Goal: Task Accomplishment & Management: Manage account settings

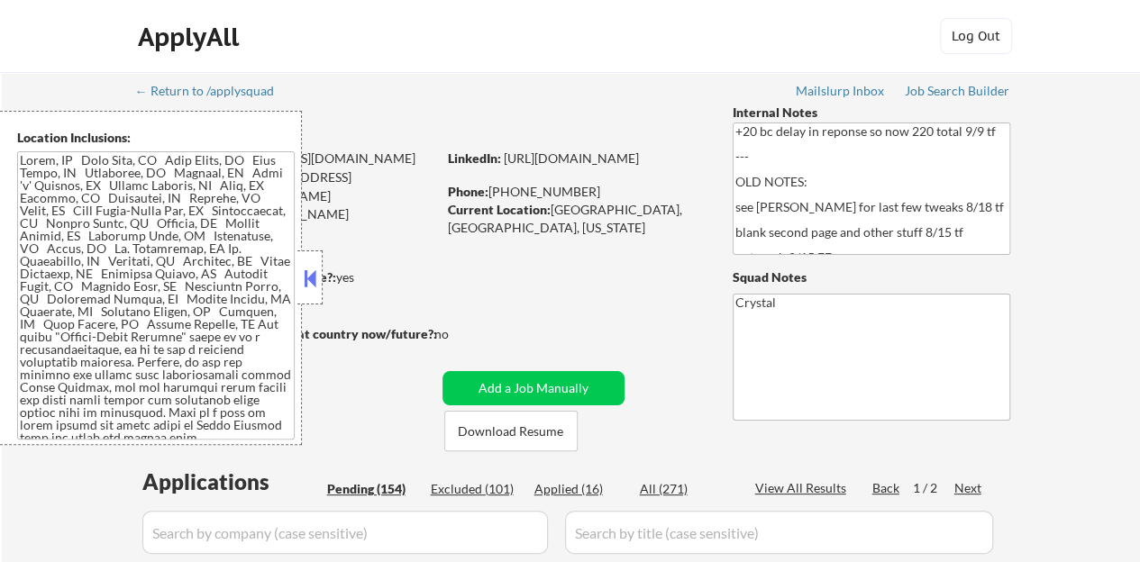
select select ""pending""
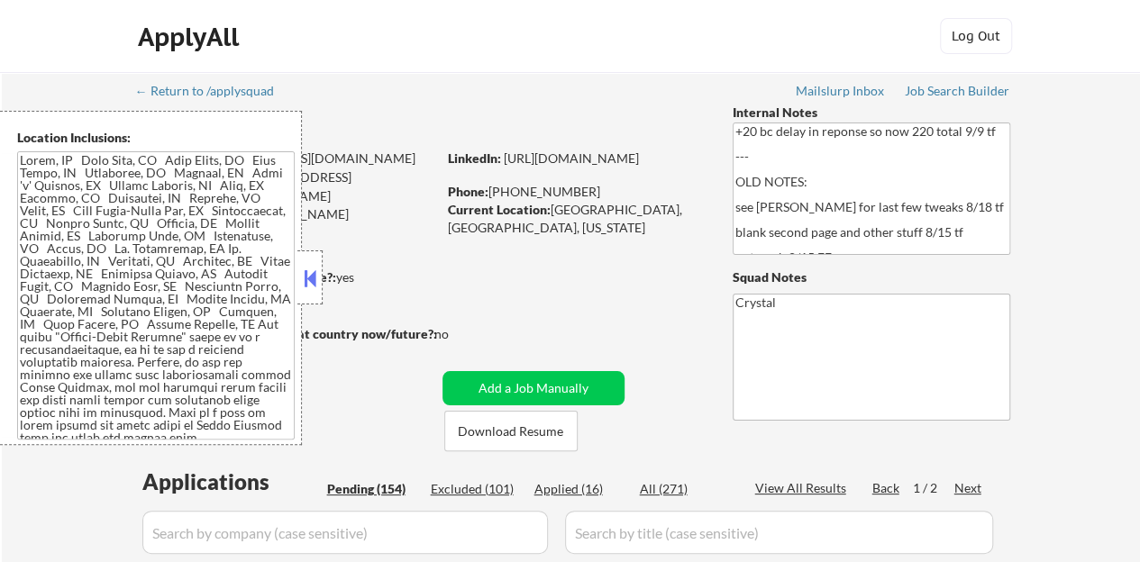
select select ""pending""
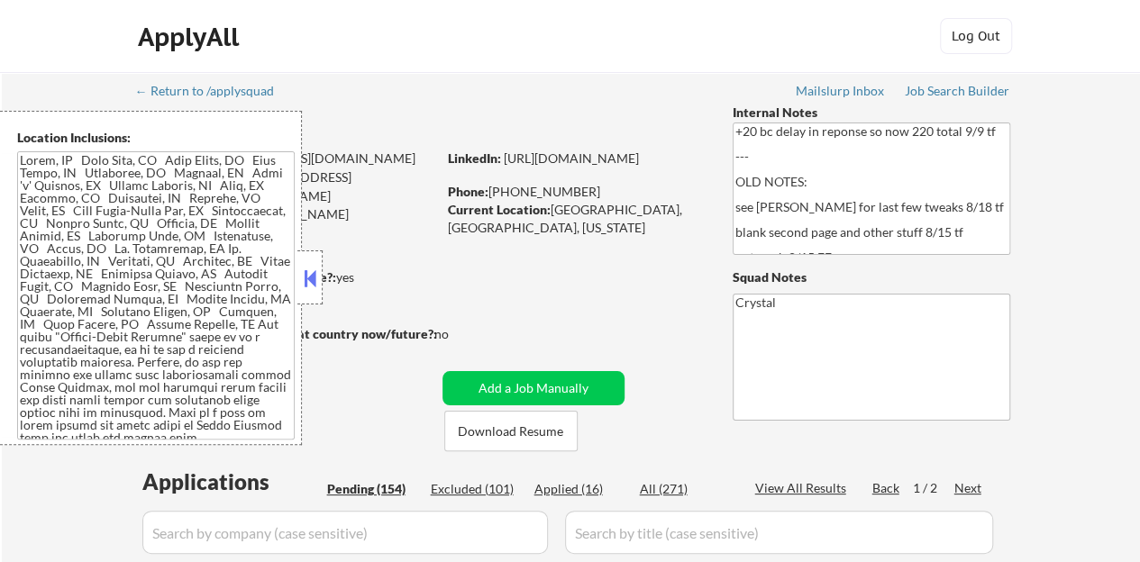
select select ""pending""
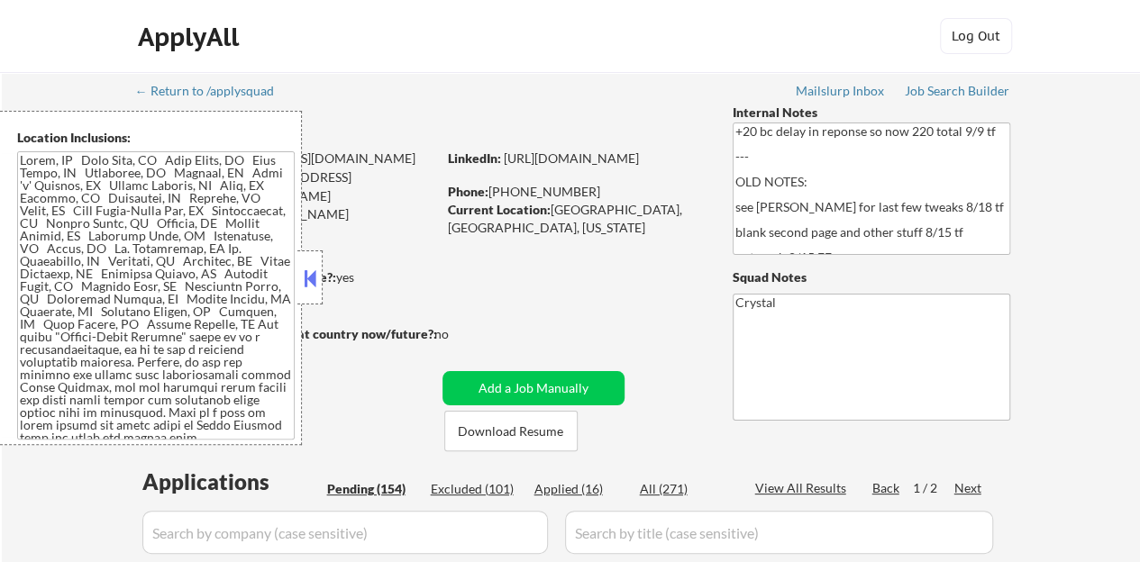
select select ""pending""
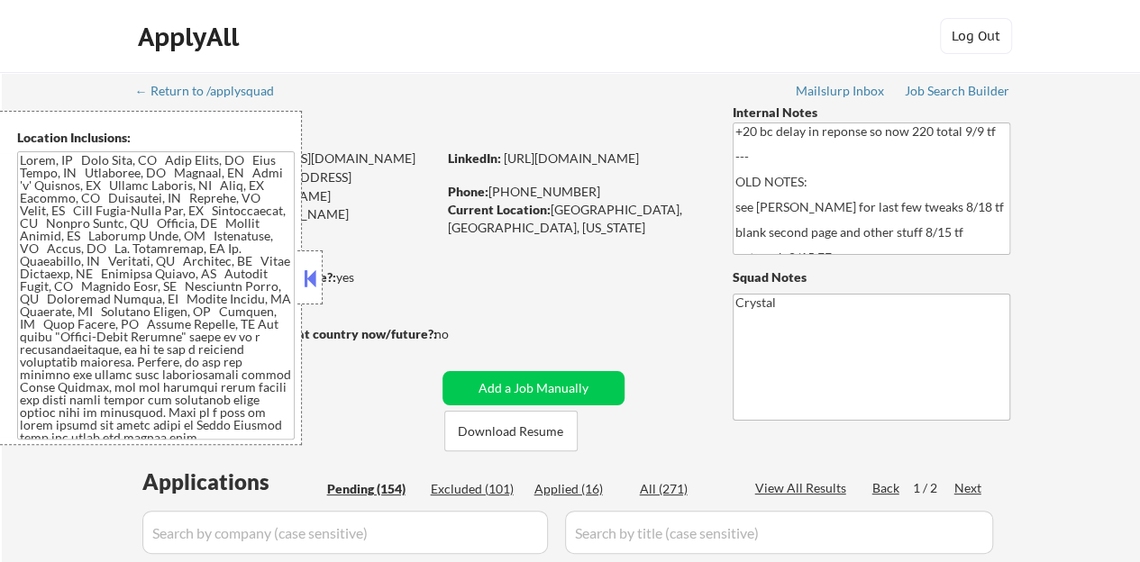
select select ""pending""
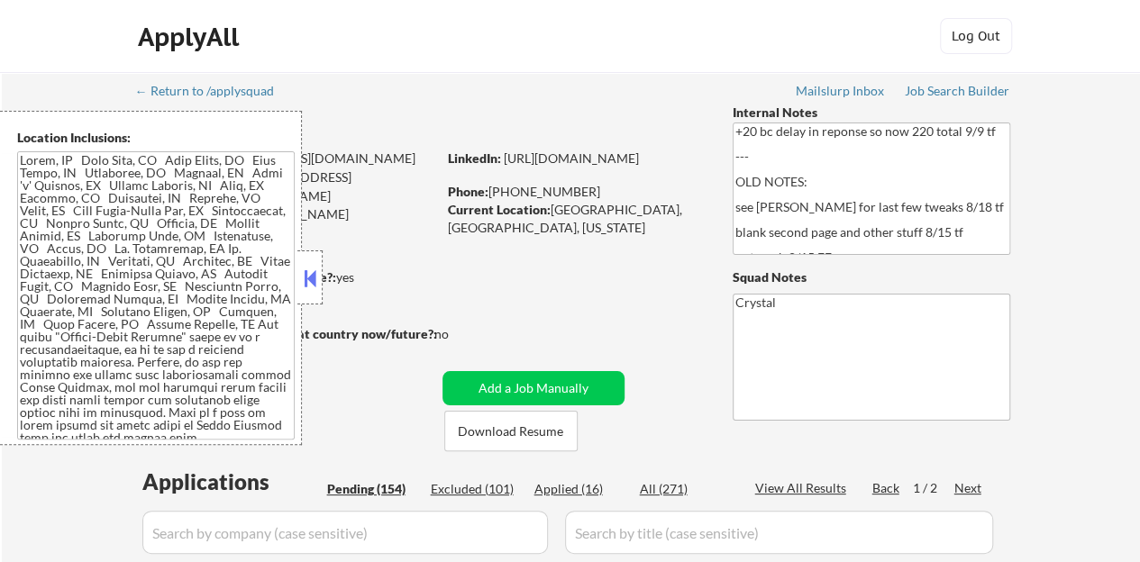
select select ""pending""
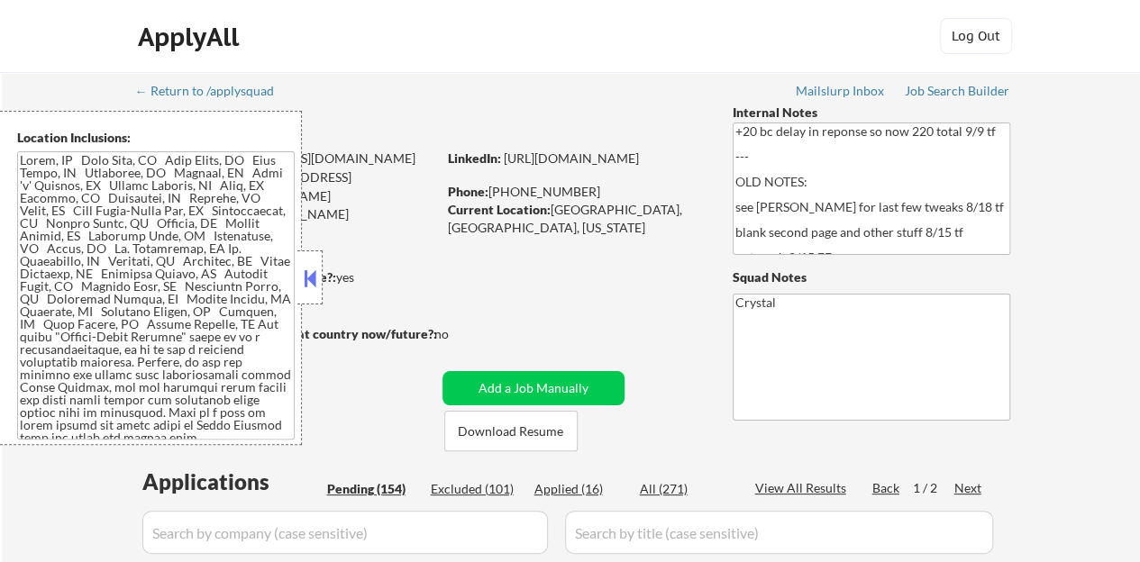
select select ""pending""
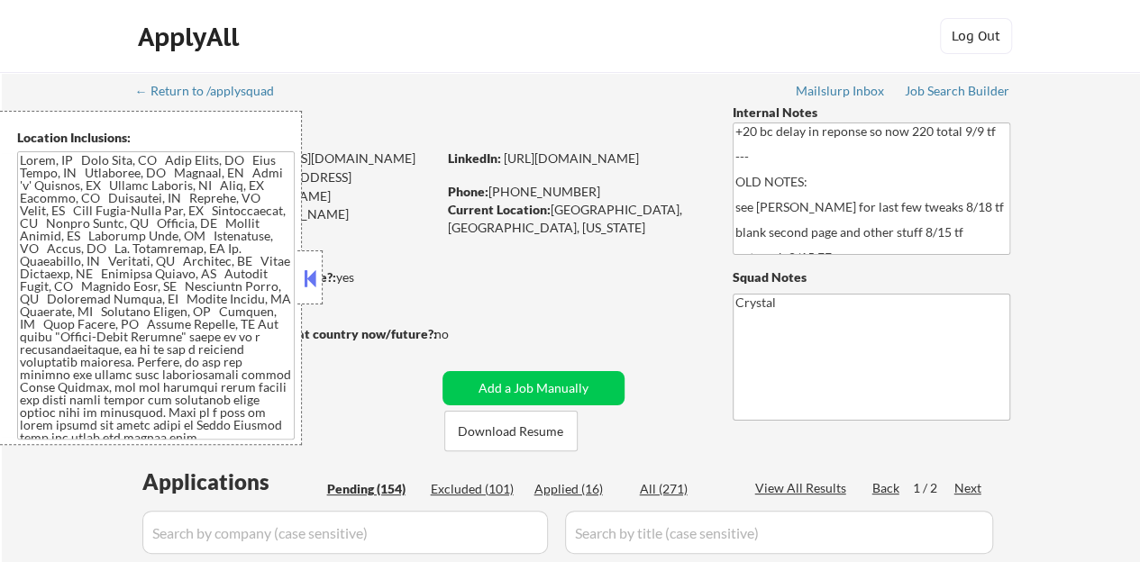
select select ""pending""
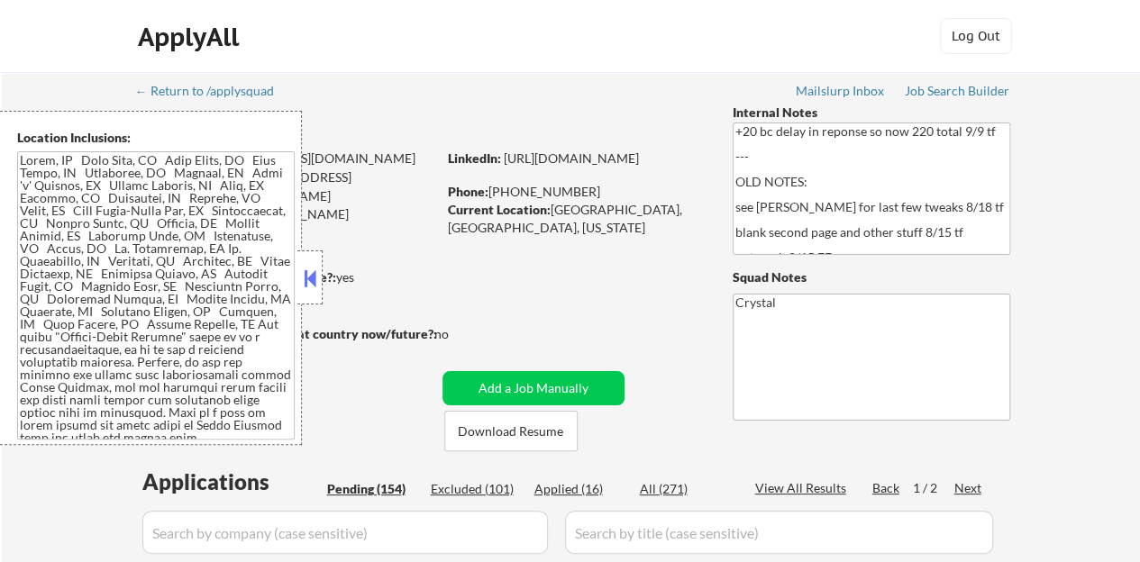
select select ""pending""
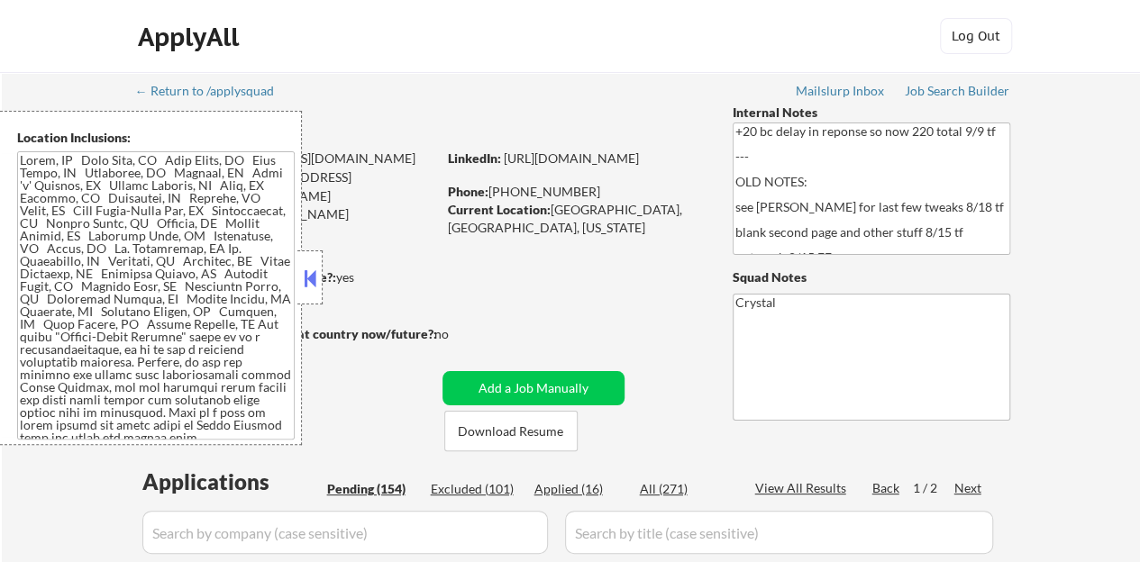
select select ""pending""
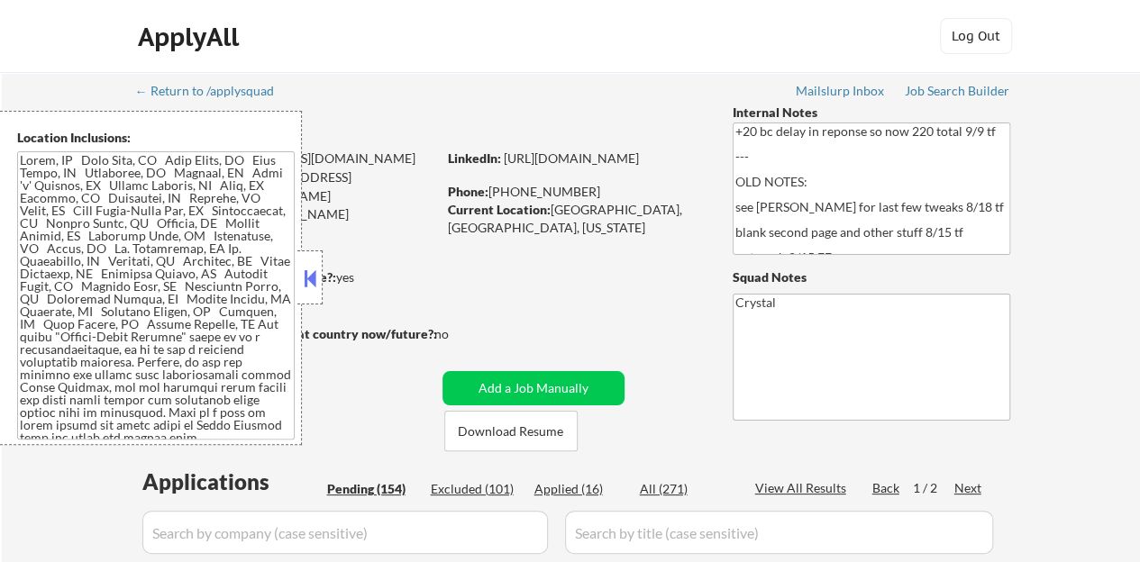
select select ""pending""
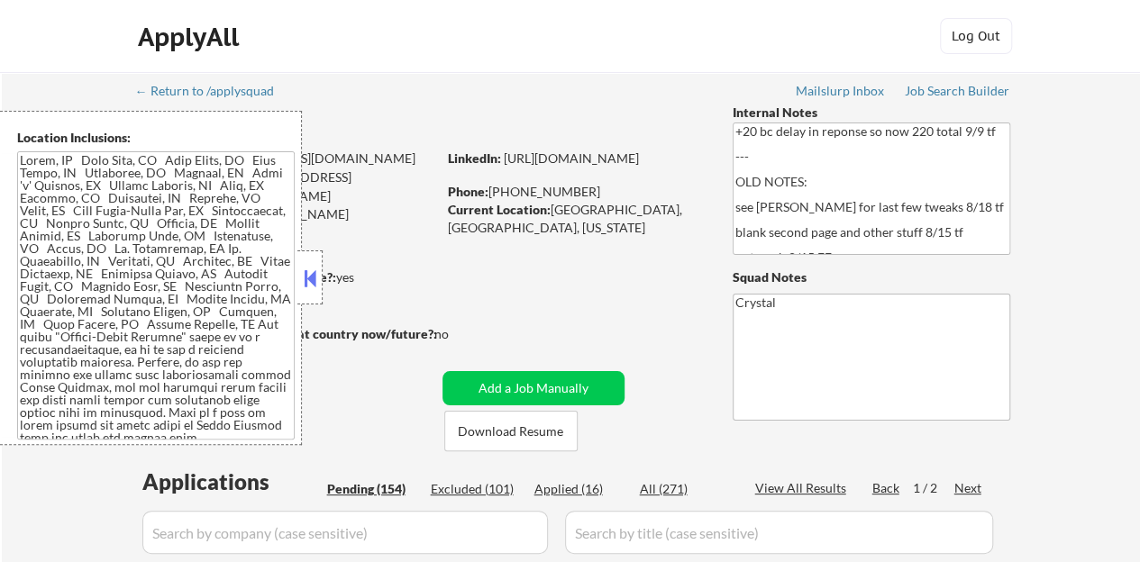
select select ""pending""
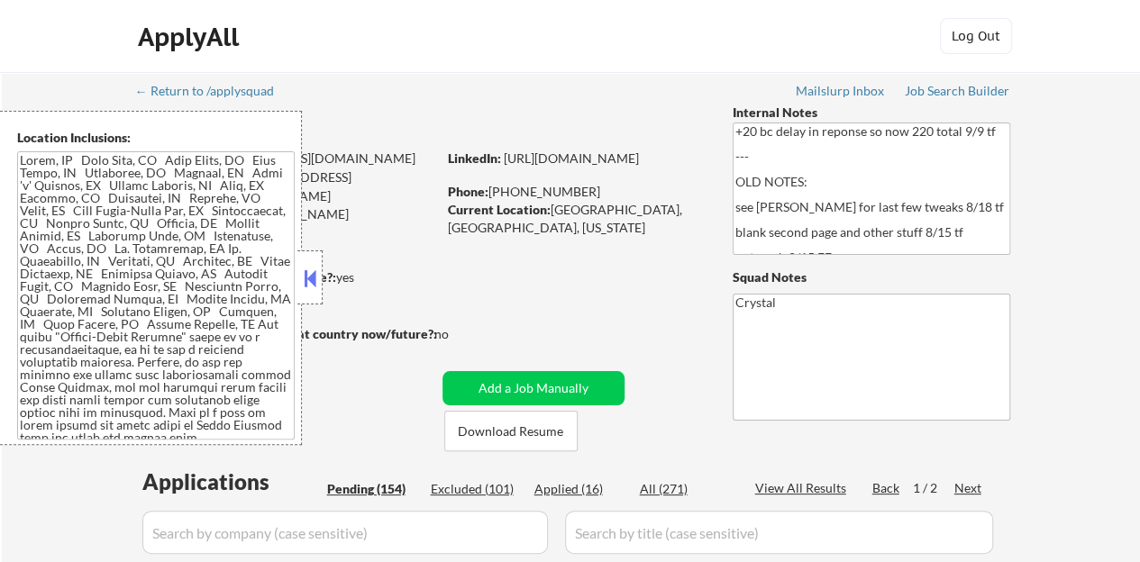
select select ""pending""
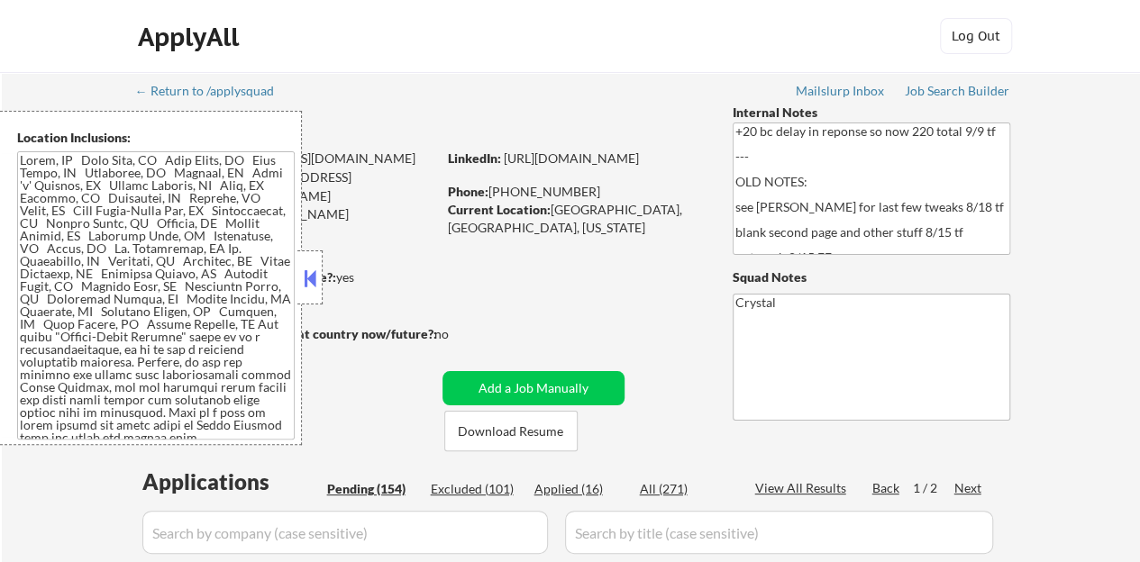
select select ""pending""
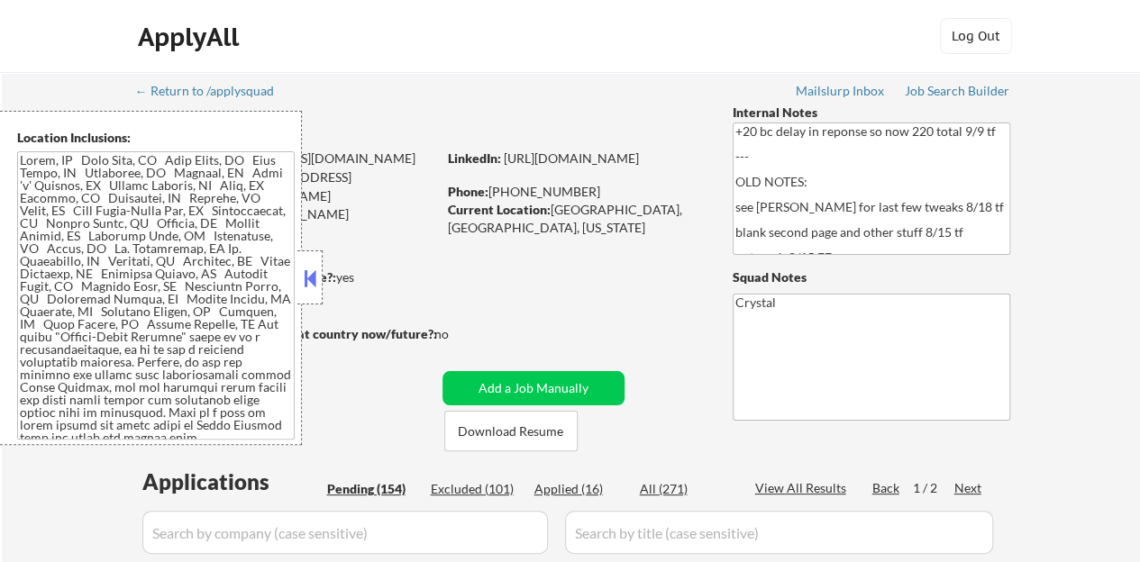
select select ""pending""
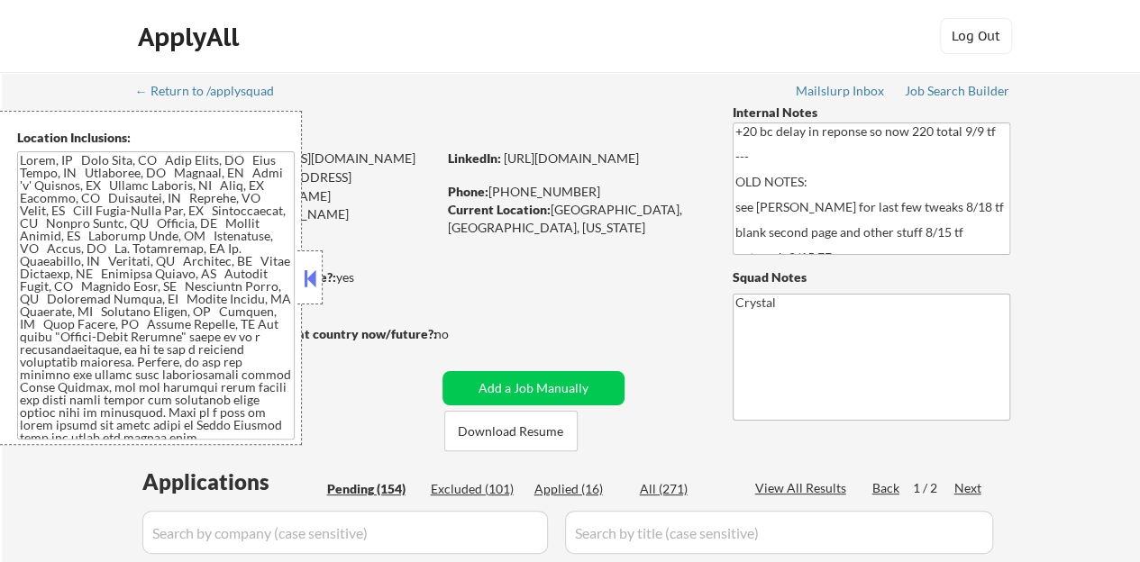
select select ""pending""
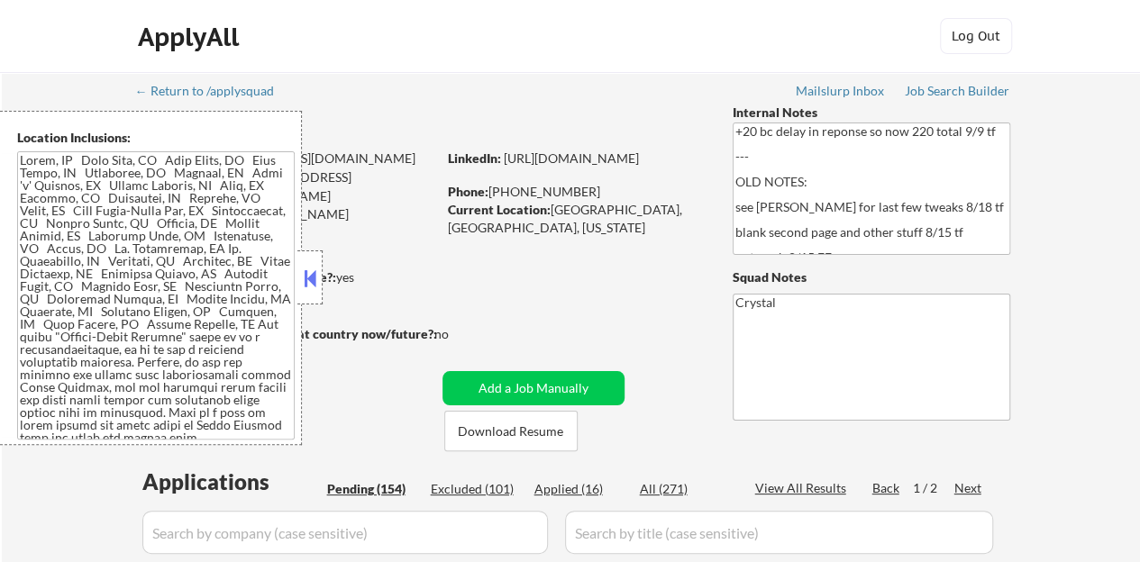
select select ""pending""
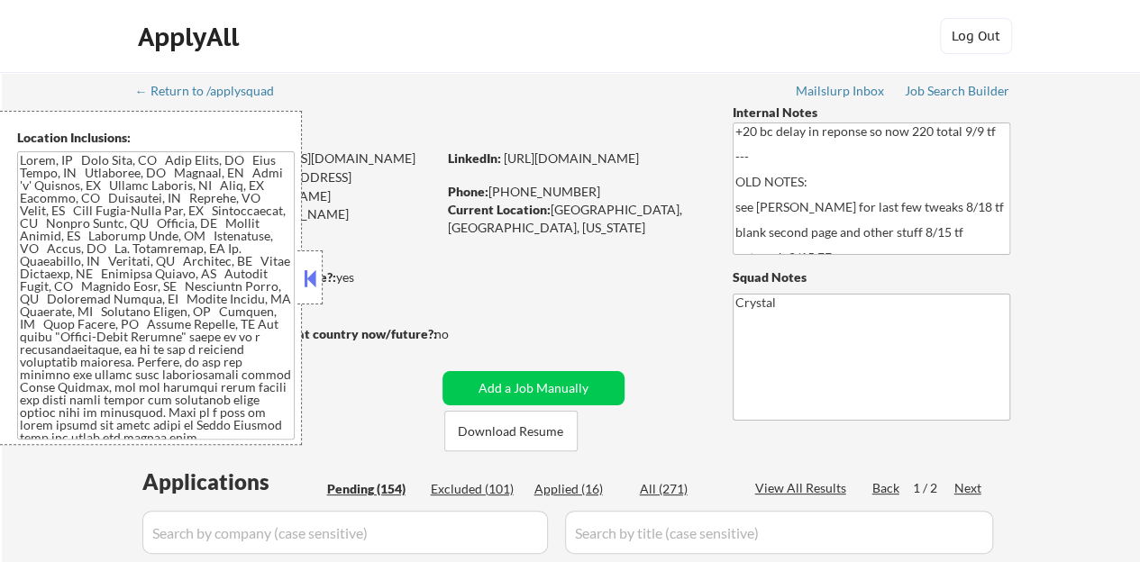
select select ""pending""
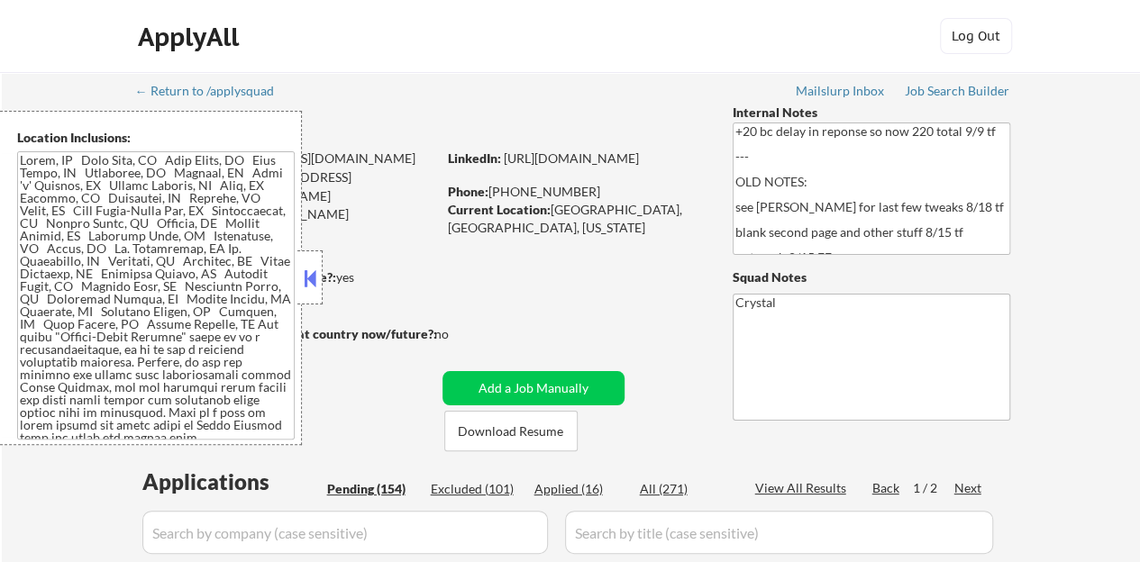
select select ""pending""
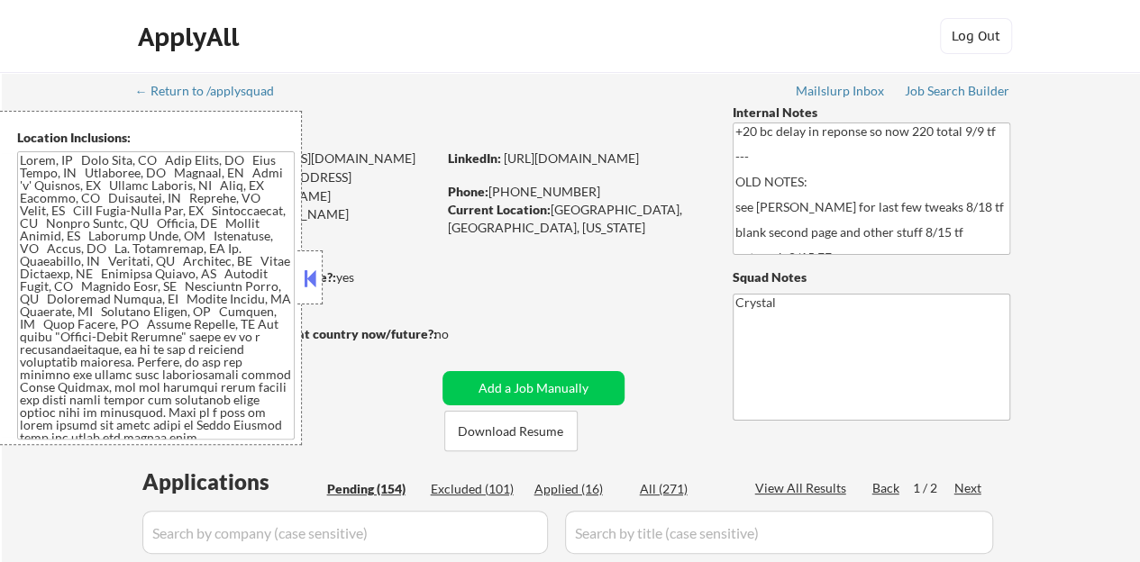
select select ""pending""
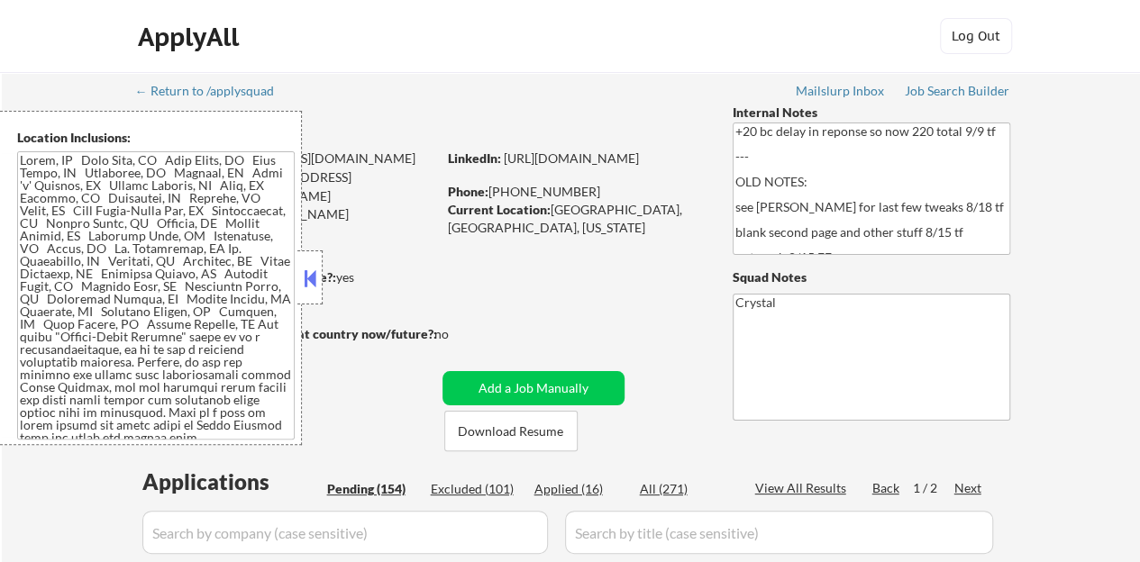
click at [321, 269] on div at bounding box center [309, 277] width 25 height 54
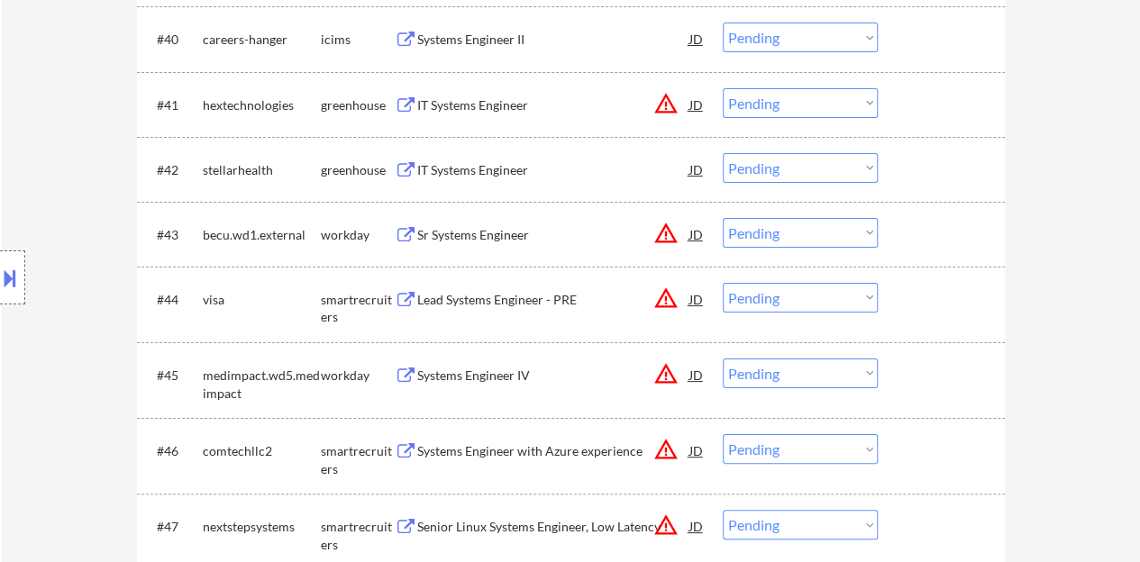
scroll to position [3423, 0]
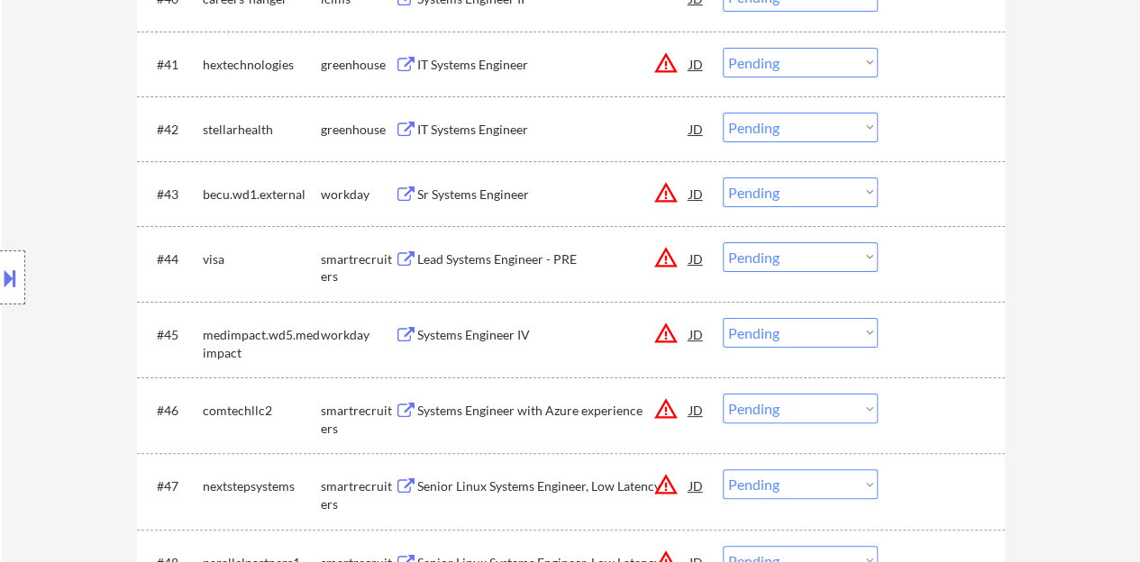
click at [695, 188] on div "JD" at bounding box center [696, 193] width 18 height 32
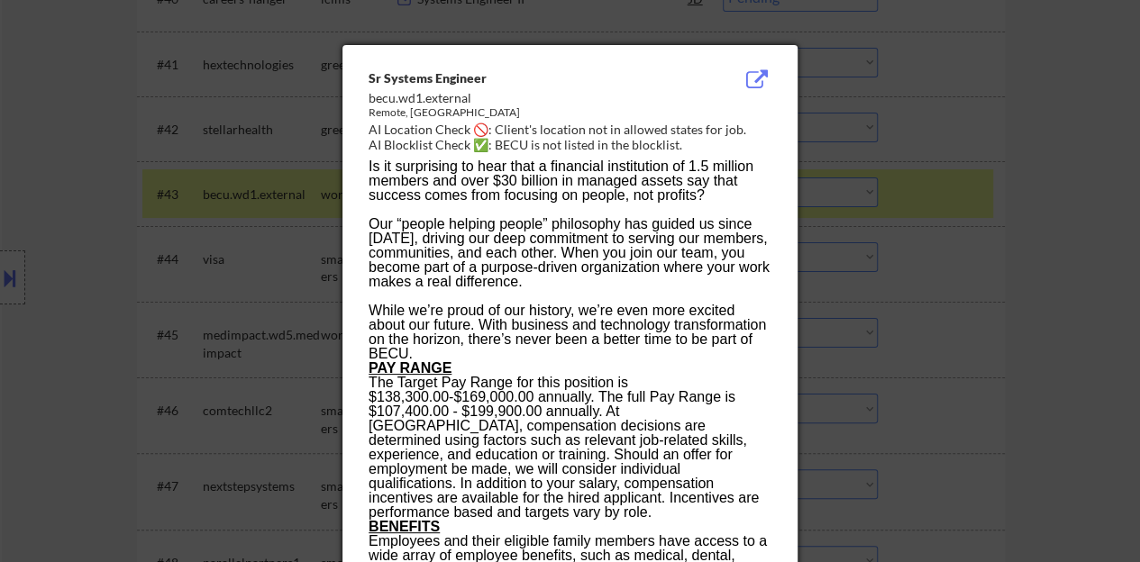
click at [169, 335] on div at bounding box center [570, 281] width 1140 height 562
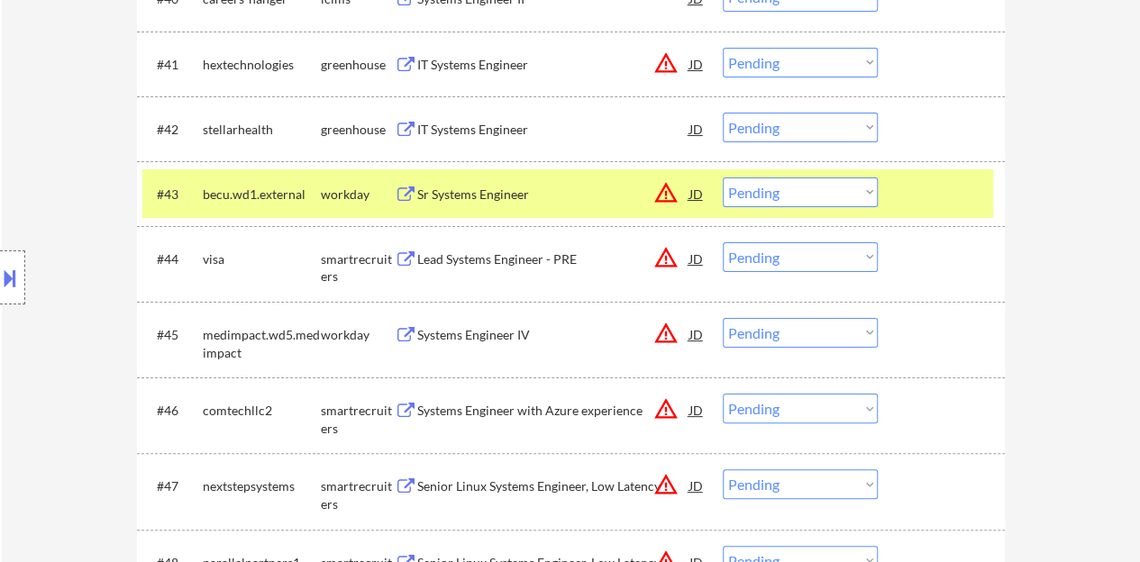
click at [0, 286] on button at bounding box center [10, 278] width 20 height 30
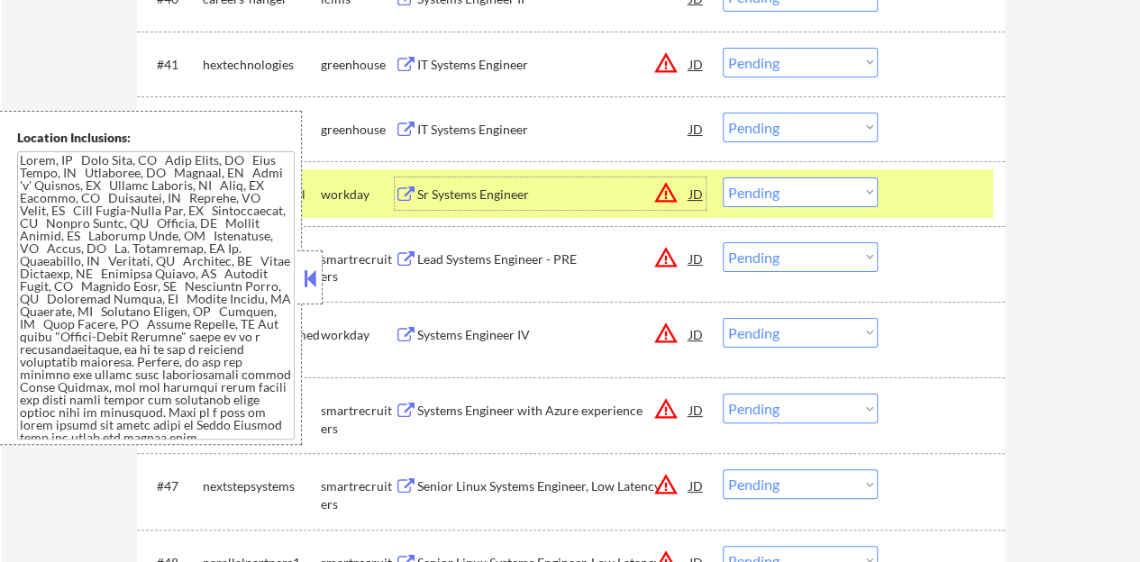
click at [484, 187] on div "Sr Systems Engineer" at bounding box center [553, 195] width 272 height 18
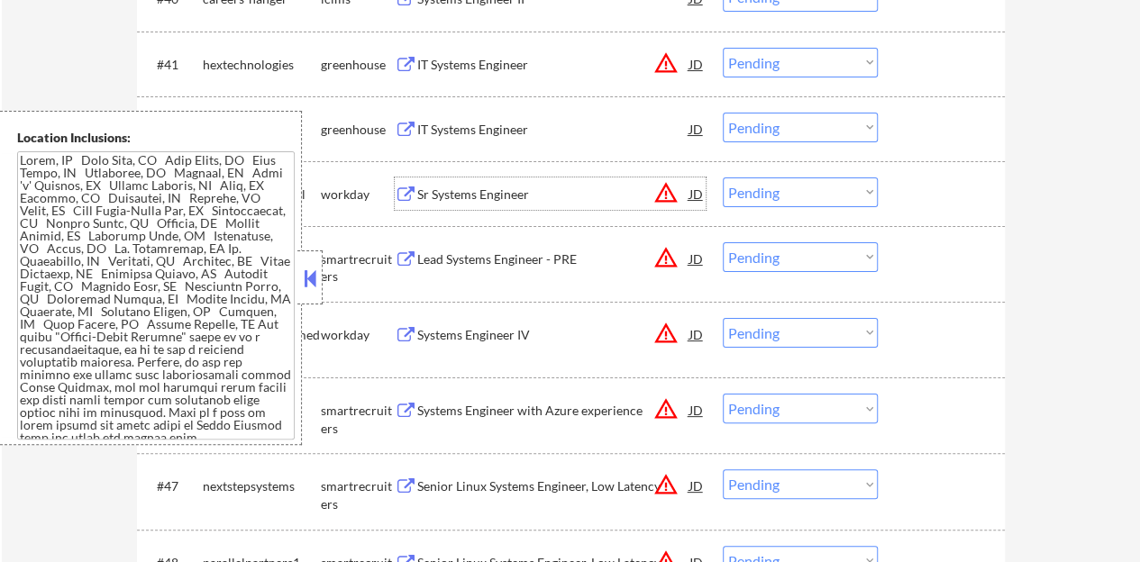
drag, startPoint x: 902, startPoint y: 177, endPoint x: 486, endPoint y: 284, distance: 429.6
click at [903, 177] on div "#43 becu.wd1.external workday Sr Systems Engineer JD warning_amber Choose an op…" at bounding box center [567, 193] width 850 height 49
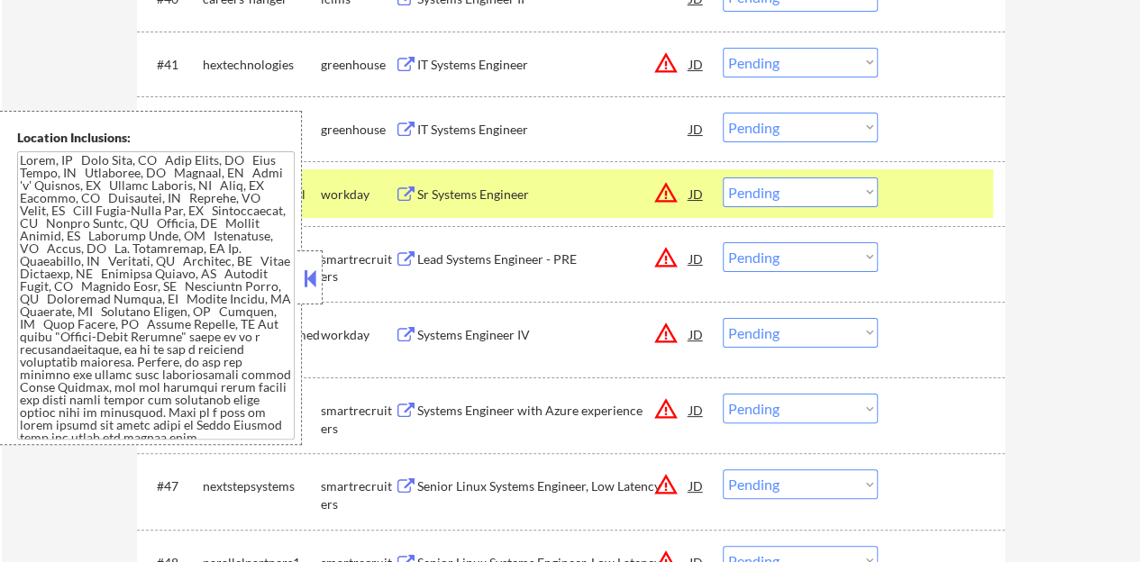
click at [309, 288] on button at bounding box center [310, 278] width 20 height 27
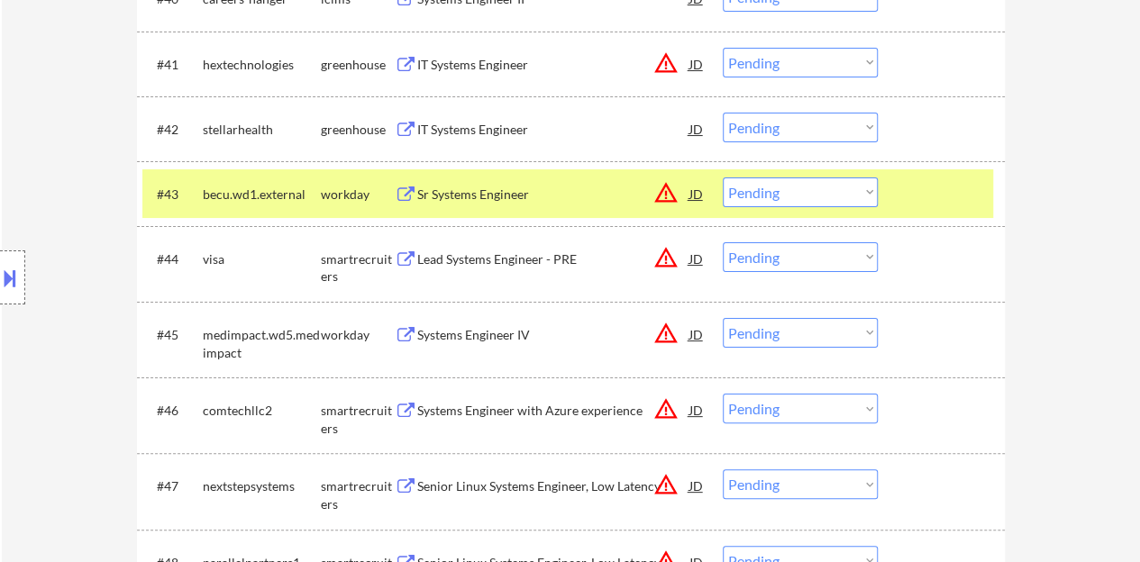
click at [804, 186] on select "Choose an option... Pending Applied Excluded (Questions) Excluded (Expired) Exc…" at bounding box center [799, 192] width 155 height 30
click at [722, 177] on select "Choose an option... Pending Applied Excluded (Questions) Excluded (Expired) Exc…" at bounding box center [799, 192] width 155 height 30
select select ""pending""
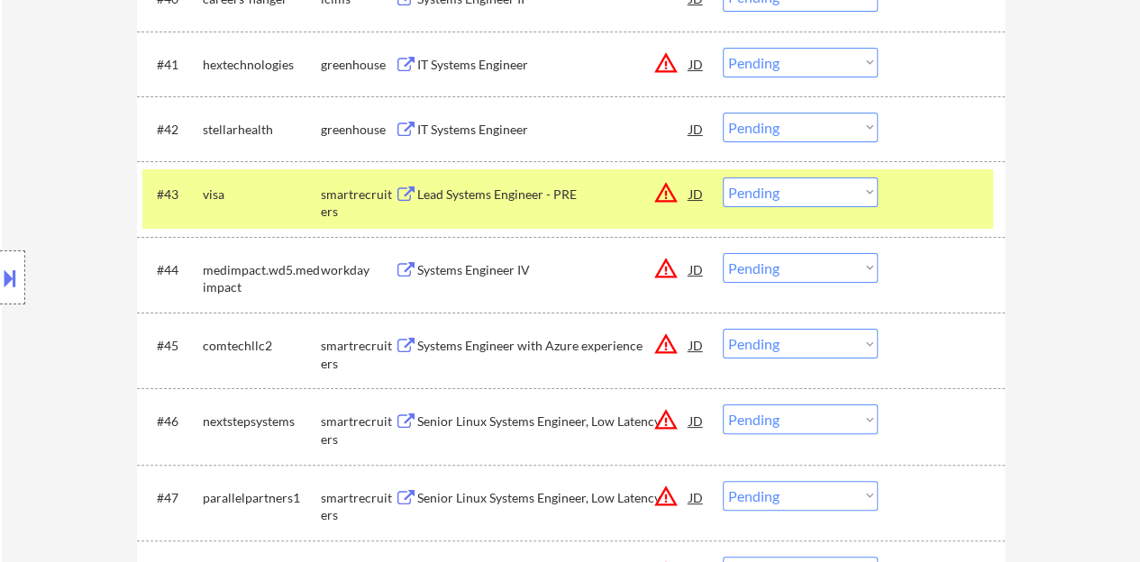
click at [939, 189] on div at bounding box center [943, 193] width 79 height 32
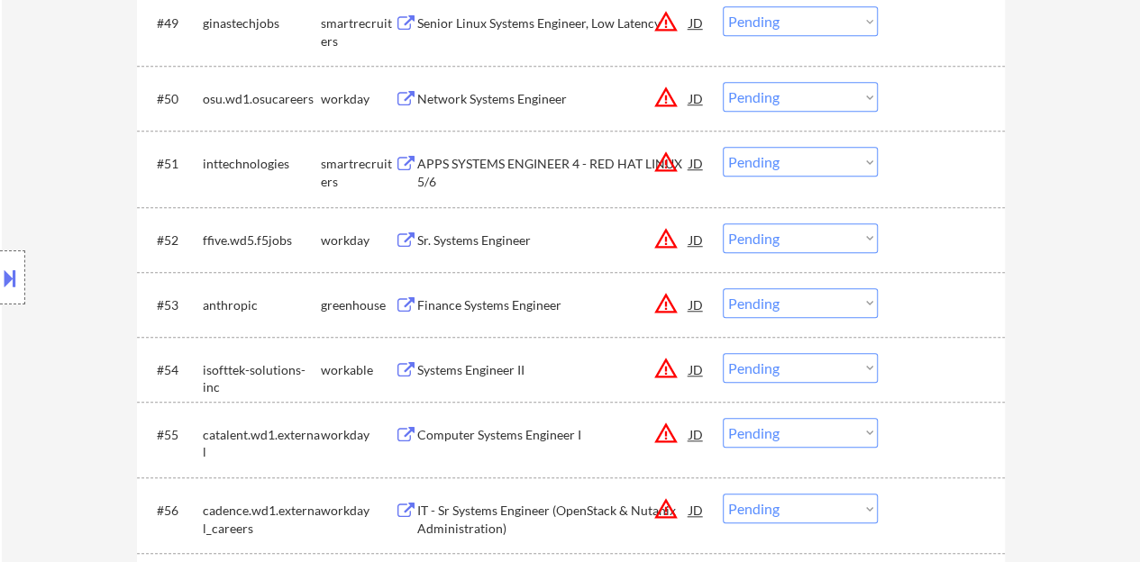
scroll to position [4144, 0]
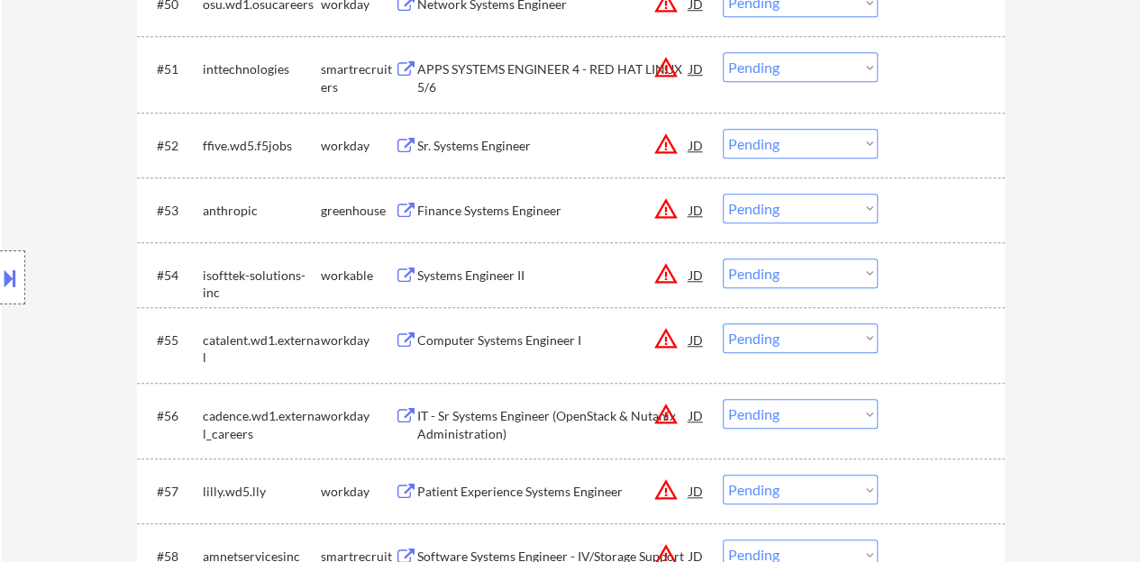
click at [697, 141] on div "JD" at bounding box center [696, 145] width 18 height 32
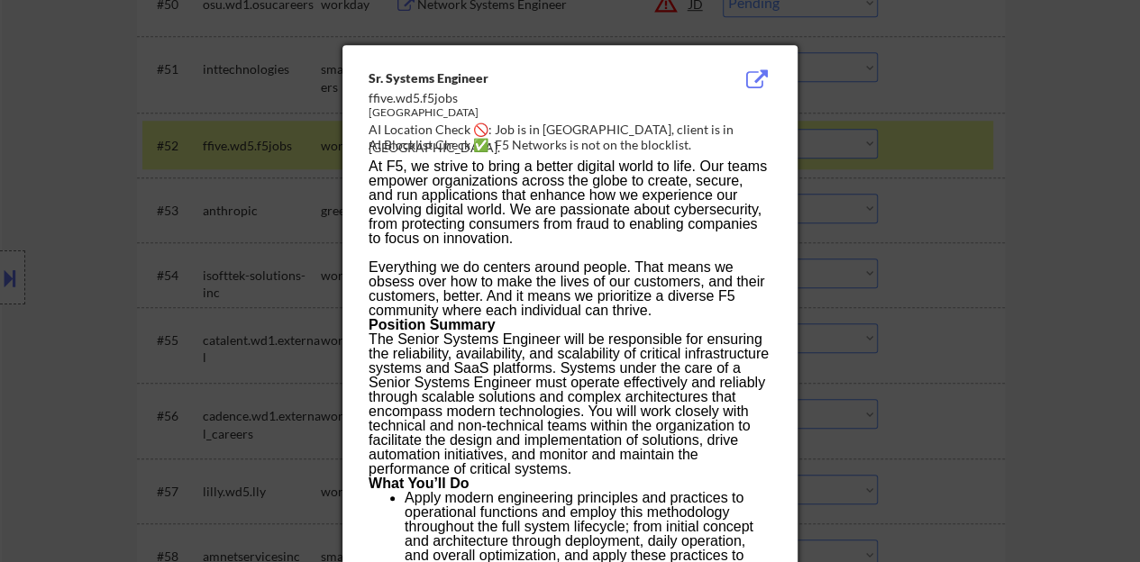
click at [254, 284] on div at bounding box center [570, 281] width 1140 height 562
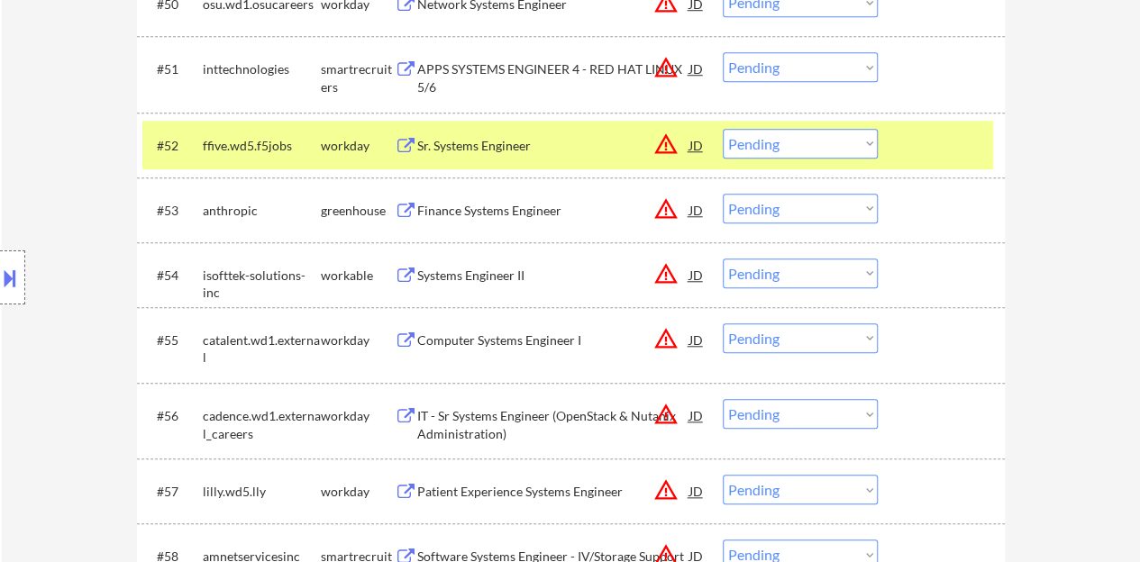
click at [5, 280] on button at bounding box center [10, 278] width 20 height 30
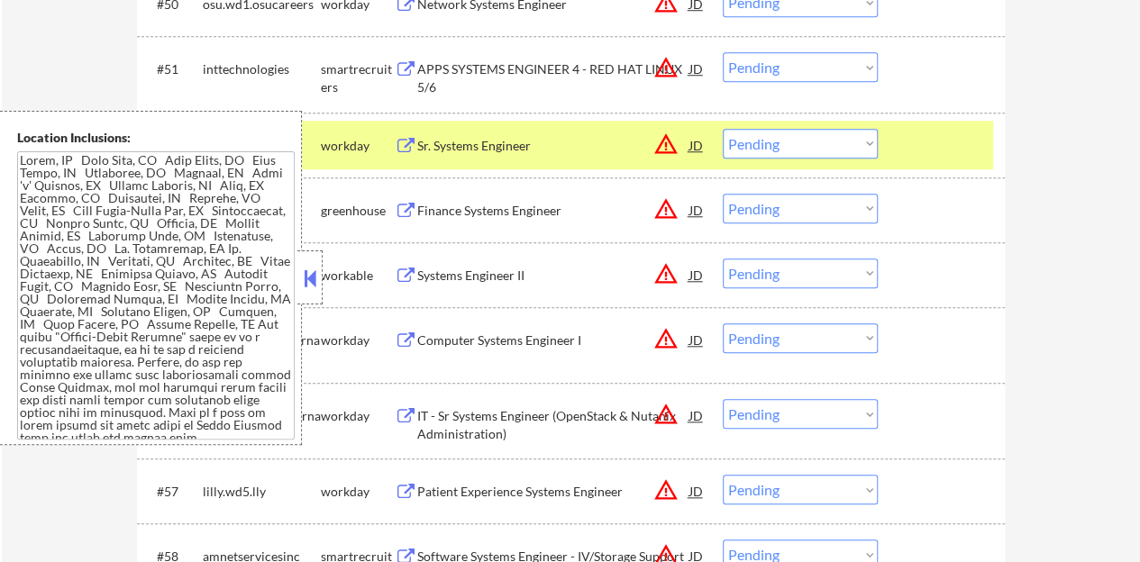
scroll to position [218, 0]
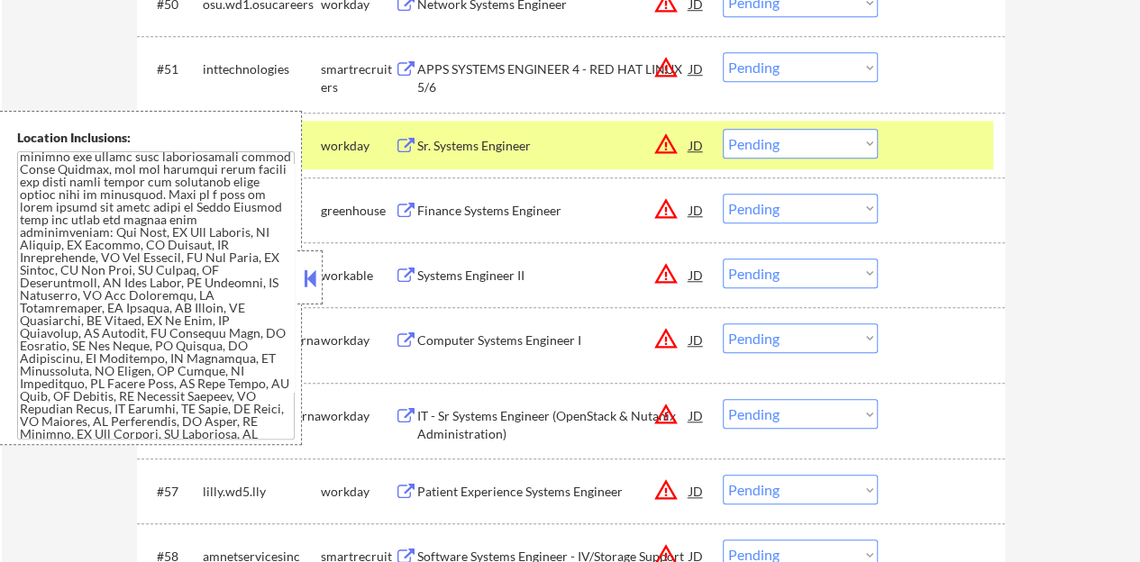
click at [304, 262] on div at bounding box center [309, 277] width 25 height 54
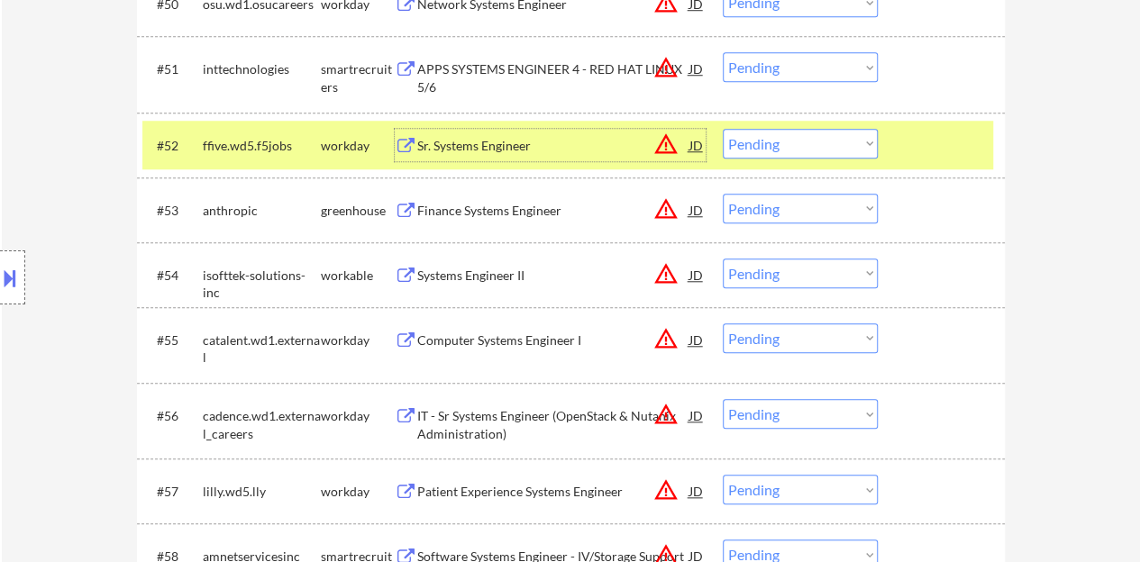
click at [541, 143] on div "Sr. Systems Engineer" at bounding box center [553, 146] width 272 height 18
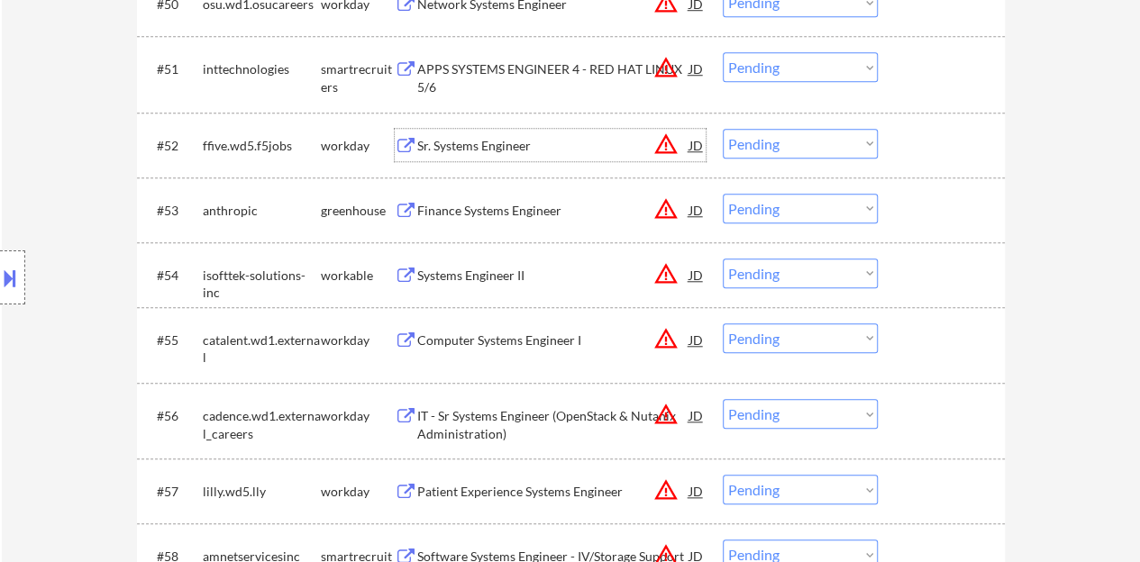
click at [940, 136] on div at bounding box center [943, 145] width 79 height 32
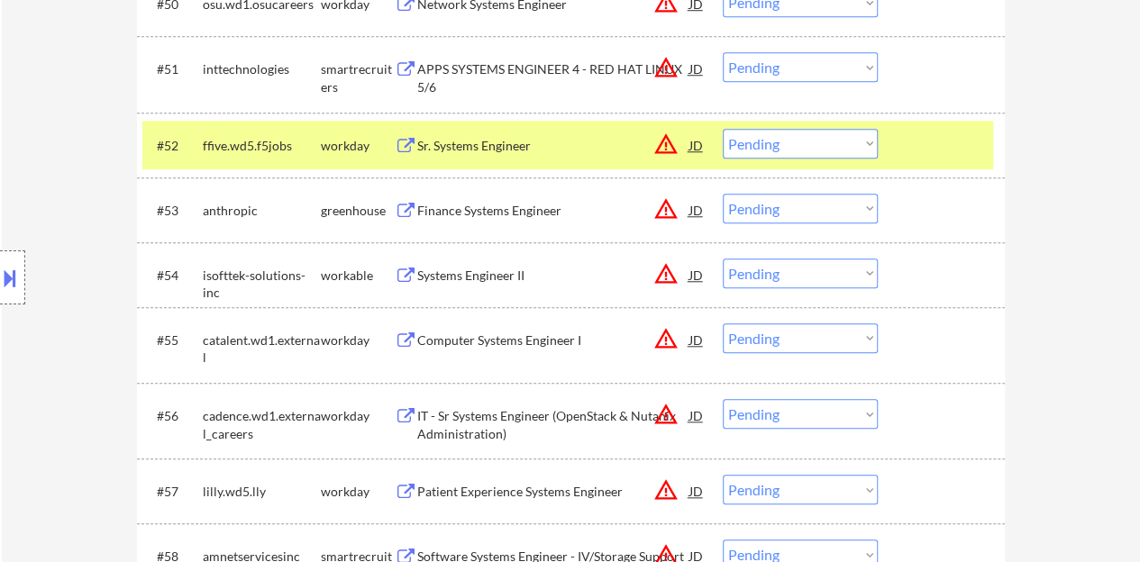
scroll to position [4054, 0]
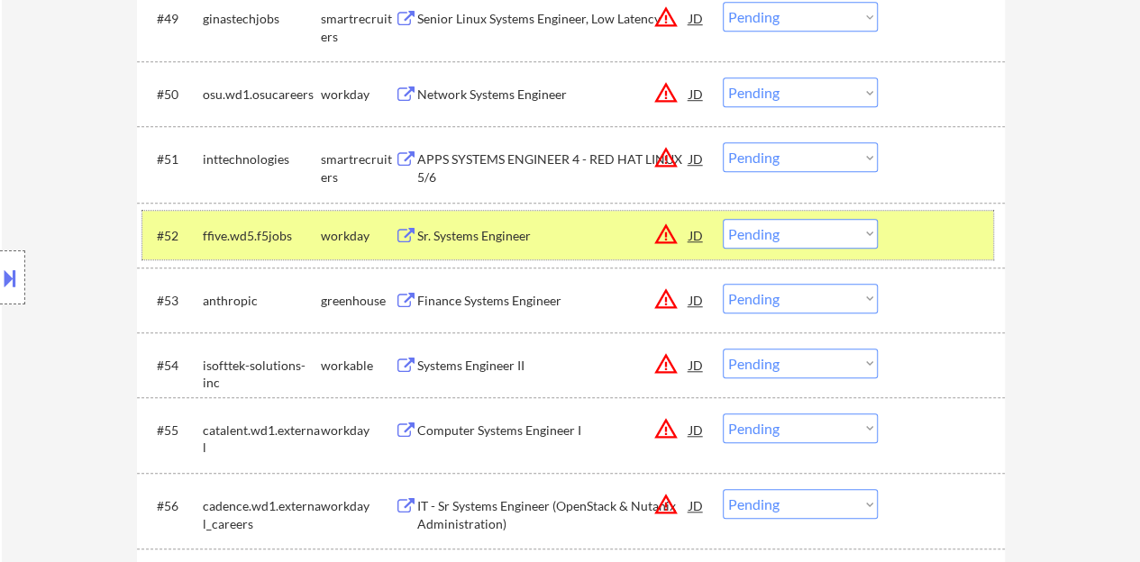
click at [847, 241] on select "Choose an option... Pending Applied Excluded (Questions) Excluded (Expired) Exc…" at bounding box center [799, 234] width 155 height 30
click at [722, 219] on select "Choose an option... Pending Applied Excluded (Questions) Excluded (Expired) Exc…" at bounding box center [799, 234] width 155 height 30
select select ""pending""
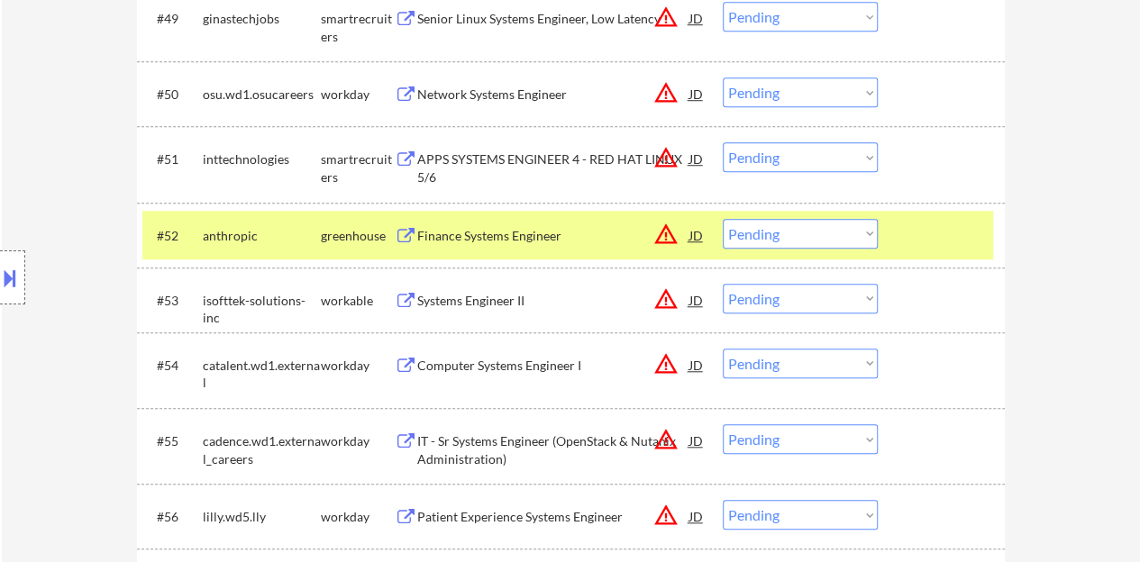
click at [936, 240] on div at bounding box center [943, 235] width 79 height 32
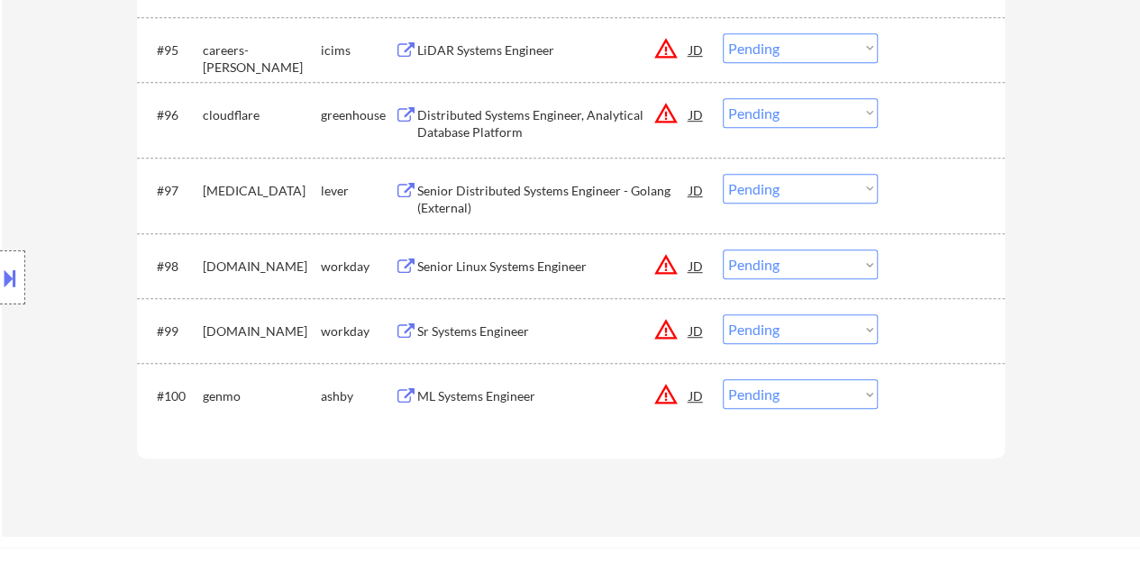
scroll to position [7387, 0]
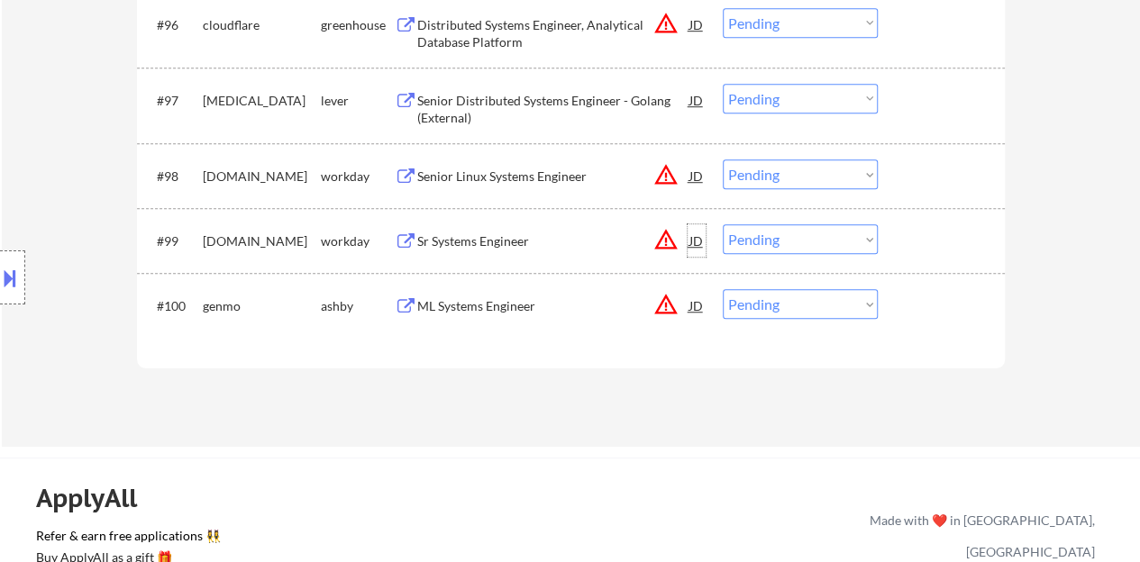
click at [698, 245] on div "JD" at bounding box center [696, 240] width 18 height 32
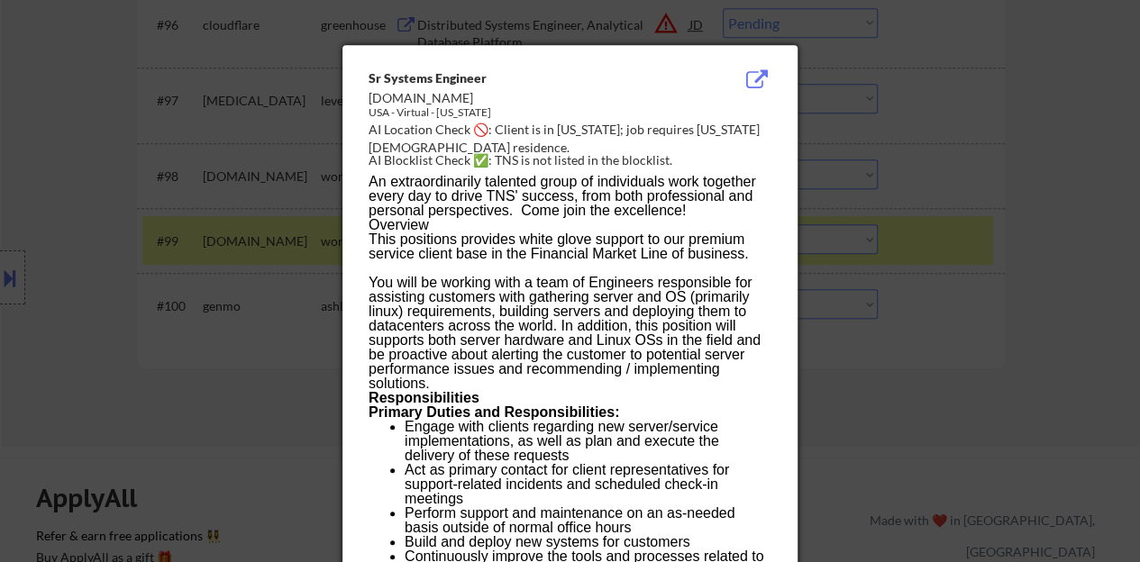
click at [135, 418] on div at bounding box center [570, 281] width 1140 height 562
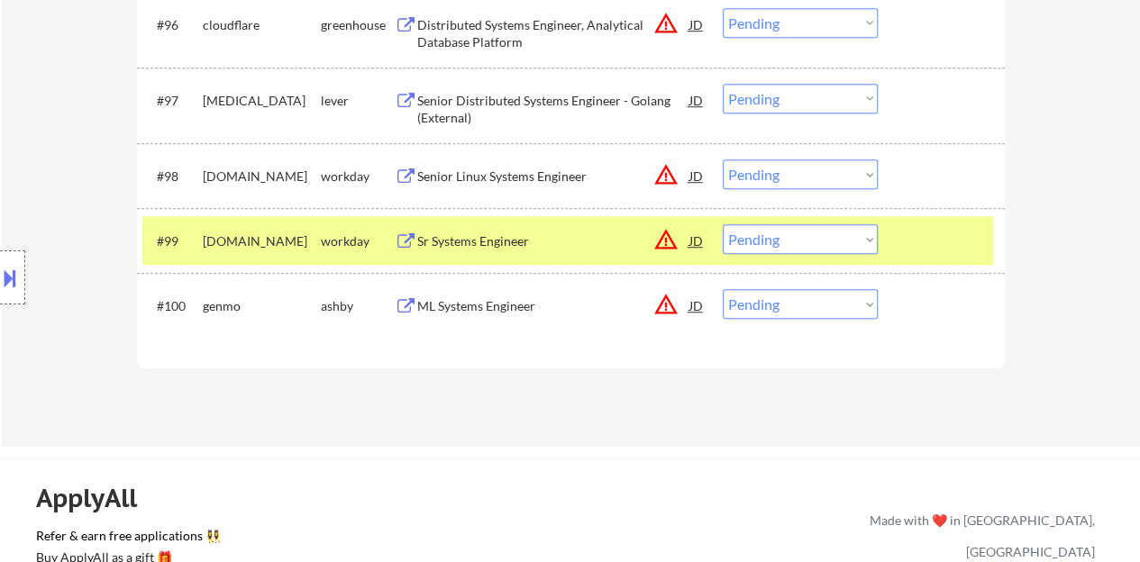
click at [694, 240] on div "JD" at bounding box center [696, 240] width 18 height 32
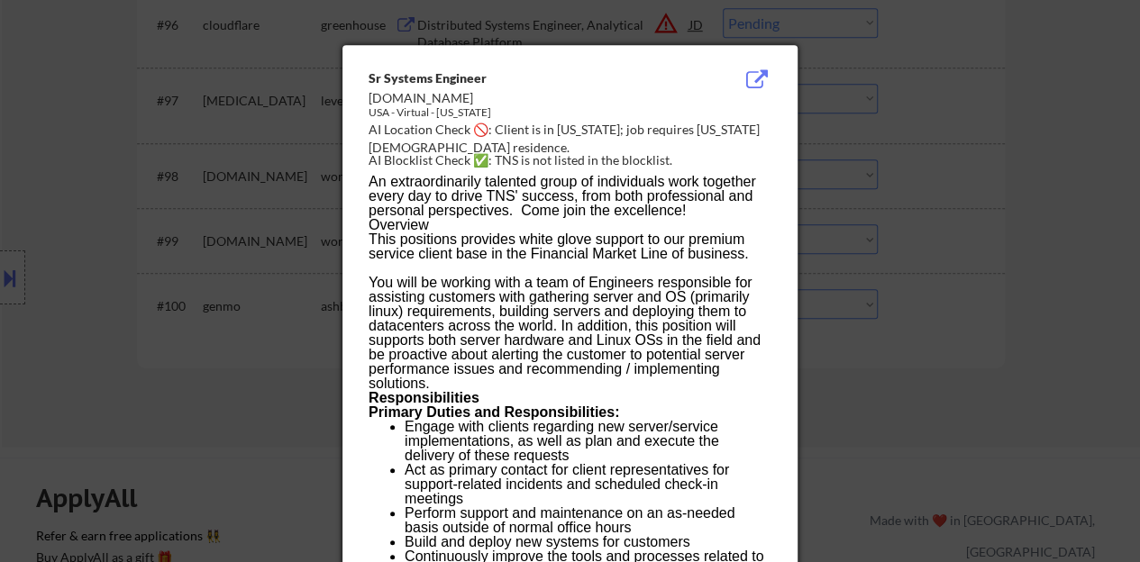
click at [268, 349] on div at bounding box center [570, 281] width 1140 height 562
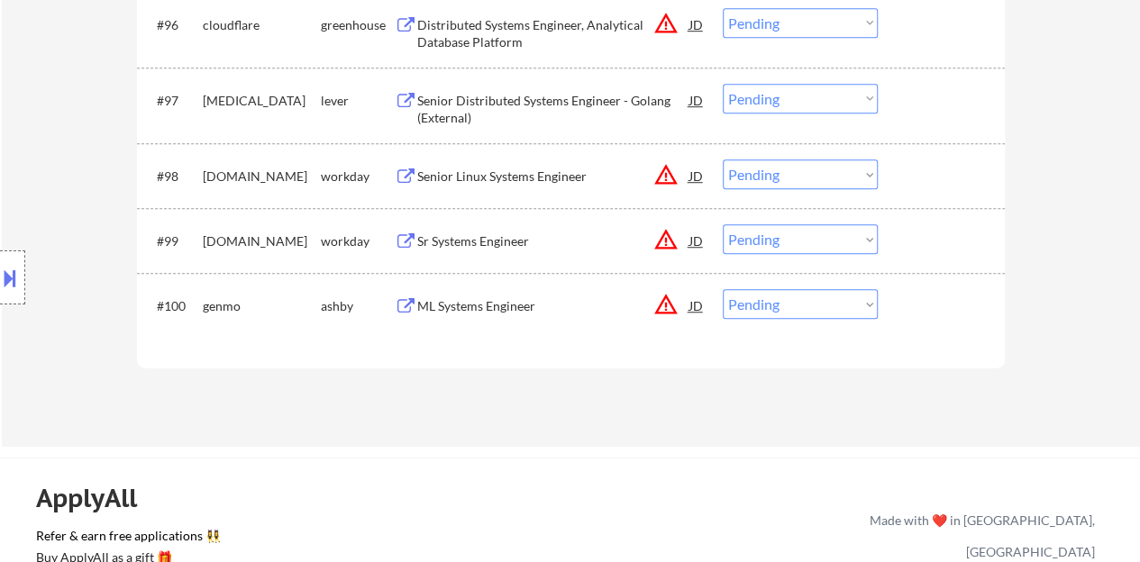
click at [0, 295] on div at bounding box center [12, 277] width 25 height 54
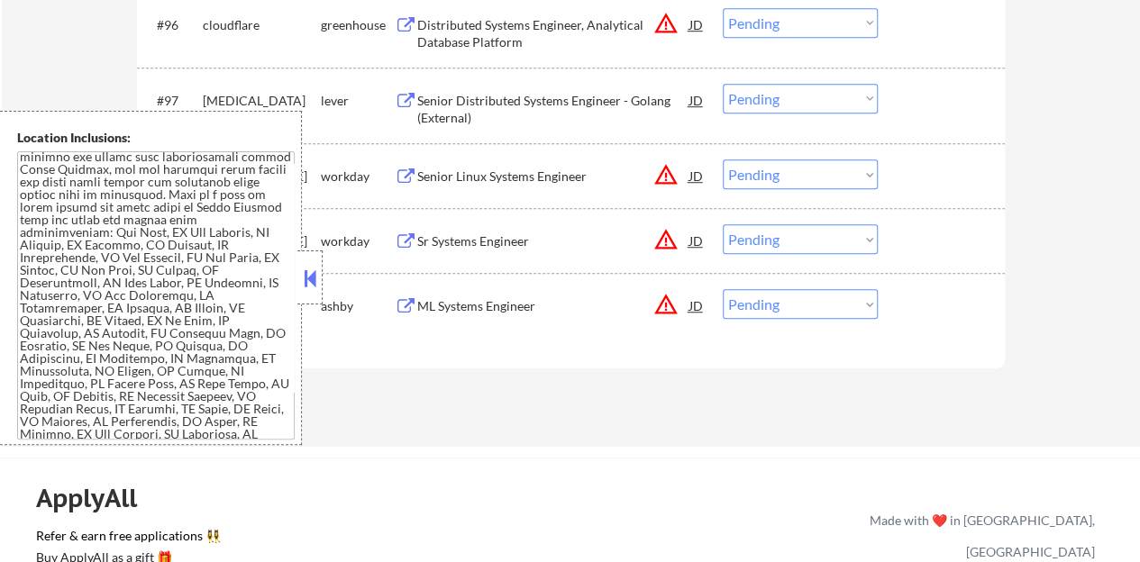
click at [310, 277] on button at bounding box center [310, 278] width 20 height 27
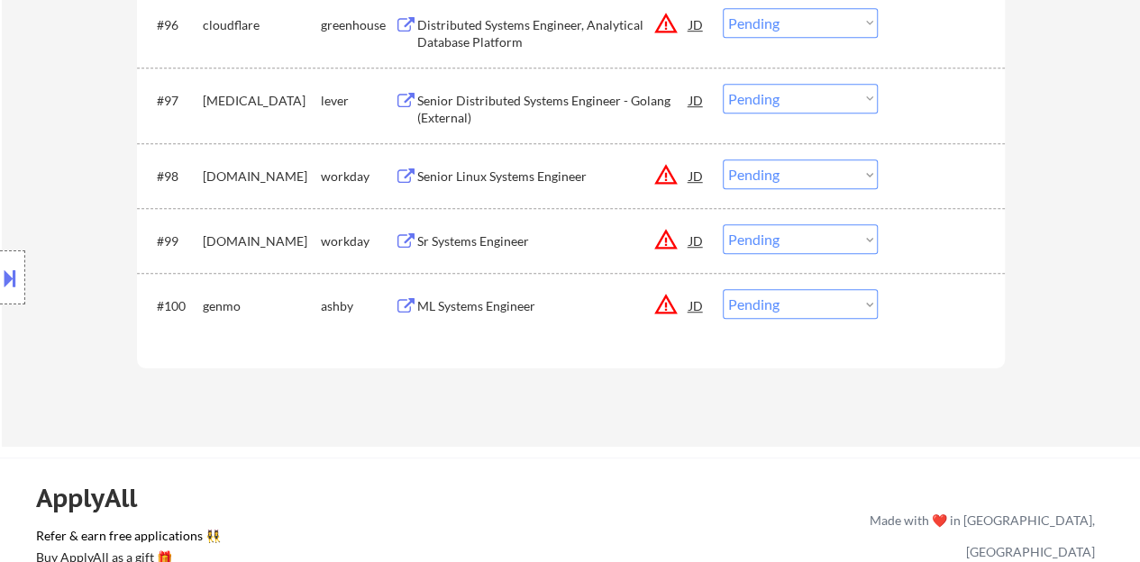
click at [694, 302] on div "JD" at bounding box center [696, 305] width 18 height 32
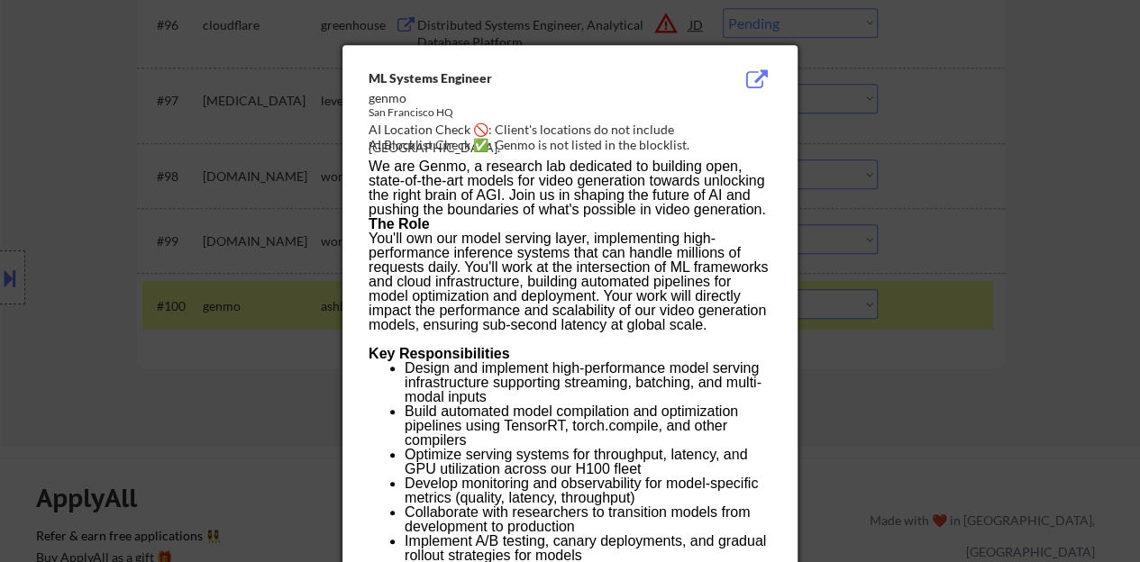
click at [193, 281] on div at bounding box center [570, 281] width 1140 height 562
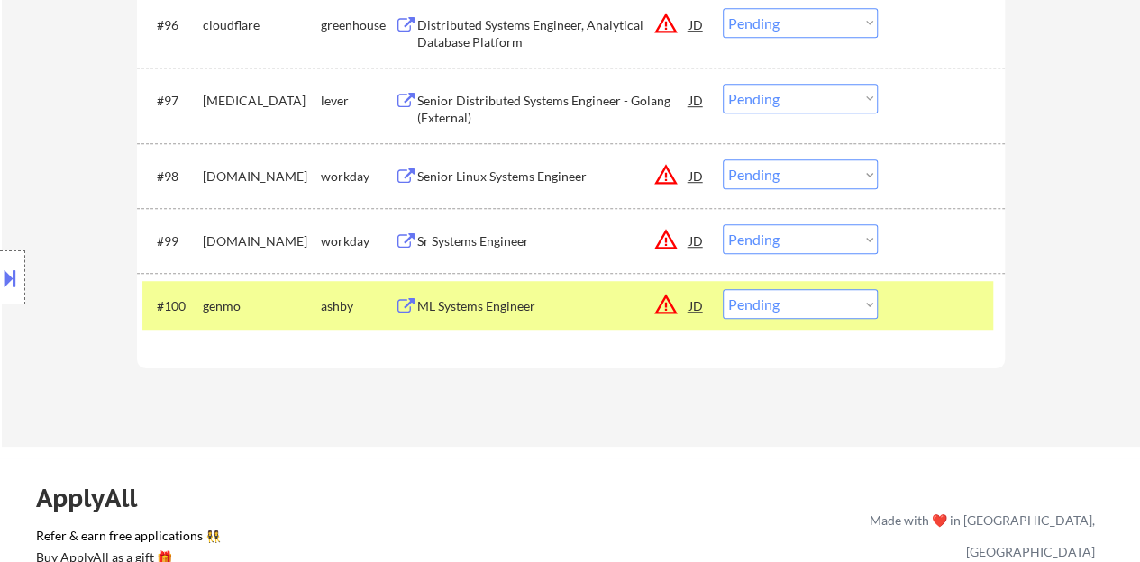
click at [958, 322] on div "#100 genmo [PERSON_NAME] Systems Engineer JD warning_amber Choose an option... …" at bounding box center [567, 305] width 850 height 49
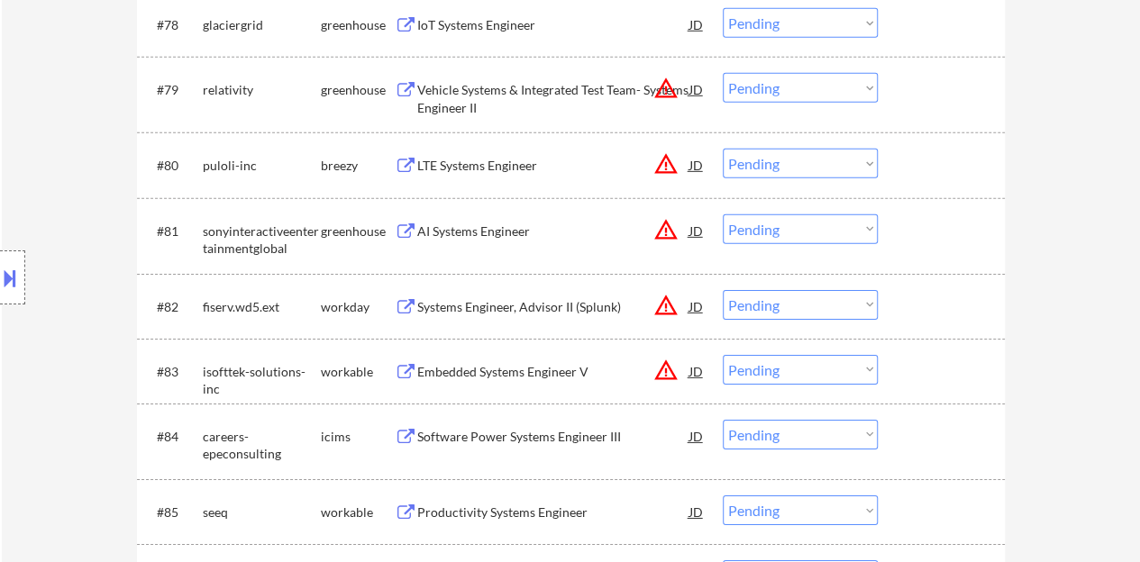
scroll to position [6126, 0]
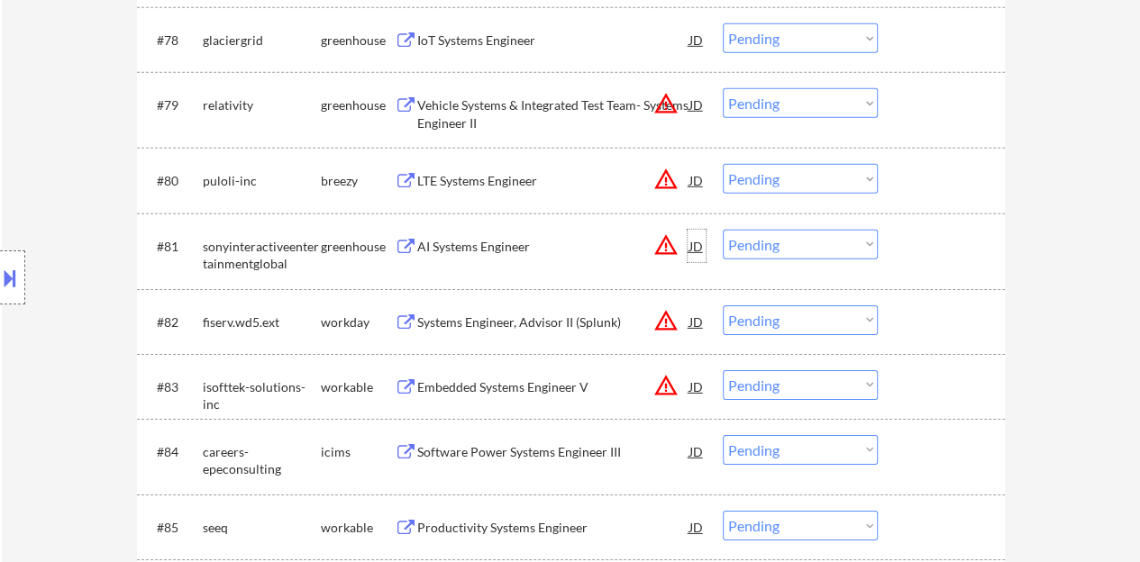
click at [694, 244] on div "JD" at bounding box center [696, 246] width 18 height 32
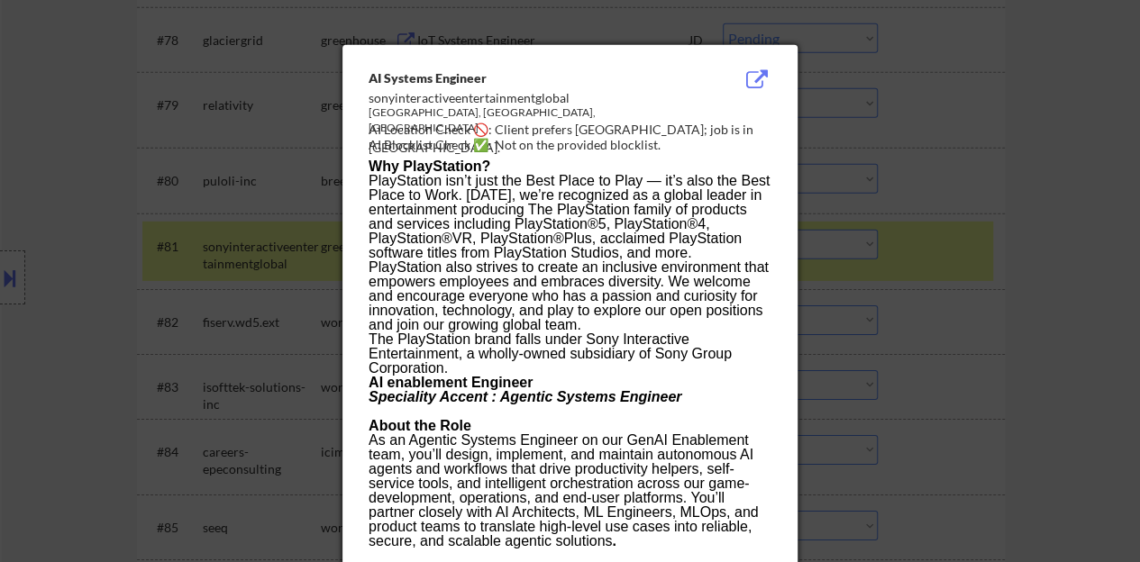
click at [210, 352] on div at bounding box center [570, 281] width 1140 height 562
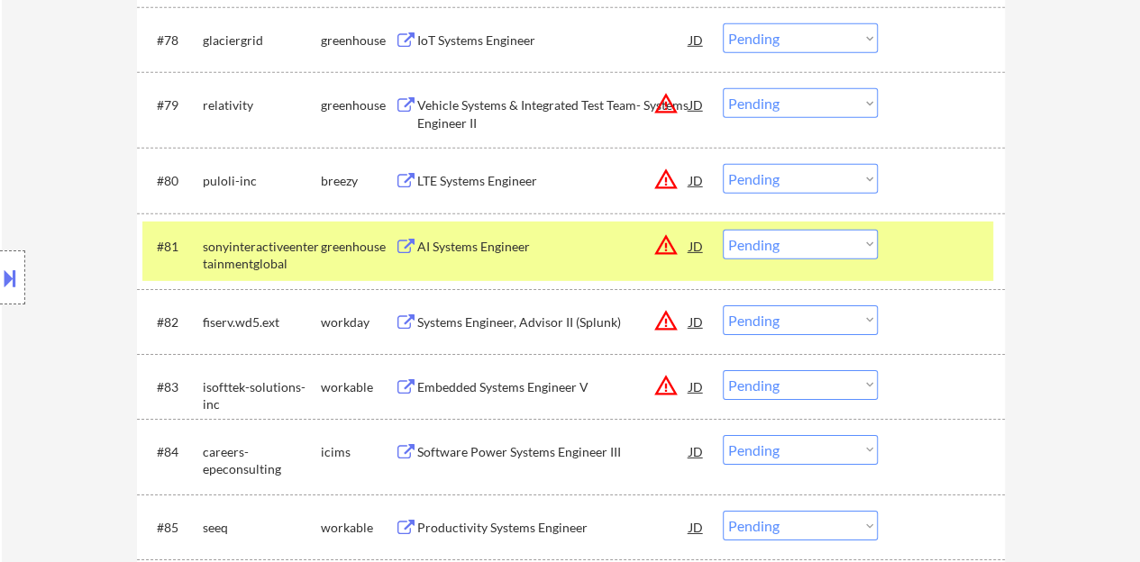
click at [3, 257] on div at bounding box center [12, 277] width 25 height 54
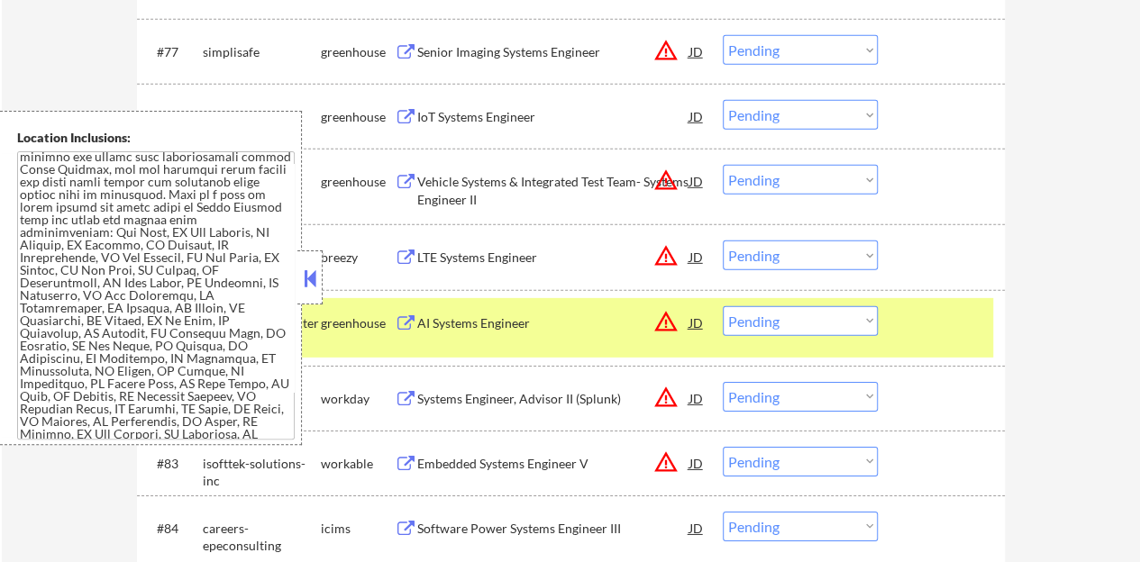
scroll to position [6141, 0]
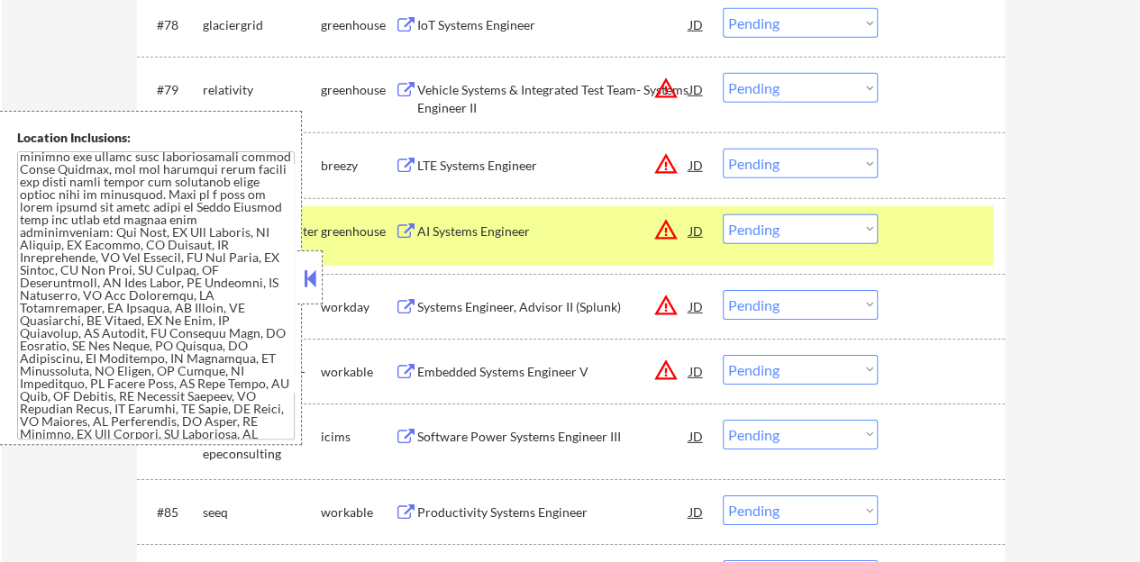
click at [314, 269] on button at bounding box center [310, 278] width 20 height 27
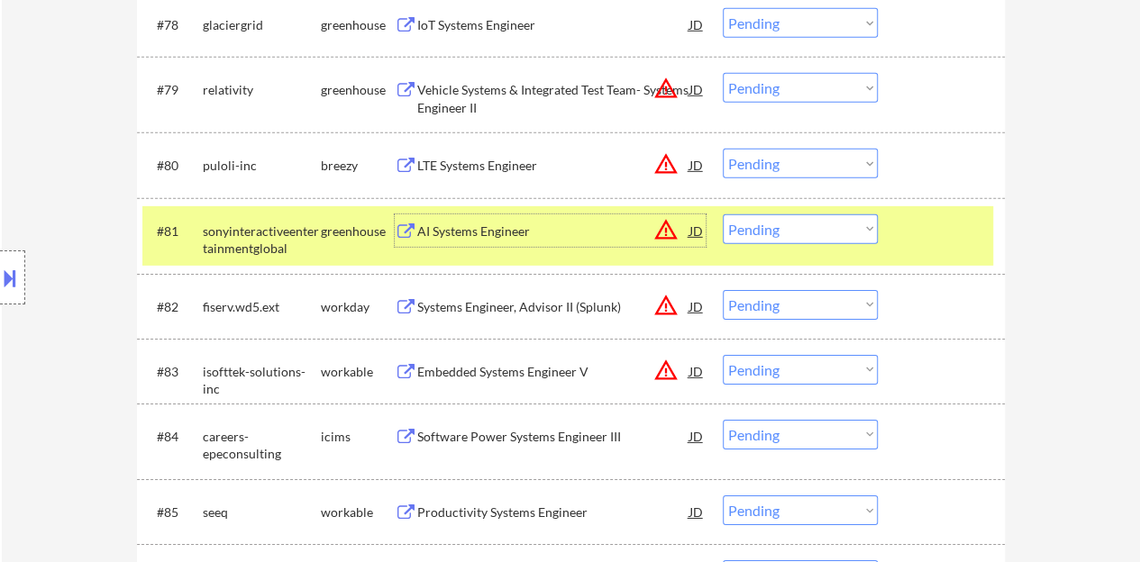
click at [491, 231] on div "AI Systems Engineer" at bounding box center [553, 232] width 272 height 18
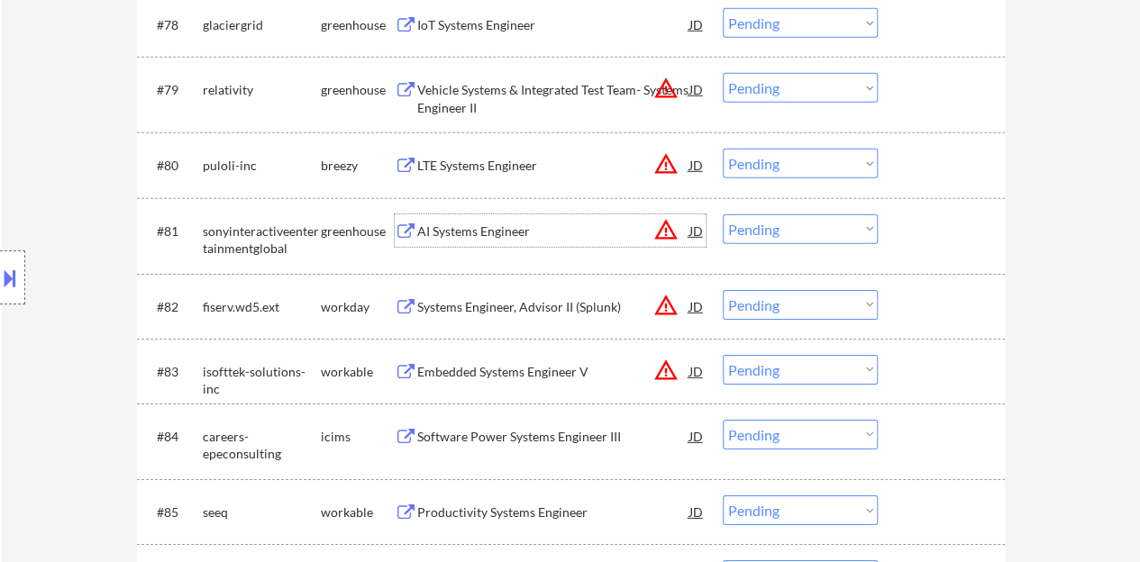
click at [946, 235] on div at bounding box center [943, 230] width 79 height 32
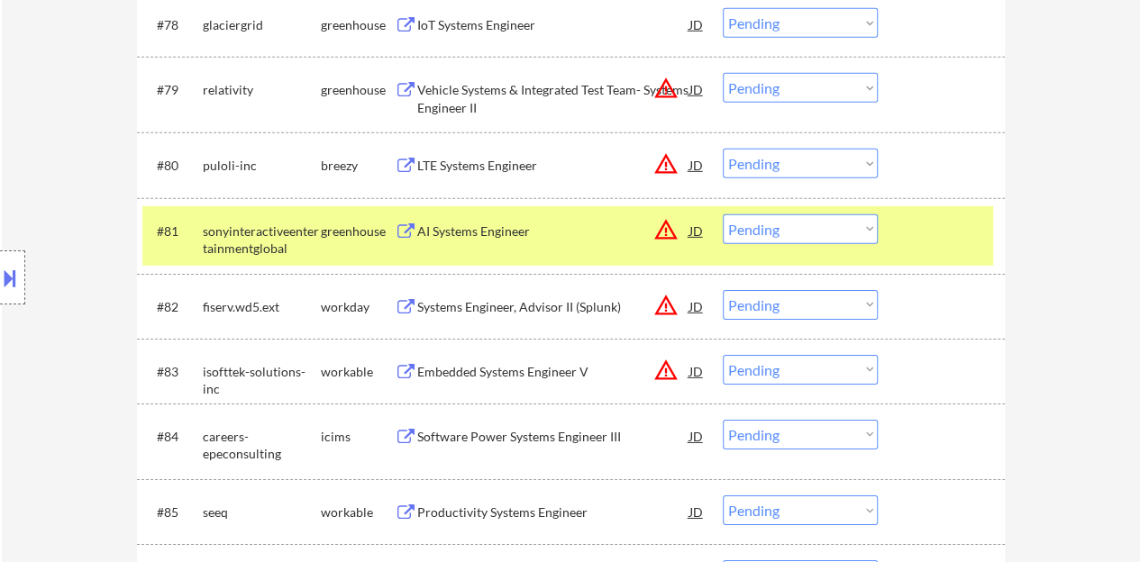
select select ""pending""
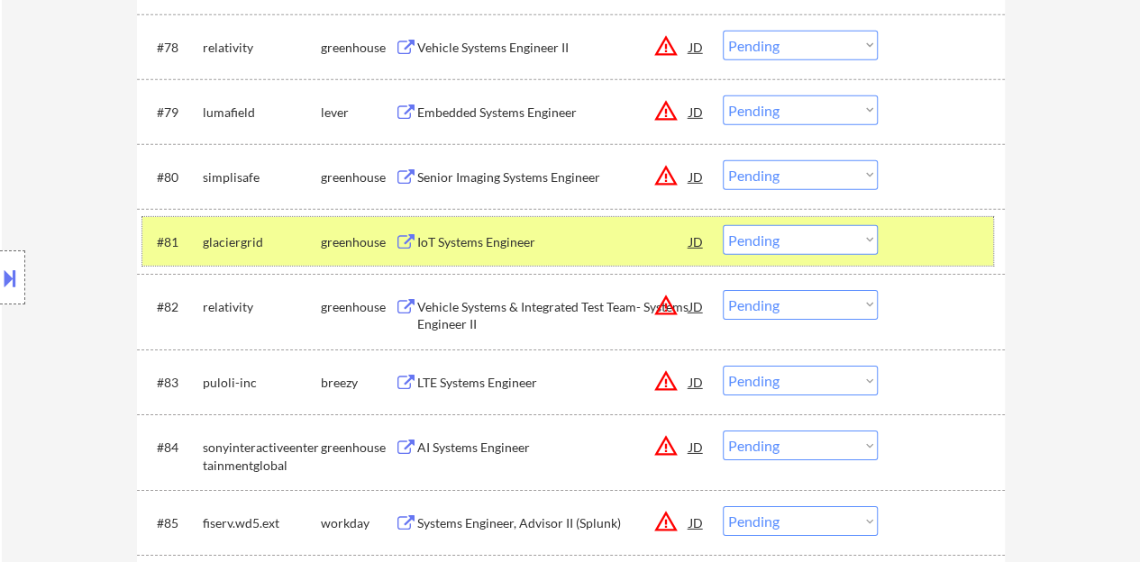
click at [894, 237] on div "#81 glaciergrid greenhouse IoT Systems Engineer JD warning_amber Choose an opti…" at bounding box center [567, 241] width 850 height 49
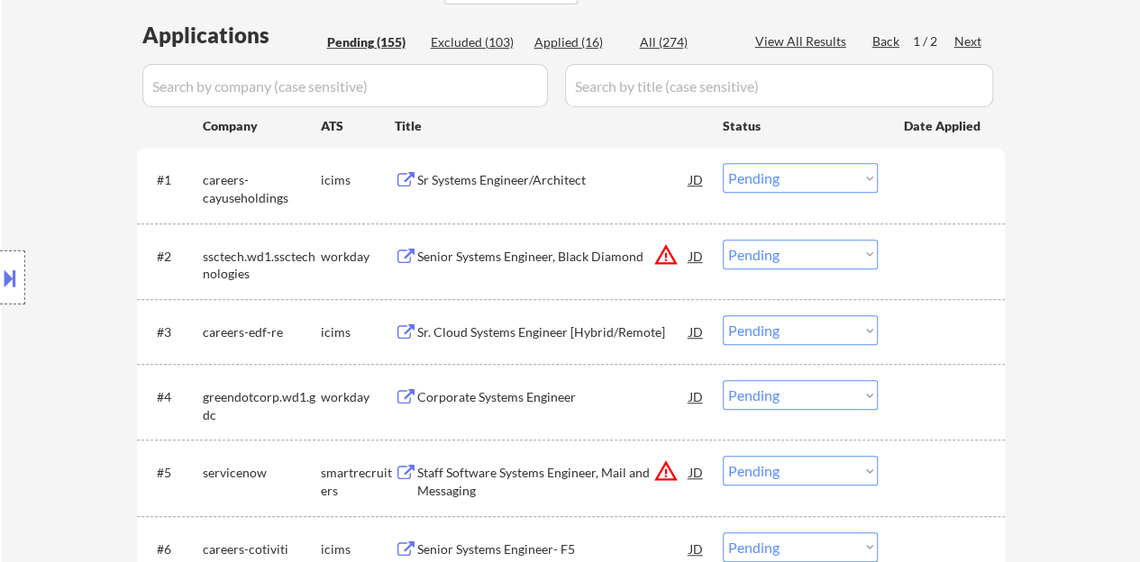
scroll to position [376, 0]
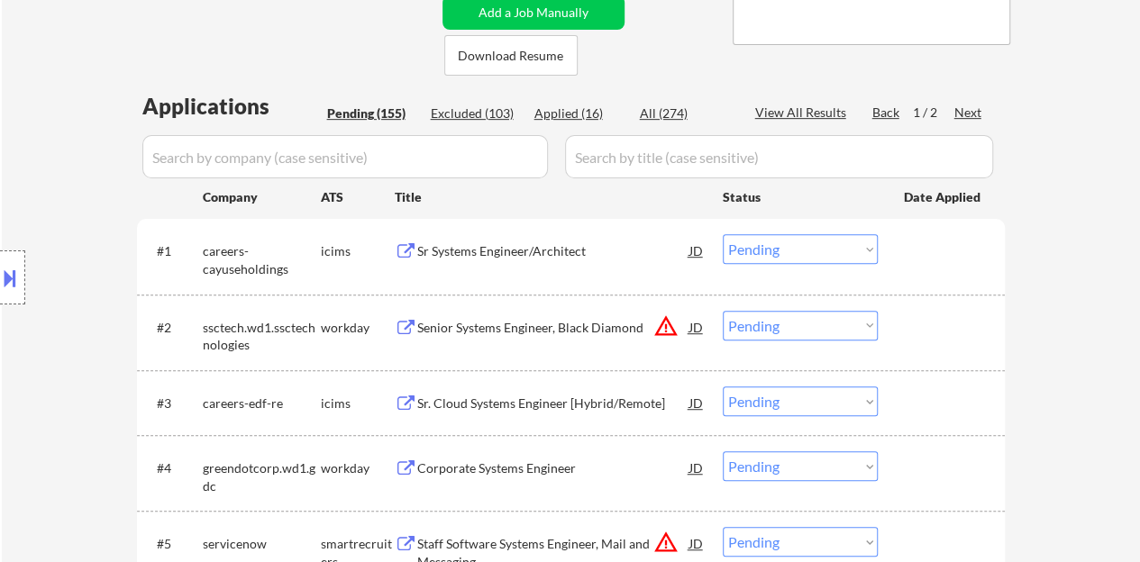
click at [467, 136] on input "input" at bounding box center [344, 156] width 405 height 43
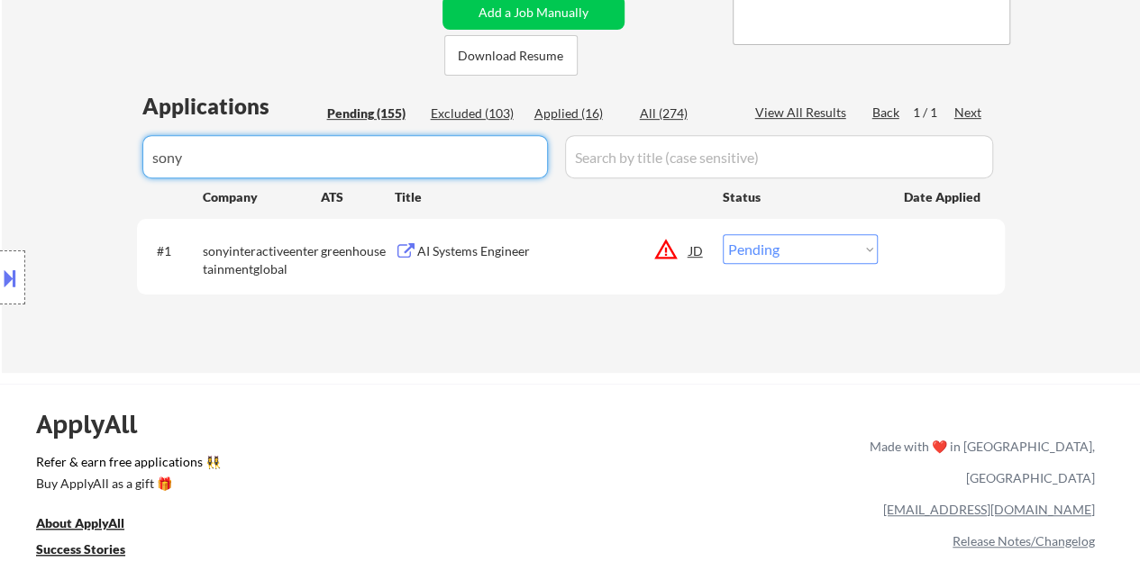
type input "sony"
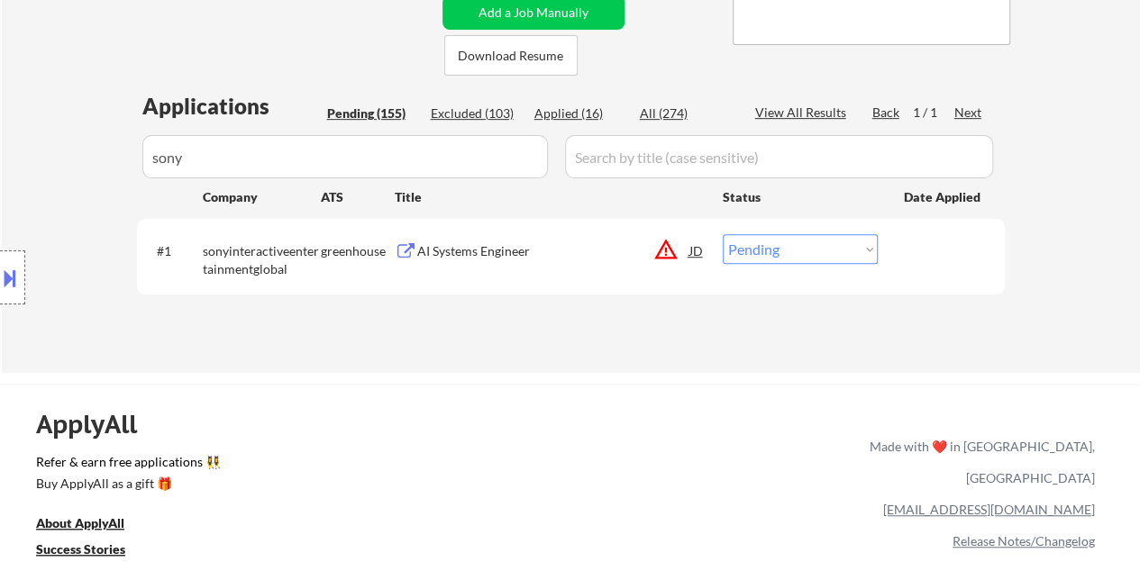
click at [798, 247] on select "Choose an option... Pending Applied Excluded (Questions) Excluded (Expired) Exc…" at bounding box center [799, 249] width 155 height 30
select select ""applied""
click at [722, 234] on select "Choose an option... Pending Applied Excluded (Questions) Excluded (Expired) Exc…" at bounding box center [799, 249] width 155 height 30
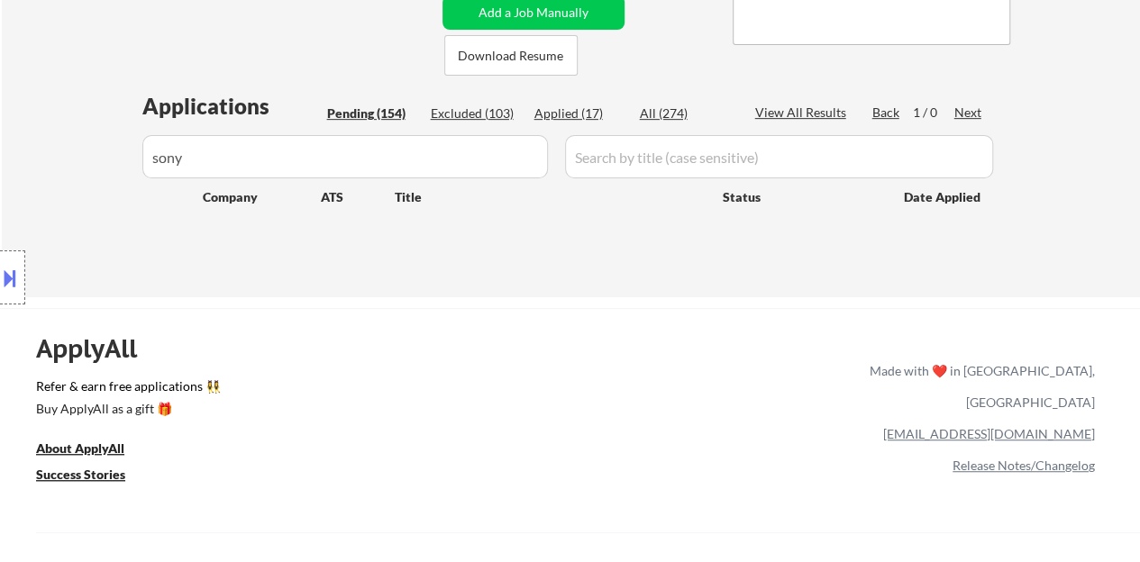
click at [492, 156] on input "input" at bounding box center [344, 156] width 405 height 43
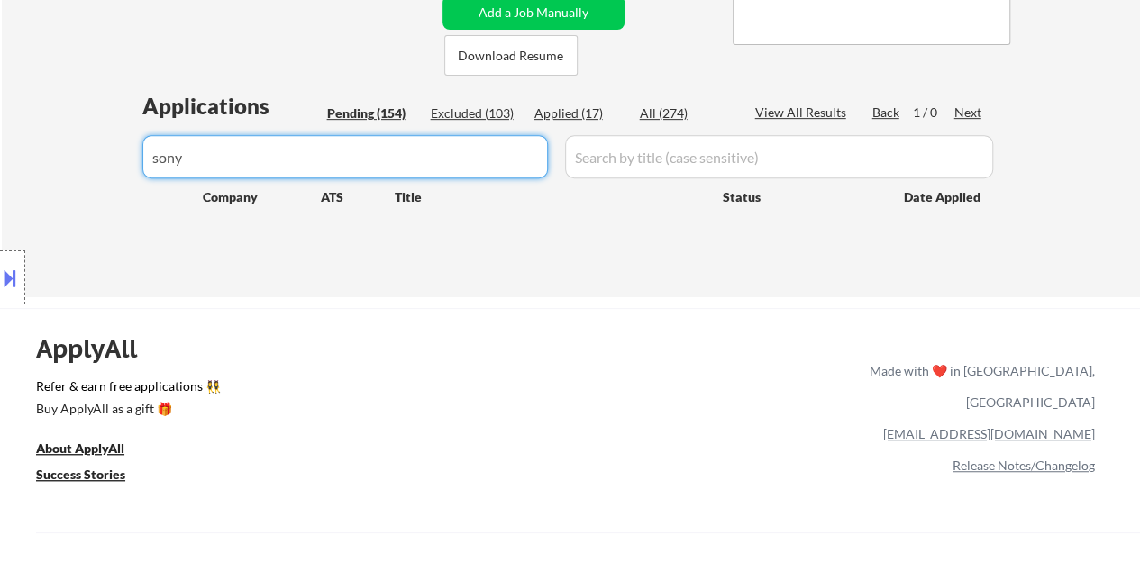
click at [492, 156] on input "input" at bounding box center [344, 156] width 405 height 43
click at [88, 174] on div "Location Inclusions:" at bounding box center [161, 278] width 323 height 334
select select ""pending""
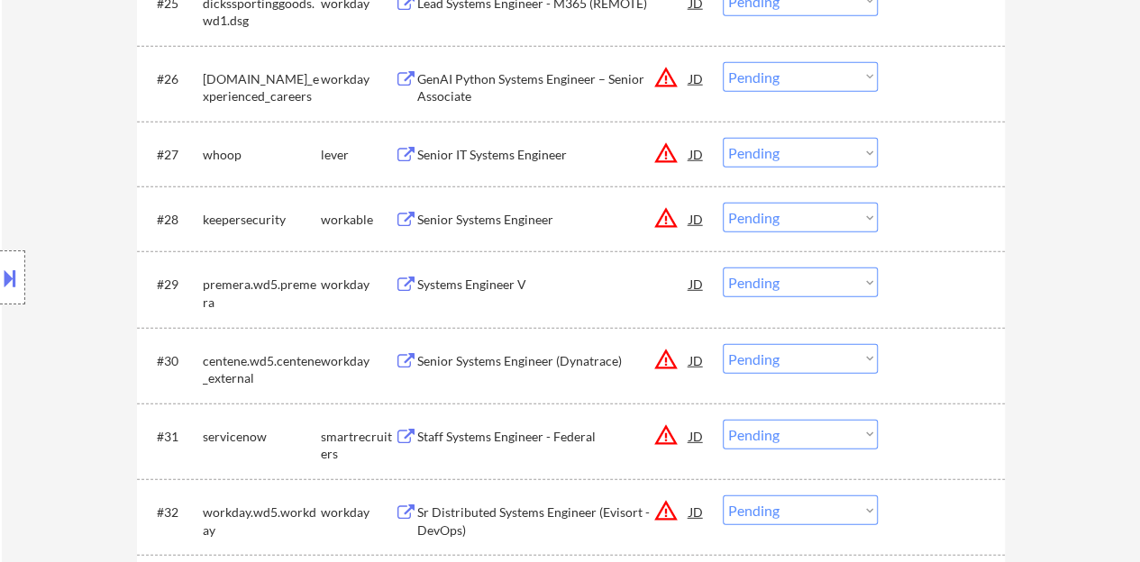
scroll to position [2358, 0]
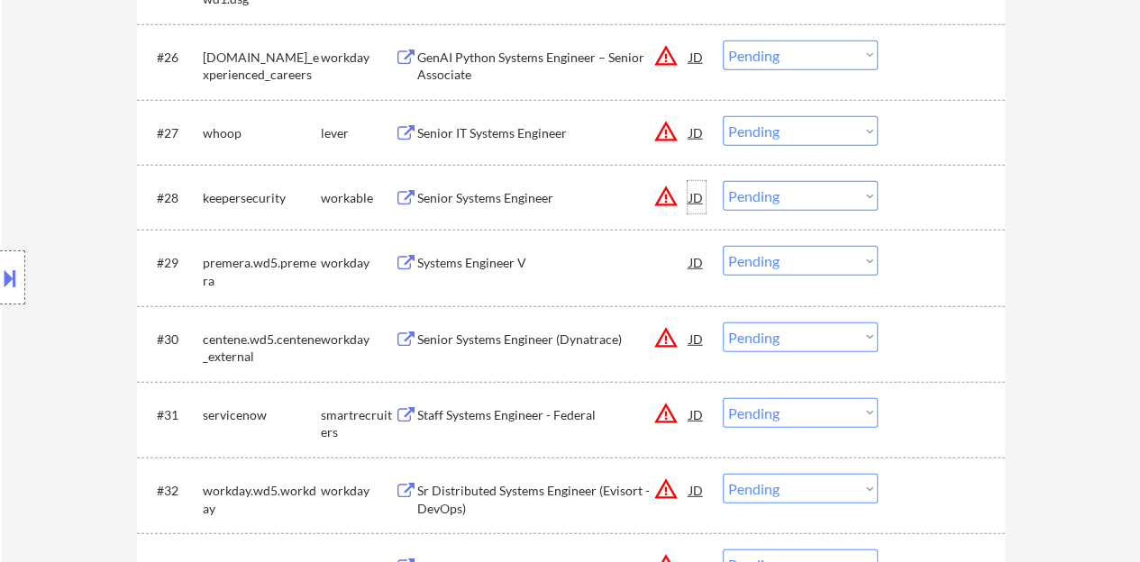
click at [696, 197] on div "JD" at bounding box center [696, 197] width 18 height 32
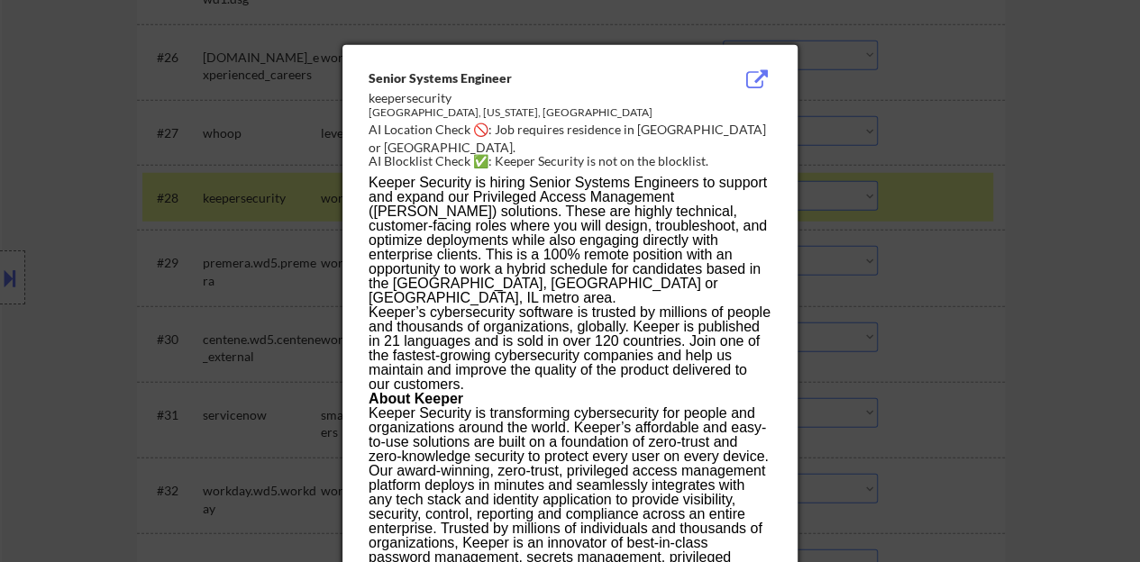
click at [286, 250] on div at bounding box center [570, 281] width 1140 height 562
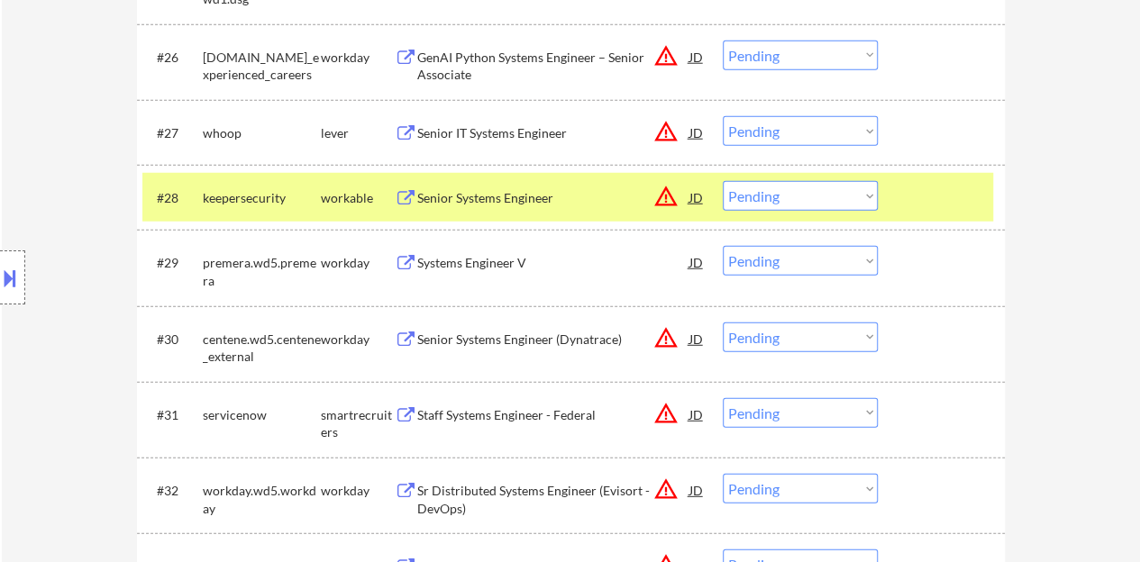
click at [0, 277] on button at bounding box center [10, 278] width 20 height 30
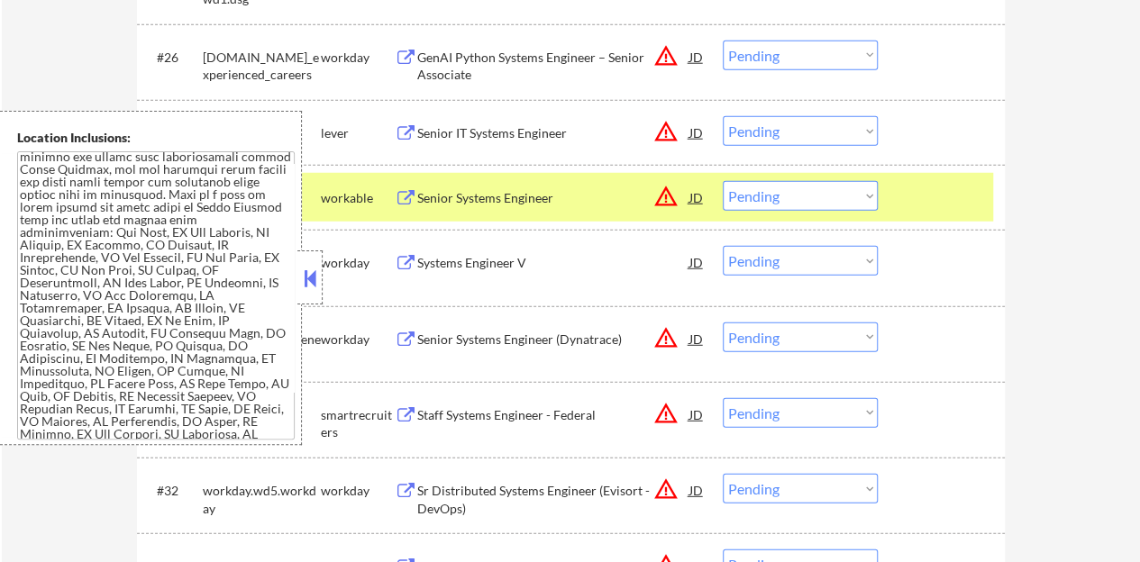
click at [796, 195] on select "Choose an option... Pending Applied Excluded (Questions) Excluded (Expired) Exc…" at bounding box center [799, 196] width 155 height 30
click at [722, 181] on select "Choose an option... Pending Applied Excluded (Questions) Excluded (Expired) Exc…" at bounding box center [799, 196] width 155 height 30
select select ""pending""
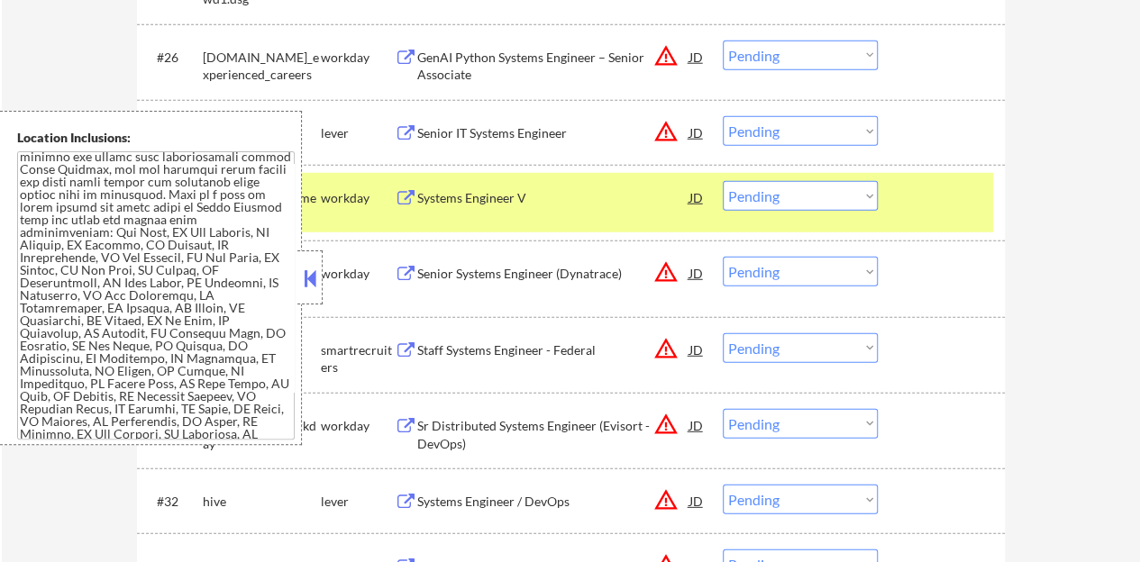
click at [304, 267] on button at bounding box center [310, 278] width 20 height 27
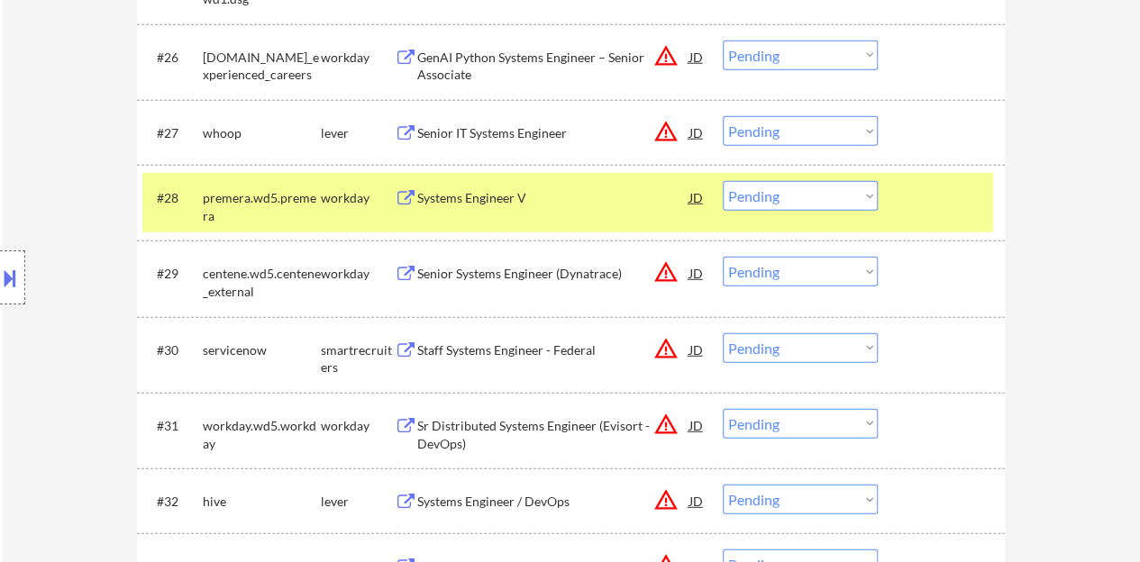
click at [972, 197] on div at bounding box center [943, 197] width 79 height 32
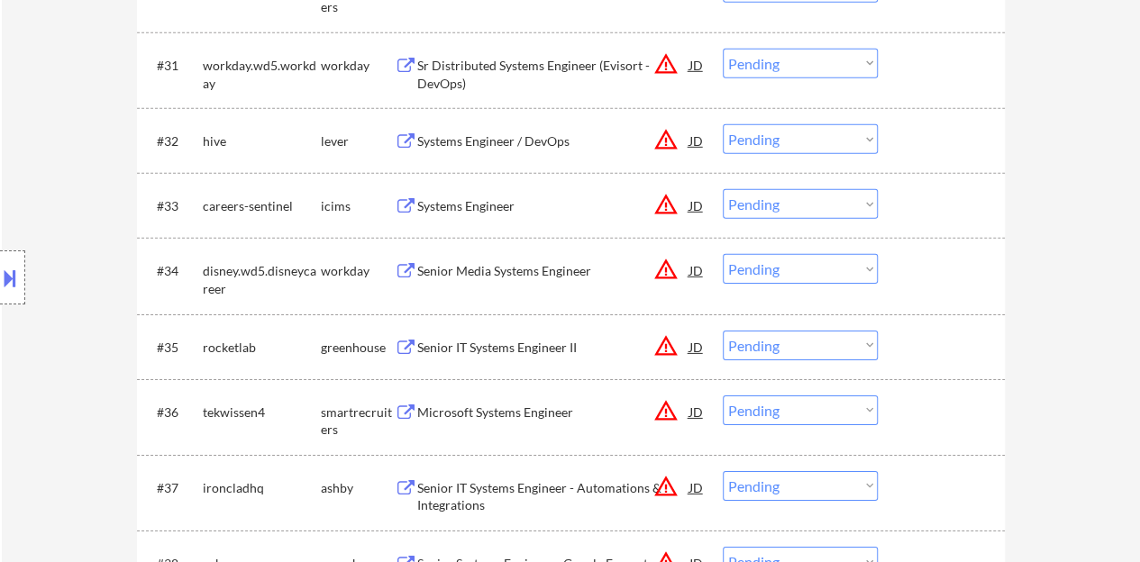
scroll to position [2628, 0]
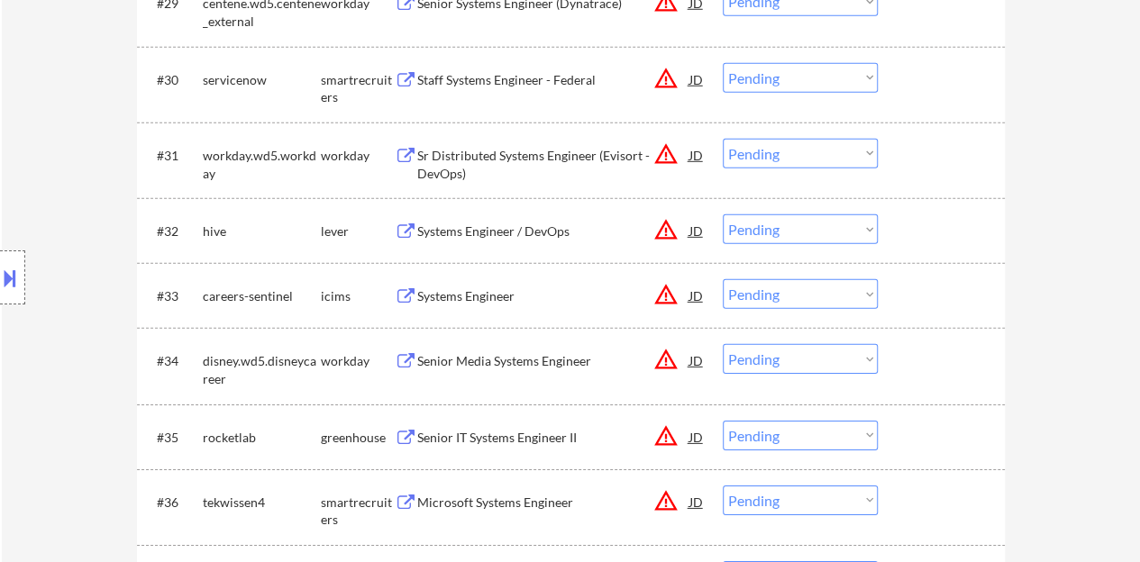
click at [699, 232] on div "JD" at bounding box center [696, 230] width 18 height 32
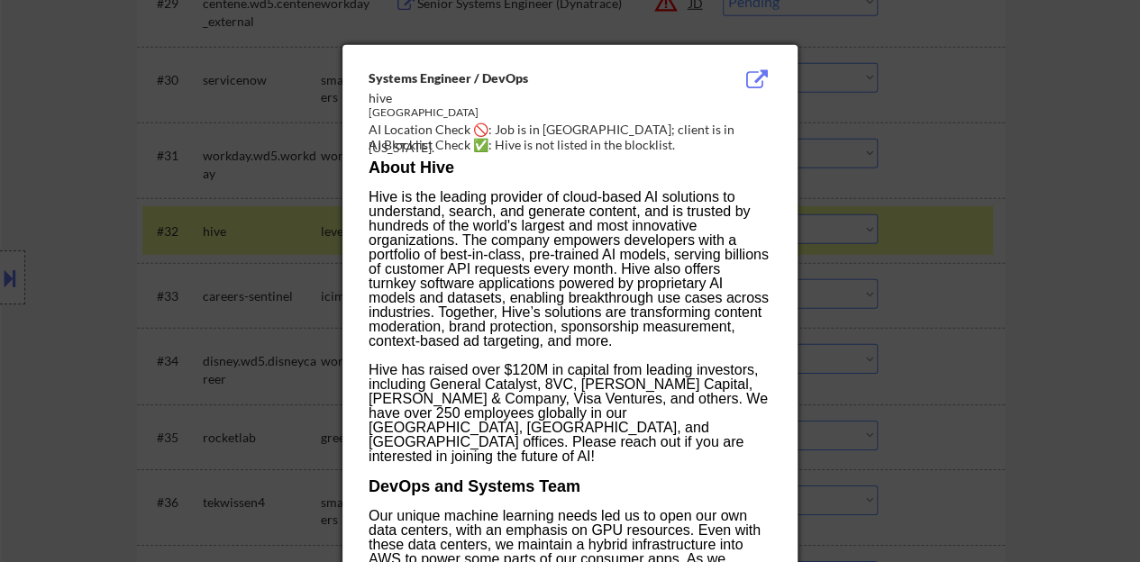
click at [186, 359] on div at bounding box center [570, 281] width 1140 height 562
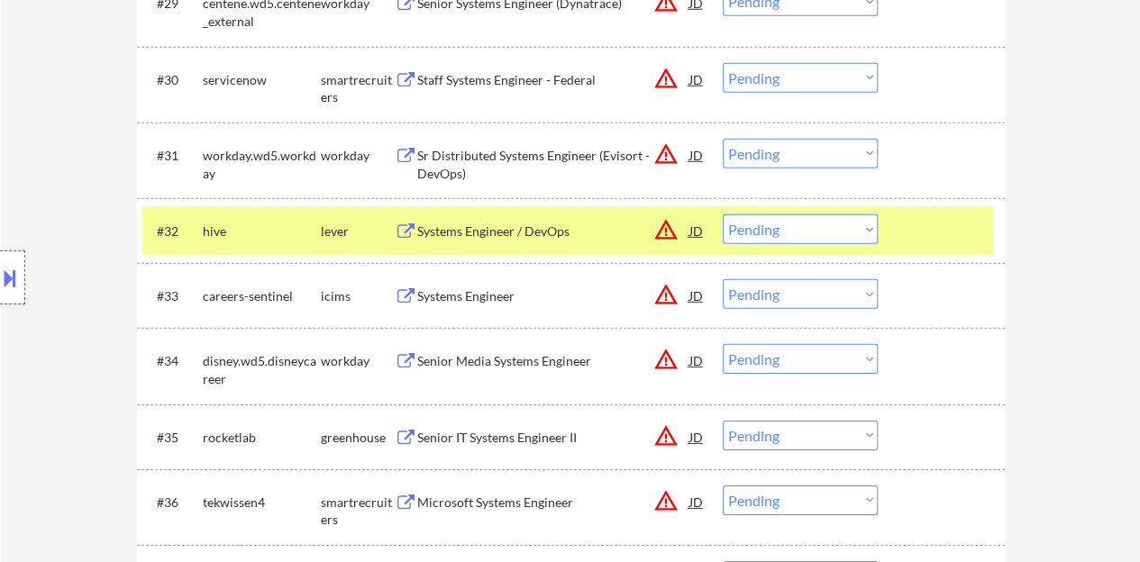
click at [0, 259] on div at bounding box center [12, 277] width 25 height 54
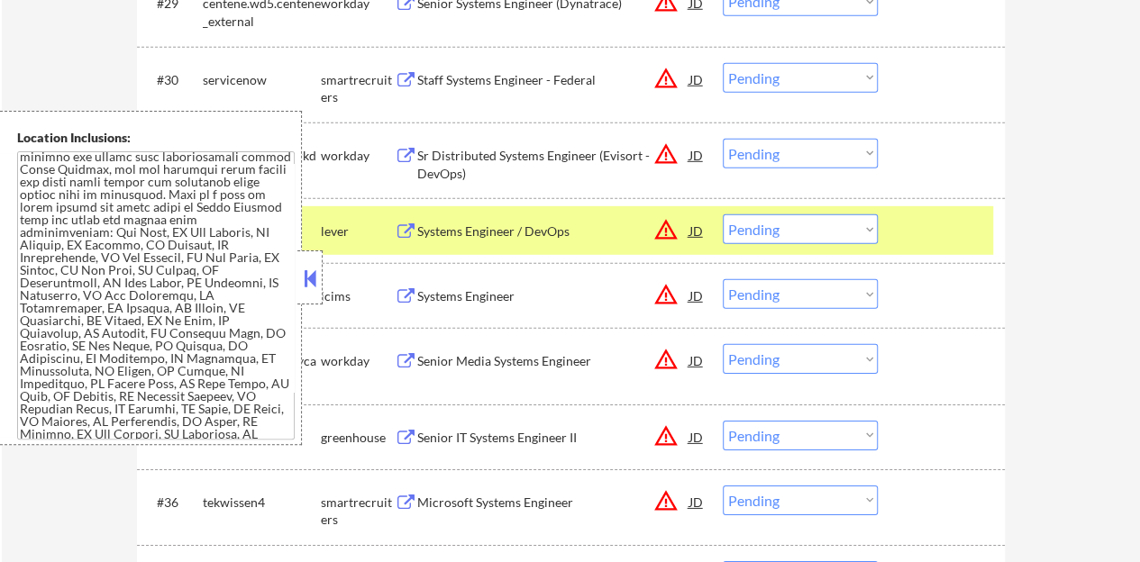
click at [313, 282] on button at bounding box center [310, 278] width 20 height 27
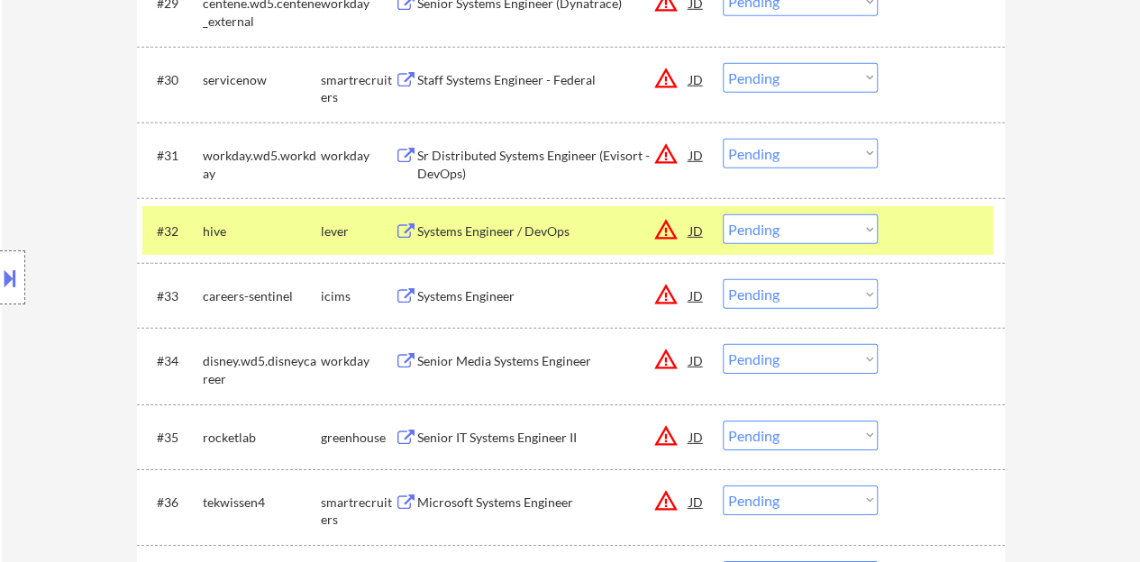
click at [524, 236] on div "Systems Engineer / DevOps" at bounding box center [553, 232] width 272 height 18
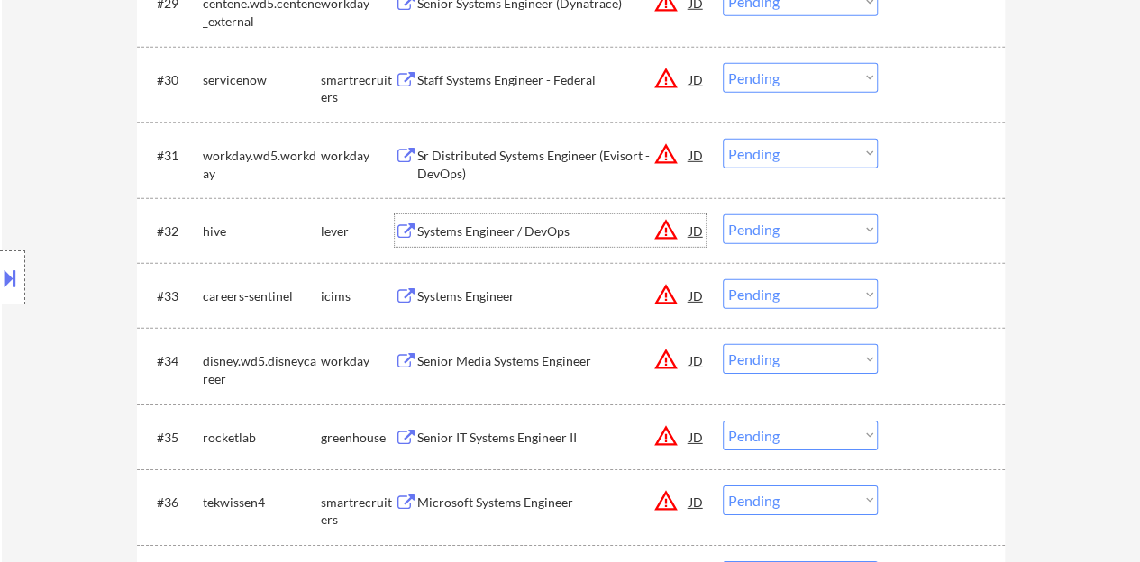
click at [931, 269] on div "#33 careers-sentinel icims Systems Engineer JD warning_amber Choose an option..…" at bounding box center [571, 295] width 868 height 65
click at [917, 227] on div at bounding box center [943, 230] width 79 height 32
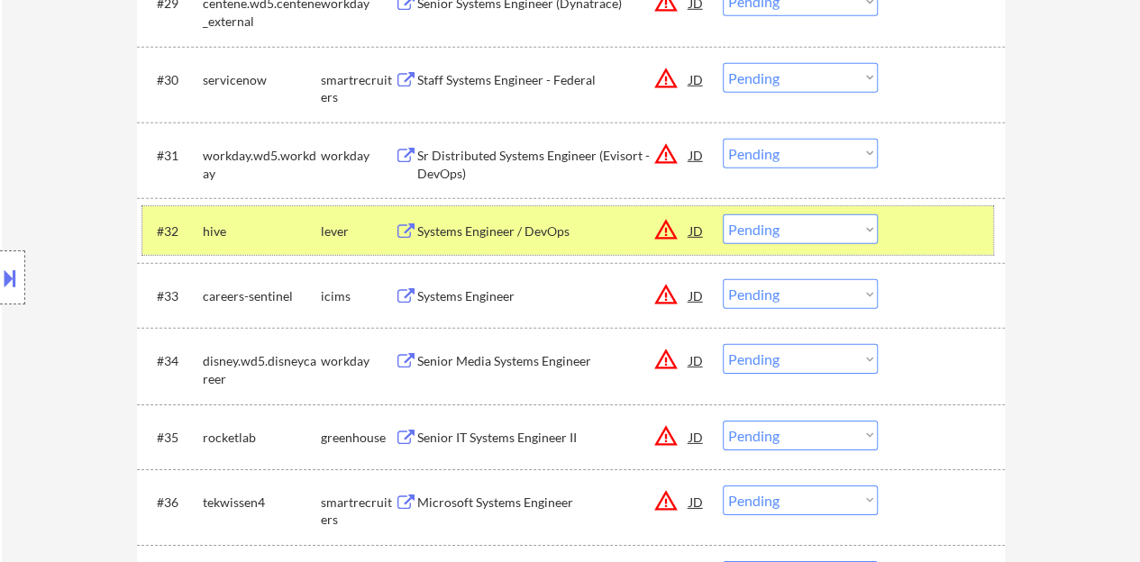
click at [800, 235] on select "Choose an option... Pending Applied Excluded (Questions) Excluded (Expired) Exc…" at bounding box center [799, 229] width 155 height 30
click at [722, 214] on select "Choose an option... Pending Applied Excluded (Questions) Excluded (Expired) Exc…" at bounding box center [799, 229] width 155 height 30
select select ""pending""
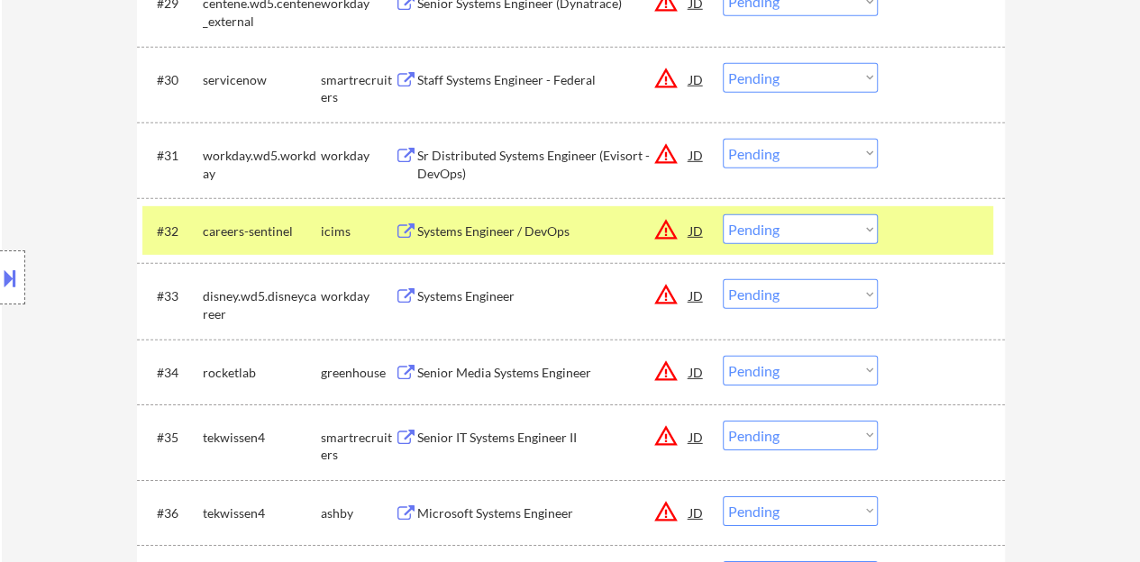
click at [938, 242] on div at bounding box center [943, 230] width 79 height 32
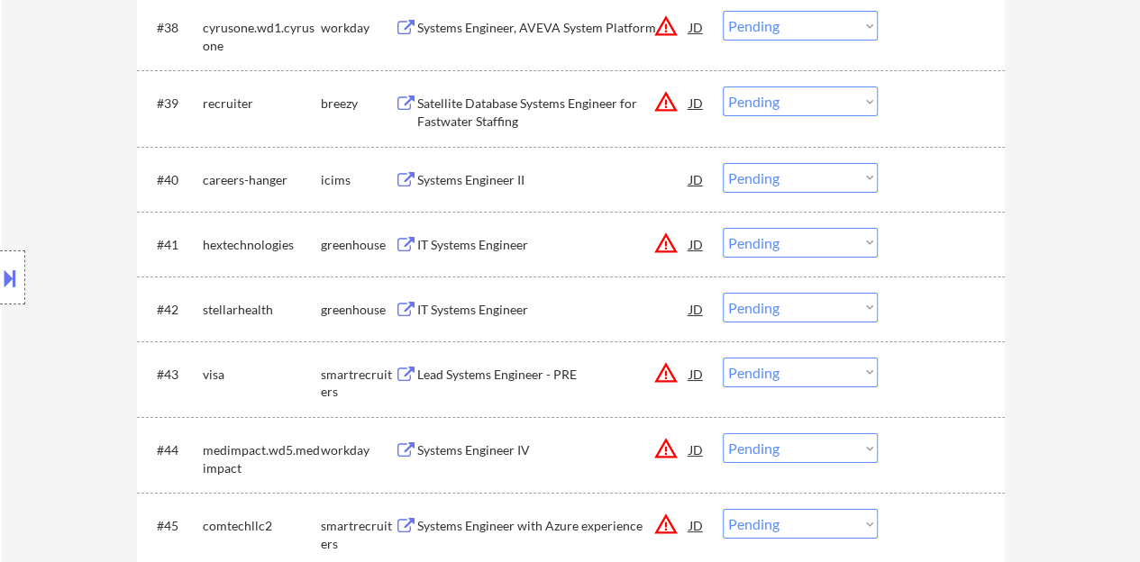
scroll to position [3258, 0]
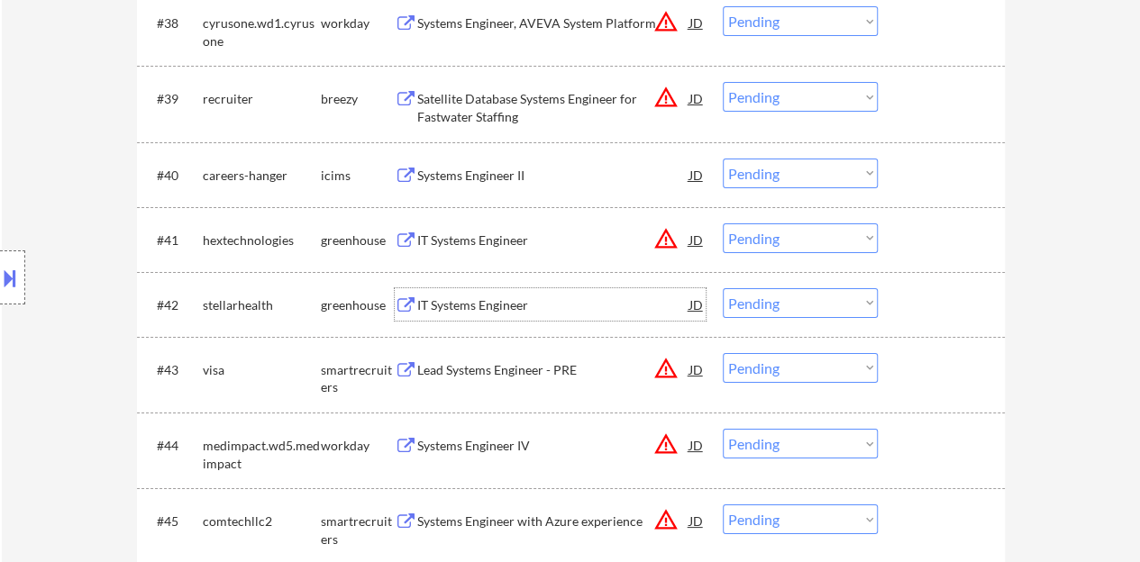
click at [476, 299] on div "IT Systems Engineer" at bounding box center [553, 305] width 272 height 18
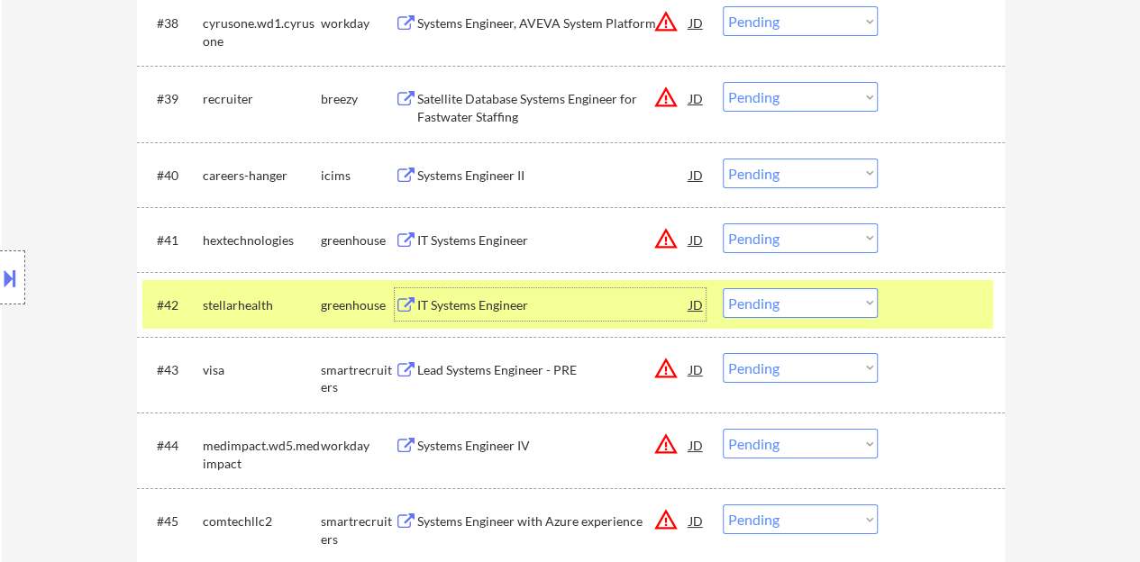
click at [7, 275] on button at bounding box center [10, 278] width 20 height 30
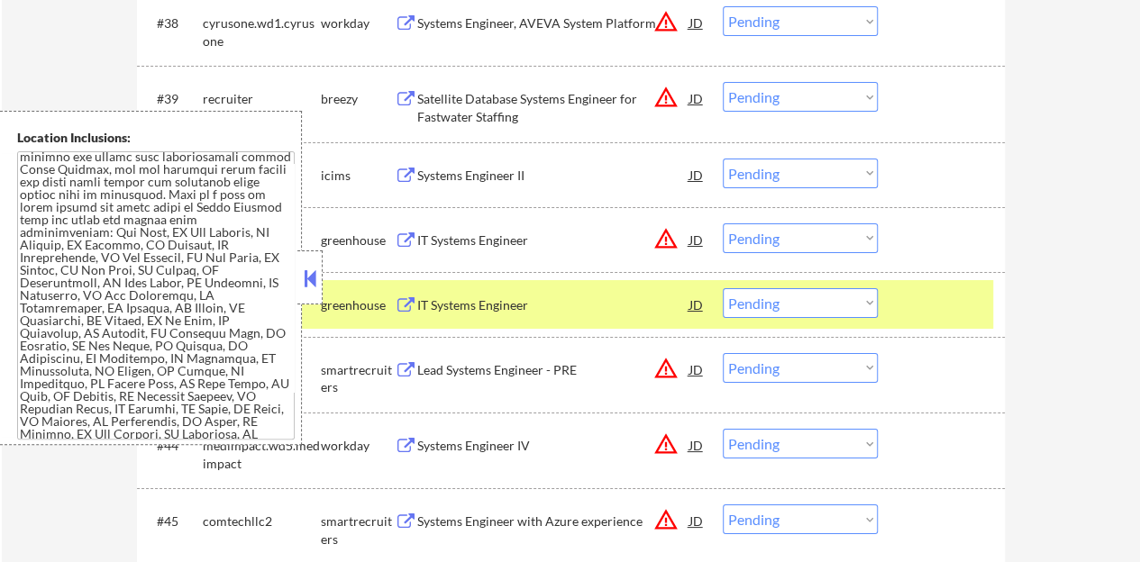
click at [310, 277] on button at bounding box center [310, 278] width 20 height 27
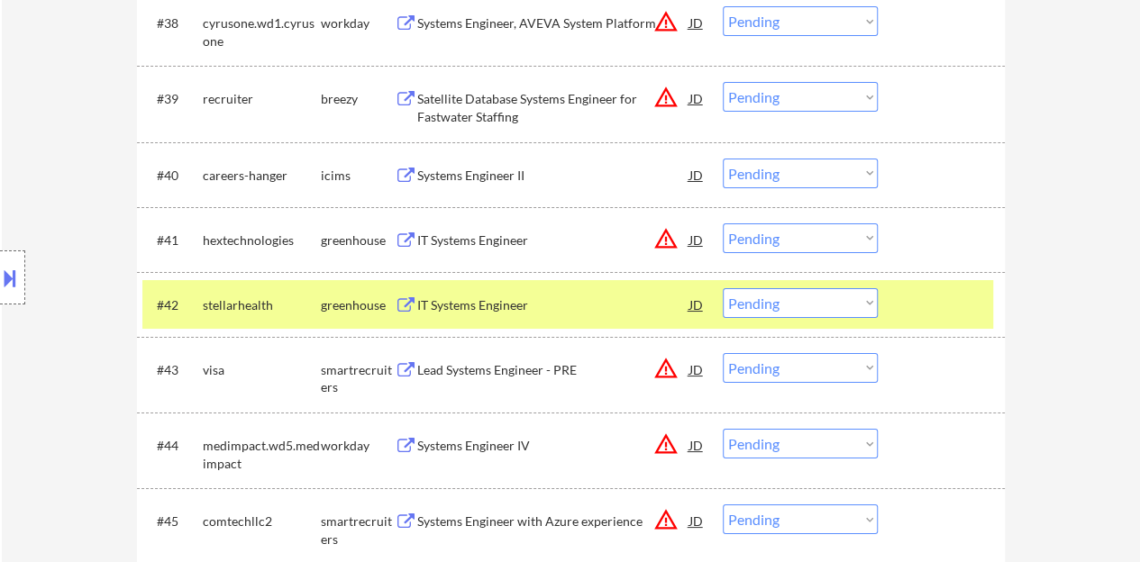
click at [752, 301] on select "Choose an option... Pending Applied Excluded (Questions) Excluded (Expired) Exc…" at bounding box center [799, 303] width 155 height 30
click at [722, 288] on select "Choose an option... Pending Applied Excluded (Questions) Excluded (Expired) Exc…" at bounding box center [799, 303] width 155 height 30
select select ""pending""
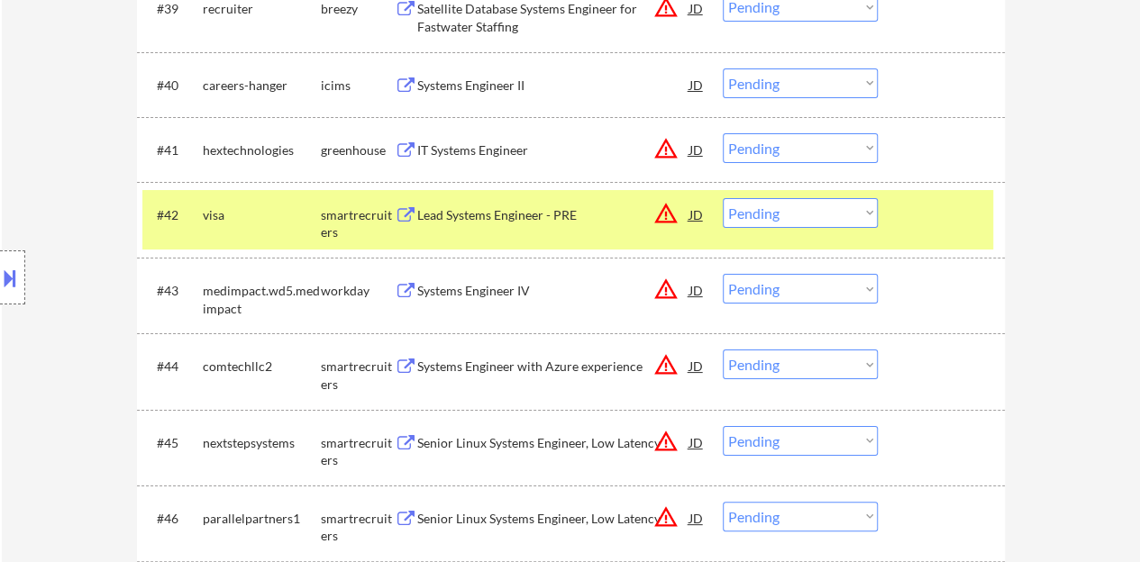
click at [924, 208] on div at bounding box center [943, 214] width 79 height 32
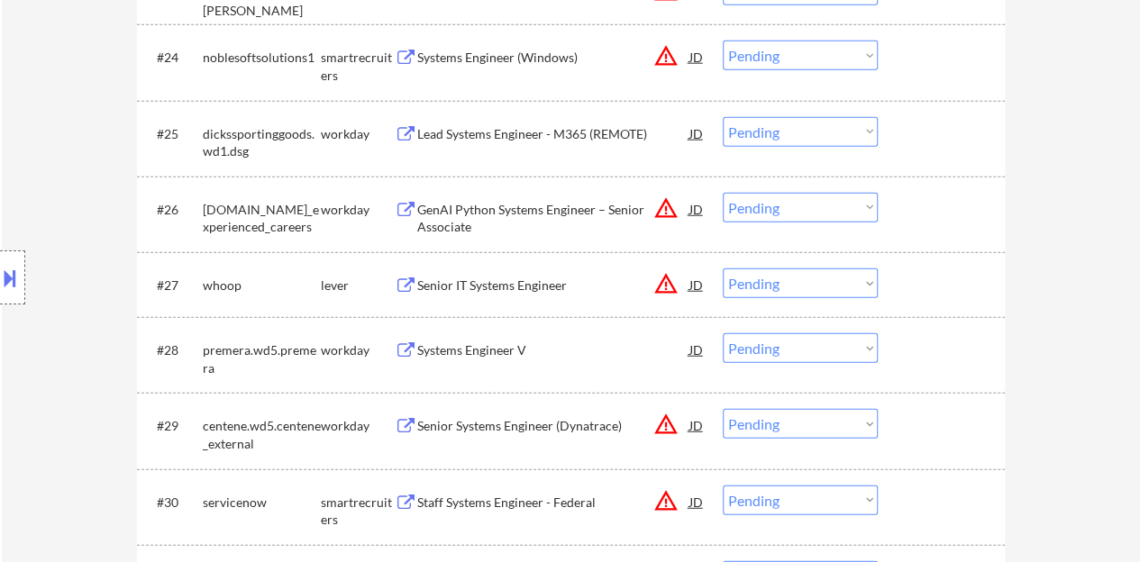
scroll to position [2177, 0]
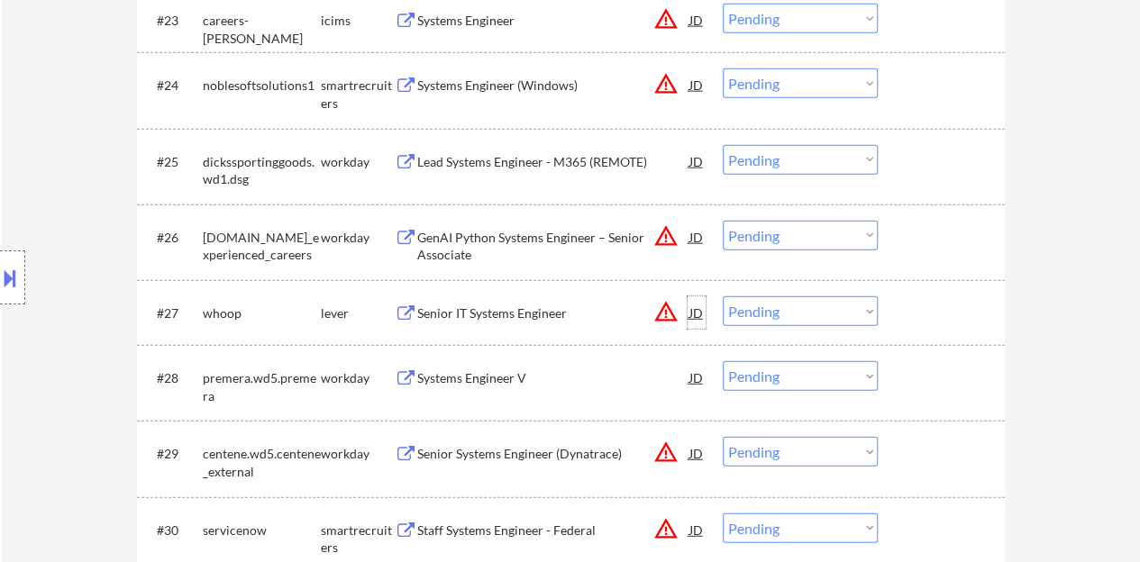
click at [701, 308] on div "JD" at bounding box center [696, 312] width 18 height 32
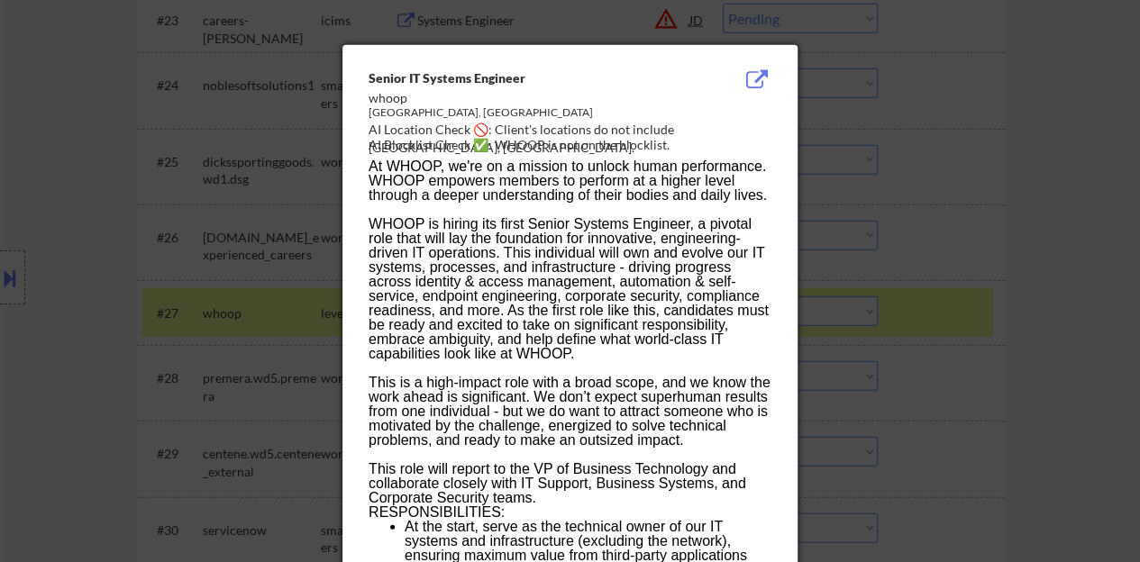
click at [981, 310] on div at bounding box center [570, 281] width 1140 height 562
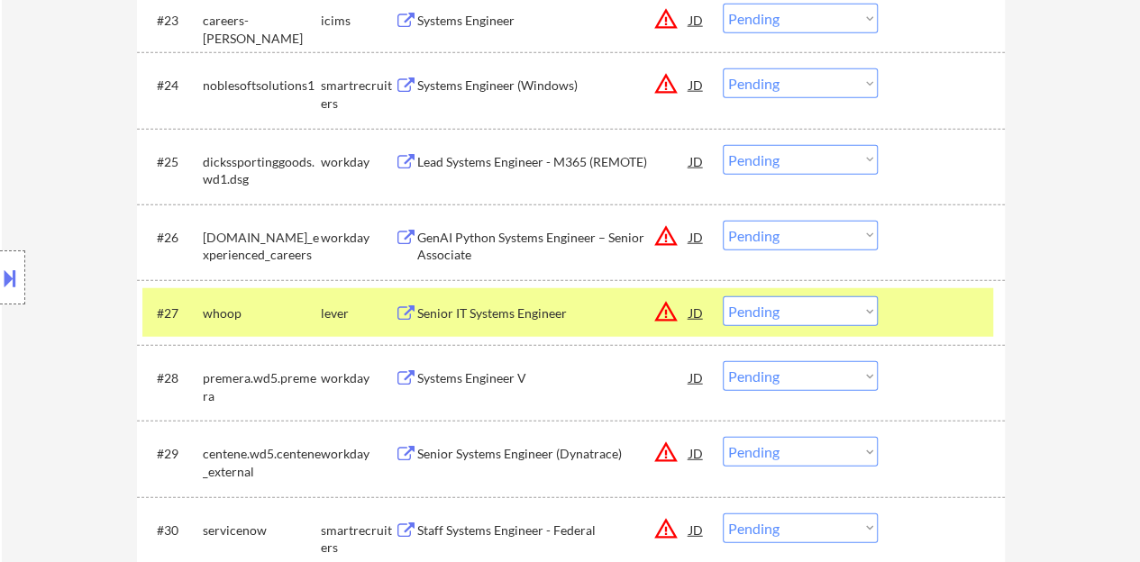
click at [0, 274] on button at bounding box center [10, 278] width 20 height 30
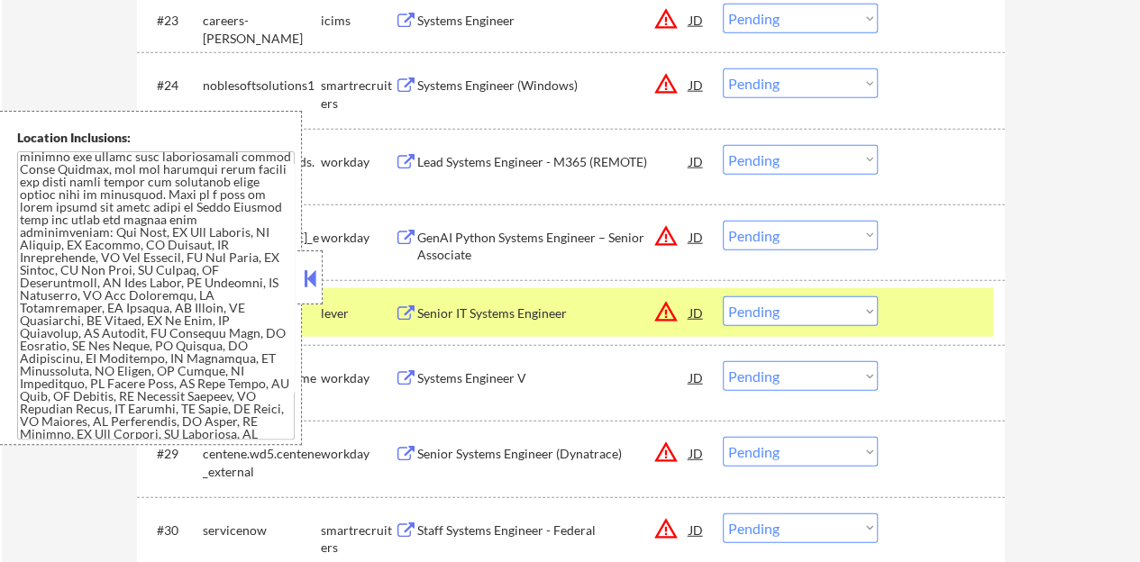
click at [313, 281] on button at bounding box center [310, 278] width 20 height 27
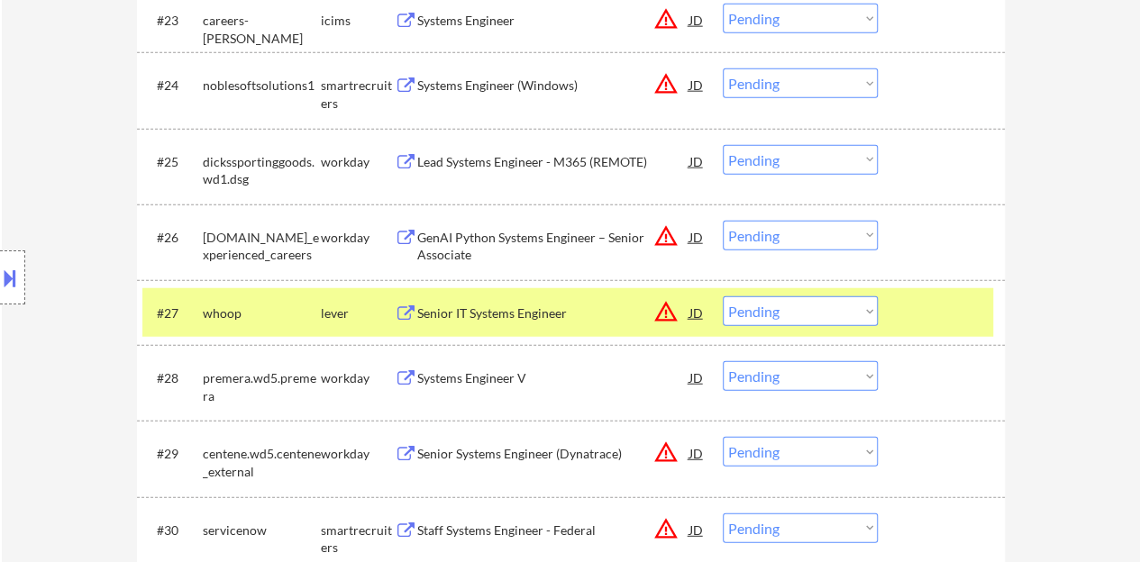
click at [553, 313] on div "Senior IT Systems Engineer" at bounding box center [553, 313] width 272 height 18
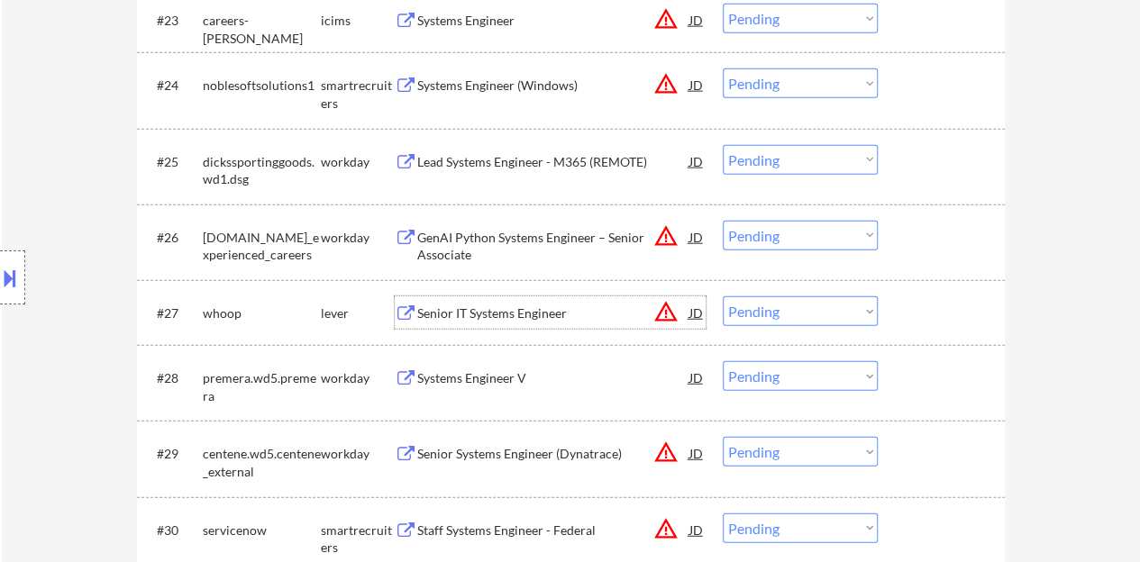
click at [934, 318] on div at bounding box center [943, 312] width 79 height 32
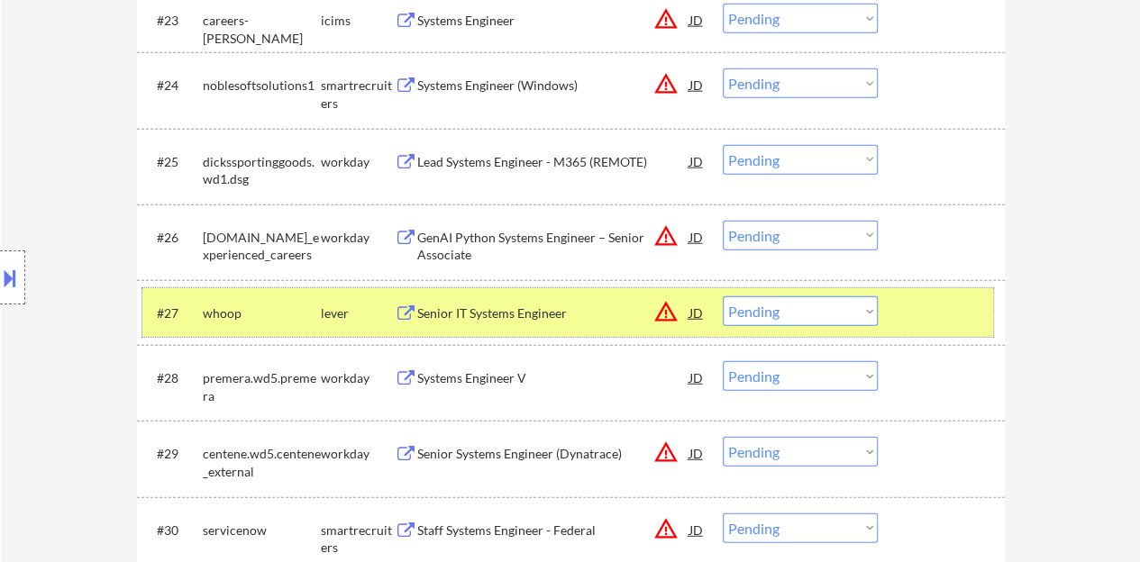
click at [793, 311] on select "Choose an option... Pending Applied Excluded (Questions) Excluded (Expired) Exc…" at bounding box center [799, 311] width 155 height 30
click at [722, 296] on select "Choose an option... Pending Applied Excluded (Questions) Excluded (Expired) Exc…" at bounding box center [799, 311] width 155 height 30
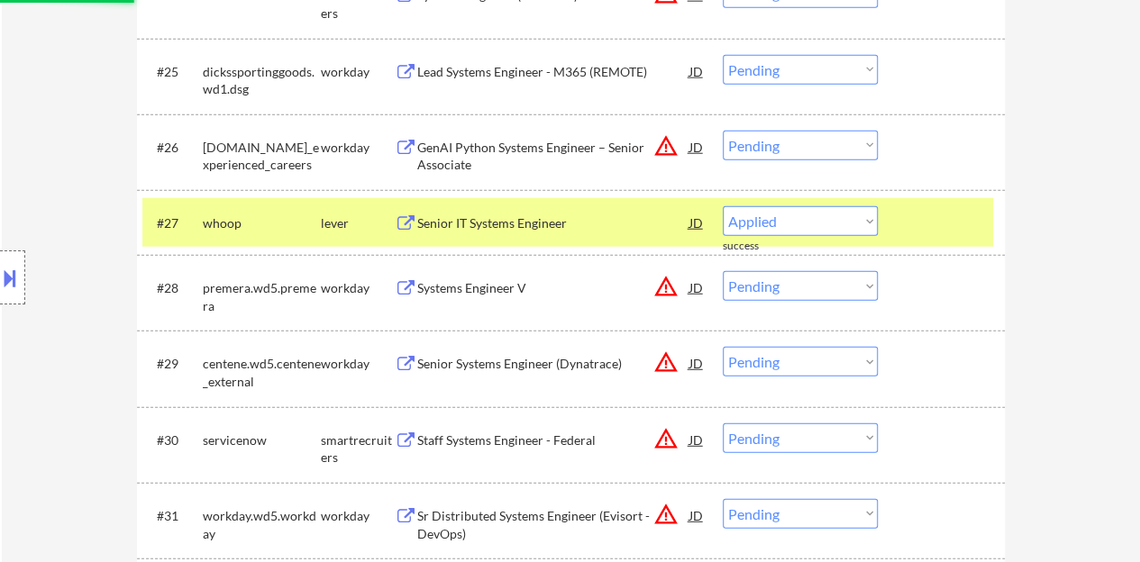
select select ""pending""
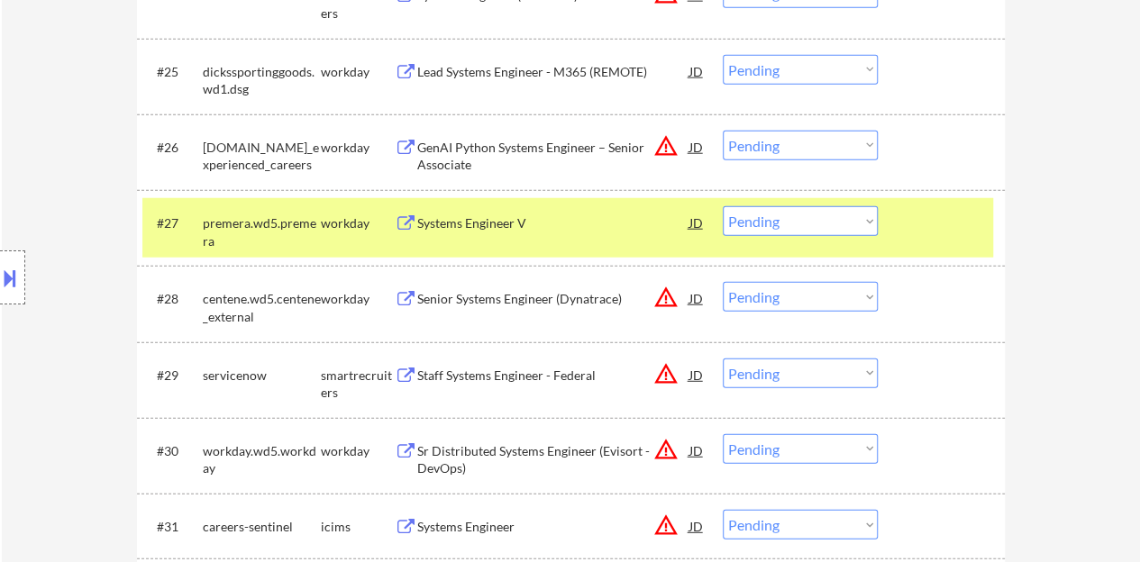
click at [913, 233] on div at bounding box center [943, 222] width 79 height 32
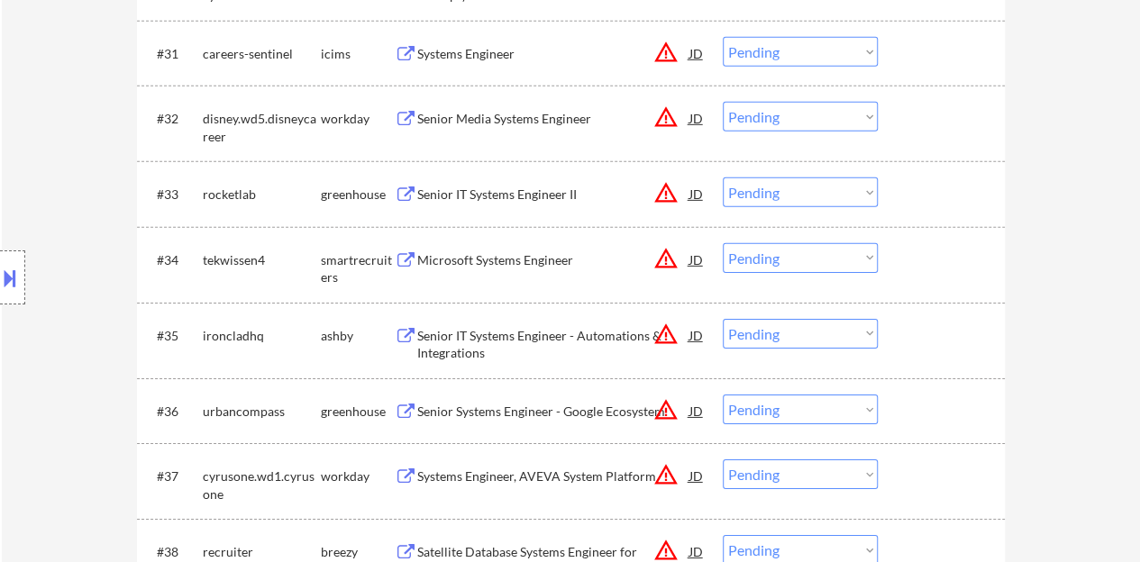
scroll to position [2718, 0]
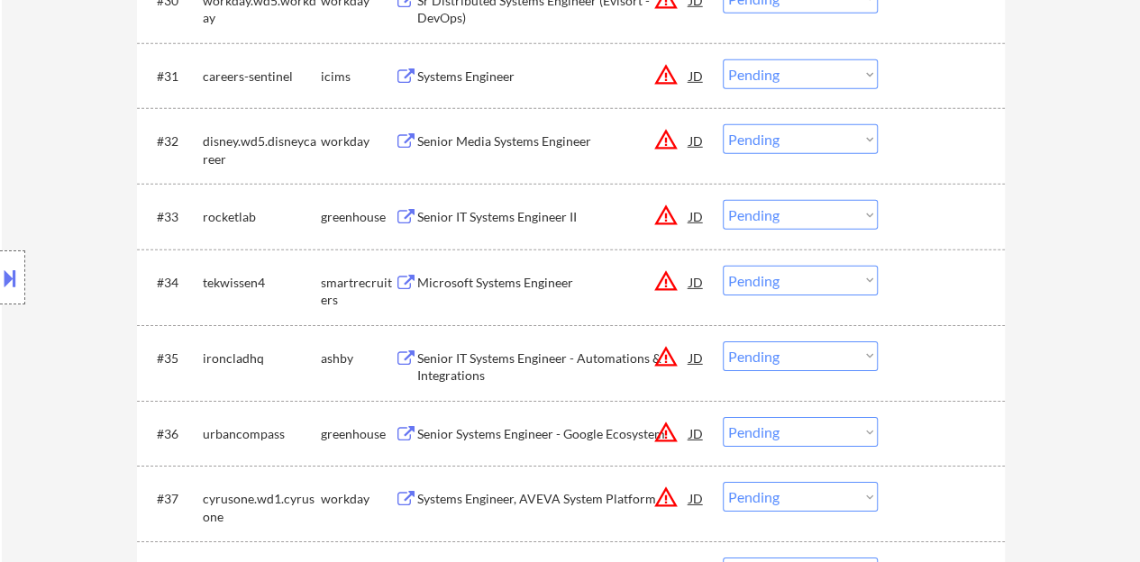
click at [699, 282] on div "JD" at bounding box center [696, 282] width 18 height 32
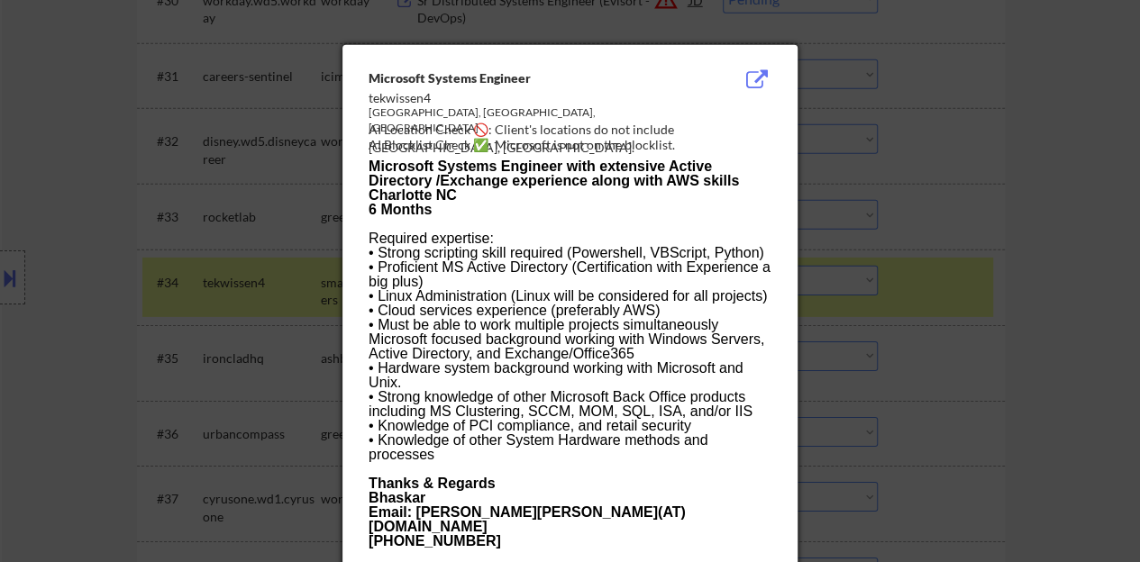
click at [188, 349] on div at bounding box center [570, 281] width 1140 height 562
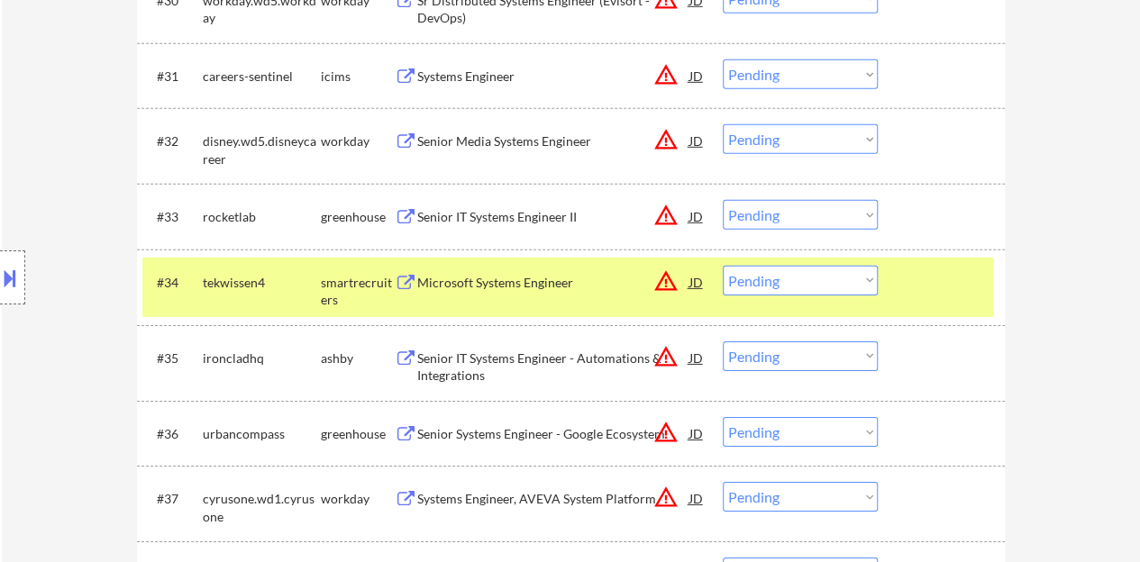
click at [5, 285] on button at bounding box center [10, 278] width 20 height 30
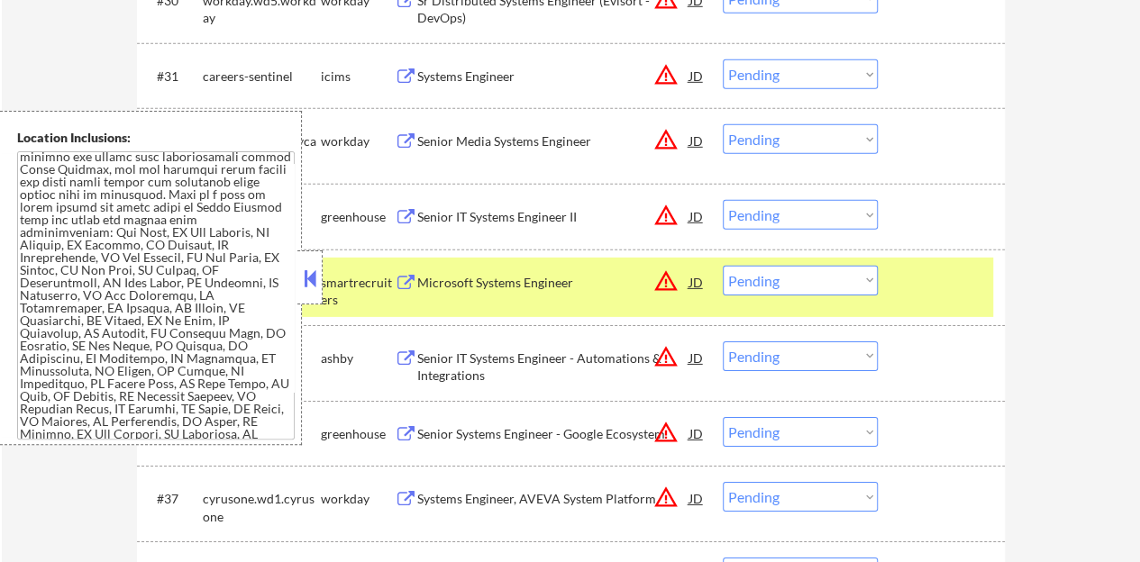
click at [312, 293] on div at bounding box center [309, 277] width 25 height 54
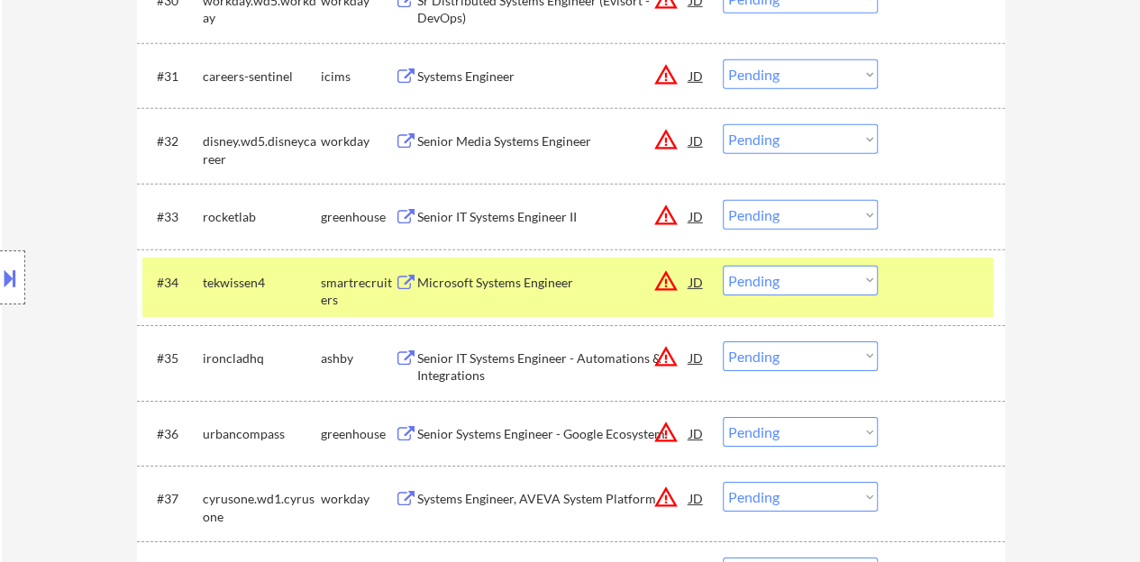
click at [466, 278] on div "Microsoft Systems Engineer" at bounding box center [553, 283] width 272 height 18
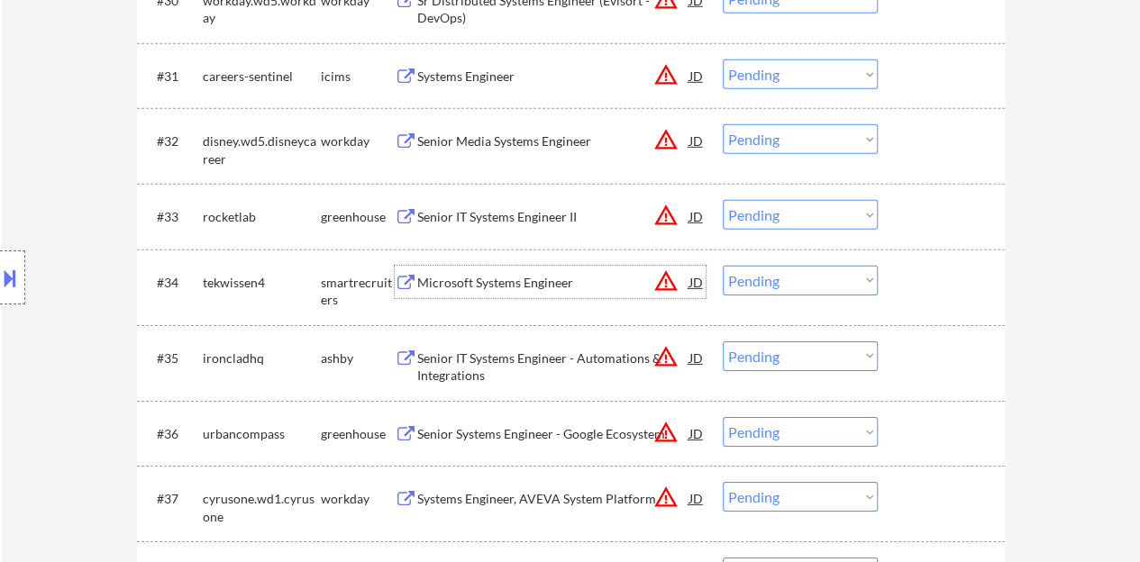
click at [995, 281] on div "#34 tekwissen4 smartrecruiters Microsoft Systems Engineer JD warning_amber Choo…" at bounding box center [571, 288] width 868 height 76
click at [959, 278] on div at bounding box center [943, 282] width 79 height 32
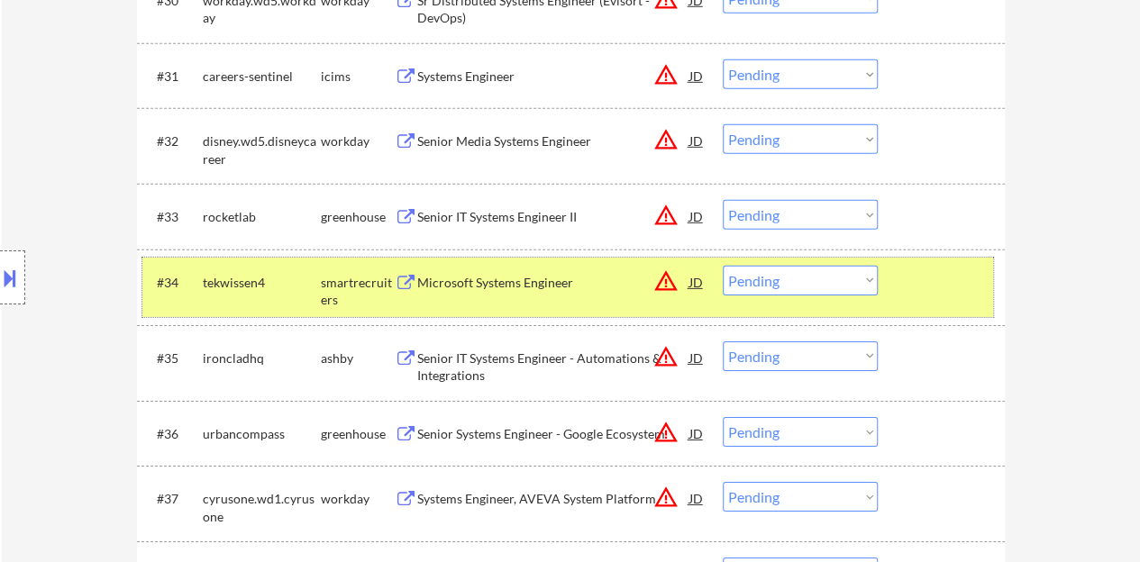
click at [795, 275] on select "Choose an option... Pending Applied Excluded (Questions) Excluded (Expired) Exc…" at bounding box center [799, 281] width 155 height 30
click at [722, 266] on select "Choose an option... Pending Applied Excluded (Questions) Excluded (Expired) Exc…" at bounding box center [799, 281] width 155 height 30
select select ""pending""
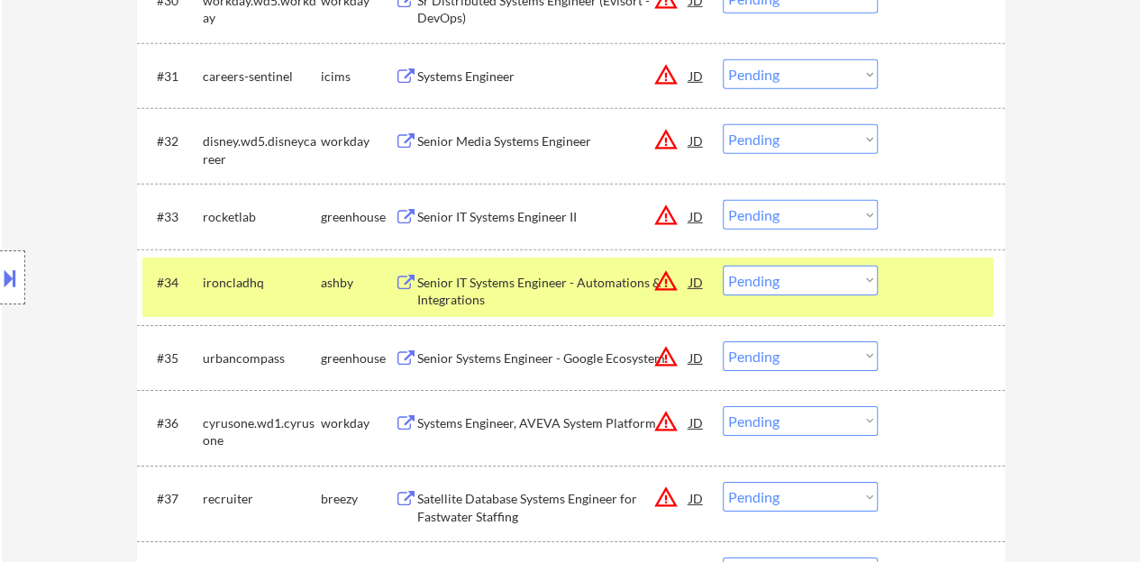
click at [933, 301] on div "#34 ironcladhq [PERSON_NAME] Senior IT Systems Engineer - Automations & Integra…" at bounding box center [567, 287] width 850 height 59
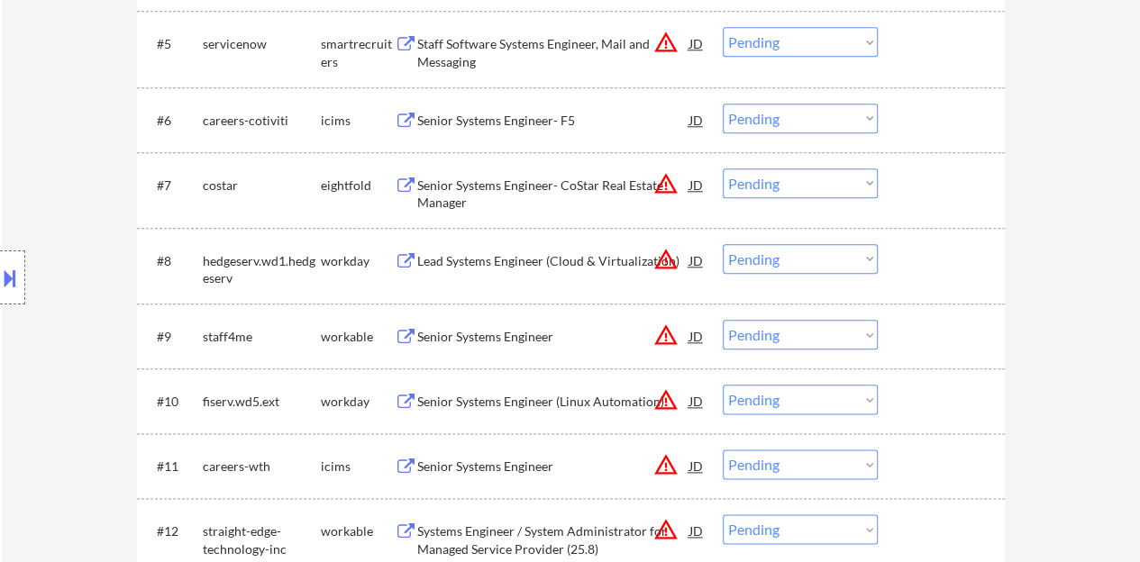
scroll to position [916, 0]
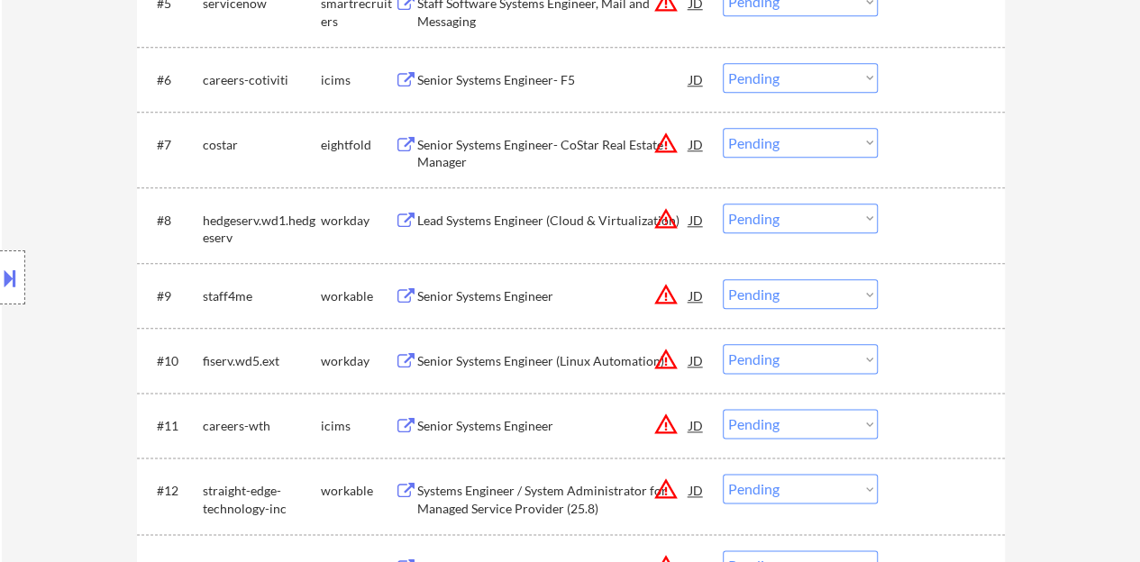
click at [698, 294] on div "JD" at bounding box center [696, 295] width 18 height 32
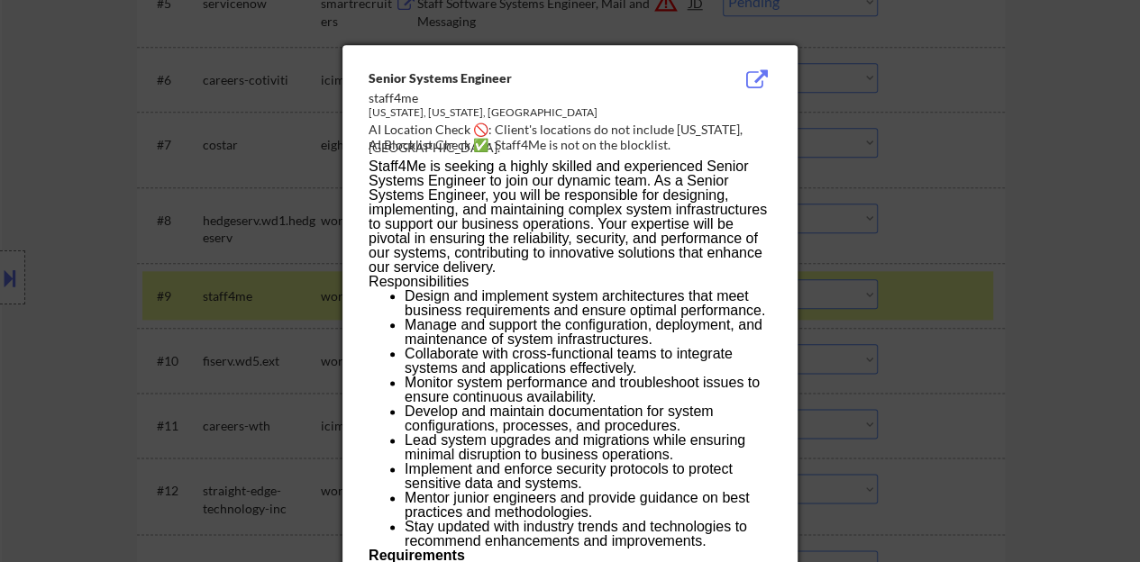
click at [295, 307] on div at bounding box center [570, 281] width 1140 height 562
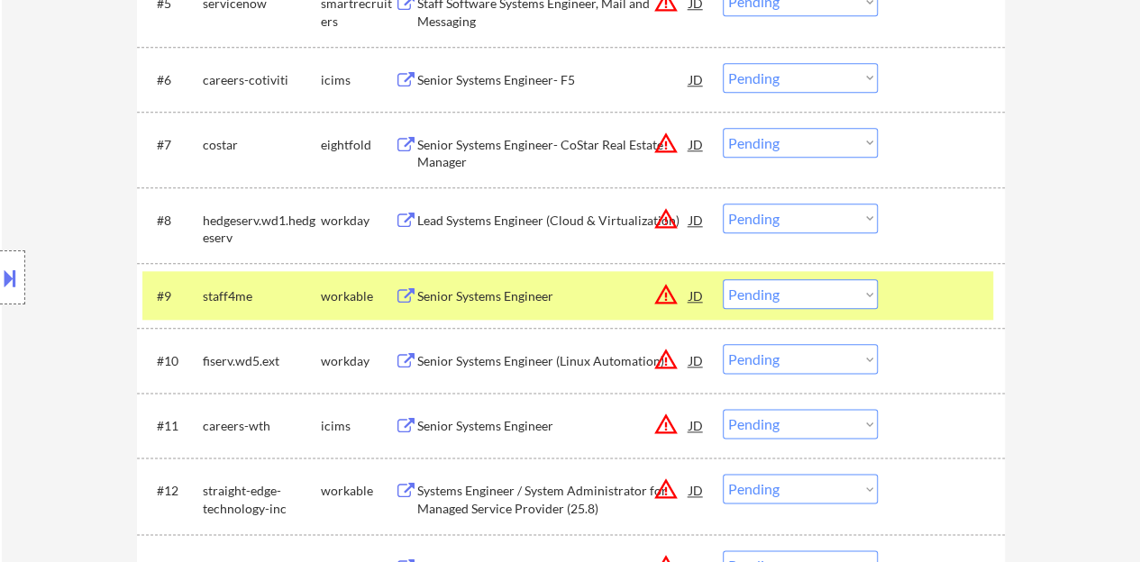
click at [0, 268] on button at bounding box center [10, 278] width 20 height 30
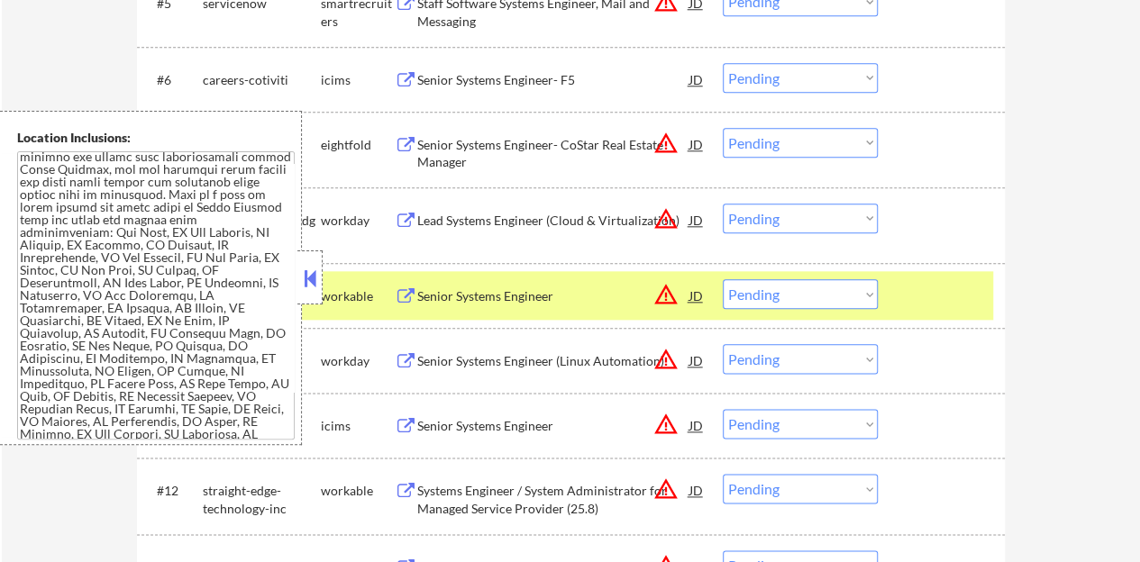
click at [302, 270] on button at bounding box center [310, 278] width 20 height 27
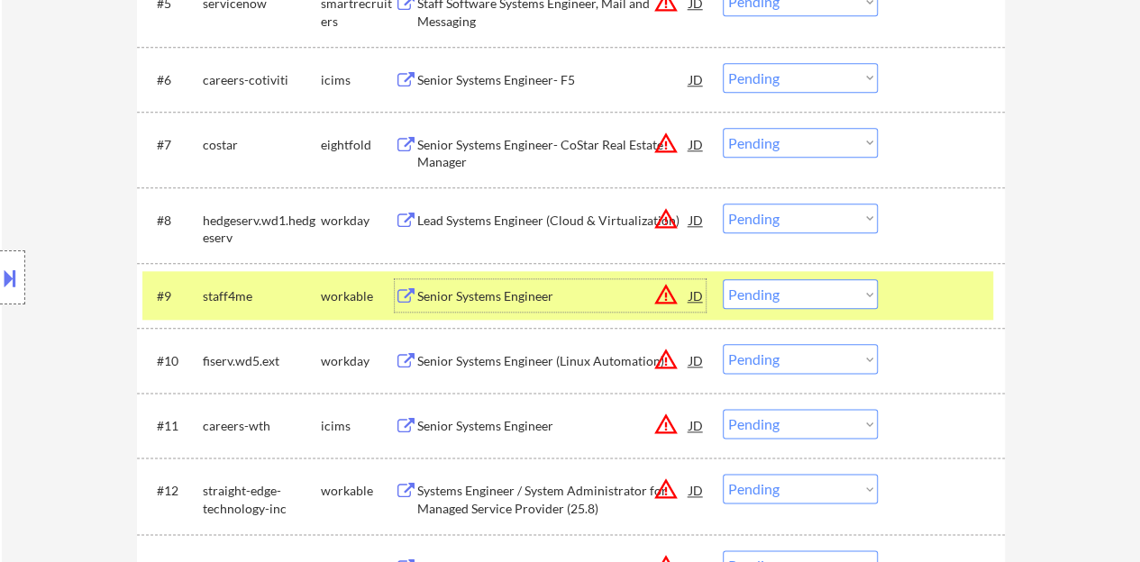
click at [482, 304] on div "Senior Systems Engineer" at bounding box center [553, 296] width 272 height 18
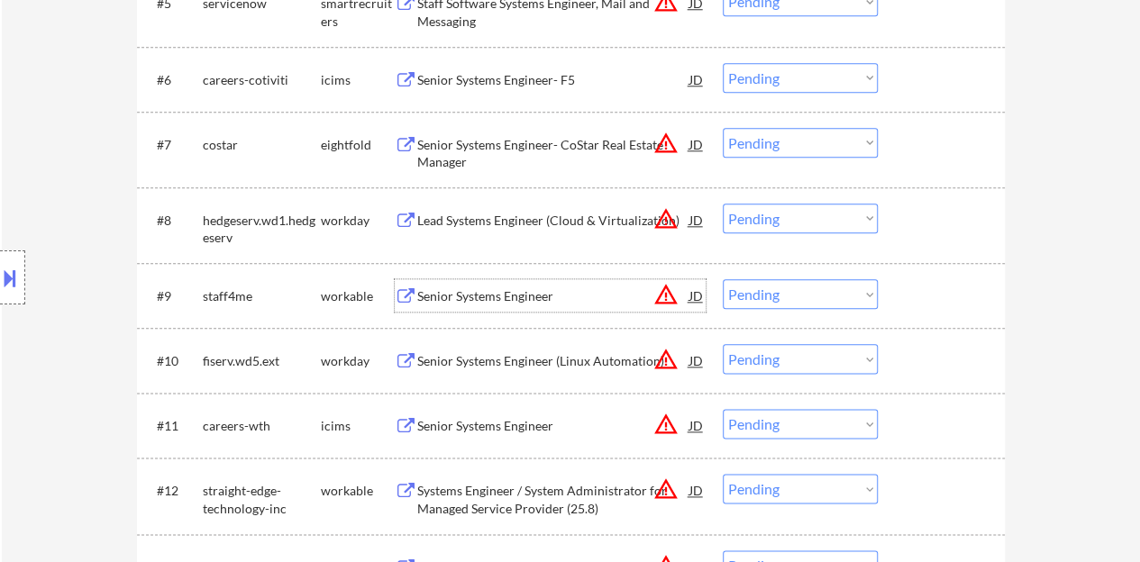
click at [908, 301] on div at bounding box center [943, 295] width 79 height 32
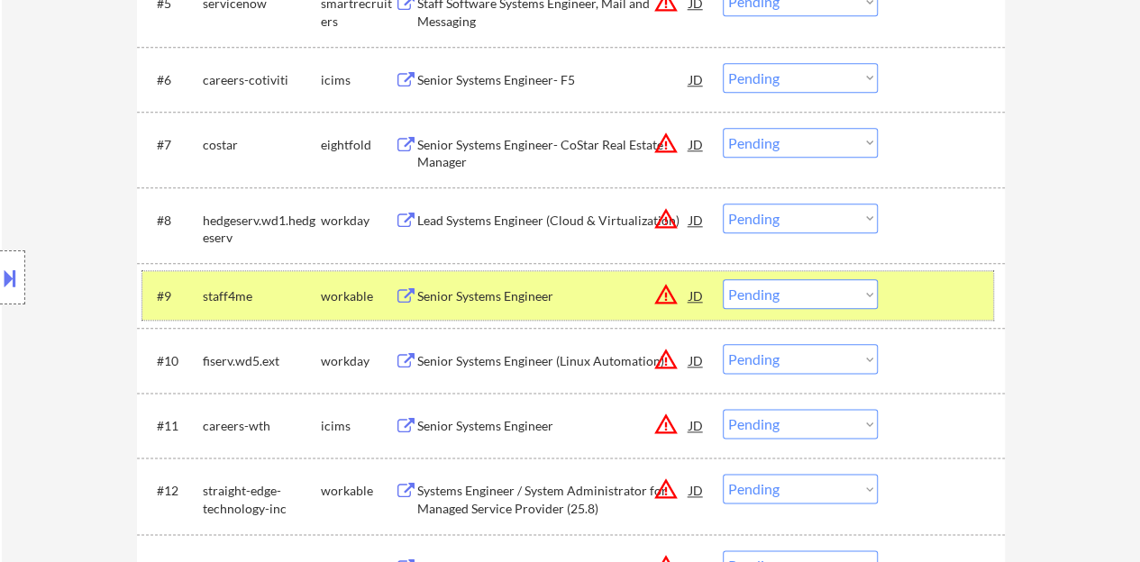
click at [815, 286] on select "Choose an option... Pending Applied Excluded (Questions) Excluded (Expired) Exc…" at bounding box center [799, 294] width 155 height 30
click at [722, 279] on select "Choose an option... Pending Applied Excluded (Questions) Excluded (Expired) Exc…" at bounding box center [799, 294] width 155 height 30
select select ""pending""
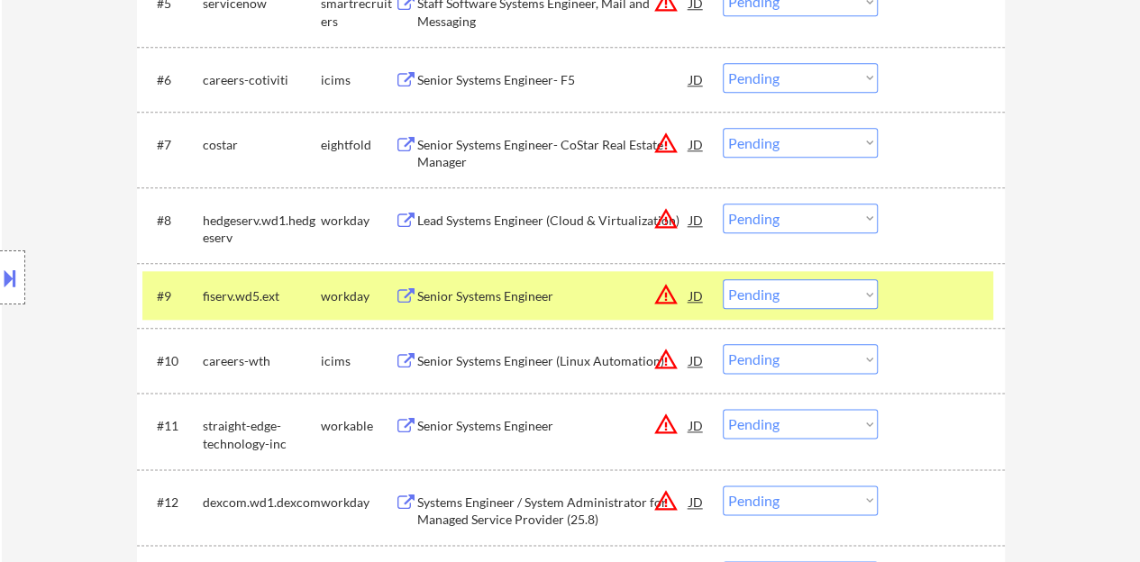
scroll to position [1006, 0]
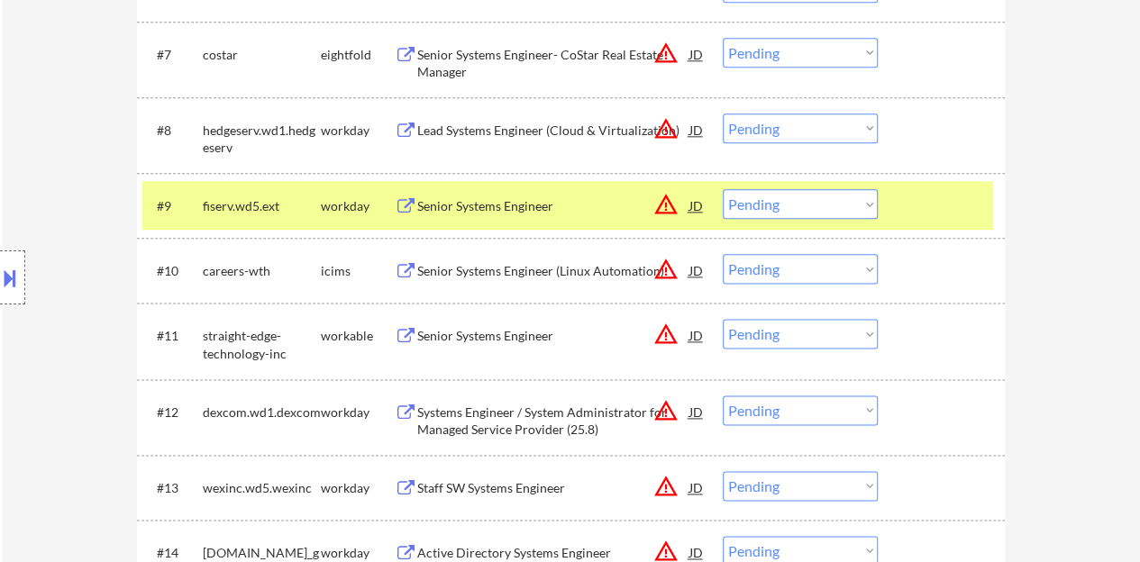
click at [694, 205] on div "JD" at bounding box center [696, 205] width 18 height 32
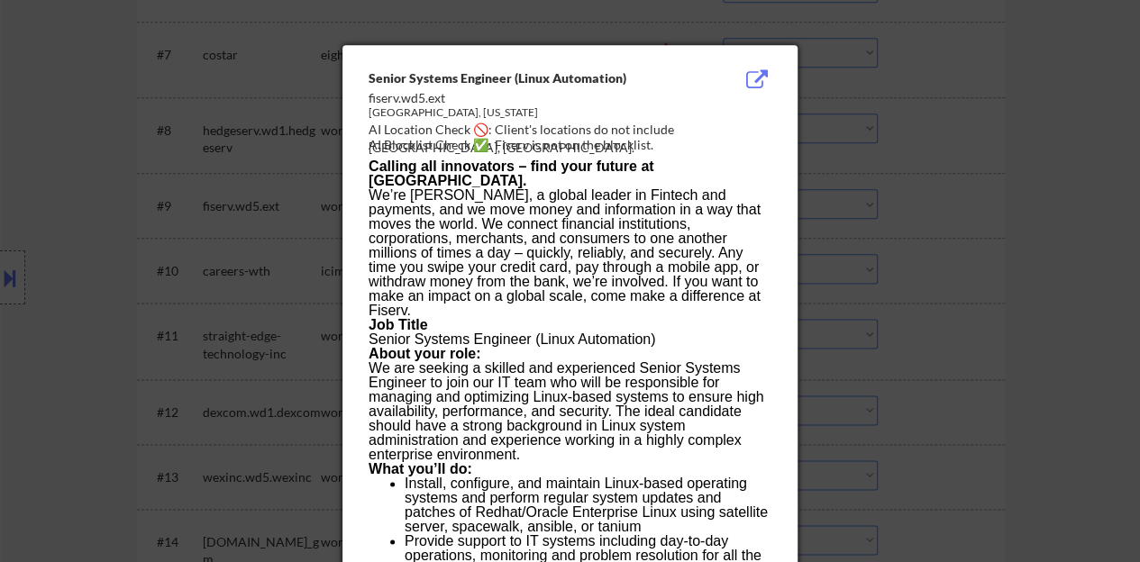
click at [931, 276] on div at bounding box center [570, 281] width 1140 height 562
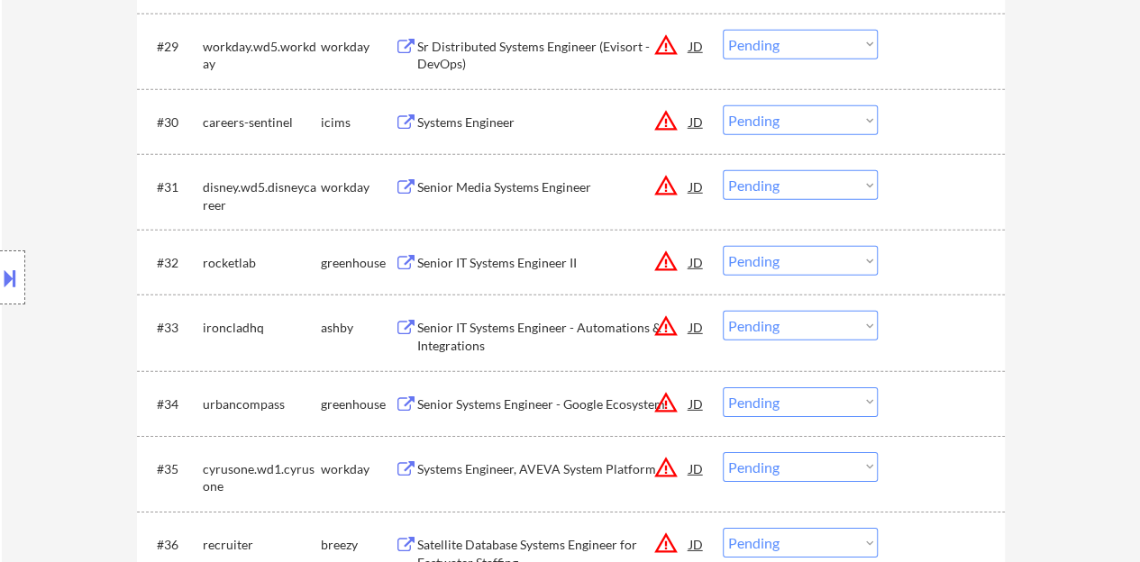
scroll to position [2628, 0]
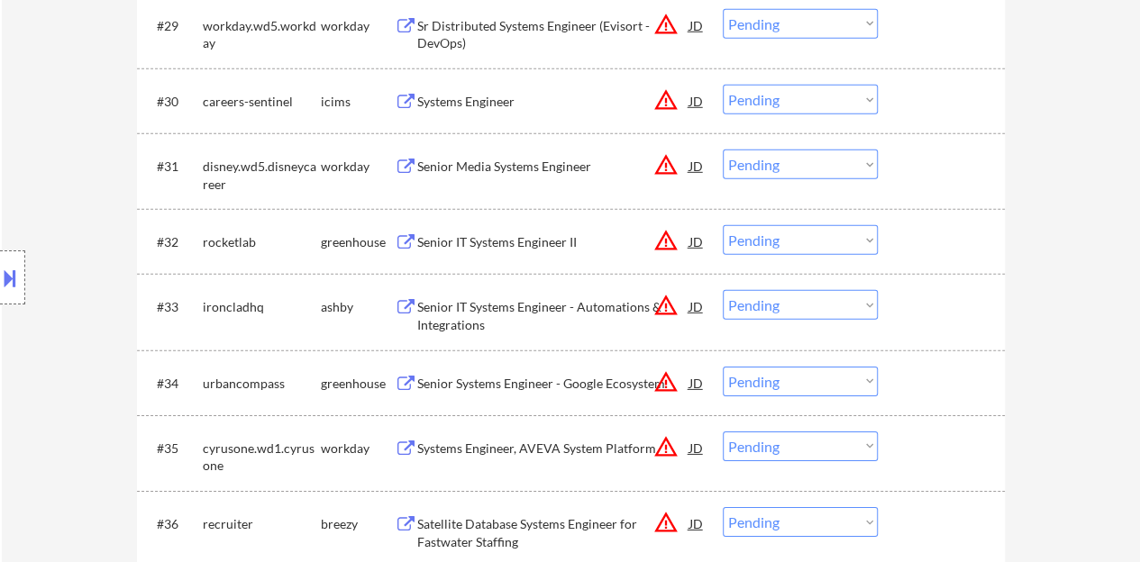
click at [692, 242] on div "JD" at bounding box center [696, 241] width 18 height 32
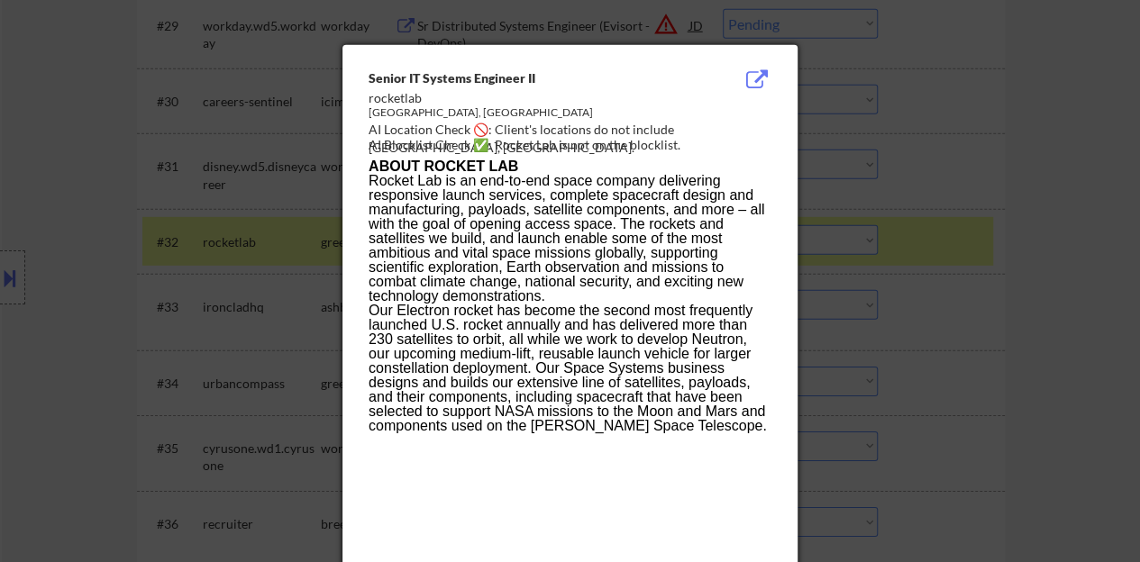
click at [219, 342] on div at bounding box center [570, 281] width 1140 height 562
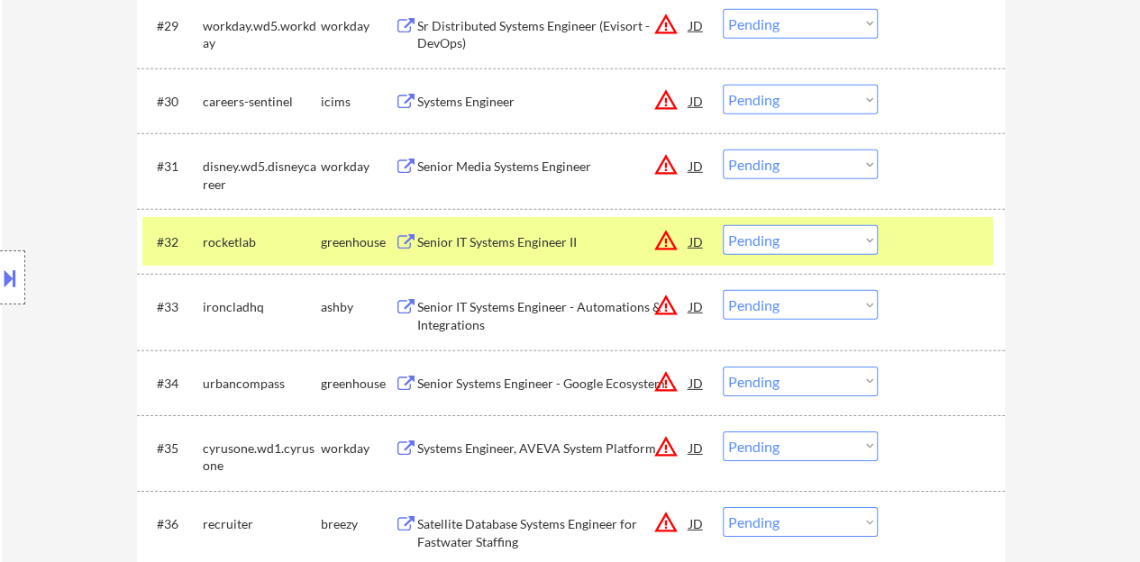
click at [0, 272] on button at bounding box center [10, 278] width 20 height 30
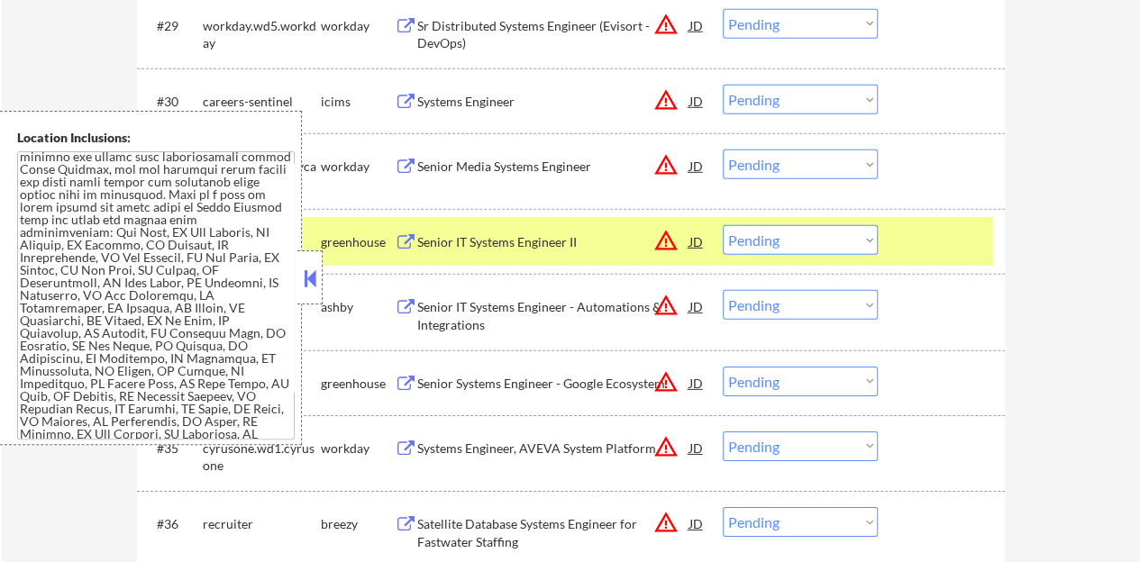
click at [316, 266] on button at bounding box center [310, 278] width 20 height 27
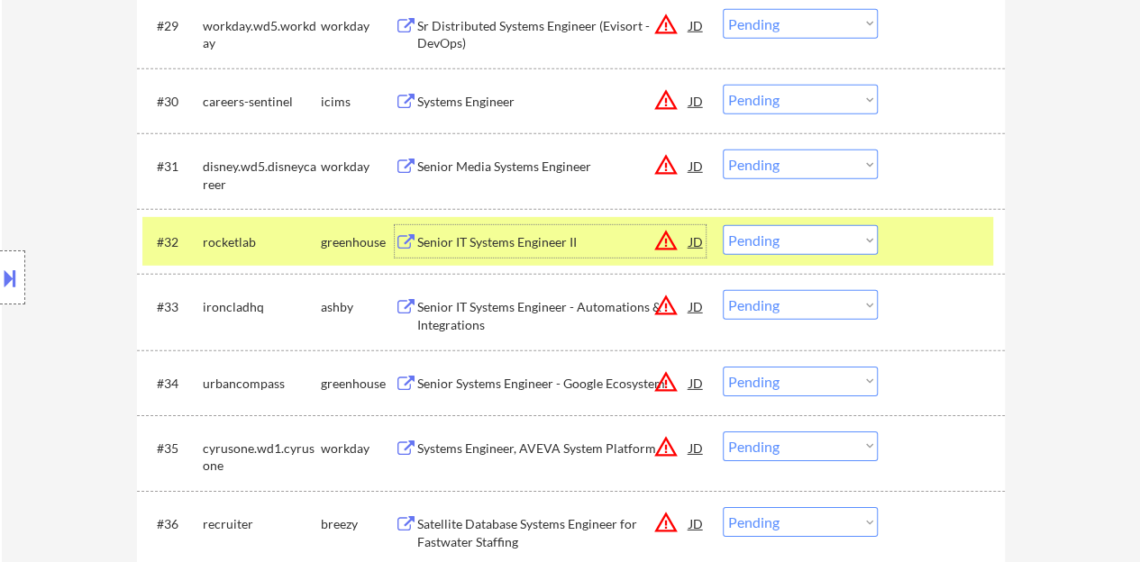
click at [485, 246] on div "Senior IT Systems Engineer II" at bounding box center [553, 242] width 272 height 18
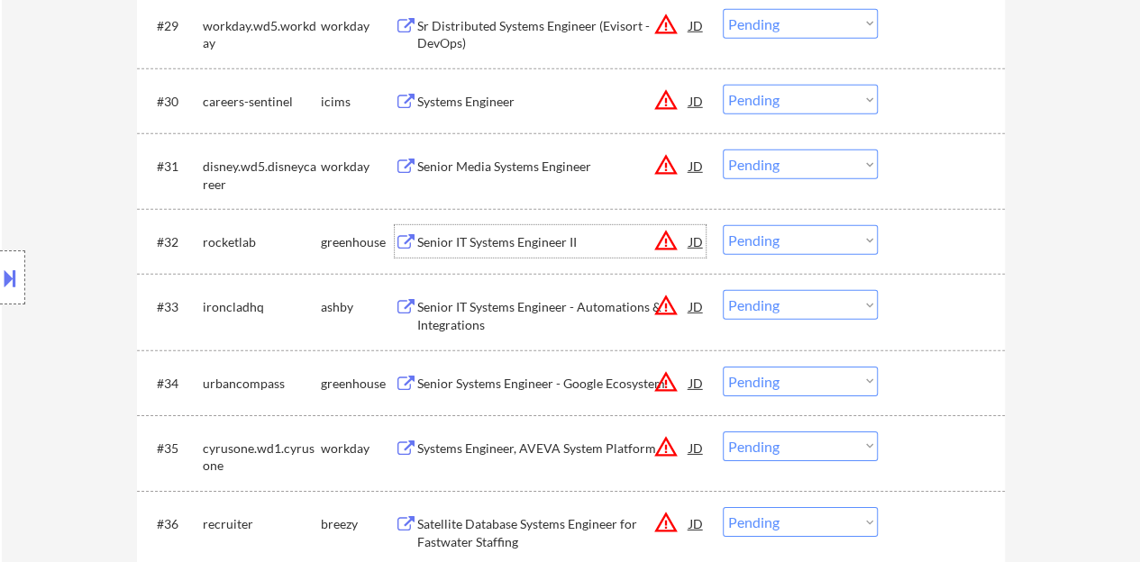
click at [913, 240] on div at bounding box center [943, 241] width 79 height 32
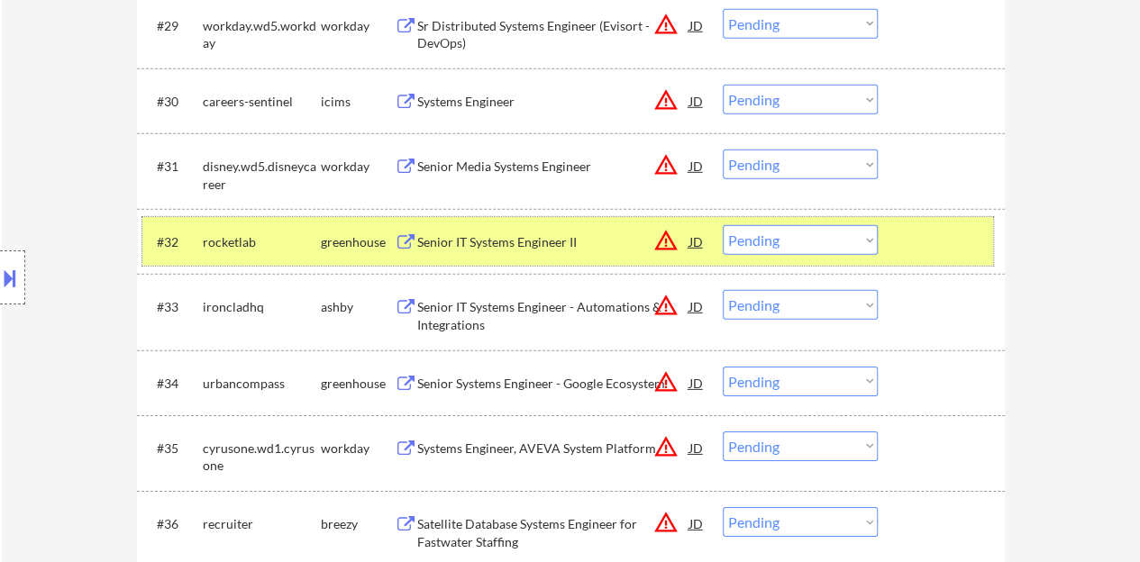
click at [791, 231] on select "Choose an option... Pending Applied Excluded (Questions) Excluded (Expired) Exc…" at bounding box center [799, 240] width 155 height 30
click at [722, 225] on select "Choose an option... Pending Applied Excluded (Questions) Excluded (Expired) Exc…" at bounding box center [799, 240] width 155 height 30
select select ""pending""
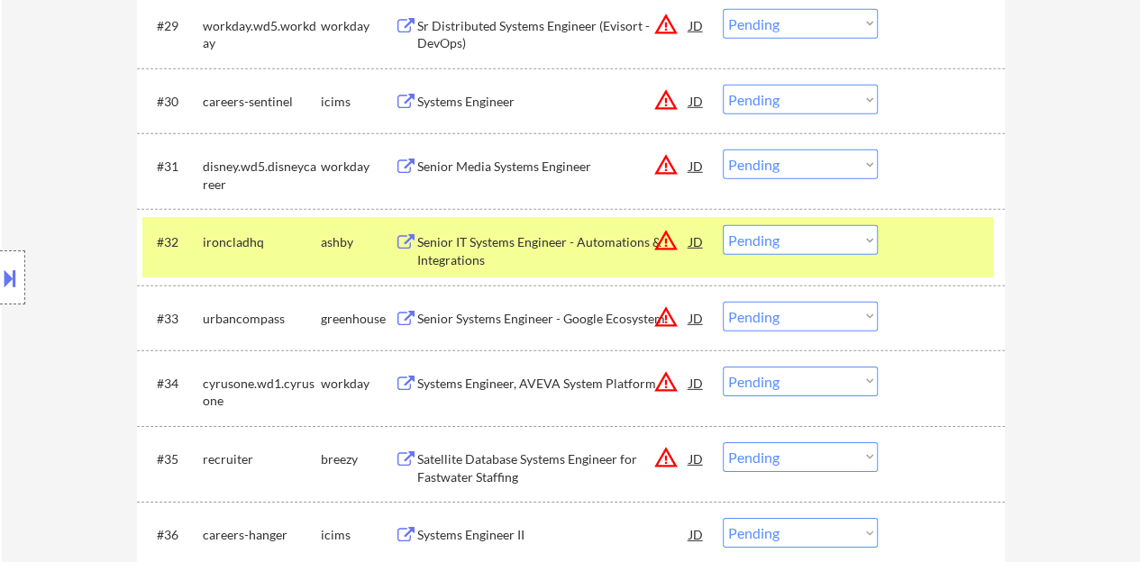
click at [885, 218] on div "#32 ironcladhq [PERSON_NAME] Senior IT Systems Engineer - Automations & Integra…" at bounding box center [567, 246] width 850 height 59
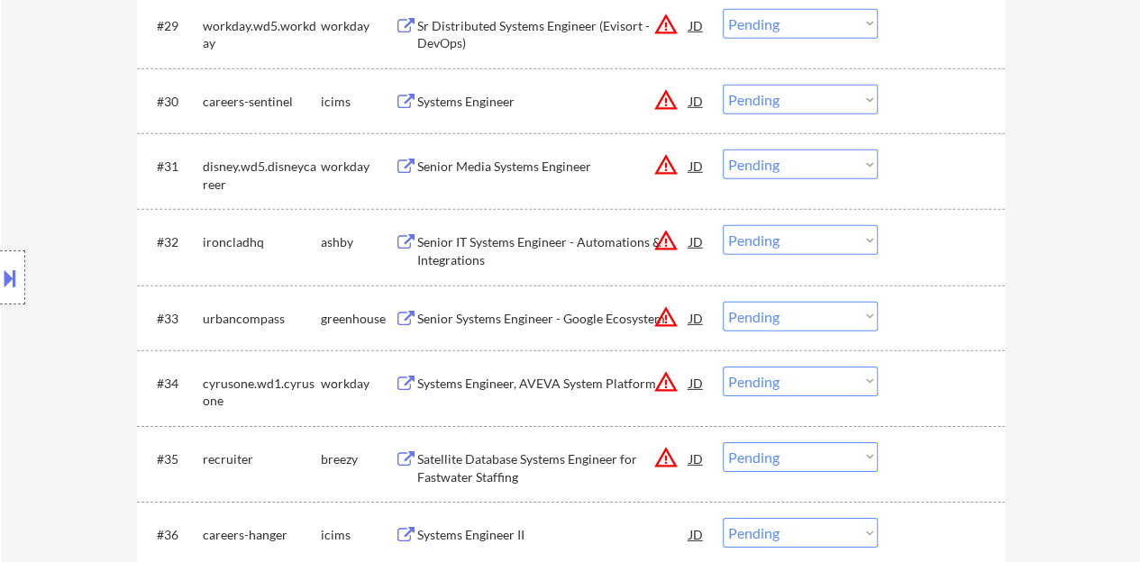
click at [929, 244] on div at bounding box center [943, 241] width 79 height 32
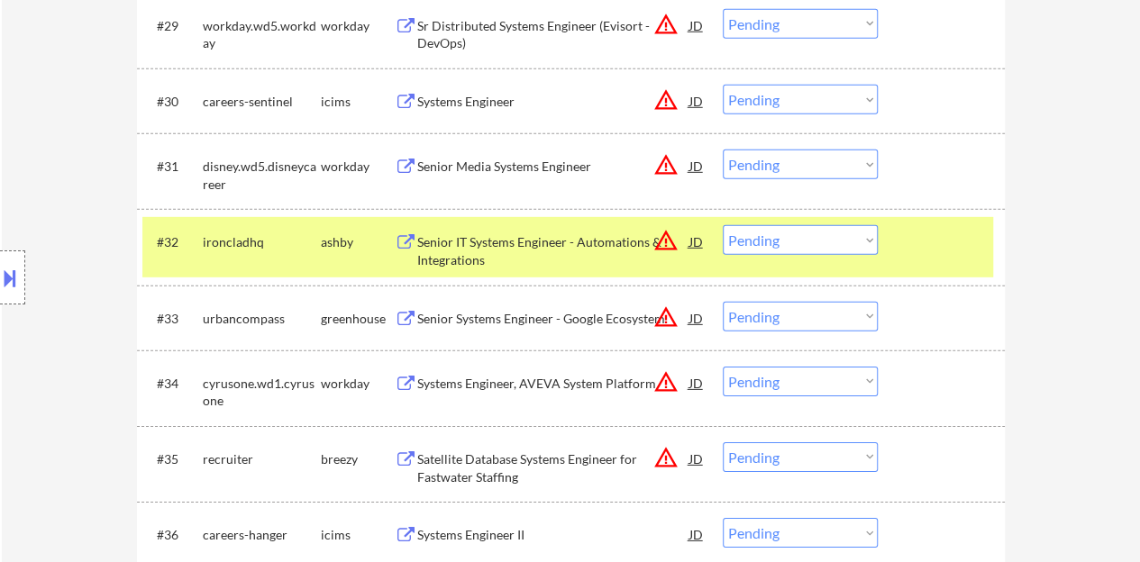
click at [929, 244] on div at bounding box center [943, 241] width 79 height 32
click at [917, 259] on div "#32 ironcladhq [PERSON_NAME] Senior IT Systems Engineer - Automations & Integra…" at bounding box center [567, 246] width 850 height 59
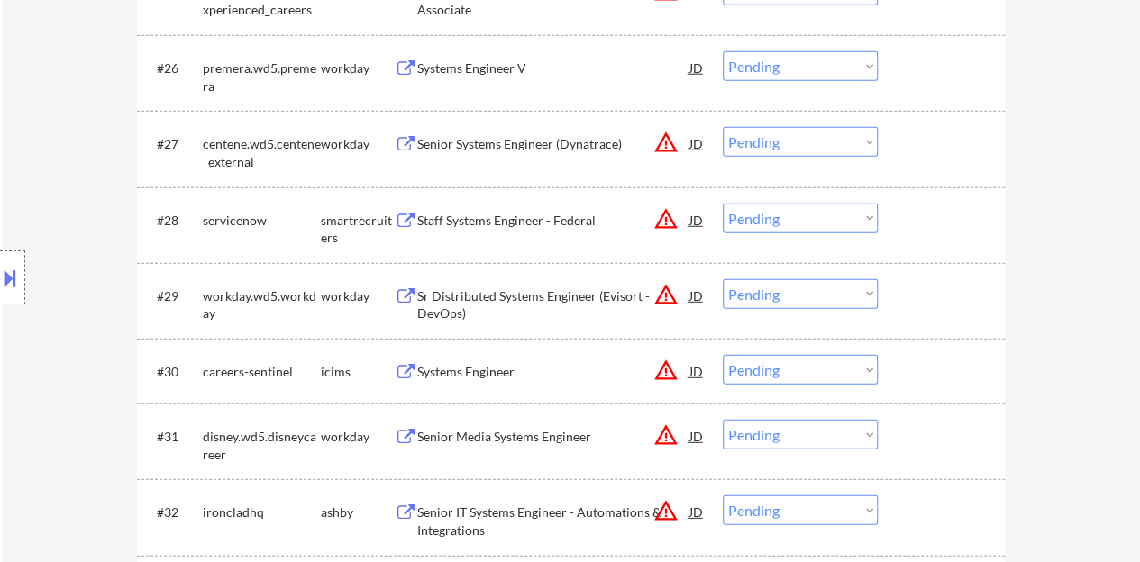
scroll to position [2177, 0]
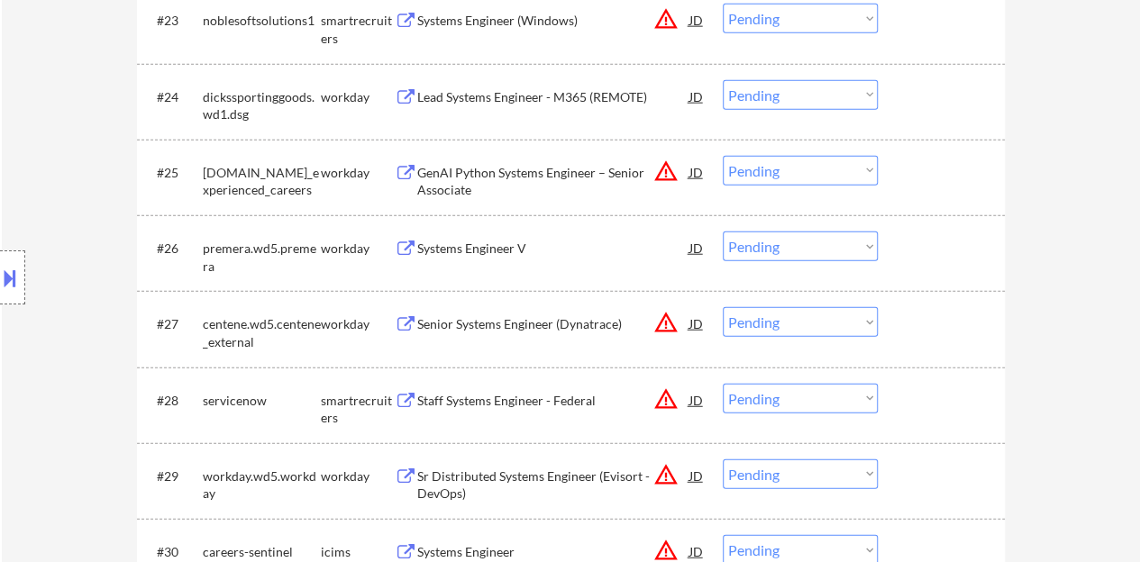
click at [488, 250] on div "Systems Engineer V" at bounding box center [553, 249] width 272 height 18
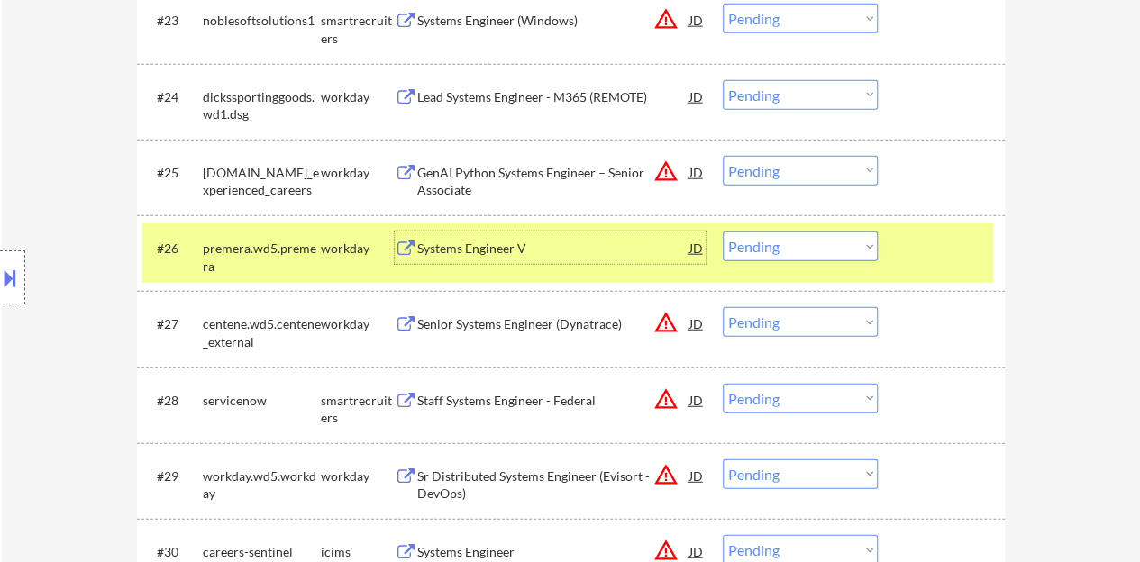
click at [820, 242] on select "Choose an option... Pending Applied Excluded (Questions) Excluded (Expired) Exc…" at bounding box center [799, 247] width 155 height 30
click at [722, 232] on select "Choose an option... Pending Applied Excluded (Questions) Excluded (Expired) Exc…" at bounding box center [799, 247] width 155 height 30
select select ""pending""
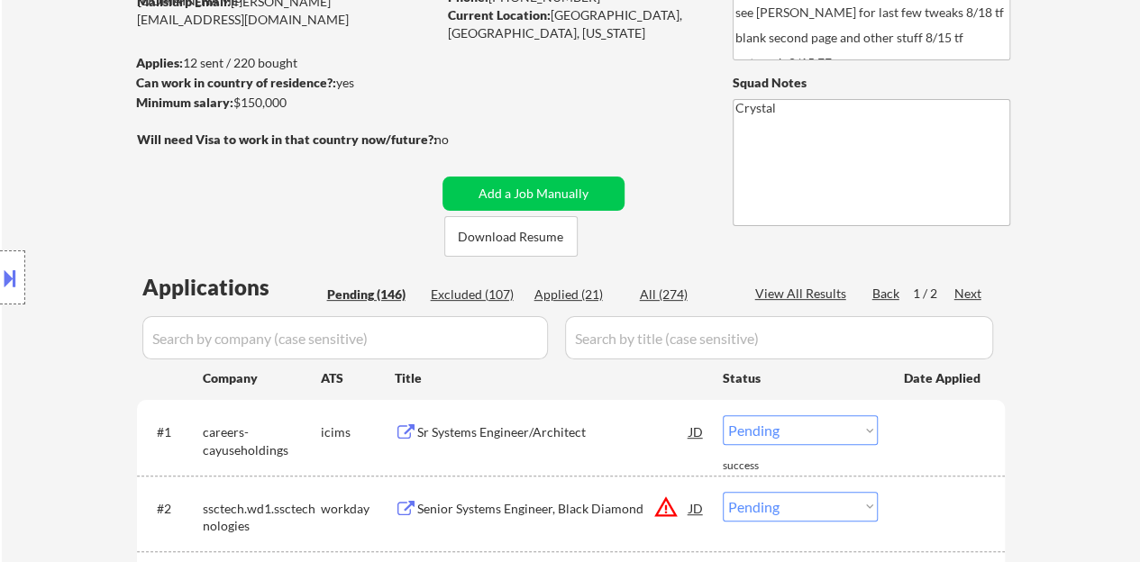
scroll to position [195, 0]
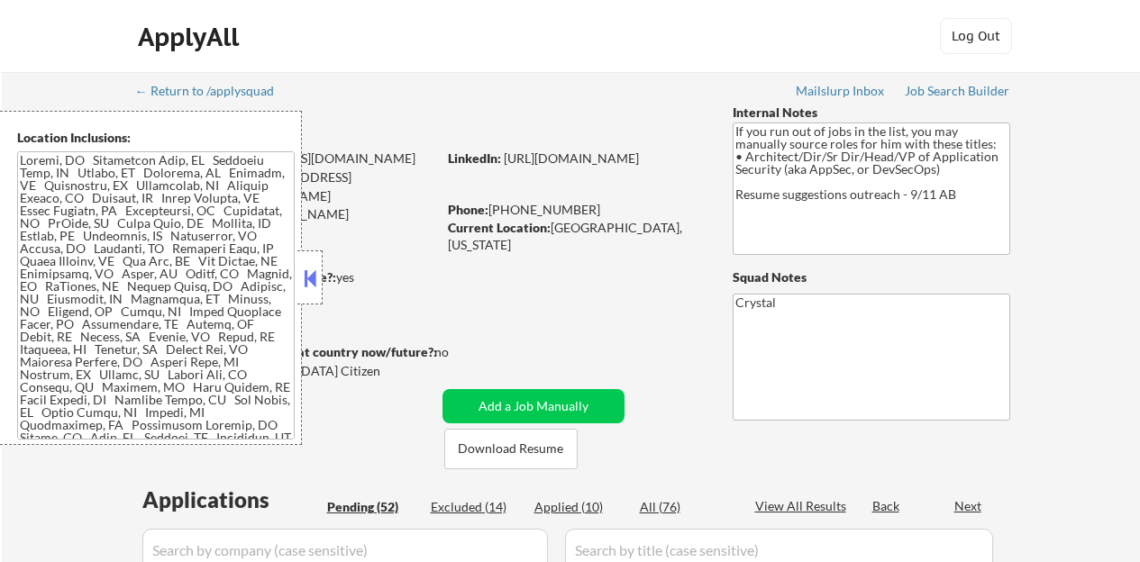
click at [313, 274] on button at bounding box center [310, 278] width 20 height 27
select select ""pending""
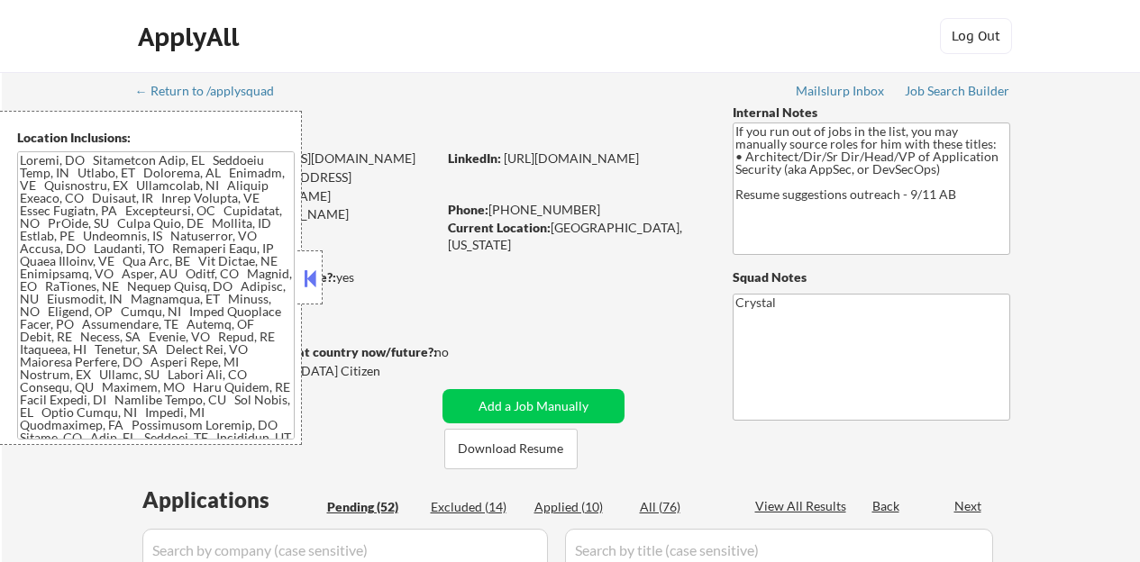
select select ""pending""
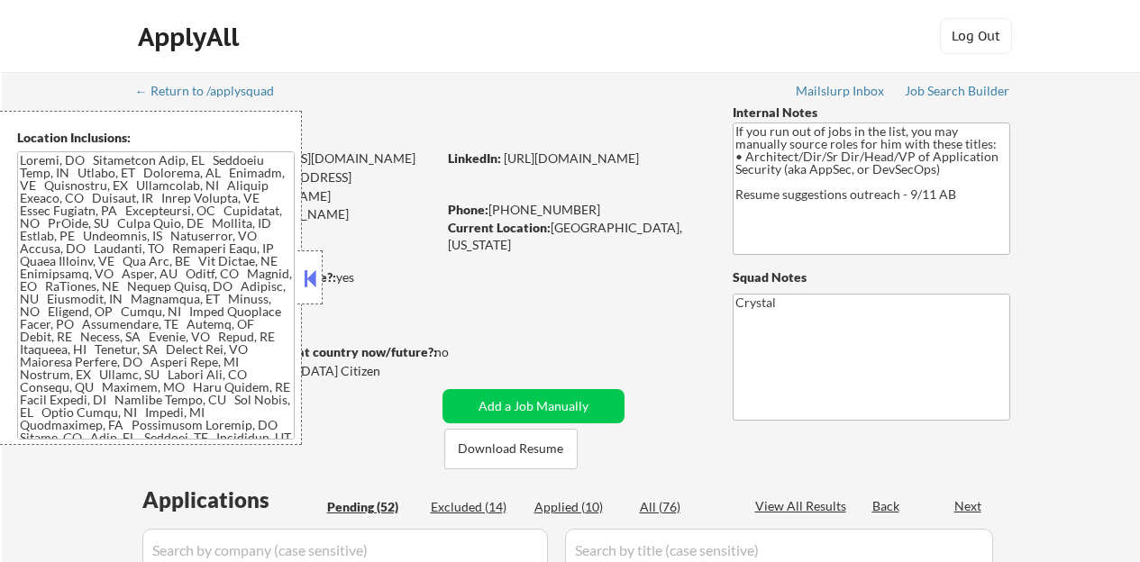
select select ""pending""
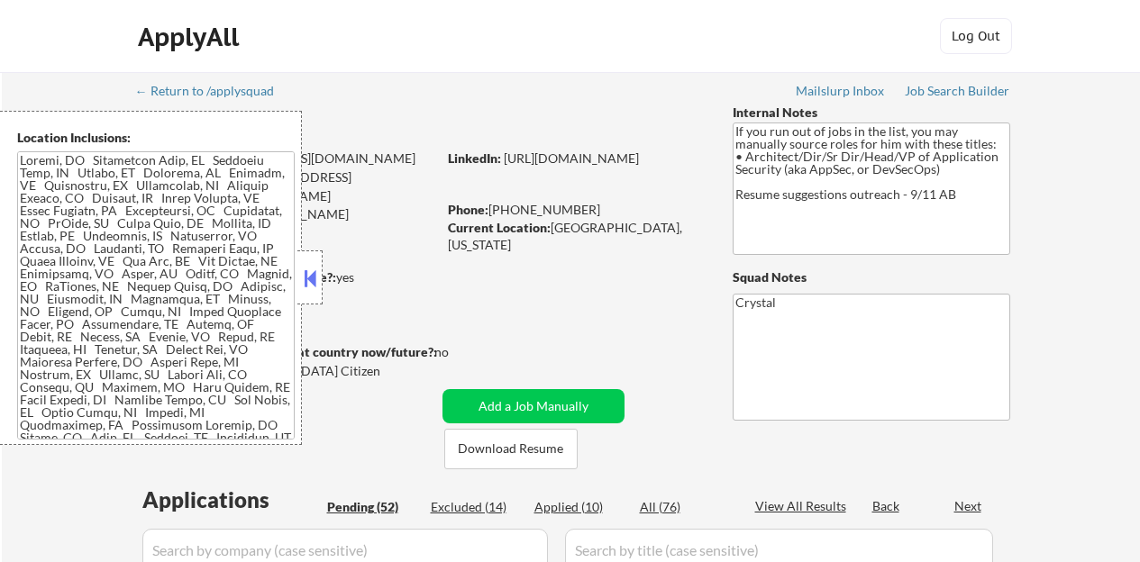
select select ""pending""
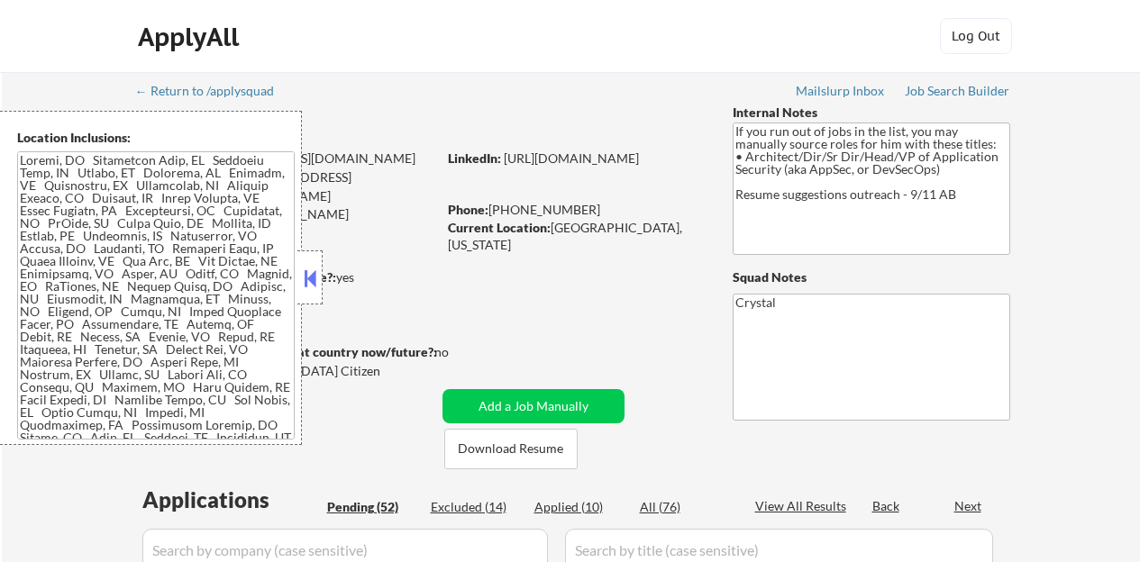
select select ""pending""
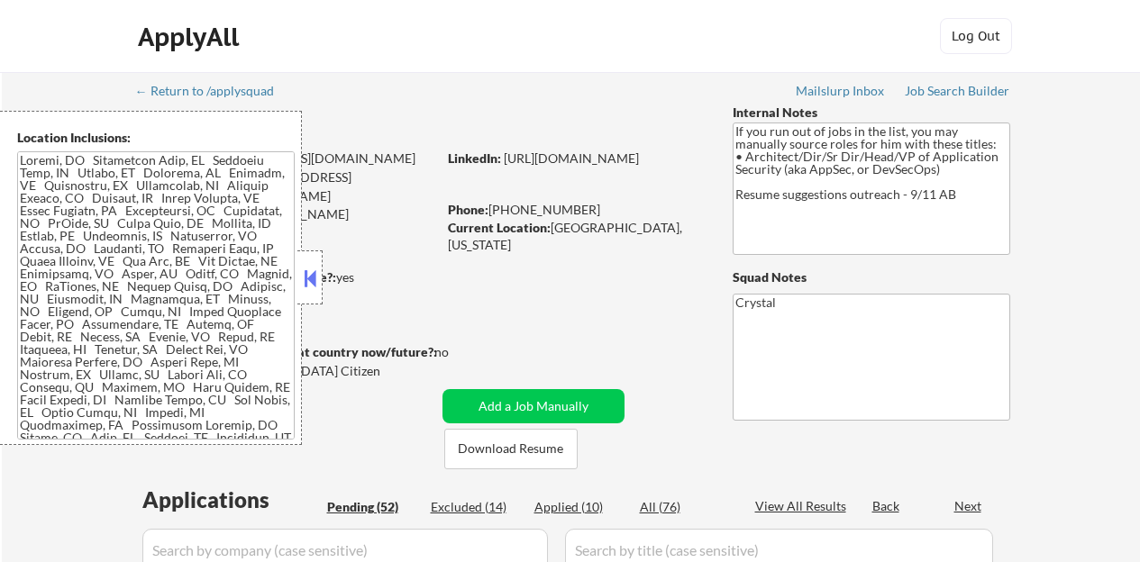
select select ""pending""
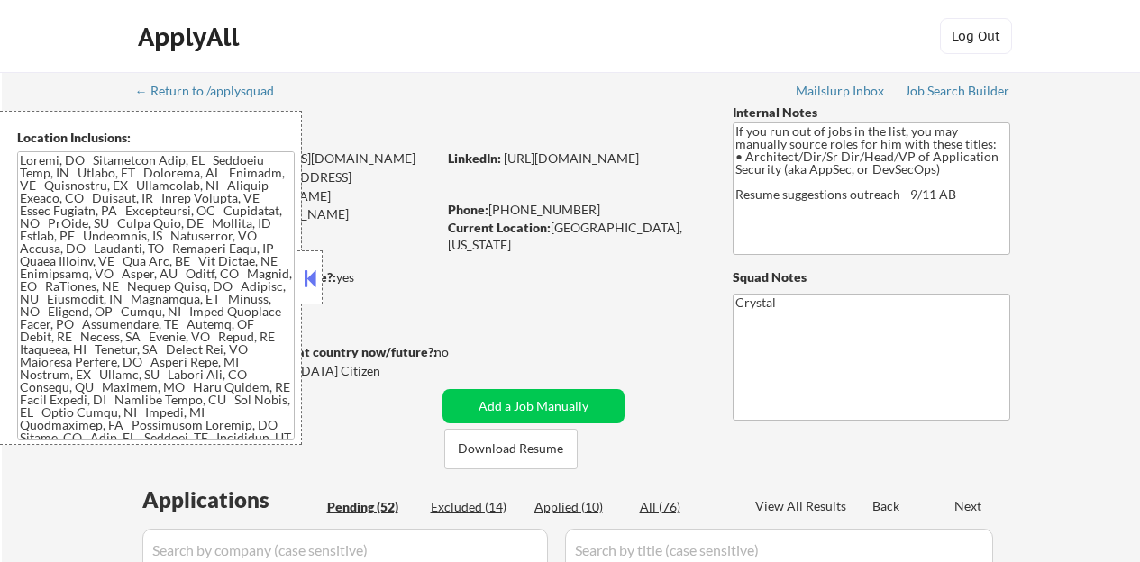
select select ""pending""
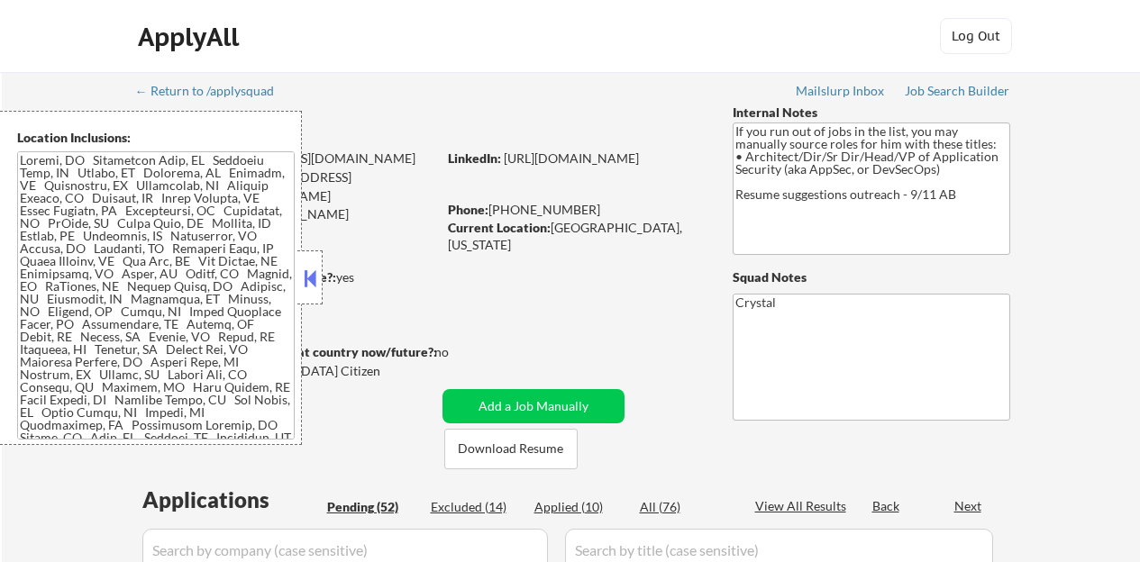
select select ""pending""
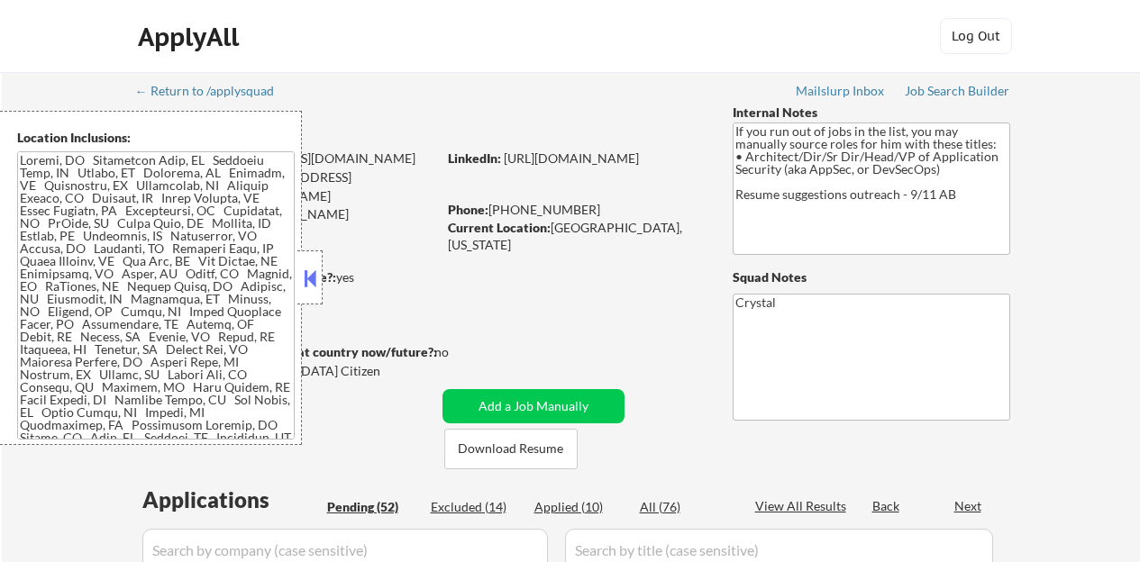
select select ""pending""
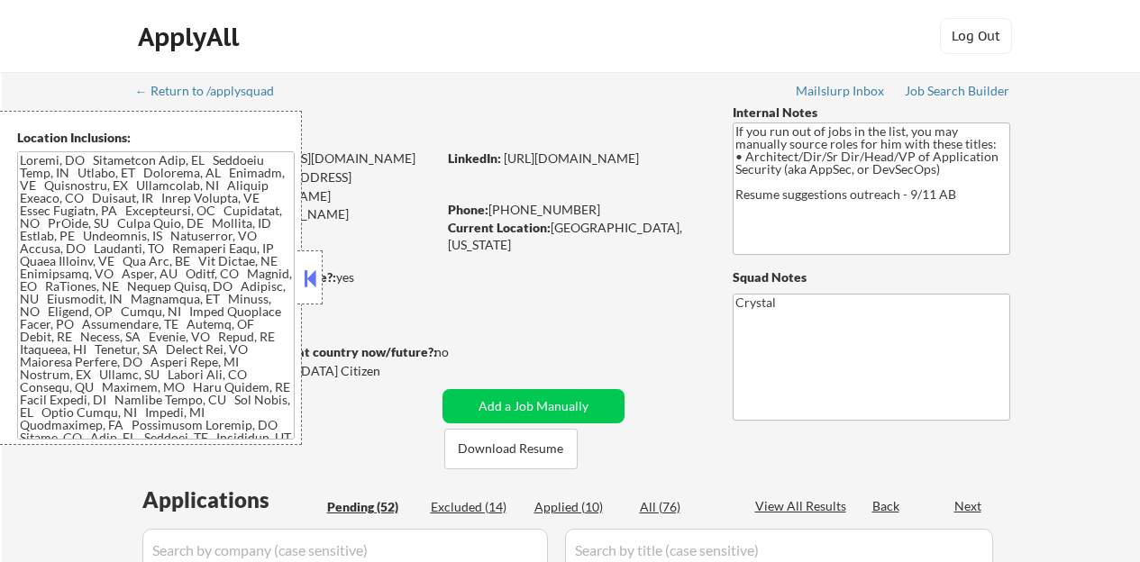
select select ""pending""
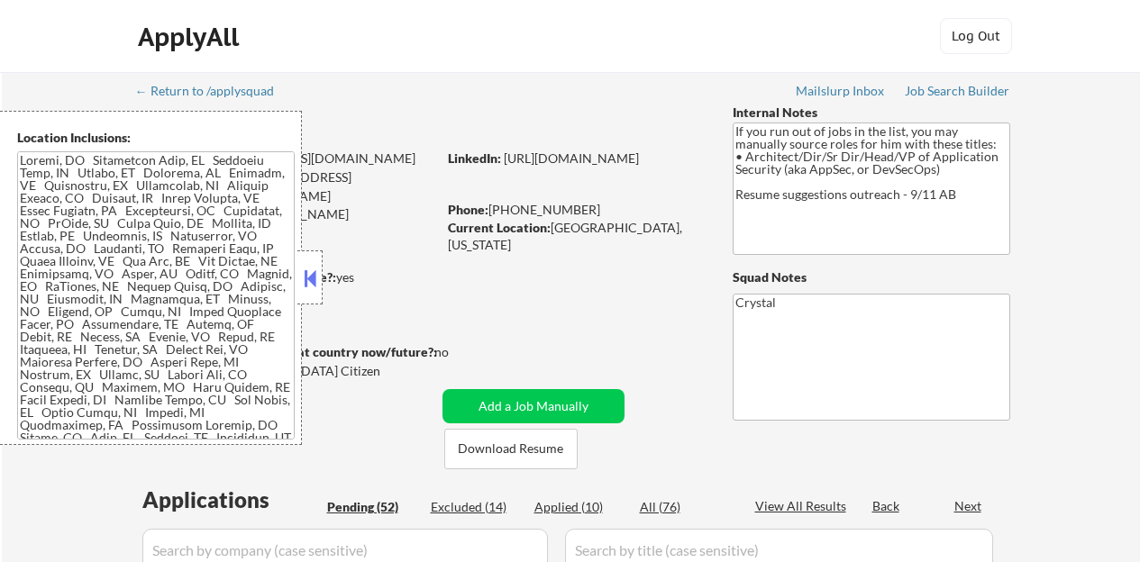
select select ""pending""
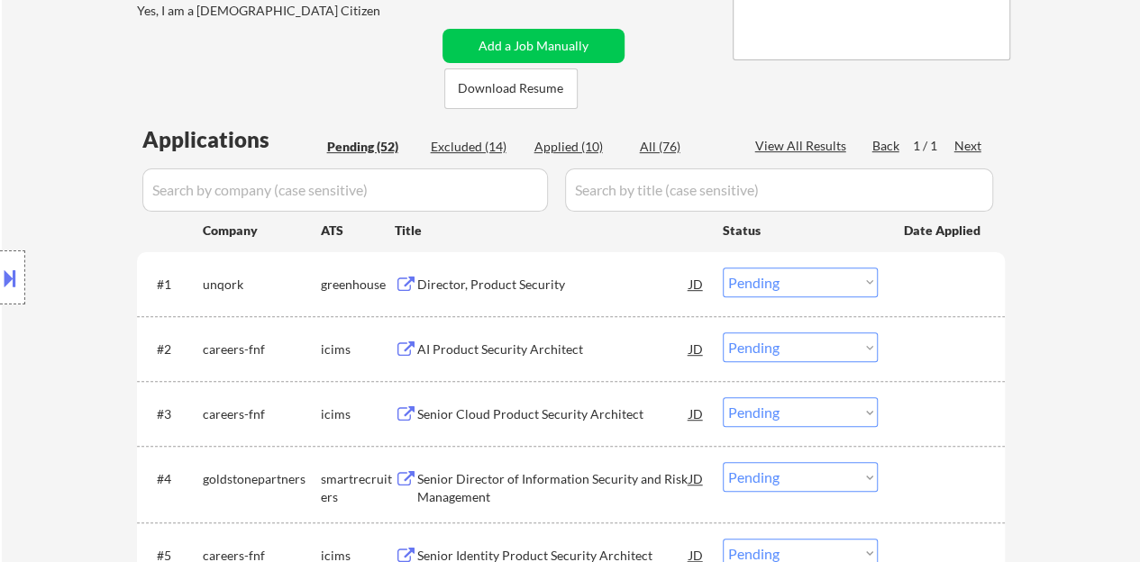
scroll to position [450, 0]
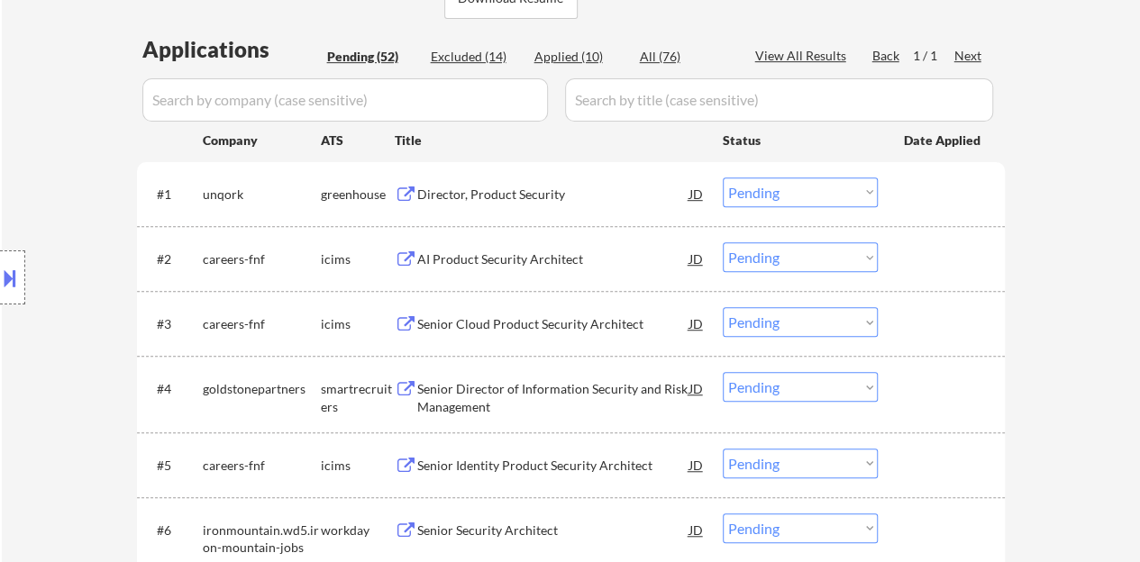
click at [7, 284] on button at bounding box center [10, 278] width 20 height 30
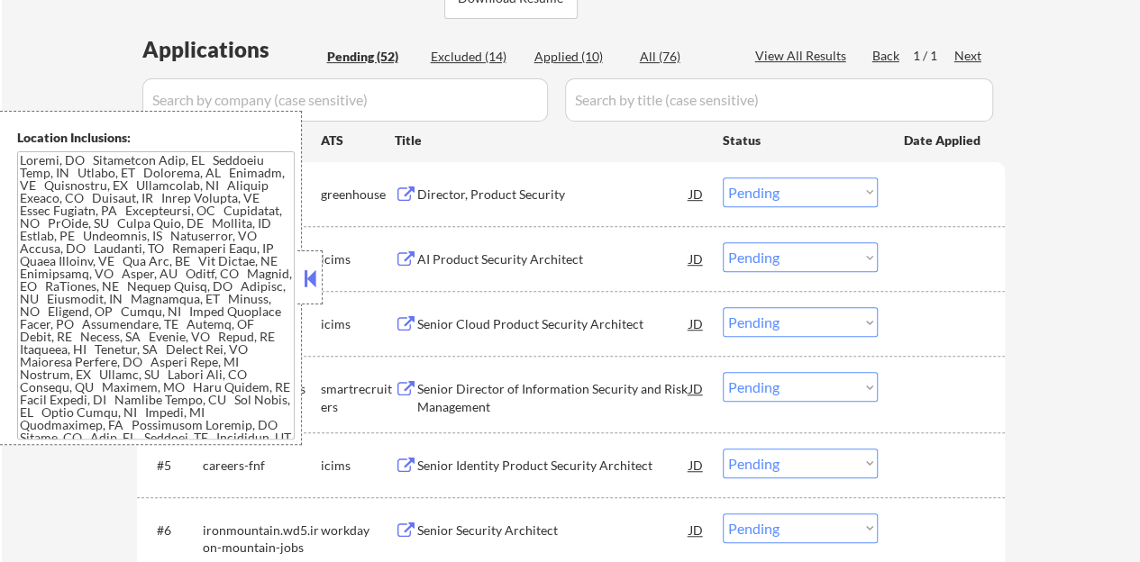
scroll to position [360, 0]
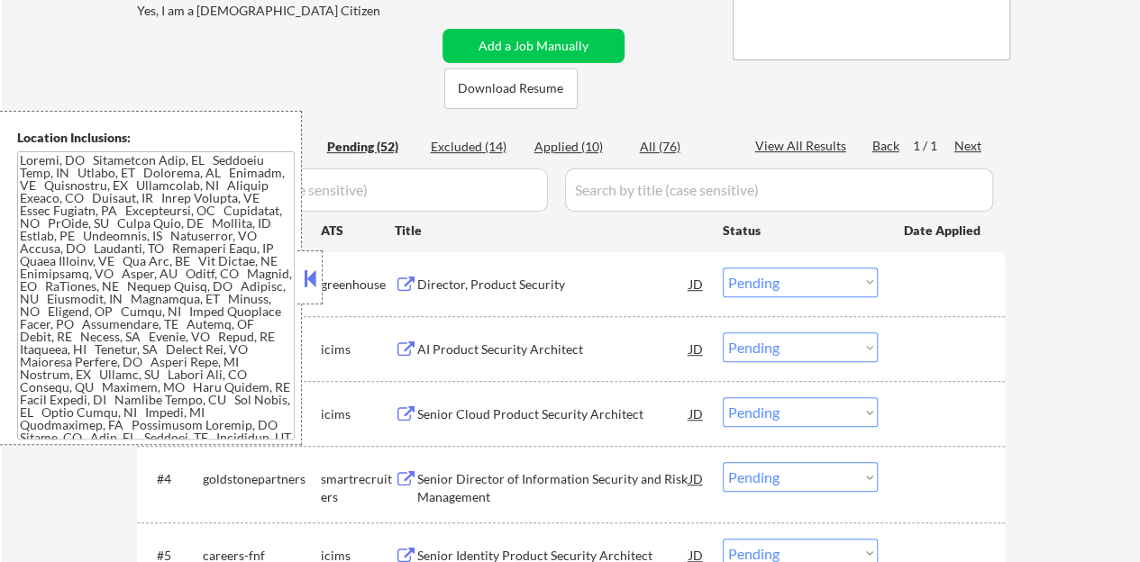
click at [303, 286] on button at bounding box center [310, 278] width 20 height 27
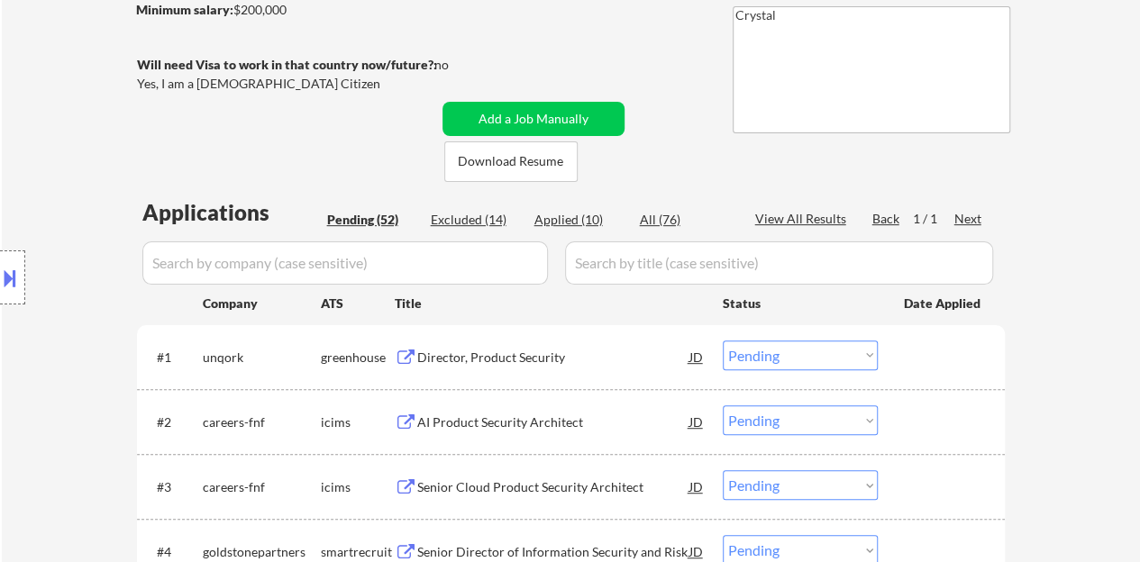
scroll to position [180, 0]
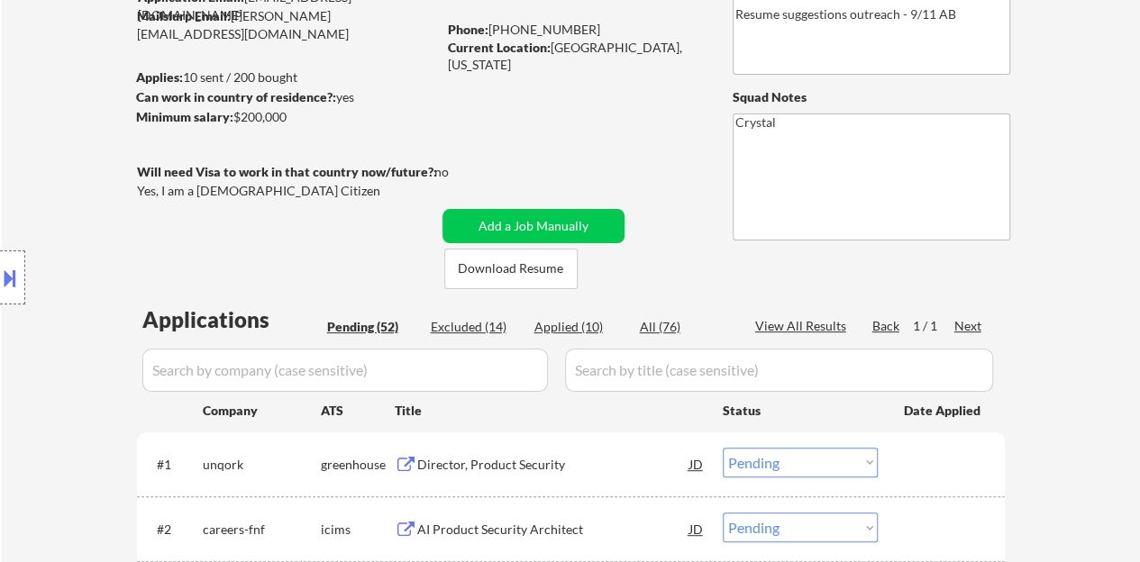
click at [4, 265] on button at bounding box center [10, 278] width 20 height 30
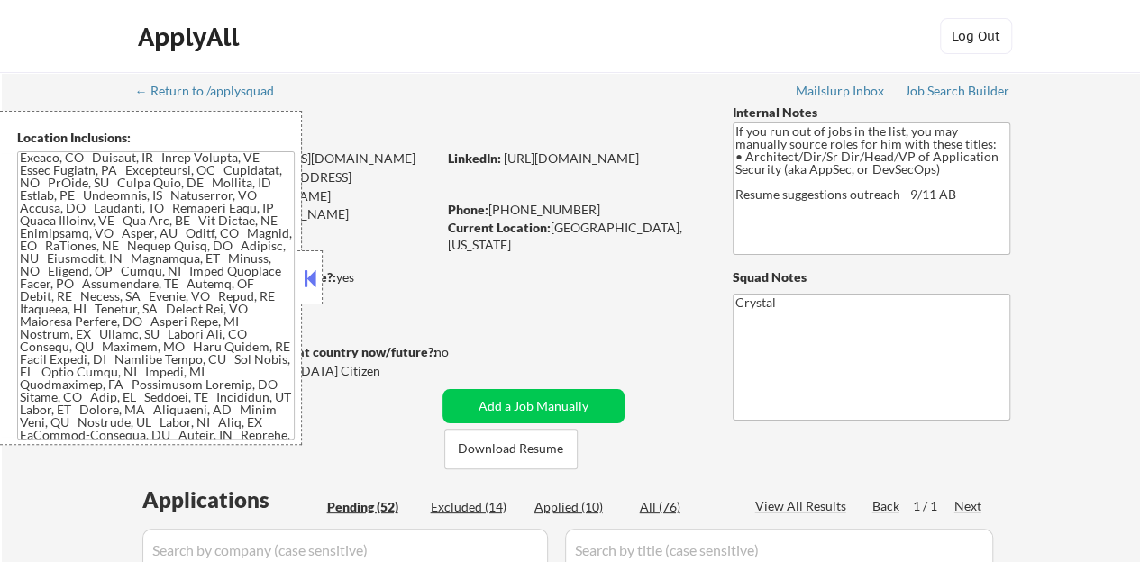
scroll to position [0, 0]
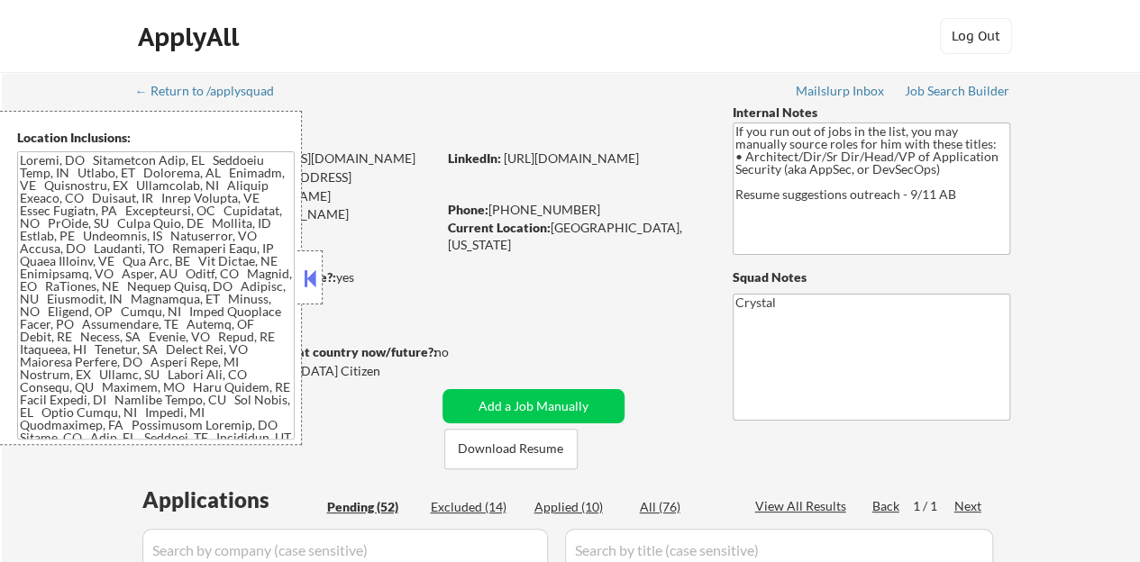
click at [35, 204] on textarea at bounding box center [155, 295] width 277 height 288
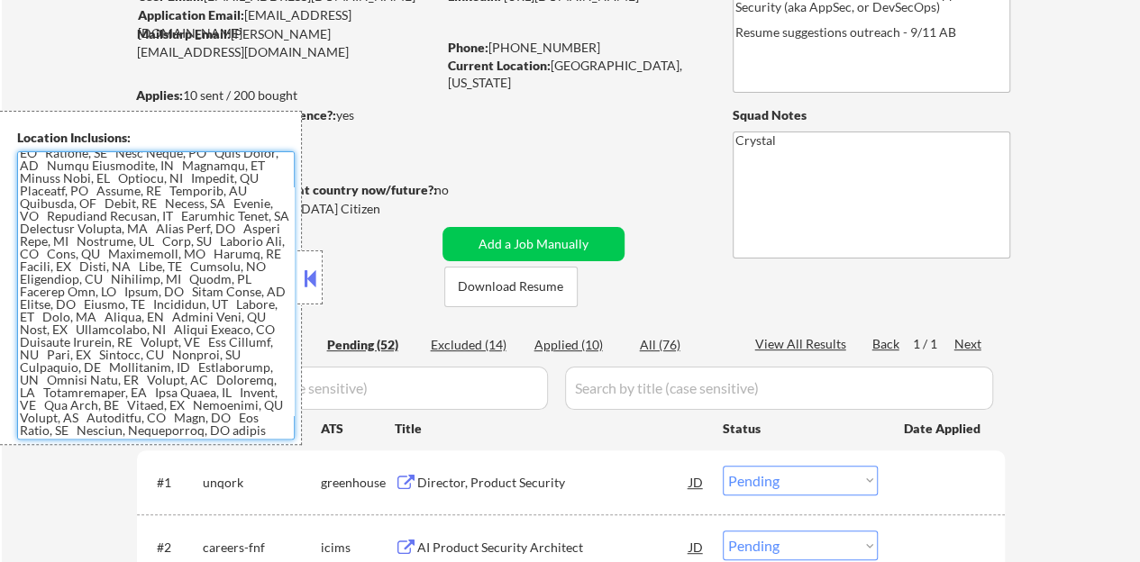
scroll to position [180, 0]
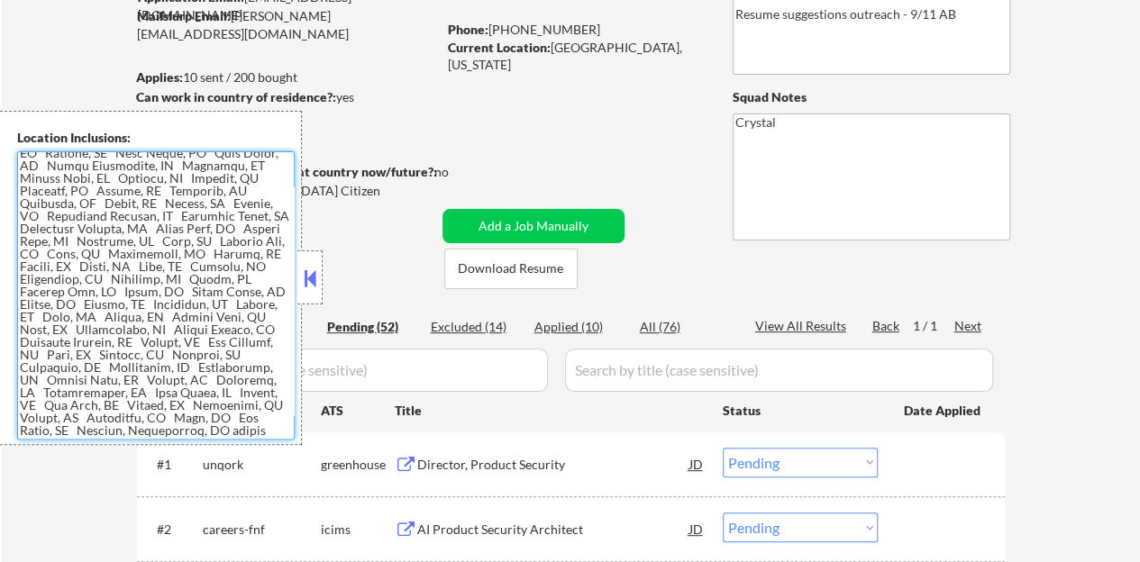
click at [301, 274] on button at bounding box center [310, 278] width 20 height 27
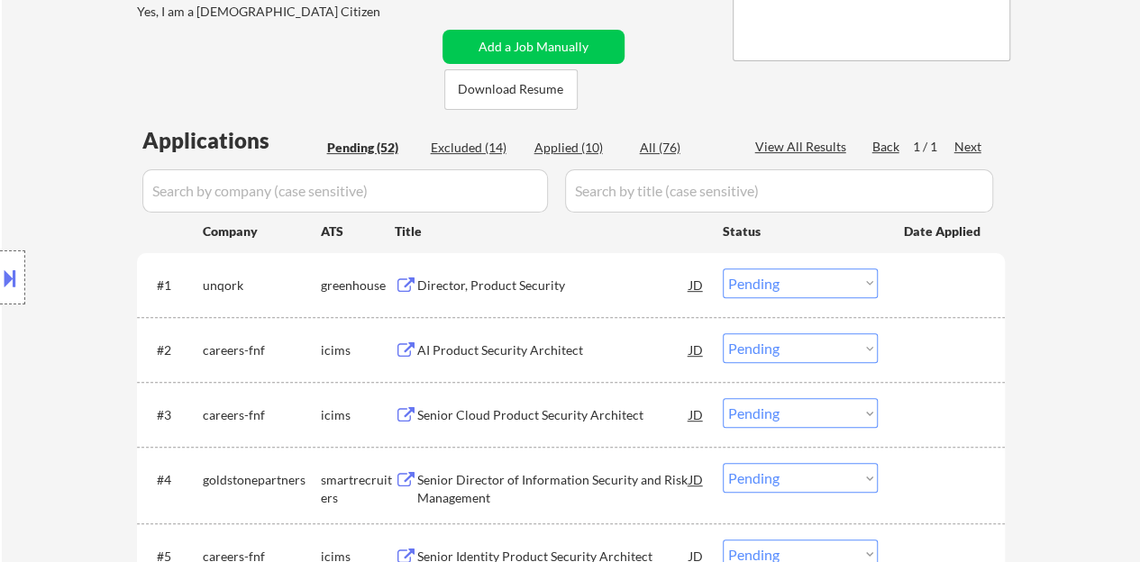
scroll to position [360, 0]
click at [467, 286] on div "Director, Product Security" at bounding box center [553, 285] width 272 height 18
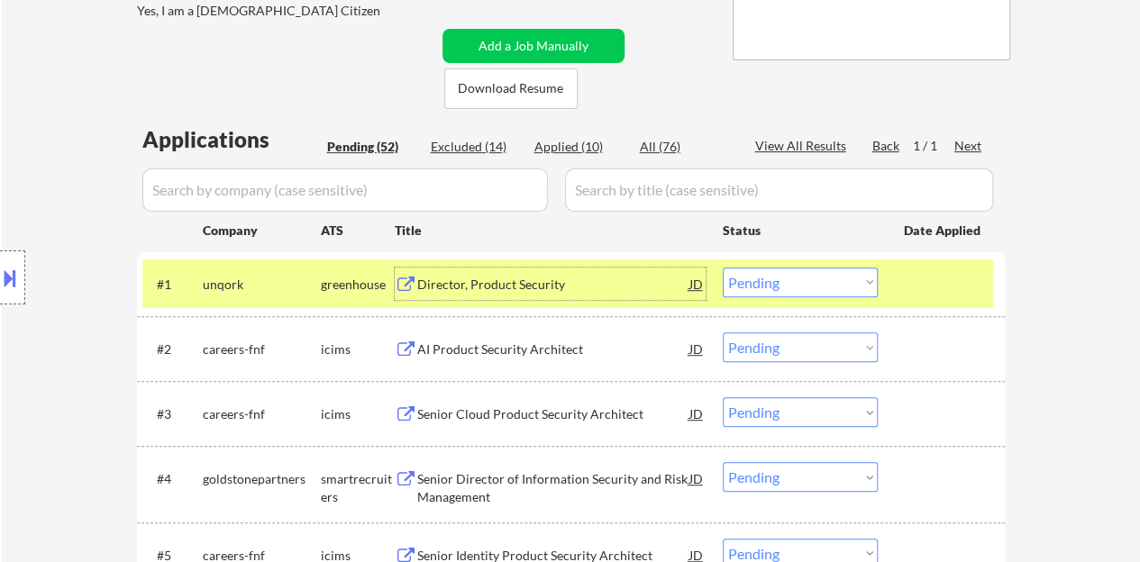
click at [783, 278] on select "Choose an option... Pending Applied Excluded (Questions) Excluded (Expired) Exc…" at bounding box center [799, 283] width 155 height 30
click at [722, 268] on select "Choose an option... Pending Applied Excluded (Questions) Excluded (Expired) Exc…" at bounding box center [799, 283] width 155 height 30
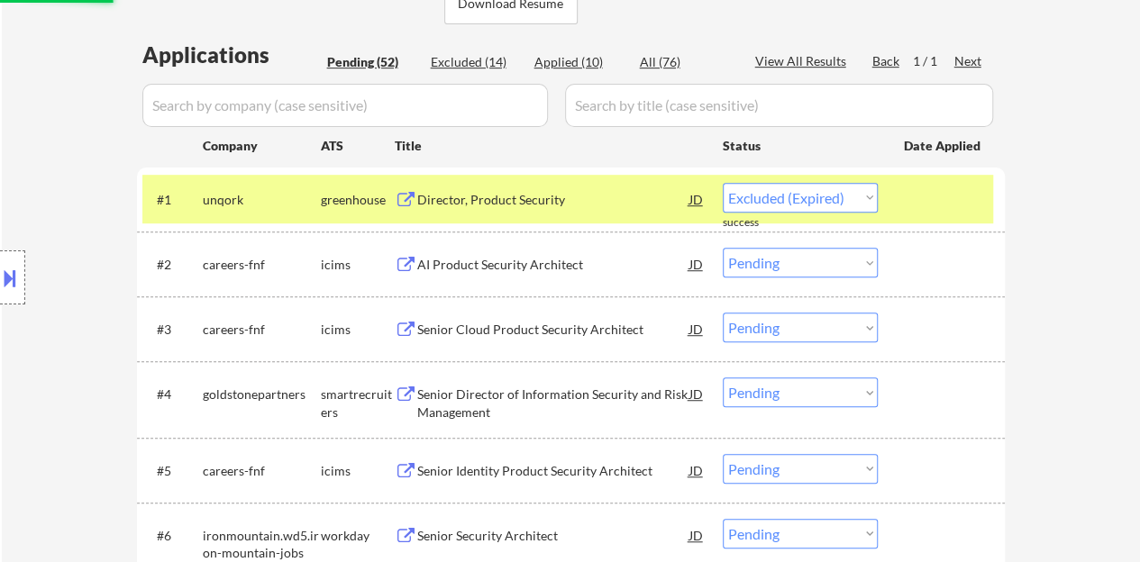
scroll to position [450, 0]
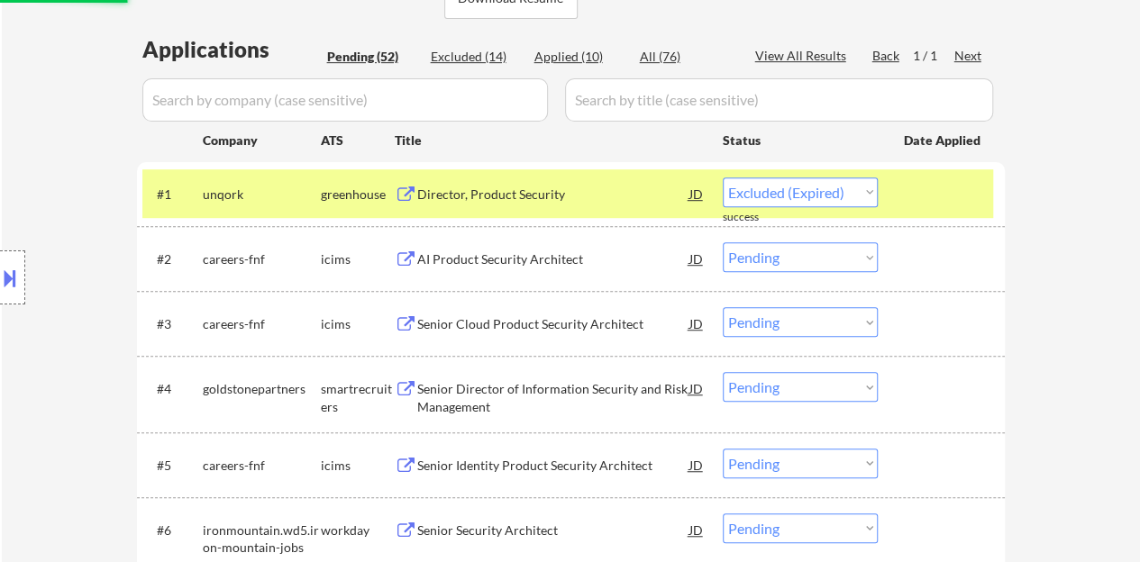
select select ""pending""
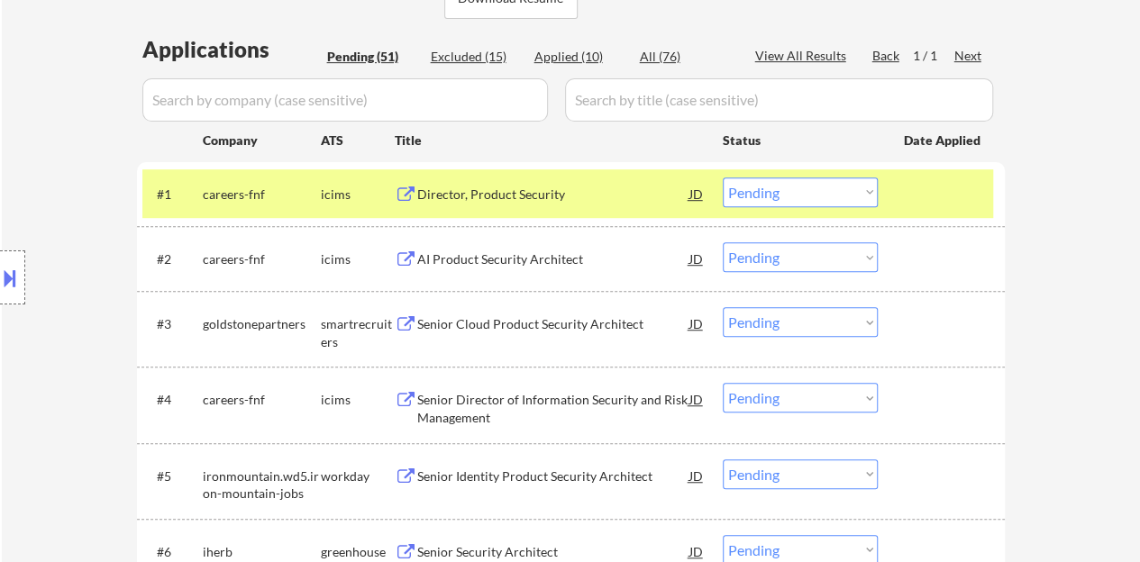
click at [913, 181] on div at bounding box center [943, 193] width 79 height 32
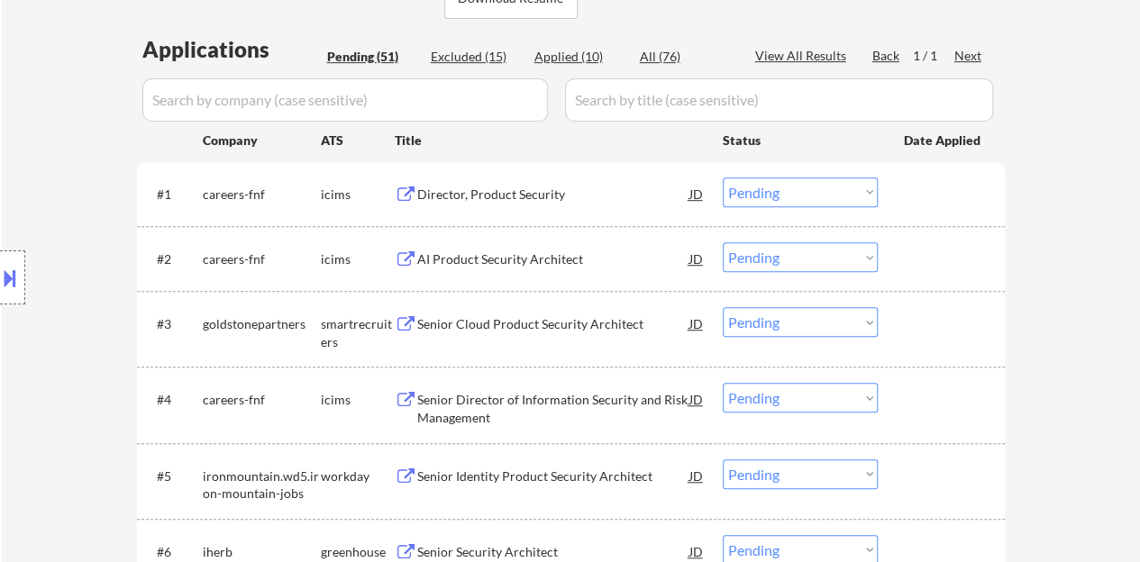
scroll to position [541, 0]
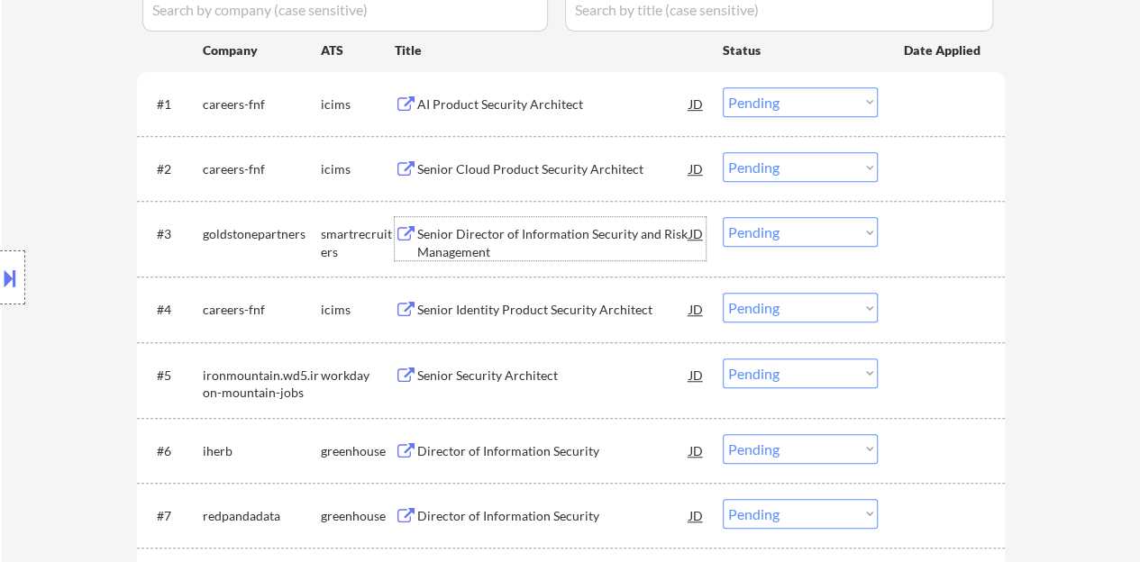
click at [546, 240] on div "Senior Director of Information Security and Risk Management" at bounding box center [553, 242] width 272 height 35
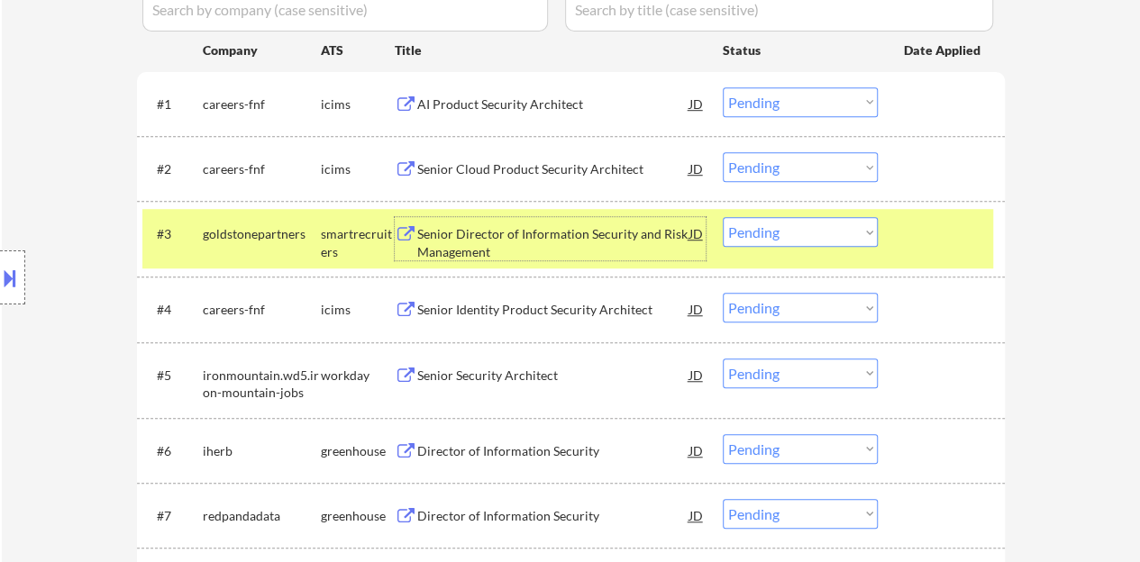
click at [759, 226] on select "Choose an option... Pending Applied Excluded (Questions) Excluded (Expired) Exc…" at bounding box center [799, 232] width 155 height 30
click at [722, 217] on select "Choose an option... Pending Applied Excluded (Questions) Excluded (Expired) Exc…" at bounding box center [799, 232] width 155 height 30
select select ""pending""
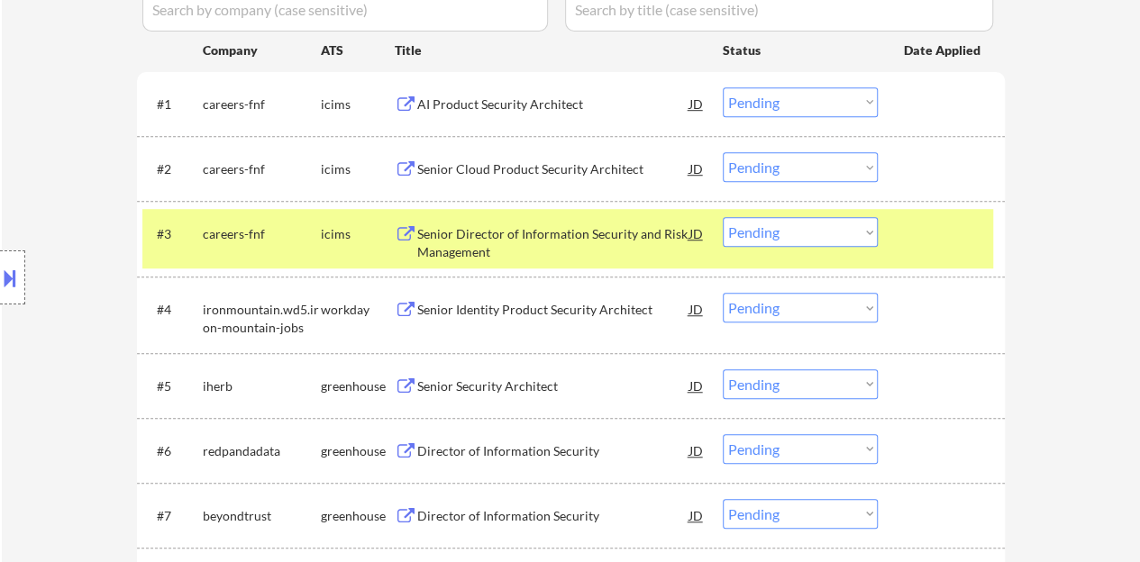
click at [913, 244] on div at bounding box center [943, 233] width 79 height 32
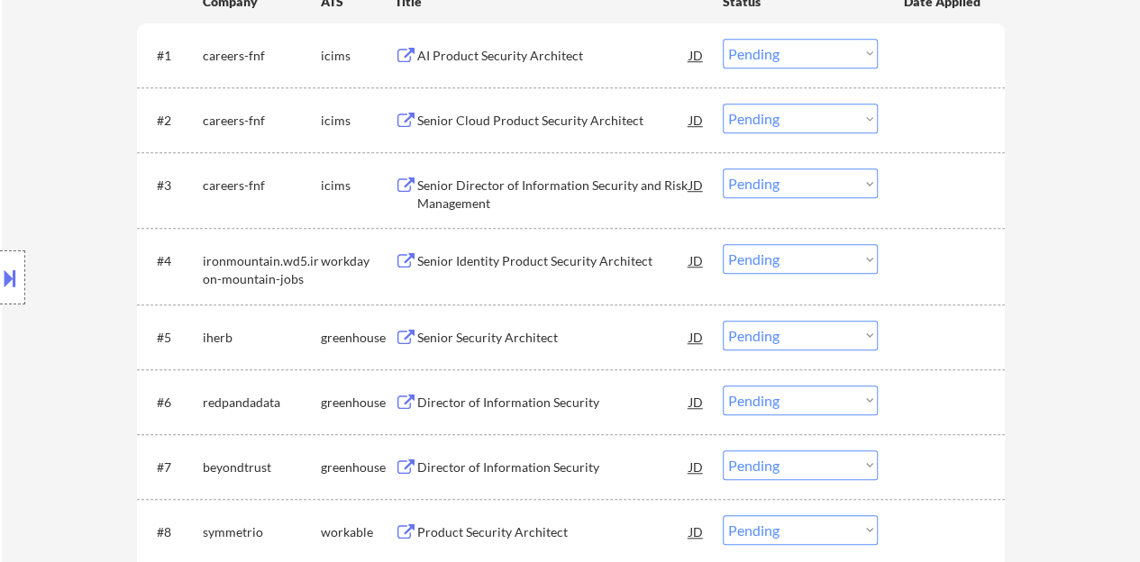
scroll to position [631, 0]
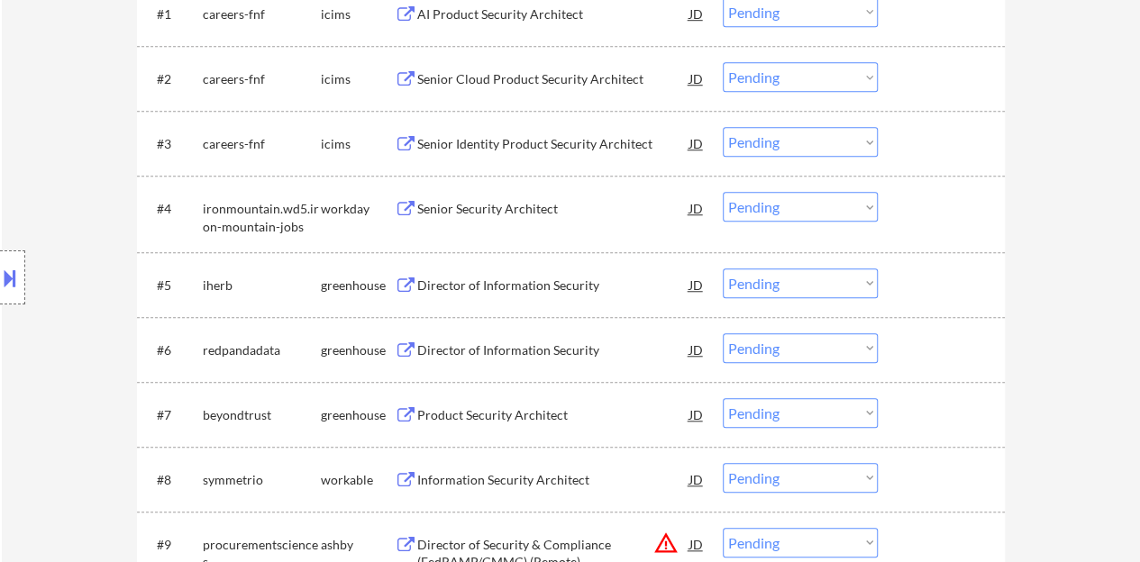
click at [516, 286] on div "Director of Information Security" at bounding box center [553, 286] width 272 height 18
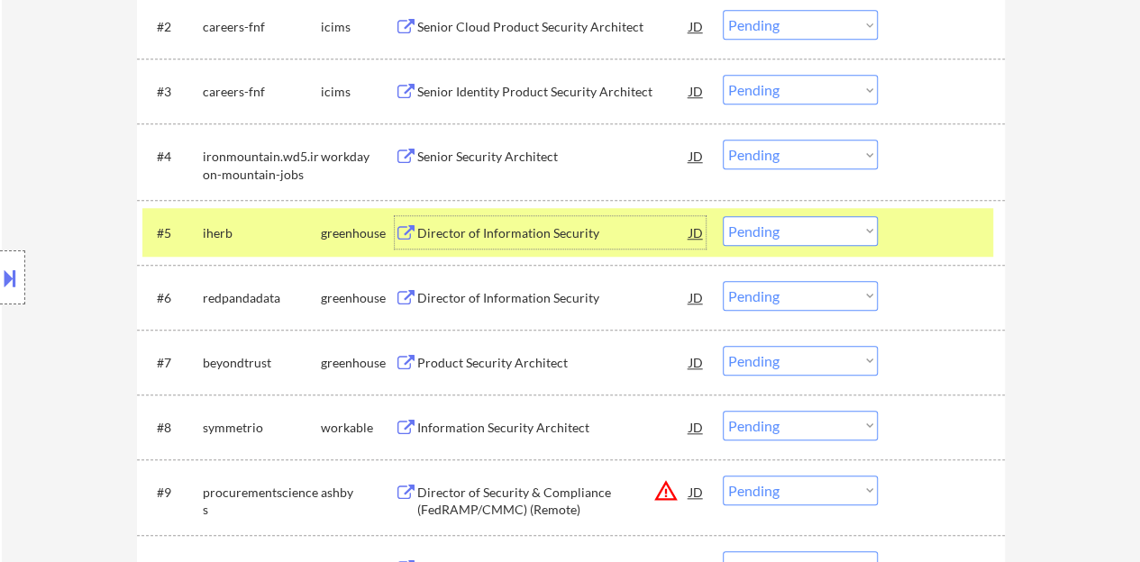
scroll to position [721, 0]
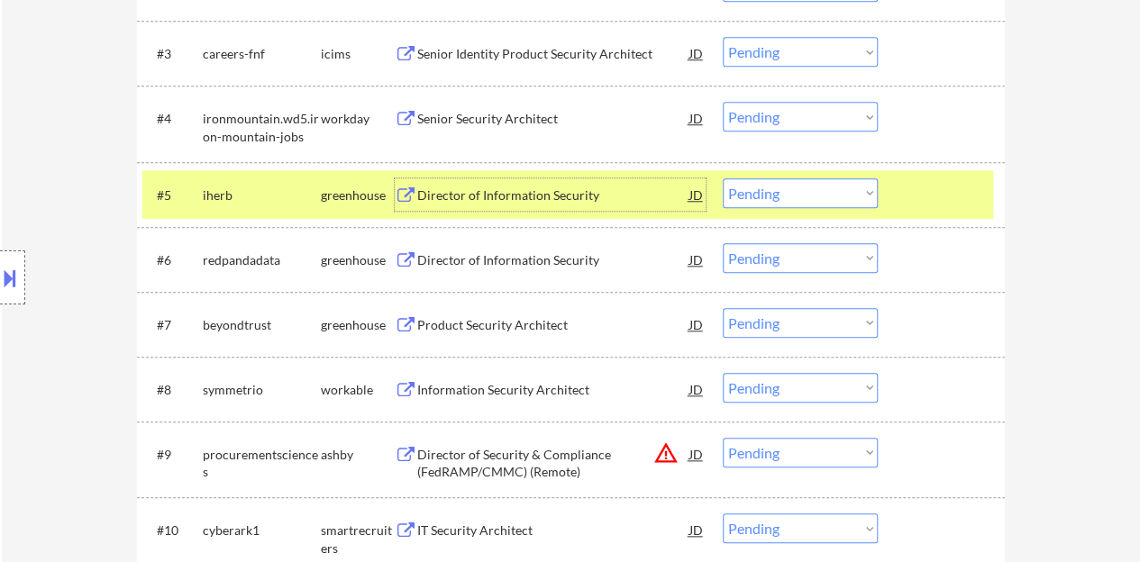
click at [754, 199] on select "Choose an option... Pending Applied Excluded (Questions) Excluded (Expired) Exc…" at bounding box center [799, 193] width 155 height 30
click at [722, 178] on select "Choose an option... Pending Applied Excluded (Questions) Excluded (Expired) Exc…" at bounding box center [799, 193] width 155 height 30
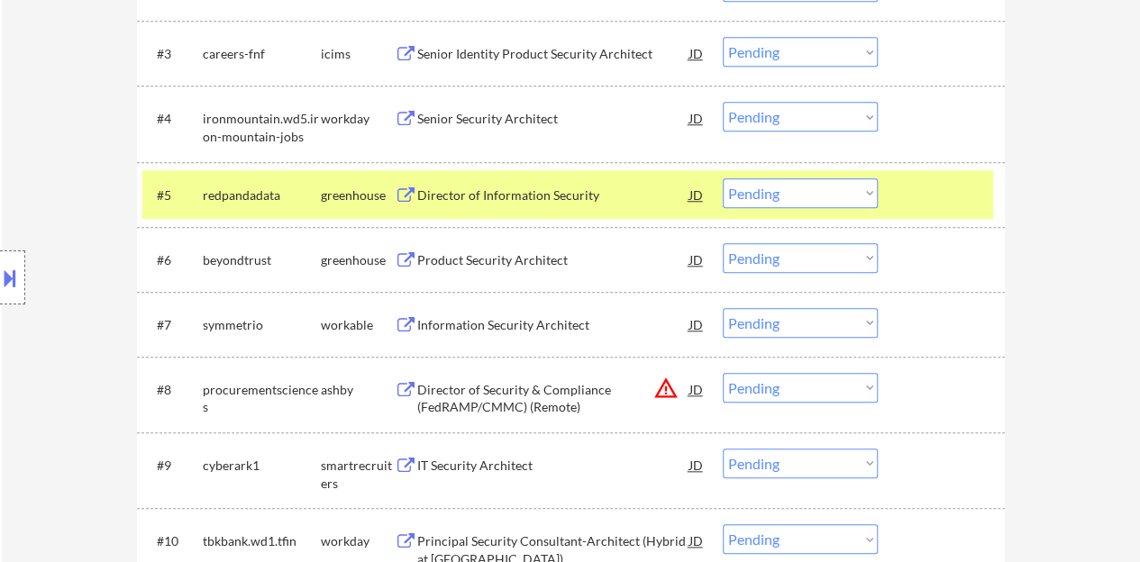
click at [944, 199] on div at bounding box center [943, 194] width 79 height 32
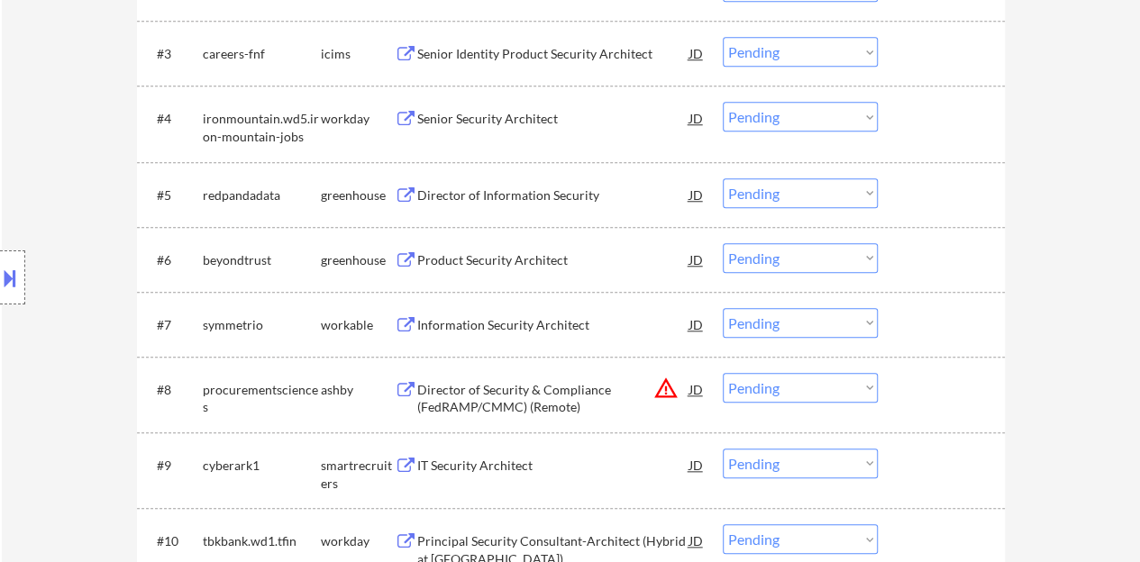
scroll to position [631, 0]
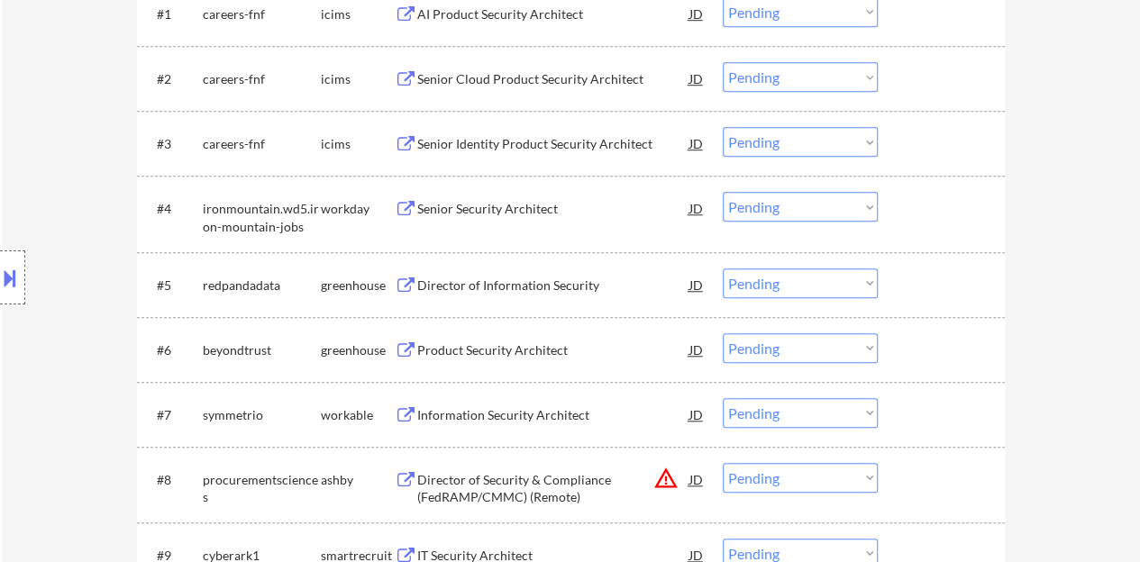
click at [520, 286] on div "Director of Information Security" at bounding box center [553, 286] width 272 height 18
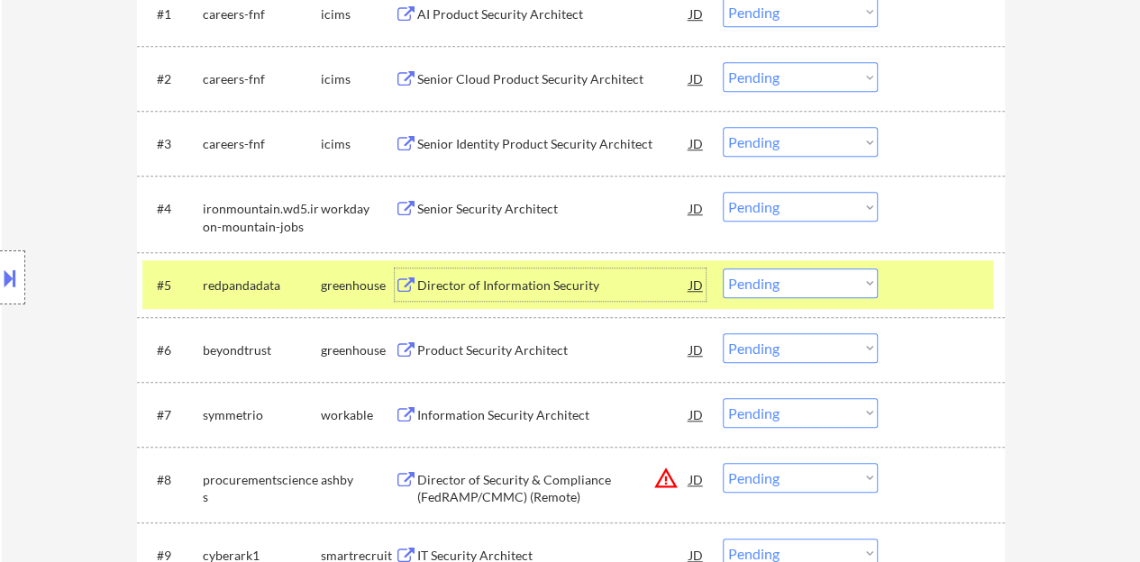
click at [825, 277] on select "Choose an option... Pending Applied Excluded (Questions) Excluded (Expired) Exc…" at bounding box center [799, 283] width 155 height 30
click at [798, 286] on select "Choose an option... Pending Applied Excluded (Questions) Excluded (Expired) Exc…" at bounding box center [799, 283] width 155 height 30
click at [722, 268] on select "Choose an option... Pending Applied Excluded (Questions) Excluded (Expired) Exc…" at bounding box center [799, 283] width 155 height 30
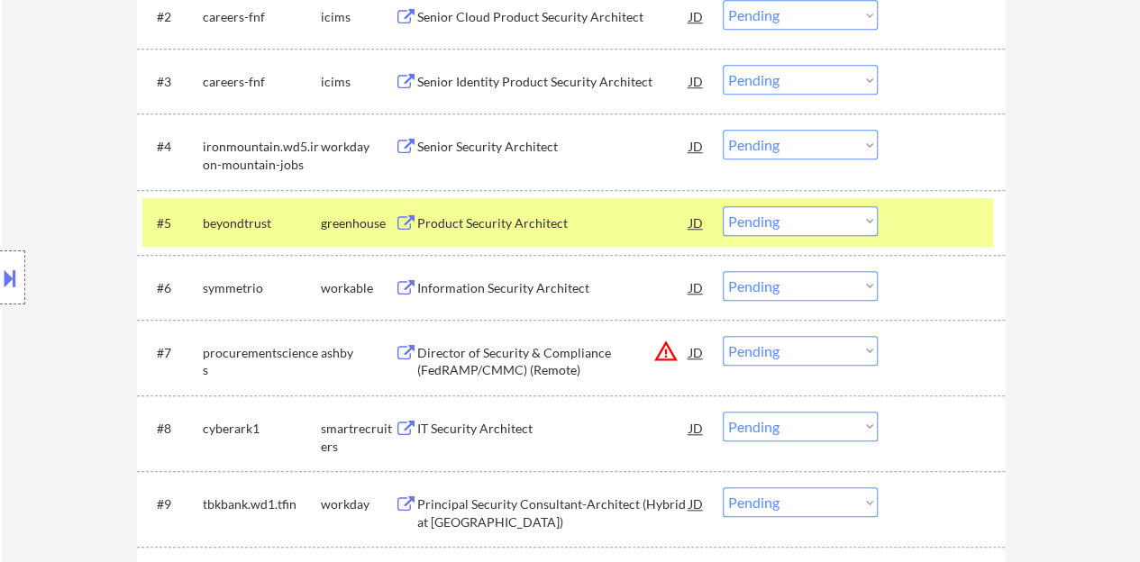
scroll to position [721, 0]
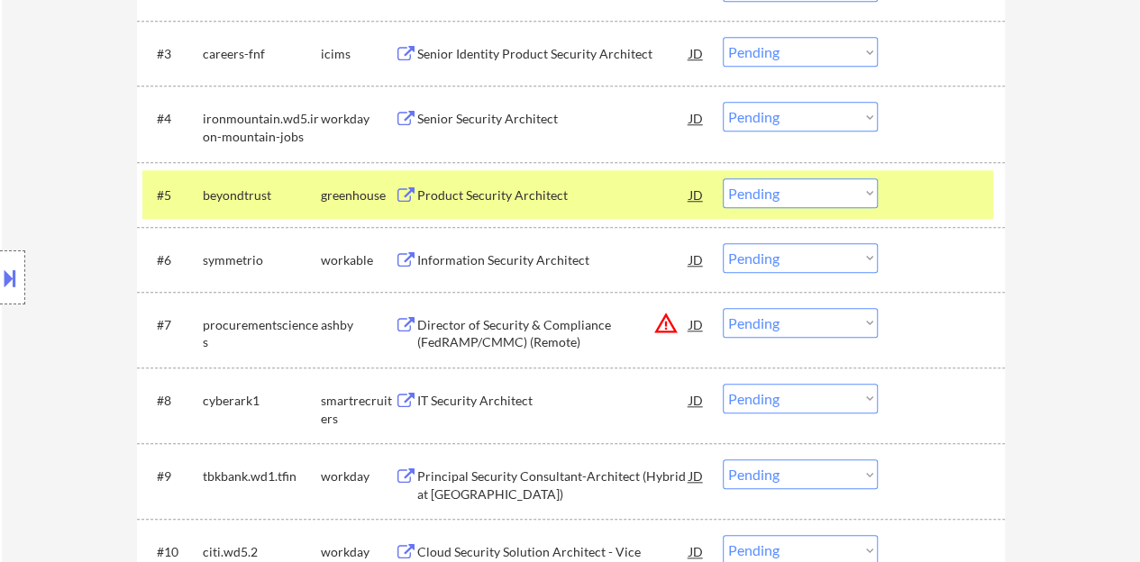
click at [530, 195] on div "Product Security Architect" at bounding box center [553, 195] width 272 height 18
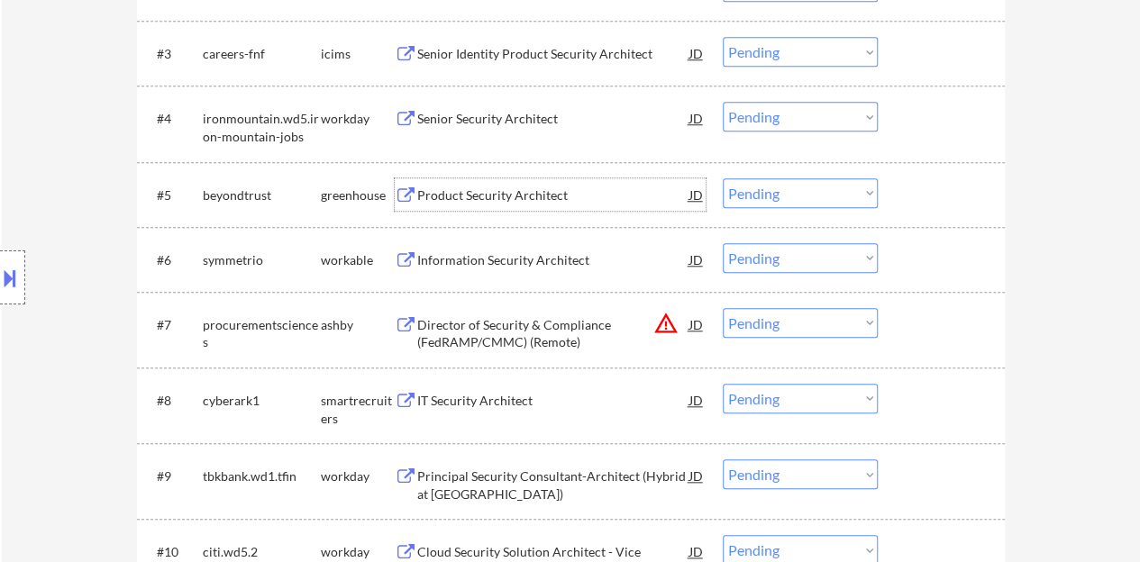
click at [904, 197] on div at bounding box center [943, 194] width 79 height 32
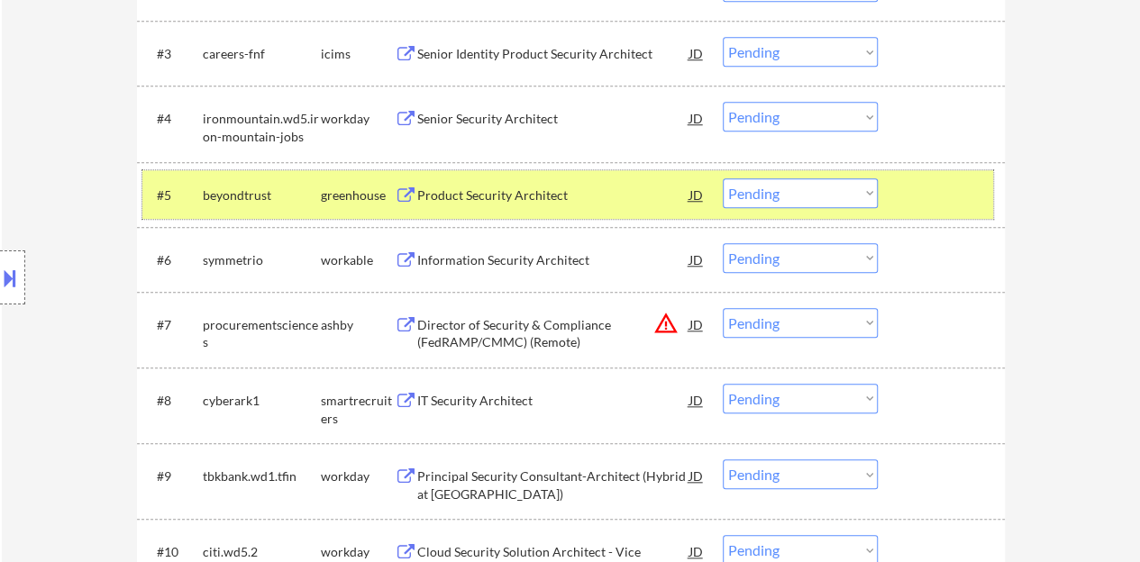
click at [771, 196] on select "Choose an option... Pending Applied Excluded (Questions) Excluded (Expired) Exc…" at bounding box center [799, 193] width 155 height 30
click at [722, 178] on select "Choose an option... Pending Applied Excluded (Questions) Excluded (Expired) Exc…" at bounding box center [799, 193] width 155 height 30
select select ""pending""
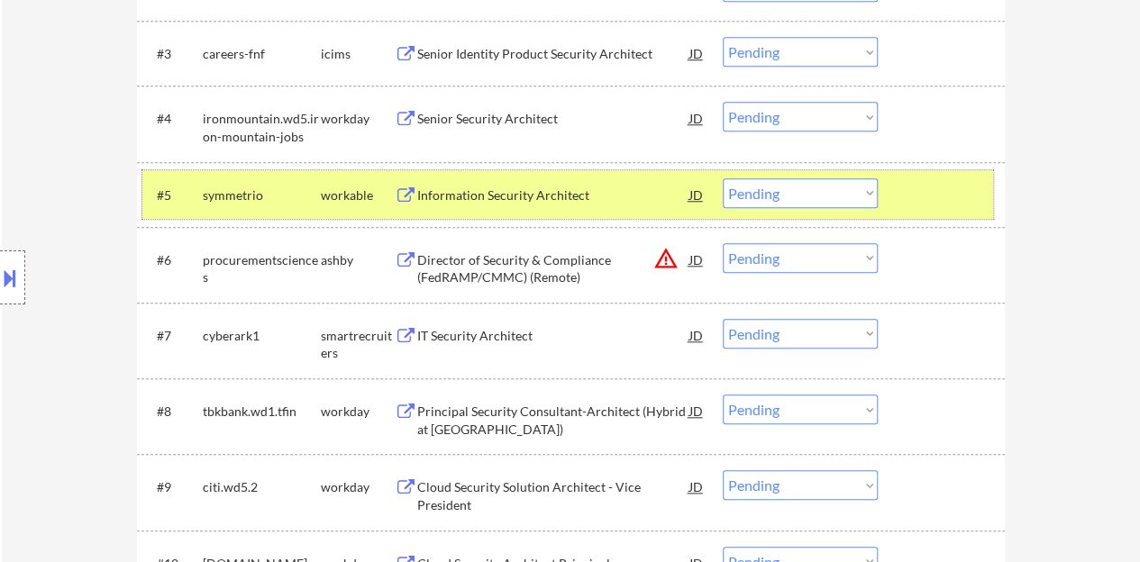
click at [919, 186] on div at bounding box center [943, 194] width 79 height 32
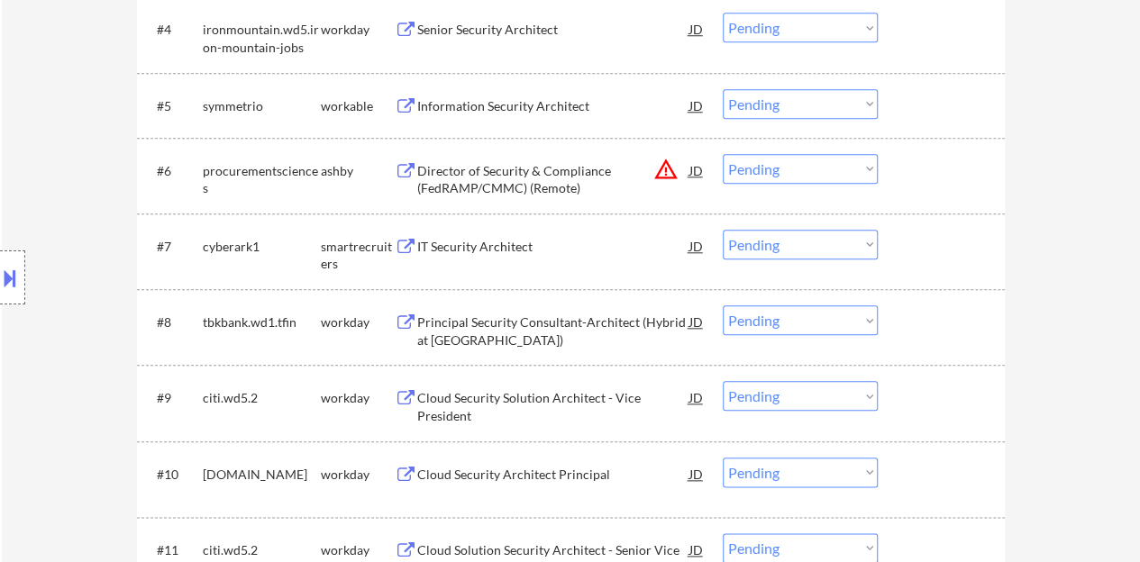
scroll to position [901, 0]
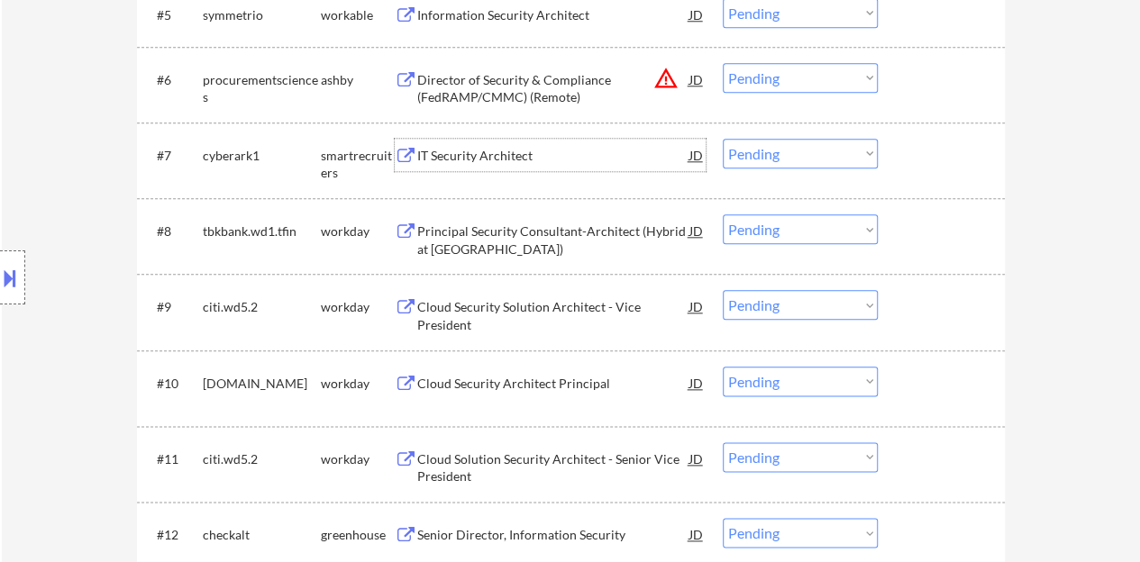
click at [474, 159] on div "IT Security Architect" at bounding box center [553, 156] width 272 height 18
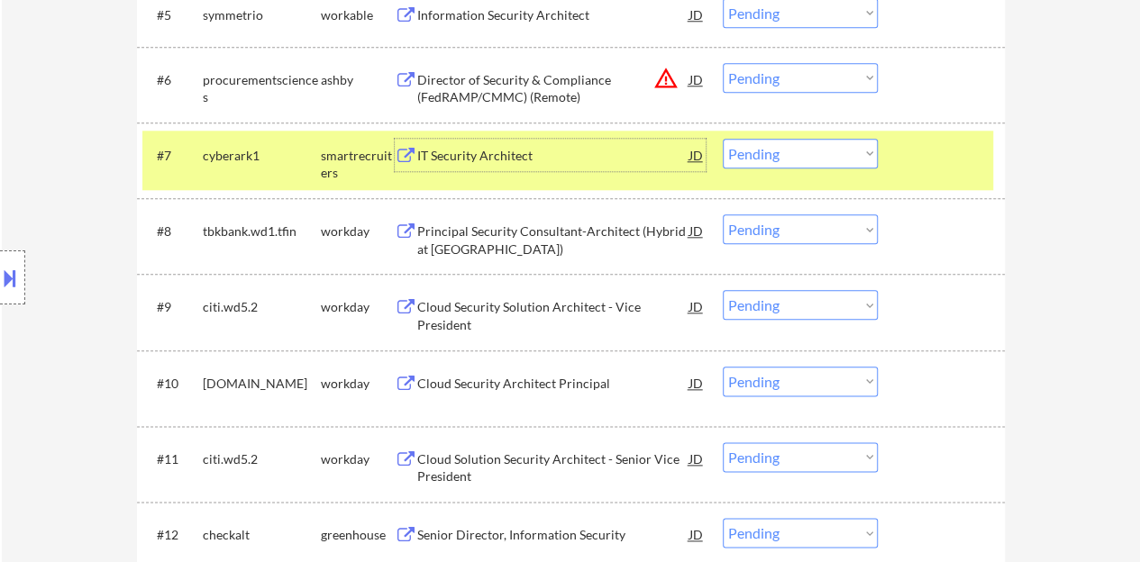
click at [767, 141] on select "Choose an option... Pending Applied Excluded (Questions) Excluded (Expired) Exc…" at bounding box center [799, 154] width 155 height 30
click at [722, 139] on select "Choose an option... Pending Applied Excluded (Questions) Excluded (Expired) Exc…" at bounding box center [799, 154] width 155 height 30
select select ""pending""
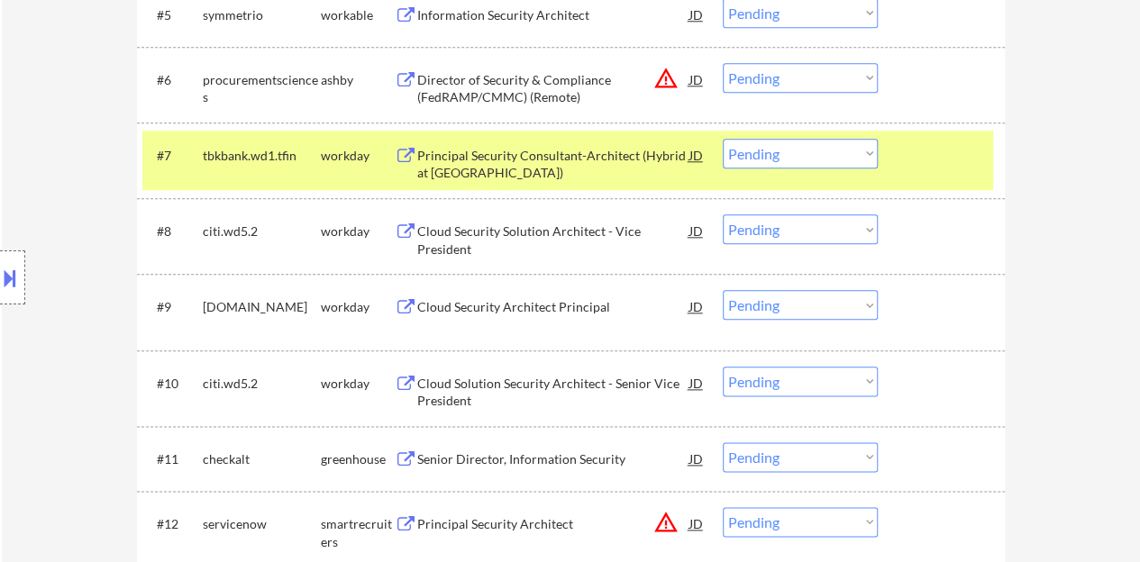
click at [910, 157] on div at bounding box center [943, 155] width 79 height 32
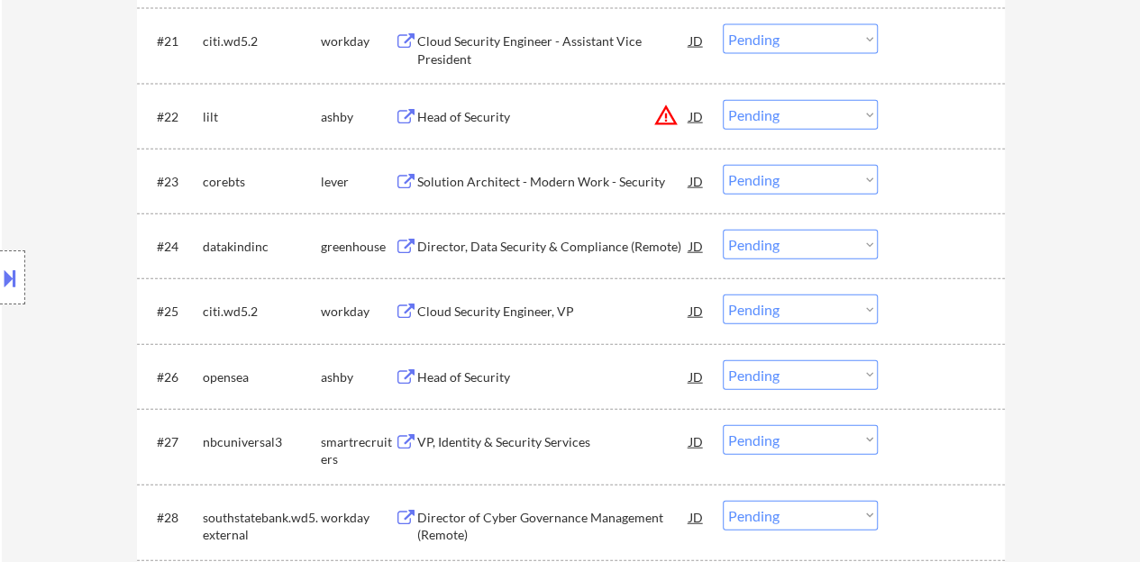
scroll to position [2162, 0]
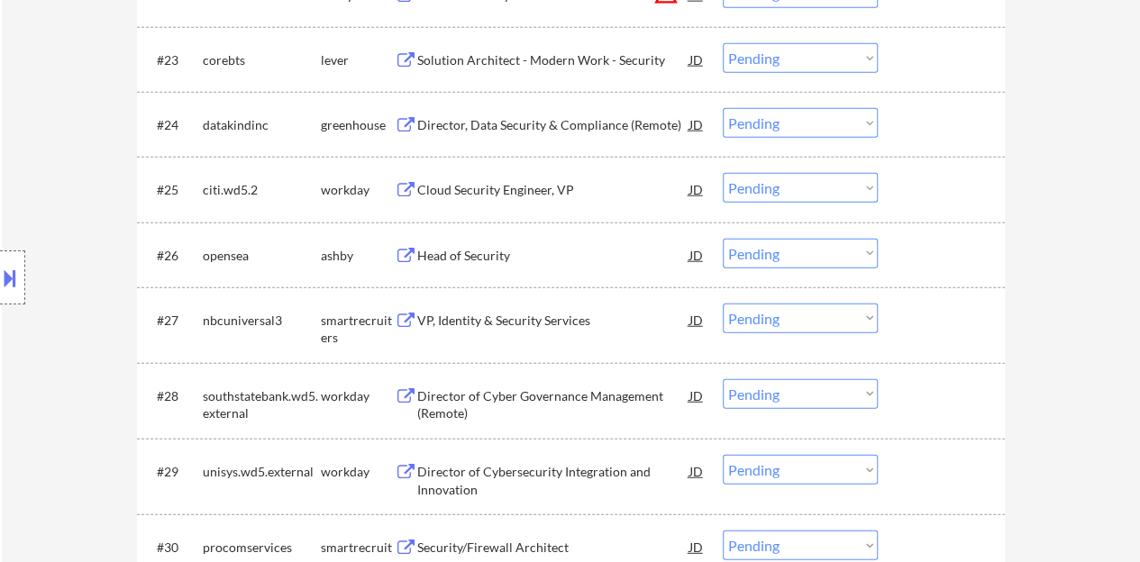
click at [488, 250] on div "Head of Security" at bounding box center [553, 256] width 272 height 18
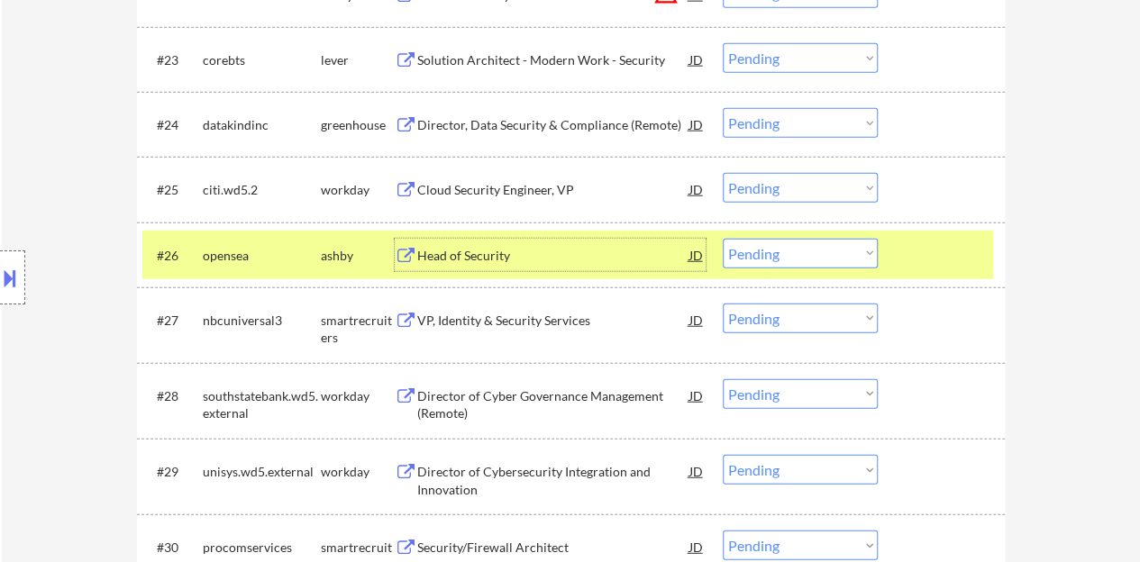
click at [770, 246] on select "Choose an option... Pending Applied Excluded (Questions) Excluded (Expired) Exc…" at bounding box center [799, 254] width 155 height 30
click at [722, 239] on select "Choose an option... Pending Applied Excluded (Questions) Excluded (Expired) Exc…" at bounding box center [799, 254] width 155 height 30
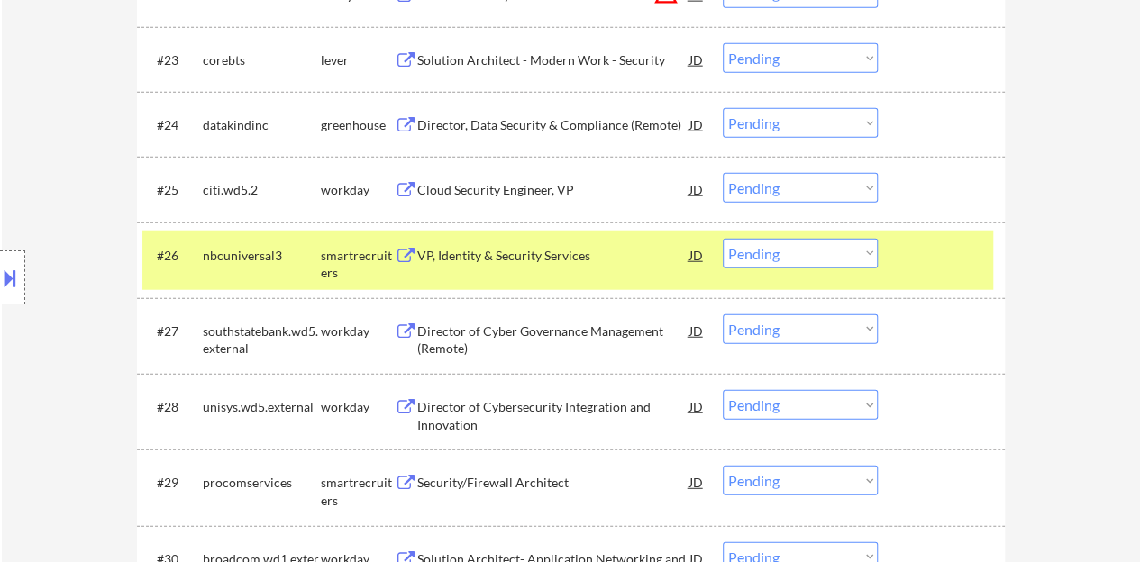
click at [548, 251] on div "VP, Identity & Security Services" at bounding box center [553, 256] width 272 height 18
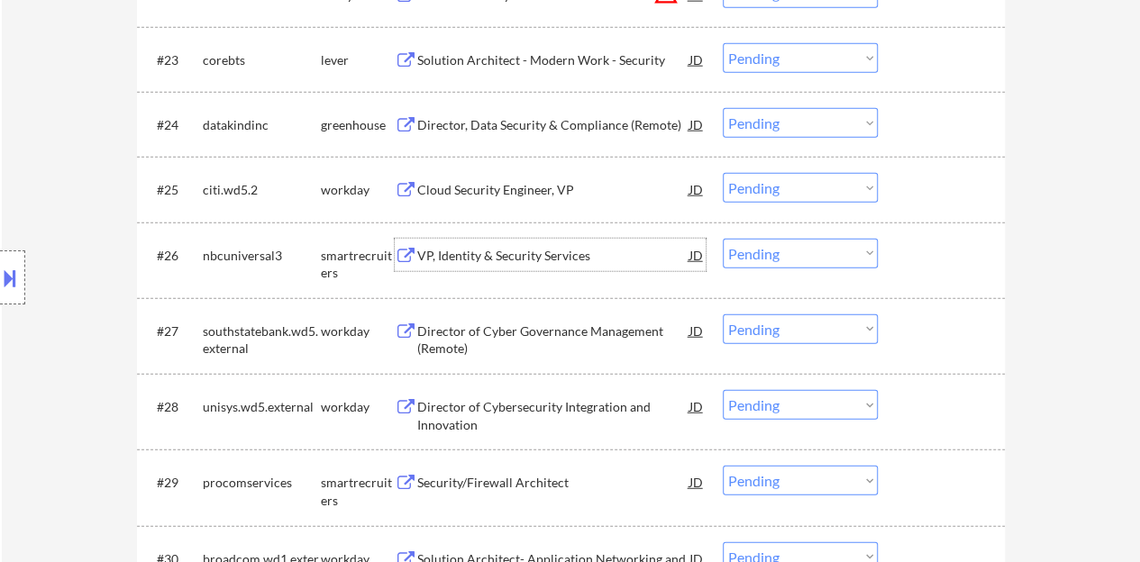
click at [948, 242] on div at bounding box center [943, 255] width 79 height 32
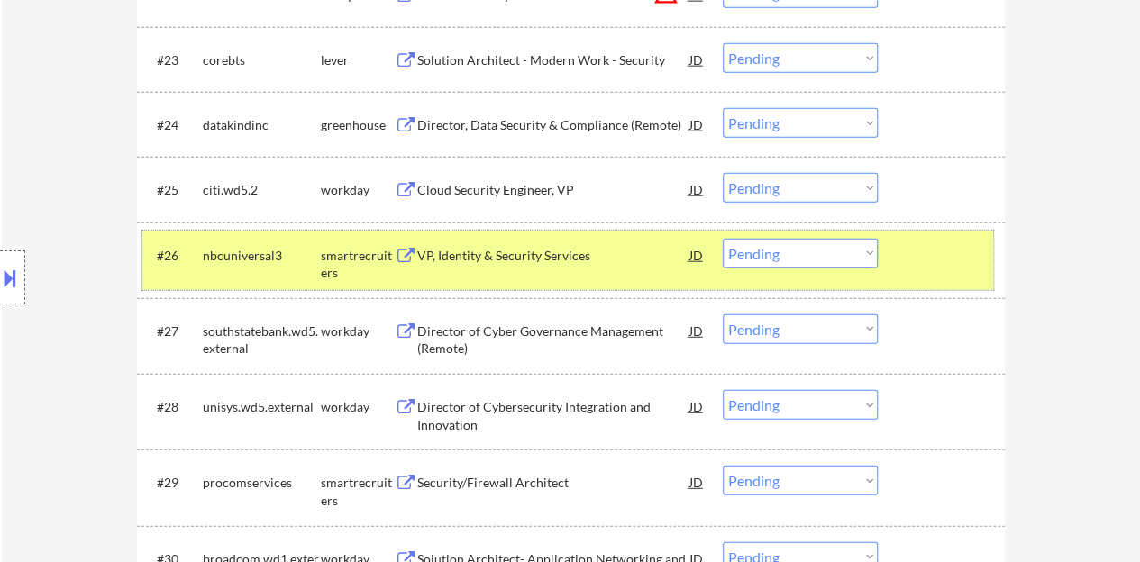
click at [789, 250] on select "Choose an option... Pending Applied Excluded (Questions) Excluded (Expired) Exc…" at bounding box center [799, 254] width 155 height 30
click at [722, 239] on select "Choose an option... Pending Applied Excluded (Questions) Excluded (Expired) Exc…" at bounding box center [799, 254] width 155 height 30
select select ""pending""
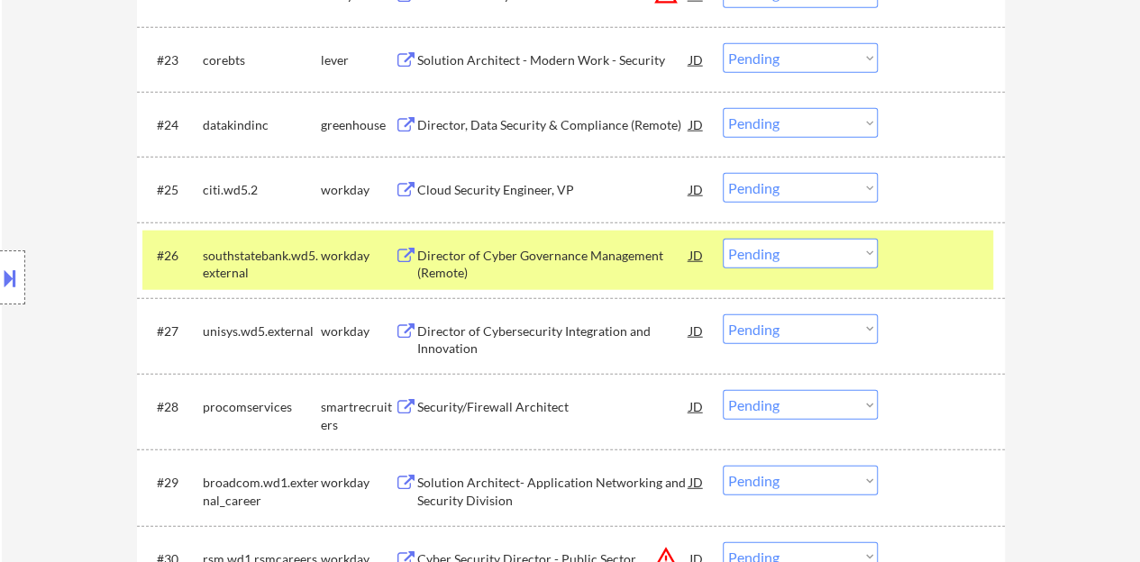
click at [940, 252] on div at bounding box center [943, 255] width 79 height 32
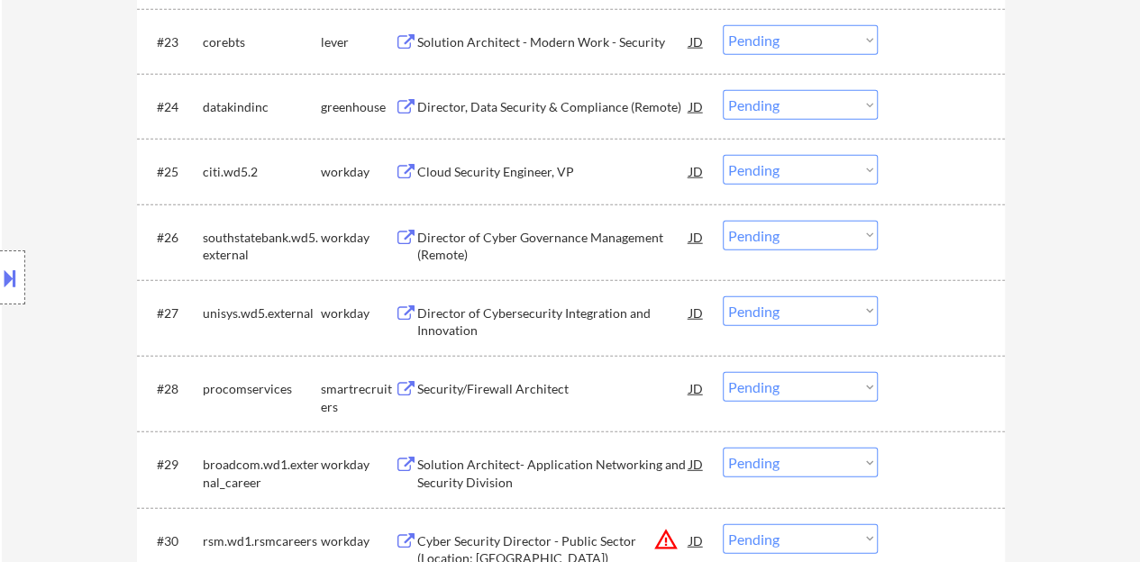
scroll to position [2072, 0]
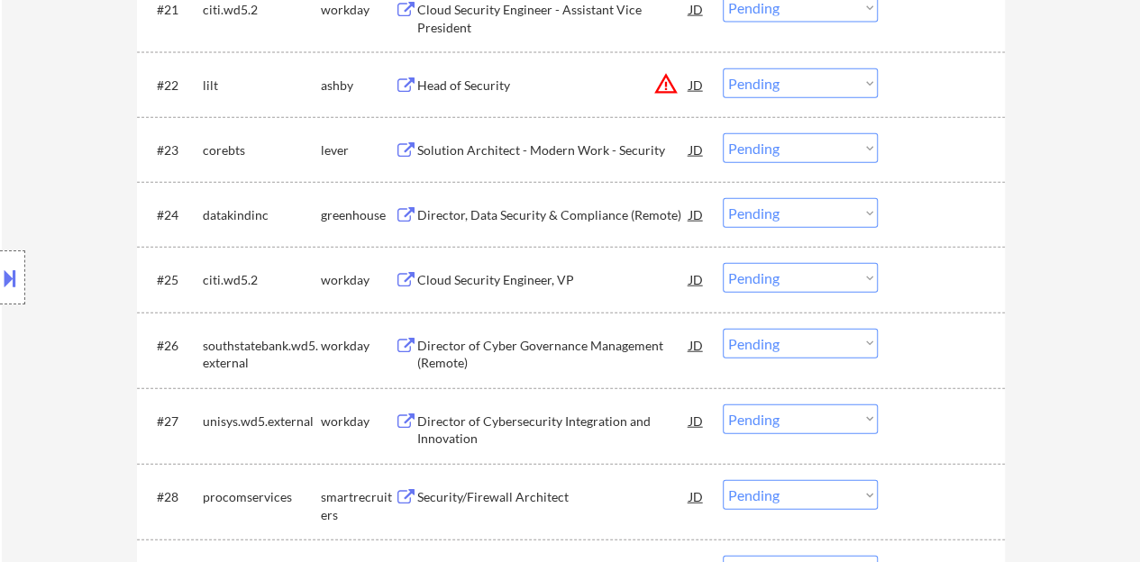
click at [505, 219] on div "Director, Data Security & Compliance (Remote)" at bounding box center [553, 215] width 272 height 18
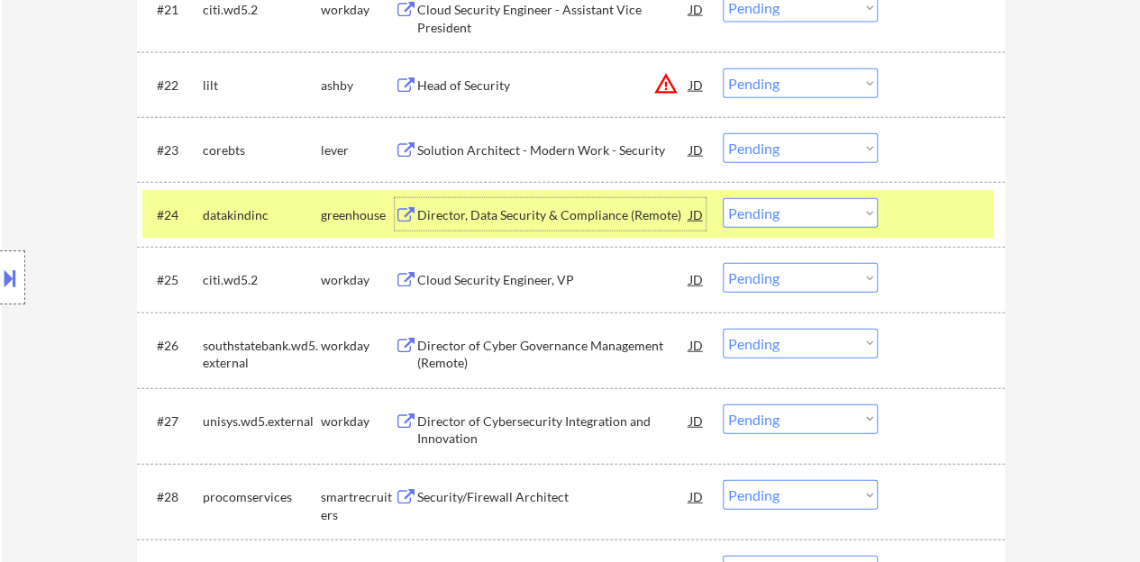
click at [797, 211] on select "Choose an option... Pending Applied Excluded (Questions) Excluded (Expired) Exc…" at bounding box center [799, 213] width 155 height 30
click at [722, 198] on select "Choose an option... Pending Applied Excluded (Questions) Excluded (Expired) Exc…" at bounding box center [799, 213] width 155 height 30
select select ""pending""
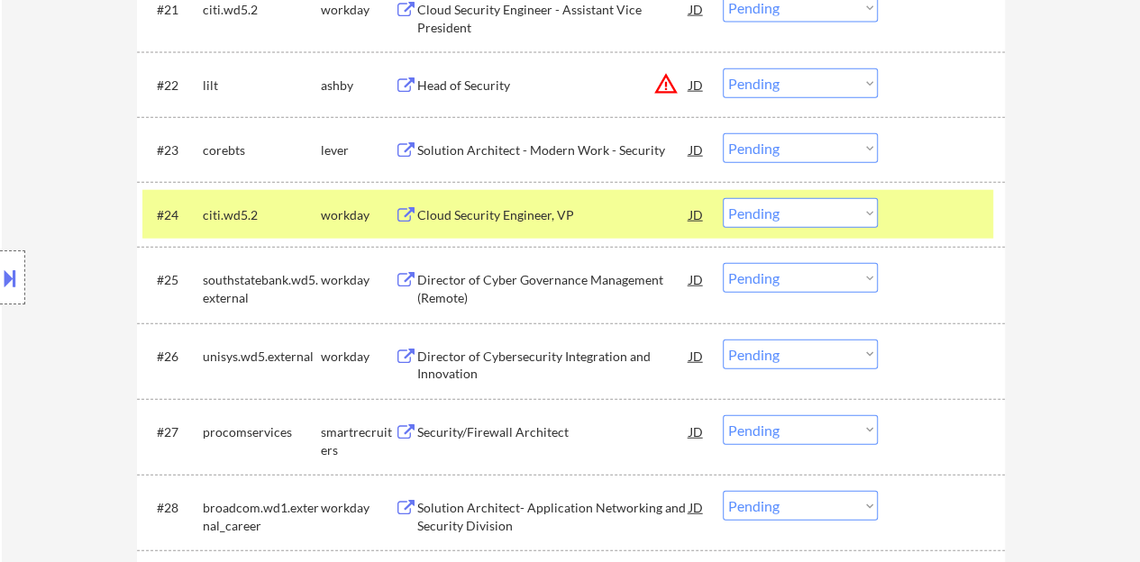
click at [937, 224] on div at bounding box center [943, 214] width 79 height 32
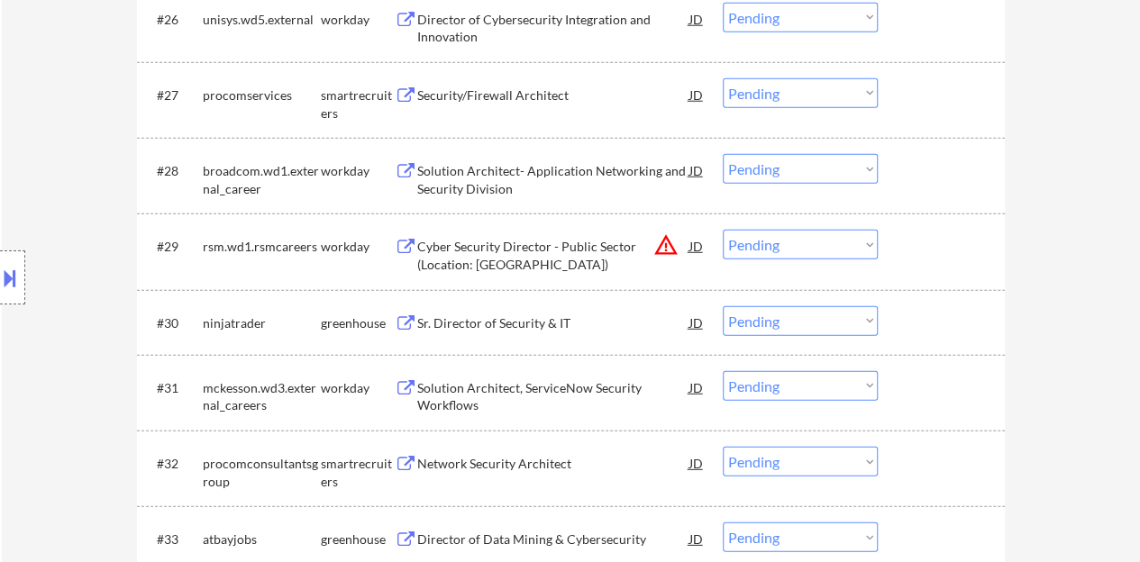
scroll to position [2432, 0]
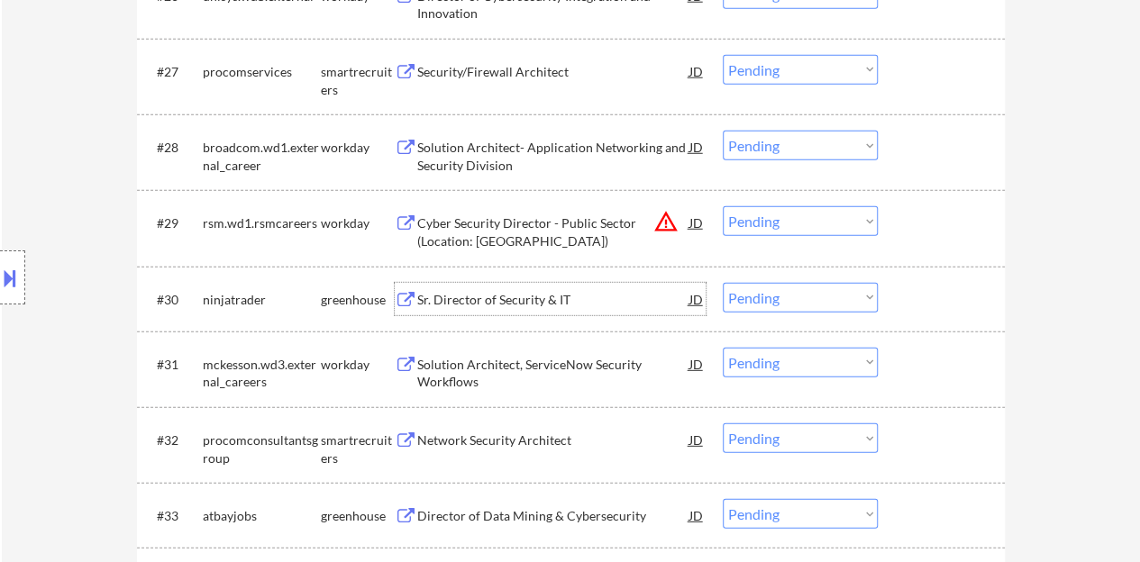
click at [557, 298] on div "Sr. Director of Security & IT" at bounding box center [553, 300] width 272 height 18
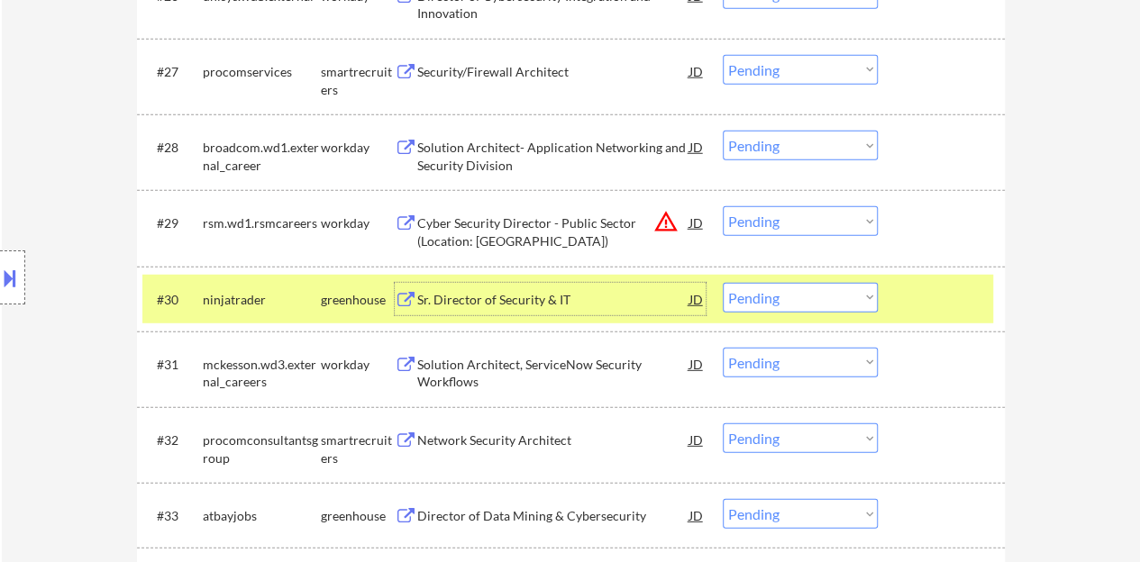
click at [11, 286] on button at bounding box center [10, 278] width 20 height 30
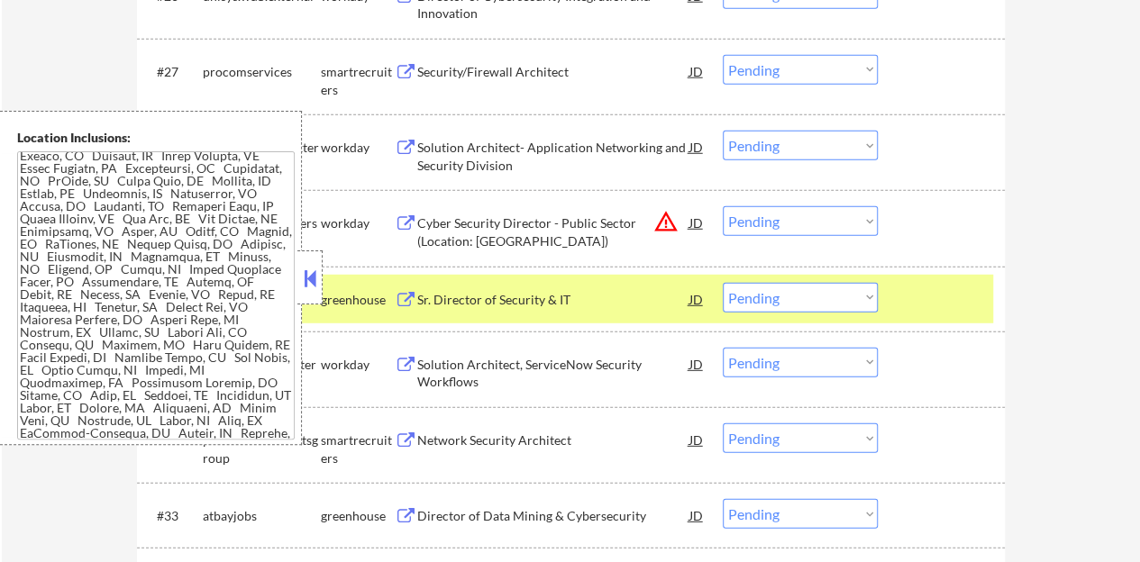
scroll to position [0, 0]
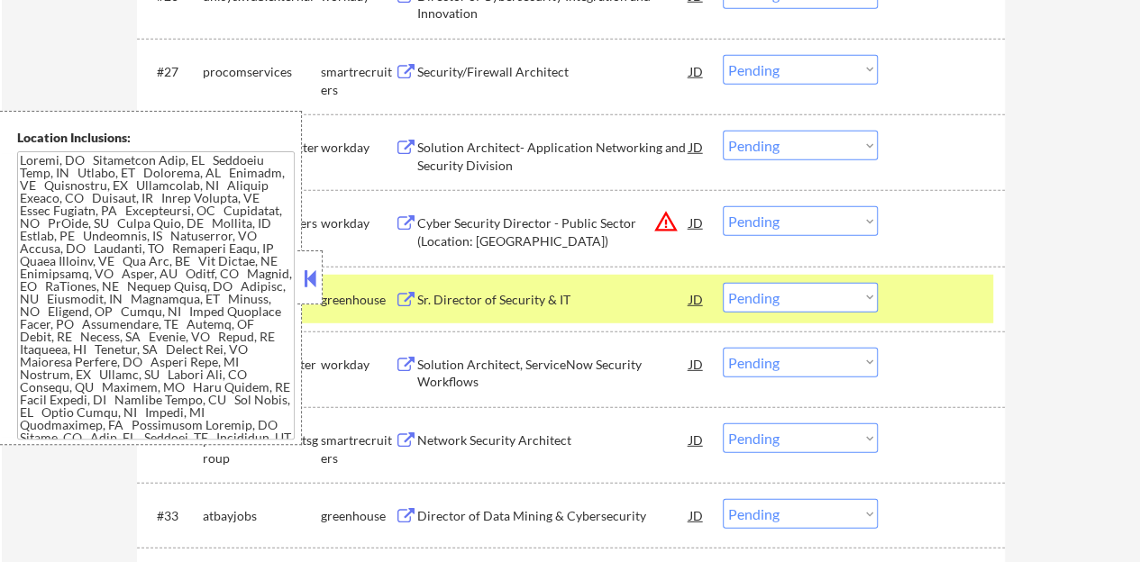
click at [326, 286] on div "greenhouse" at bounding box center [358, 299] width 74 height 32
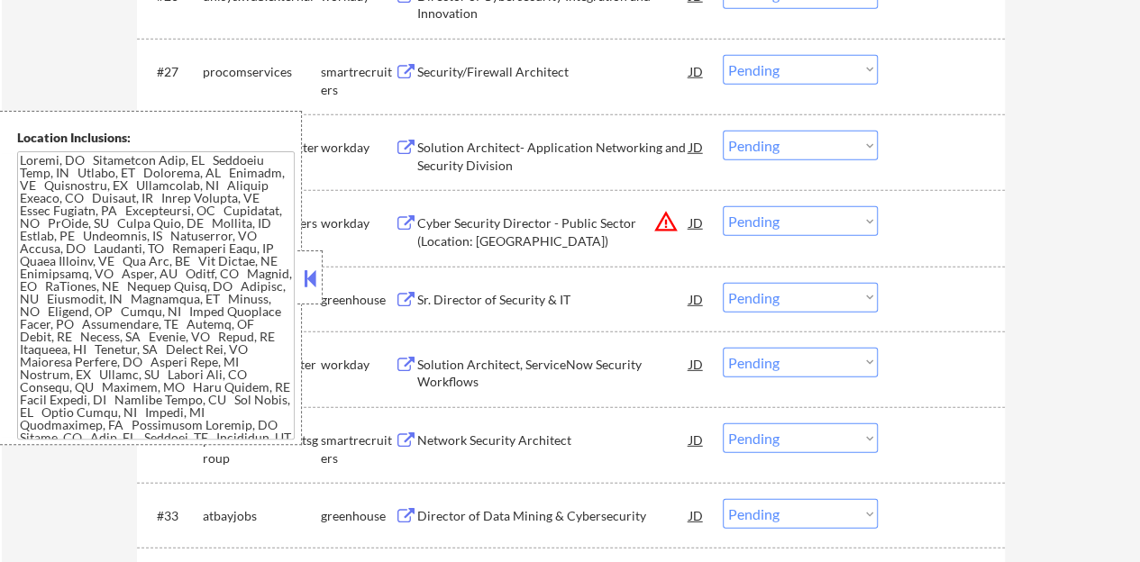
click at [934, 296] on div at bounding box center [943, 299] width 79 height 32
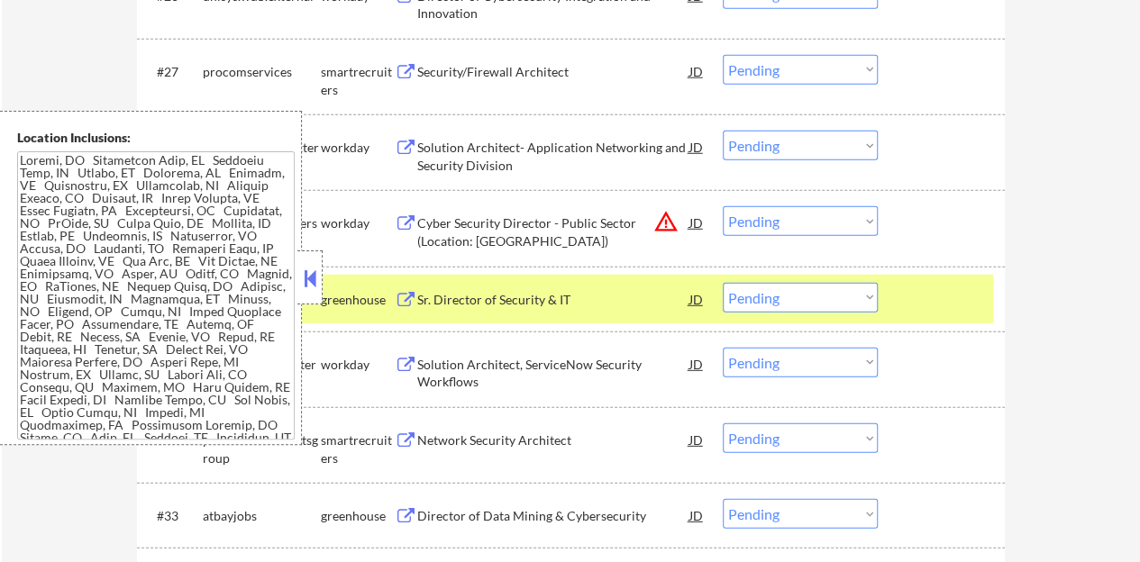
click at [311, 268] on button at bounding box center [310, 278] width 20 height 27
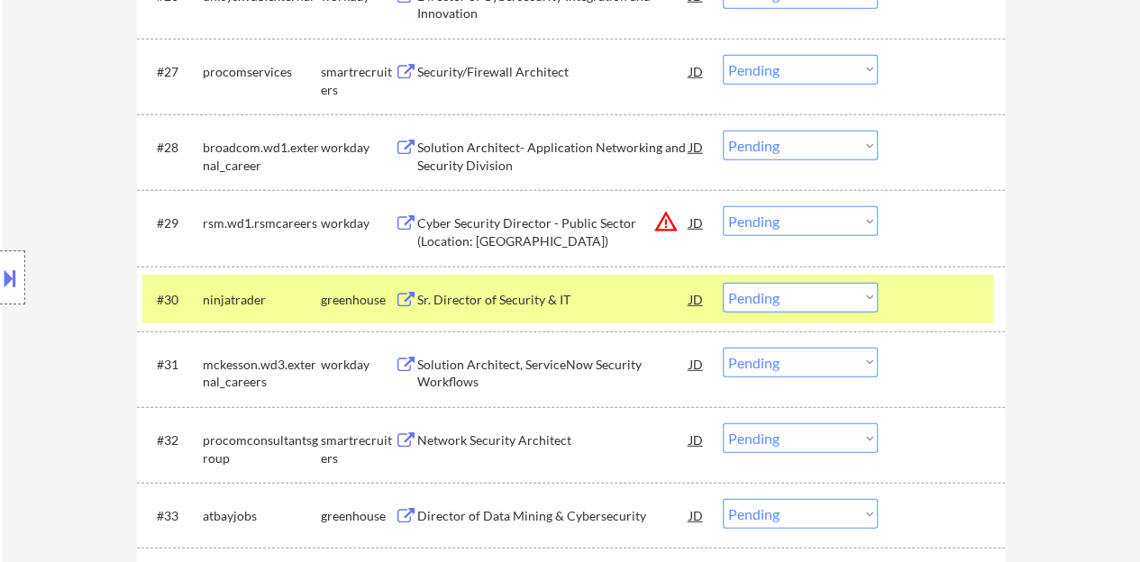
click at [847, 311] on select "Choose an option... Pending Applied Excluded (Questions) Excluded (Expired) Exc…" at bounding box center [799, 298] width 155 height 30
click at [722, 283] on select "Choose an option... Pending Applied Excluded (Questions) Excluded (Expired) Exc…" at bounding box center [799, 298] width 155 height 30
select select ""pending""
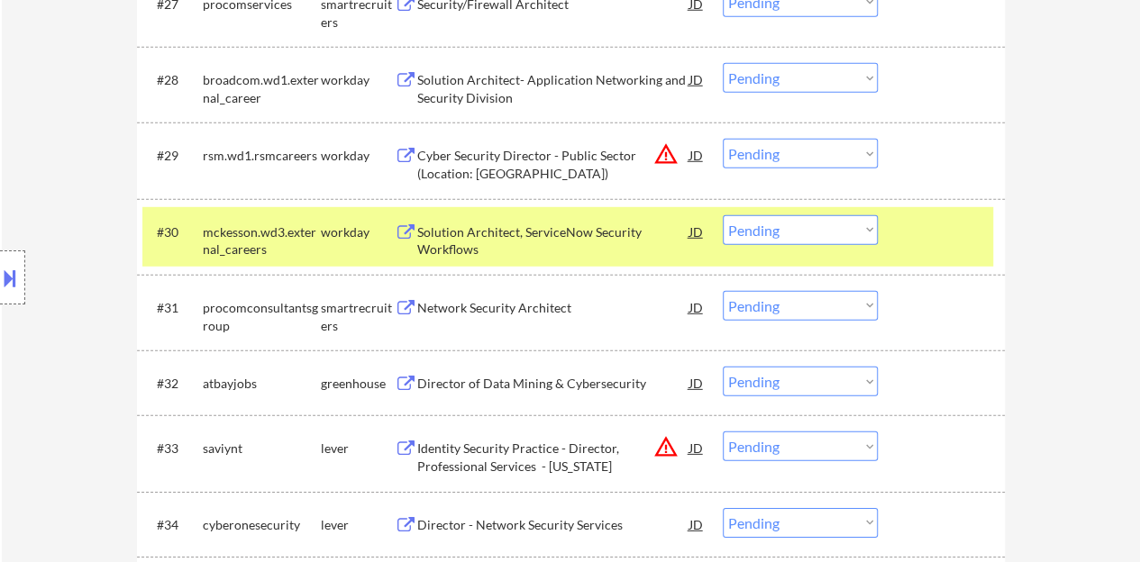
scroll to position [2522, 0]
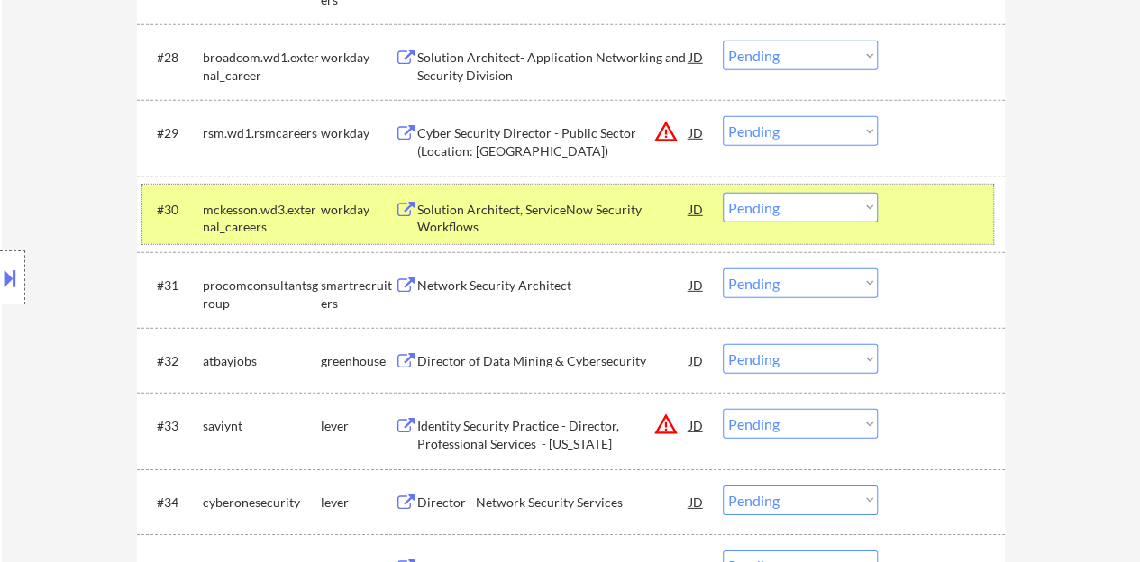
click at [943, 234] on div "#30 mckesson.wd3.external_careers workday Solution Architect, ServiceNow Securi…" at bounding box center [567, 214] width 850 height 59
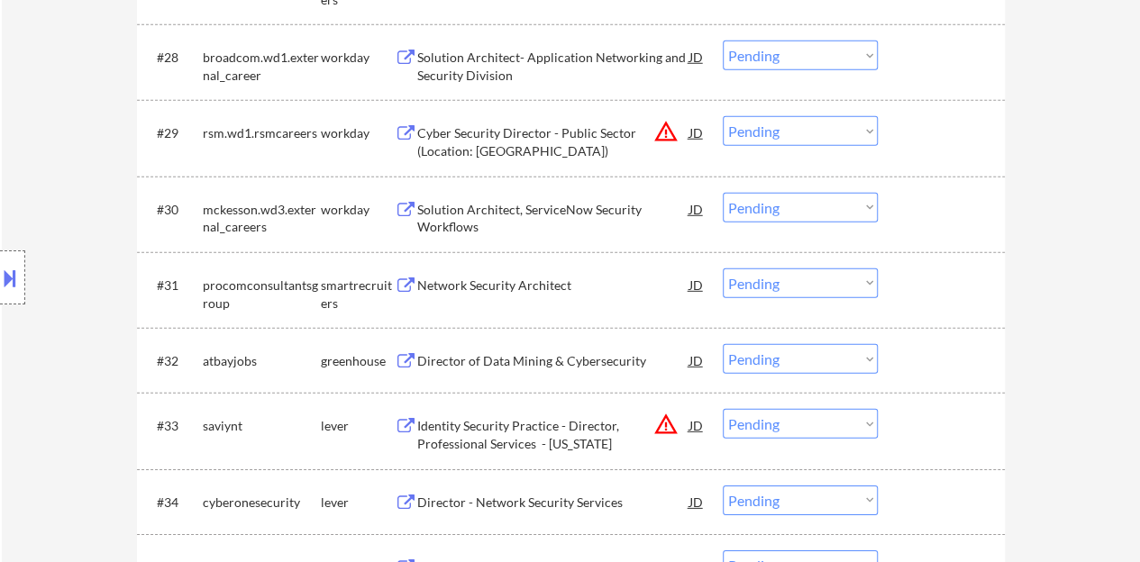
scroll to position [2612, 0]
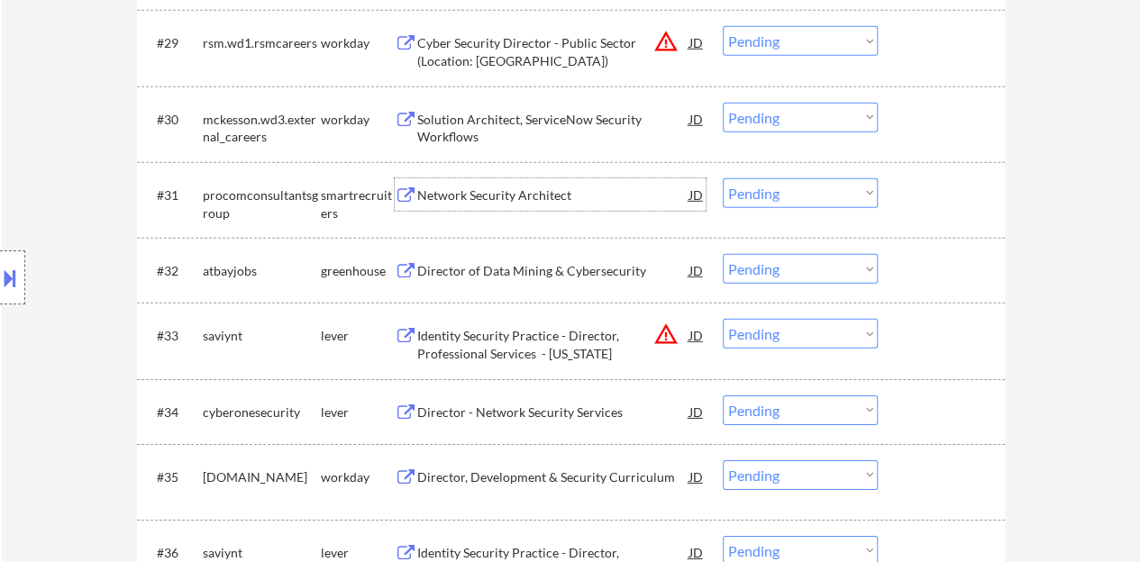
click at [504, 198] on div "Network Security Architect" at bounding box center [553, 195] width 272 height 18
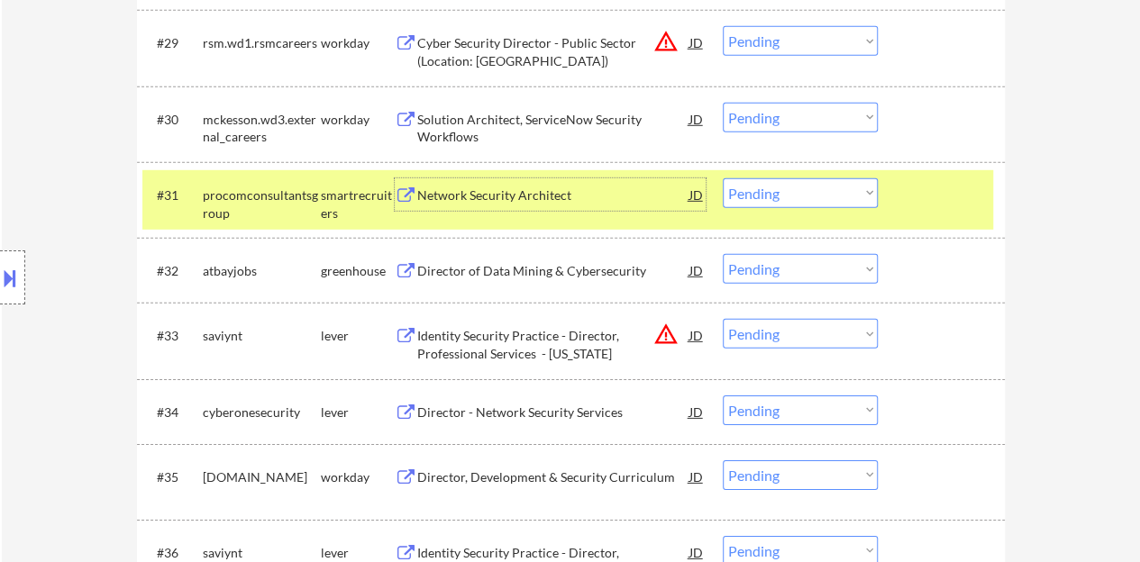
click at [762, 199] on select "Choose an option... Pending Applied Excluded (Questions) Excluded (Expired) Exc…" at bounding box center [799, 193] width 155 height 30
click at [722, 178] on select "Choose an option... Pending Applied Excluded (Questions) Excluded (Expired) Exc…" at bounding box center [799, 193] width 155 height 30
select select ""pending""
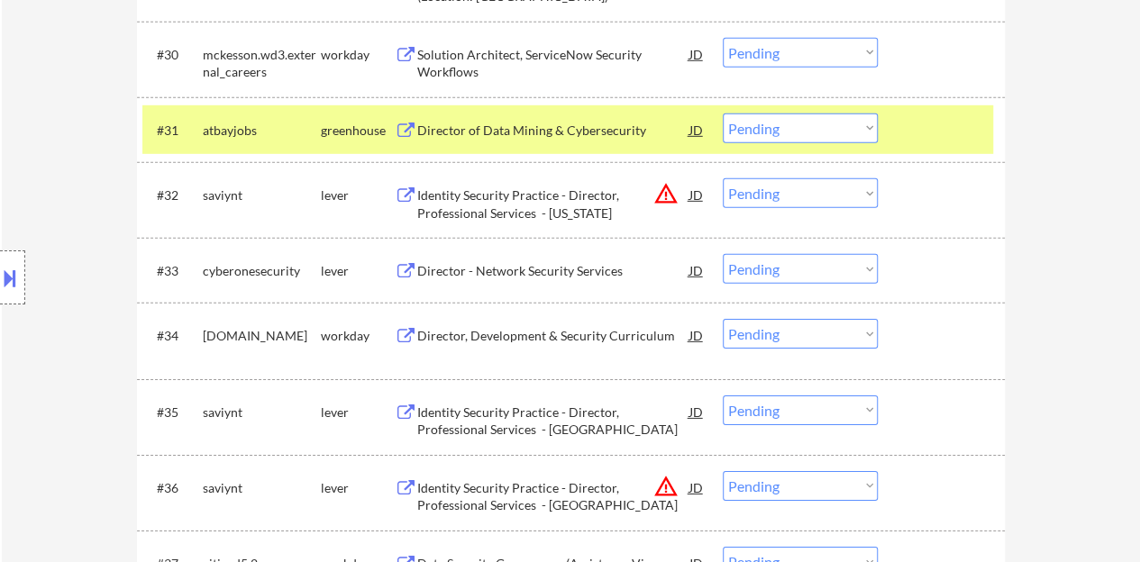
scroll to position [2703, 0]
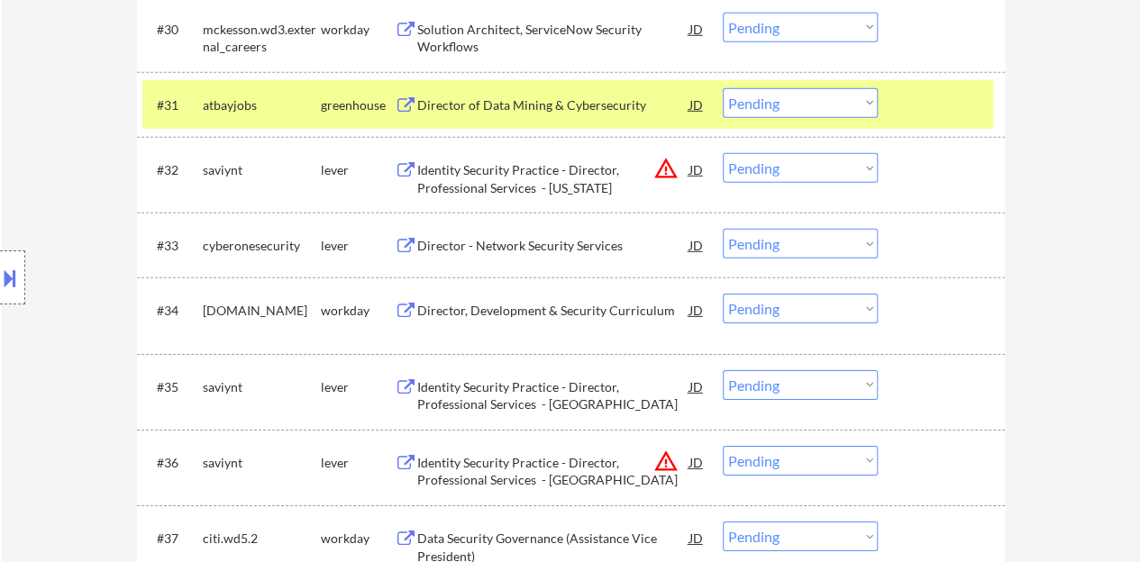
click at [939, 88] on div at bounding box center [943, 104] width 79 height 32
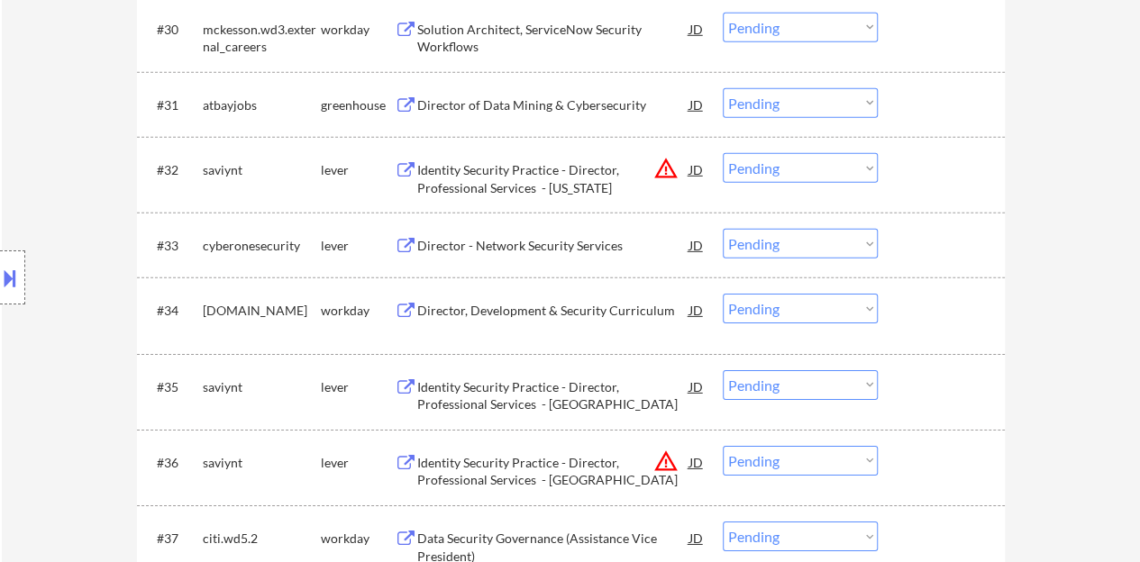
click at [589, 250] on div "Director - Network Security Services" at bounding box center [553, 246] width 272 height 18
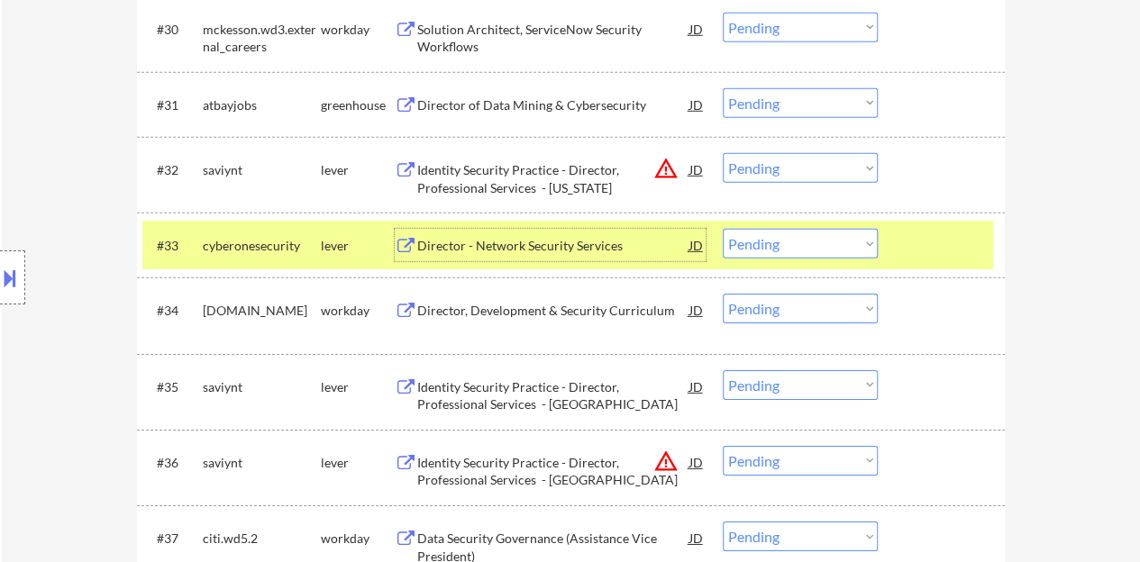
click at [843, 239] on select "Choose an option... Pending Applied Excluded (Questions) Excluded (Expired) Exc…" at bounding box center [799, 244] width 155 height 30
click at [722, 229] on select "Choose an option... Pending Applied Excluded (Questions) Excluded (Expired) Exc…" at bounding box center [799, 244] width 155 height 30
select select ""pending""
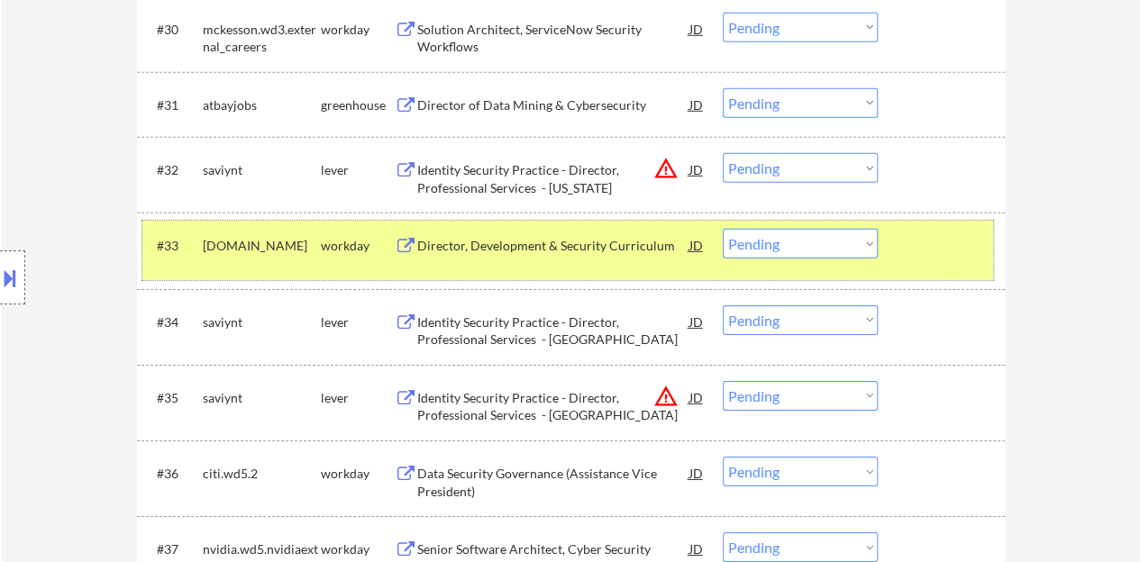
click at [955, 242] on div at bounding box center [943, 245] width 79 height 32
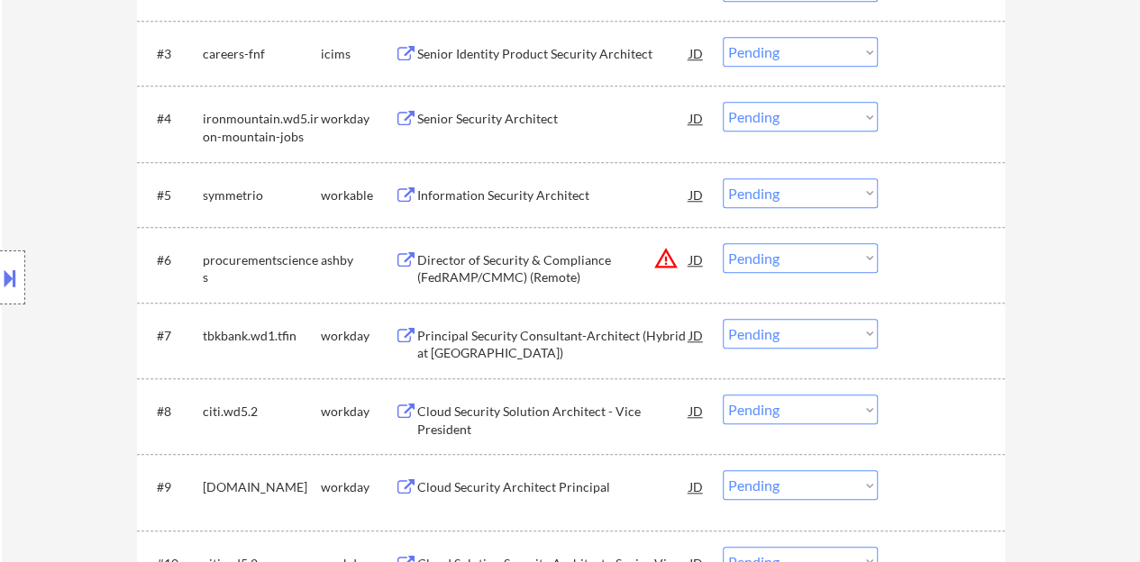
scroll to position [631, 0]
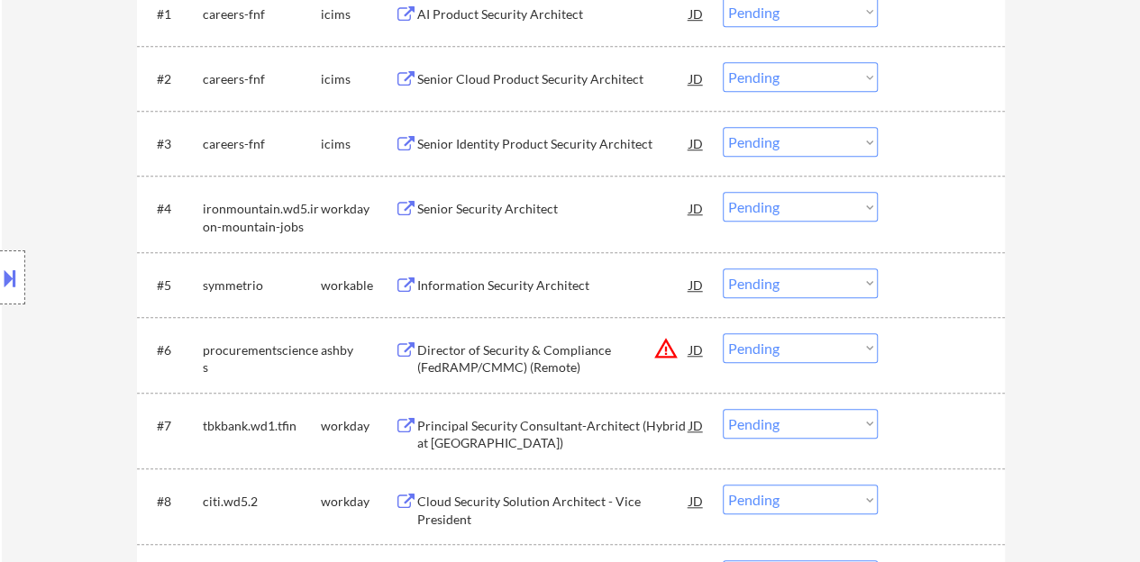
click at [522, 211] on div "Senior Security Architect" at bounding box center [553, 209] width 272 height 18
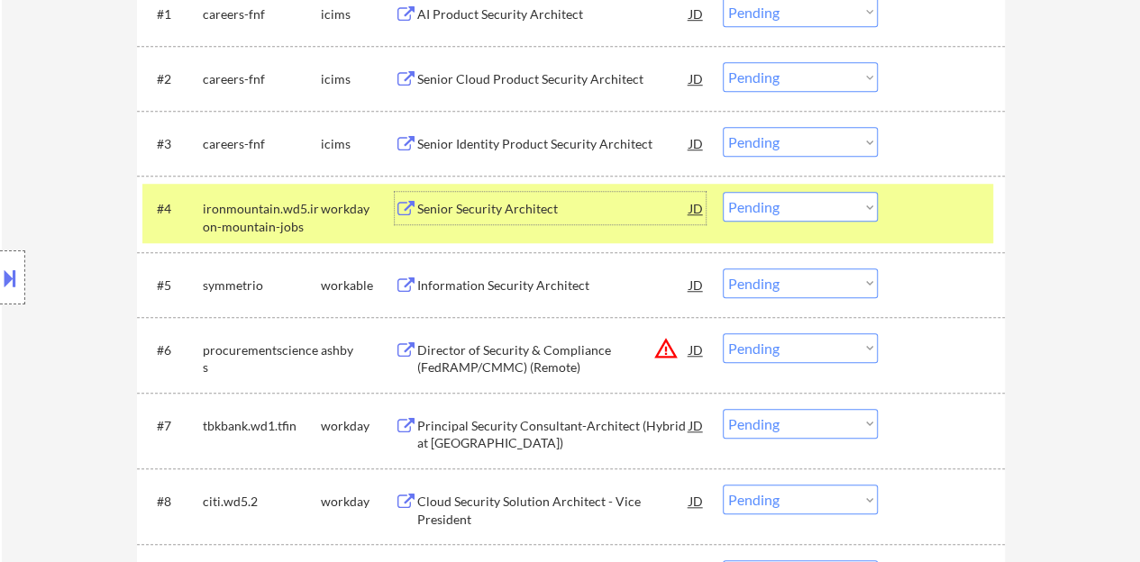
click at [740, 194] on select "Choose an option... Pending Applied Excluded (Questions) Excluded (Expired) Exc…" at bounding box center [799, 207] width 155 height 30
click at [722, 192] on select "Choose an option... Pending Applied Excluded (Questions) Excluded (Expired) Exc…" at bounding box center [799, 207] width 155 height 30
select select ""pending""
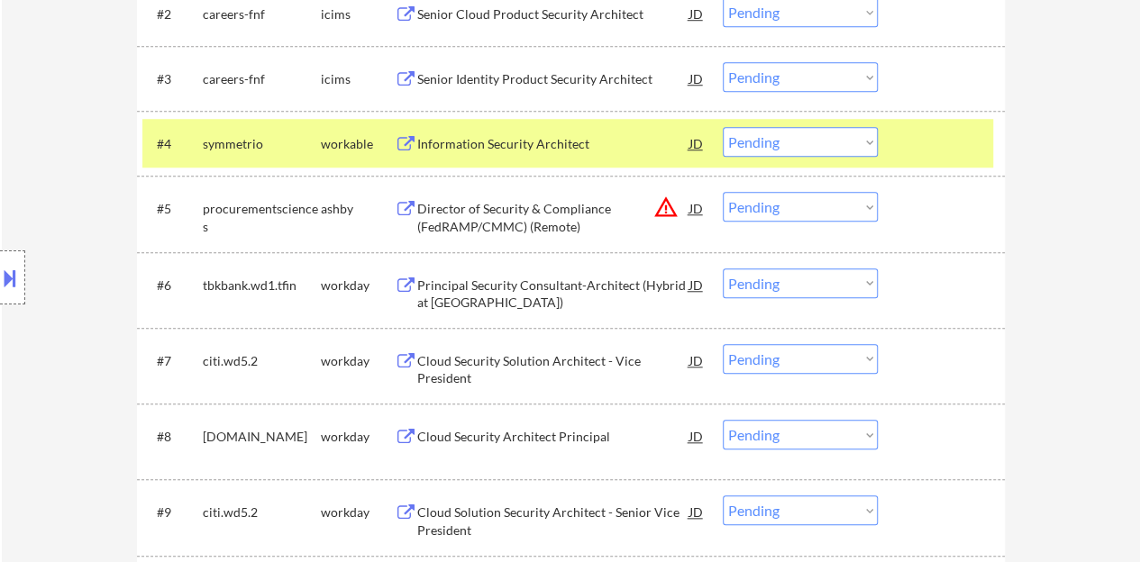
scroll to position [721, 0]
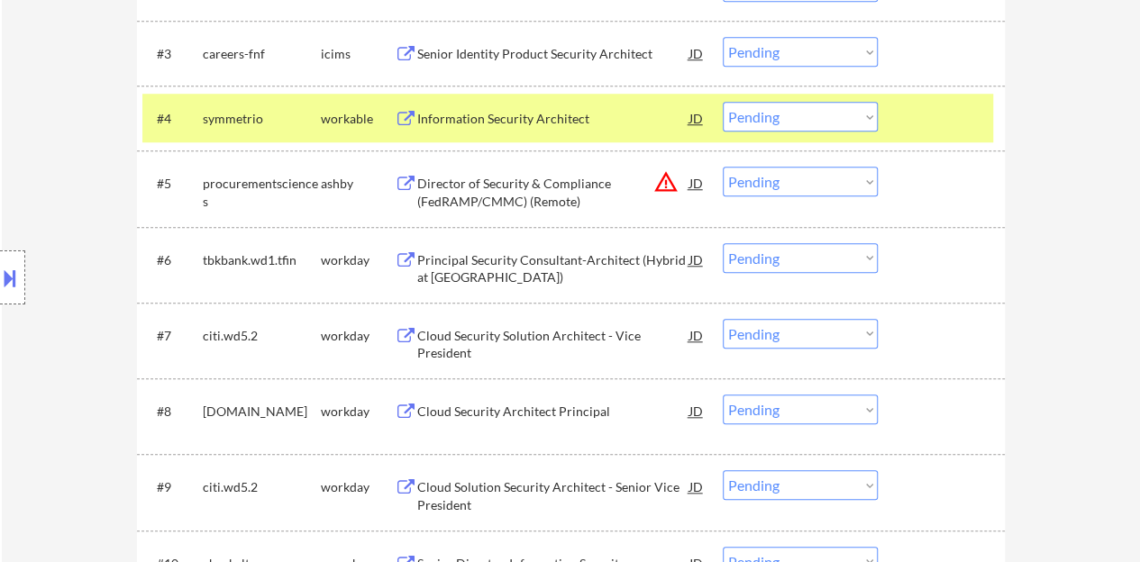
click at [891, 98] on div "#4 symmetrio workable Information Security Architect JD Choose an option... Pen…" at bounding box center [567, 118] width 850 height 49
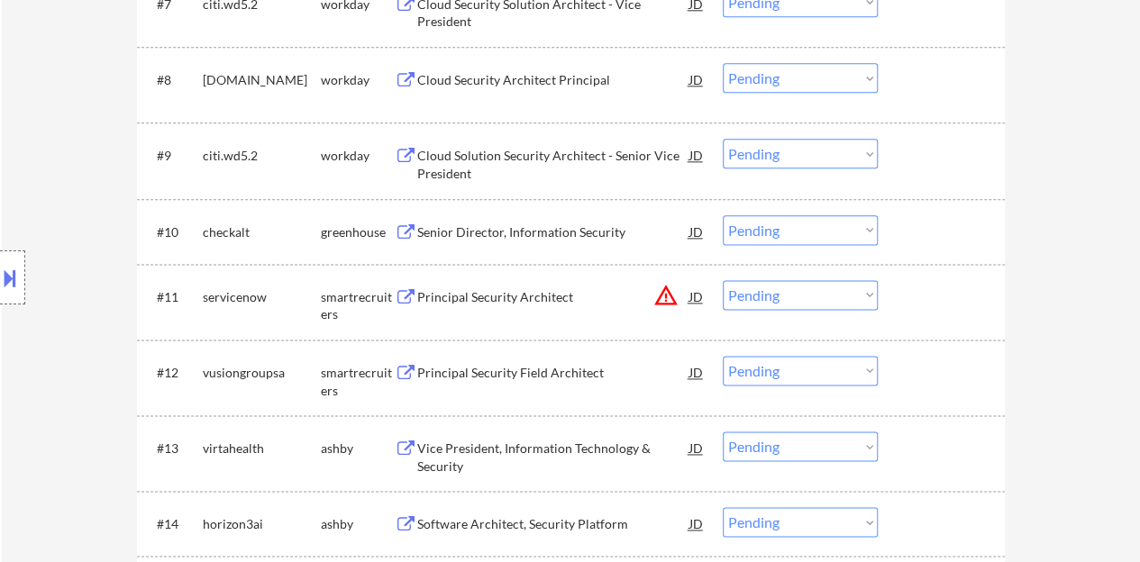
scroll to position [1081, 0]
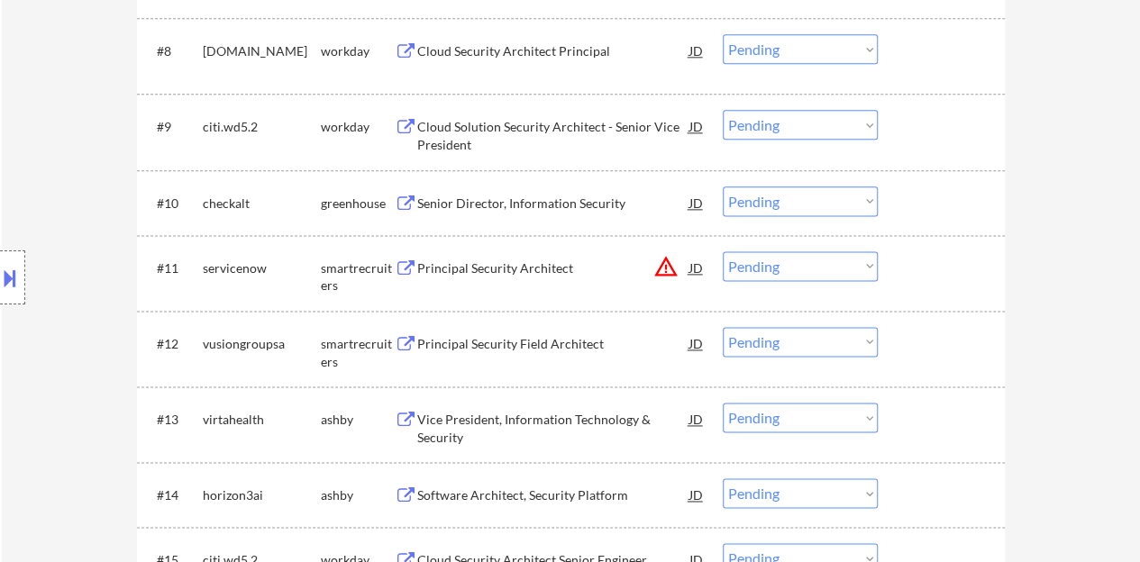
click at [586, 212] on div "Senior Director, Information Security" at bounding box center [553, 202] width 272 height 32
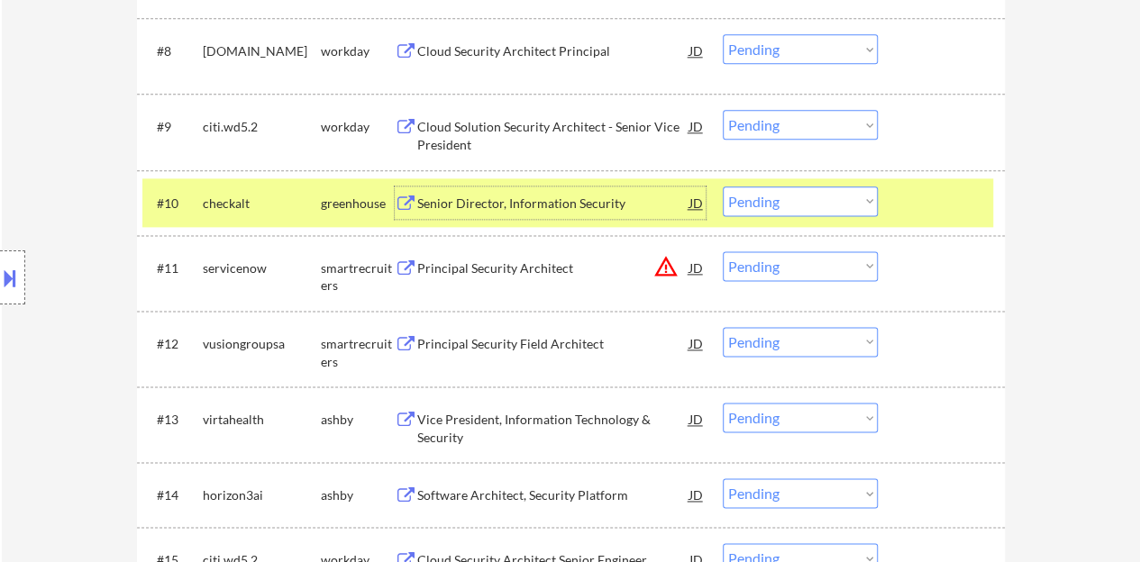
click at [771, 206] on select "Choose an option... Pending Applied Excluded (Questions) Excluded (Expired) Exc…" at bounding box center [799, 201] width 155 height 30
click at [722, 186] on select "Choose an option... Pending Applied Excluded (Questions) Excluded (Expired) Exc…" at bounding box center [799, 201] width 155 height 30
select select ""pending""
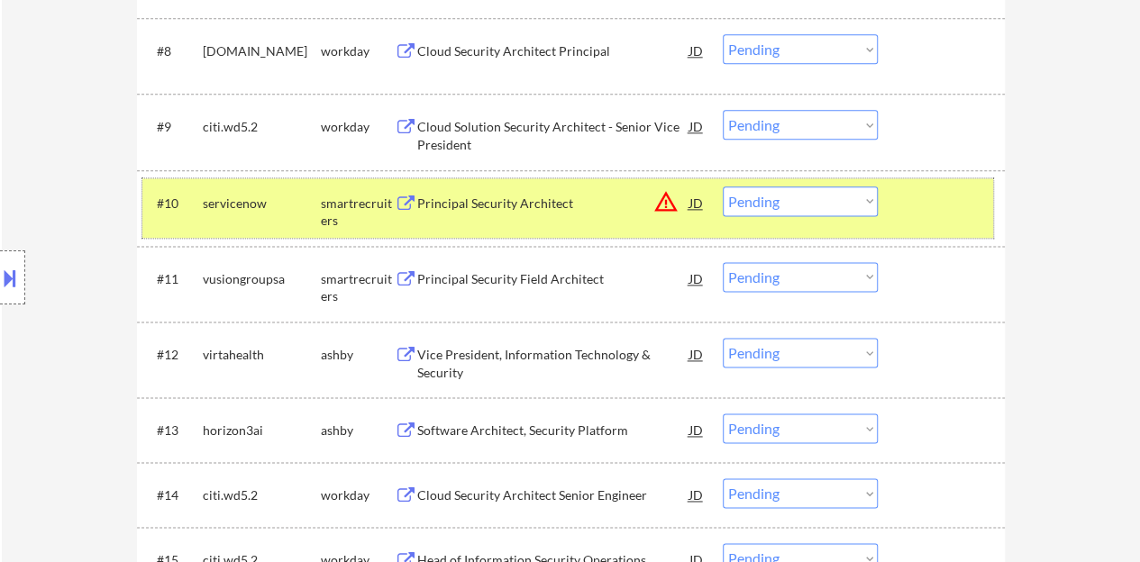
click at [961, 217] on div at bounding box center [943, 202] width 79 height 32
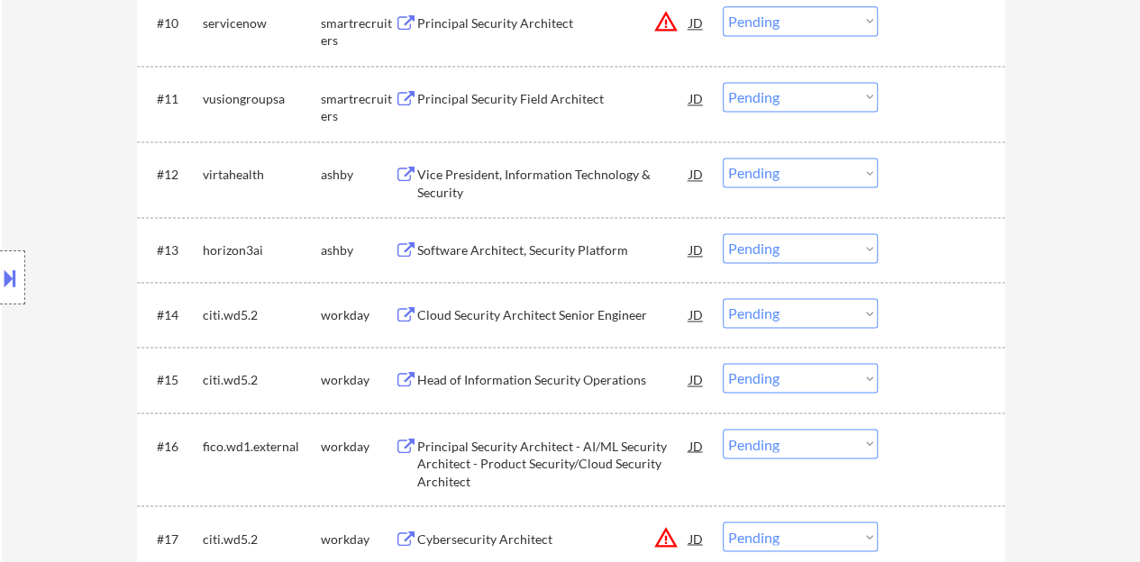
scroll to position [1171, 0]
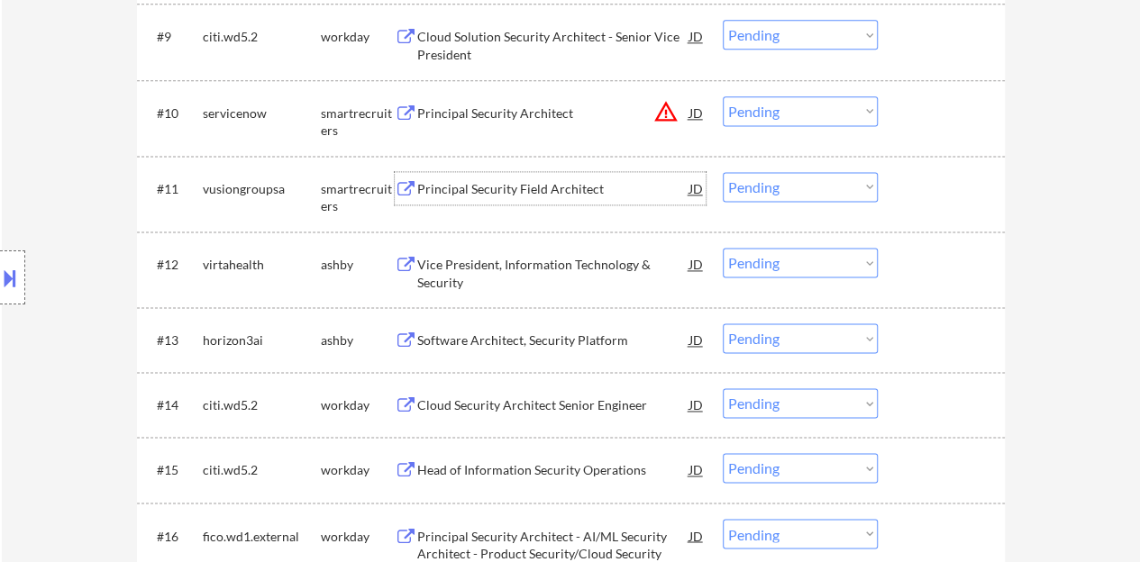
click at [565, 183] on div "Principal Security Field Architect" at bounding box center [553, 189] width 272 height 18
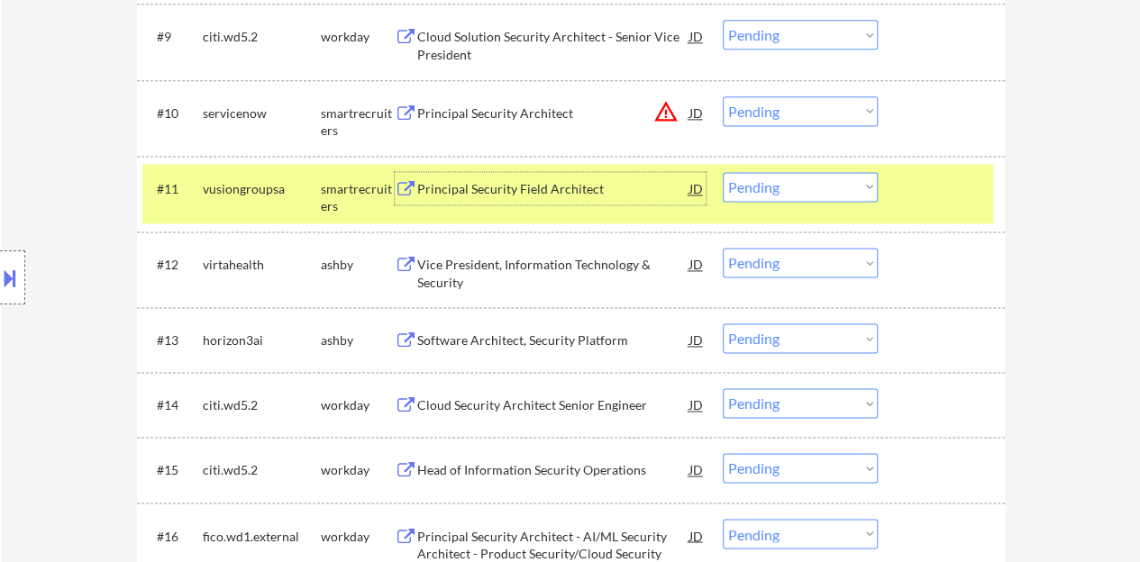
click at [517, 192] on div "Principal Security Field Architect" at bounding box center [553, 189] width 272 height 18
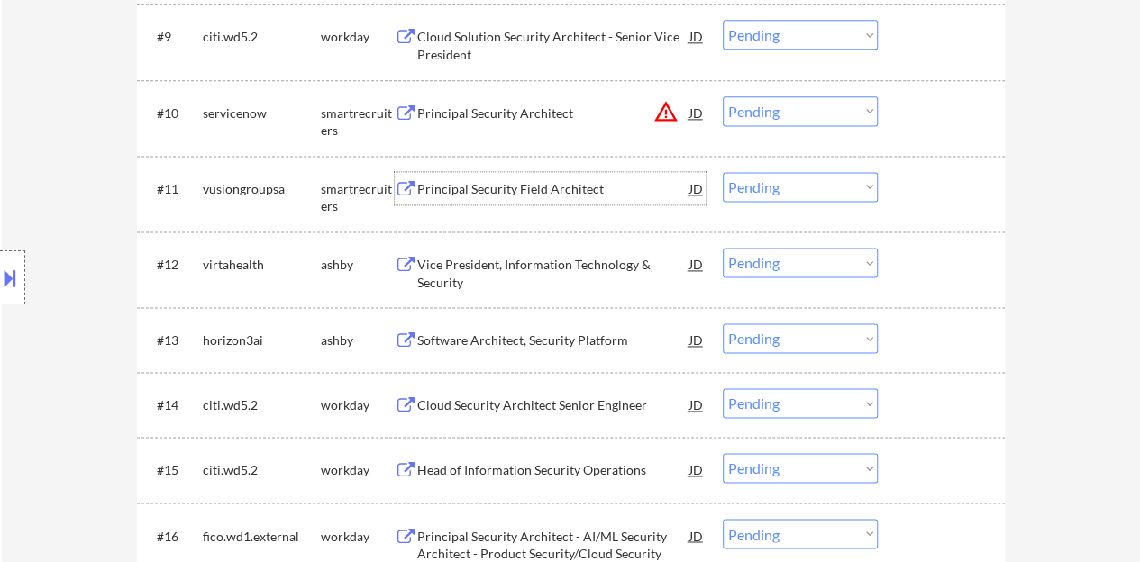
click at [964, 185] on div at bounding box center [943, 188] width 79 height 32
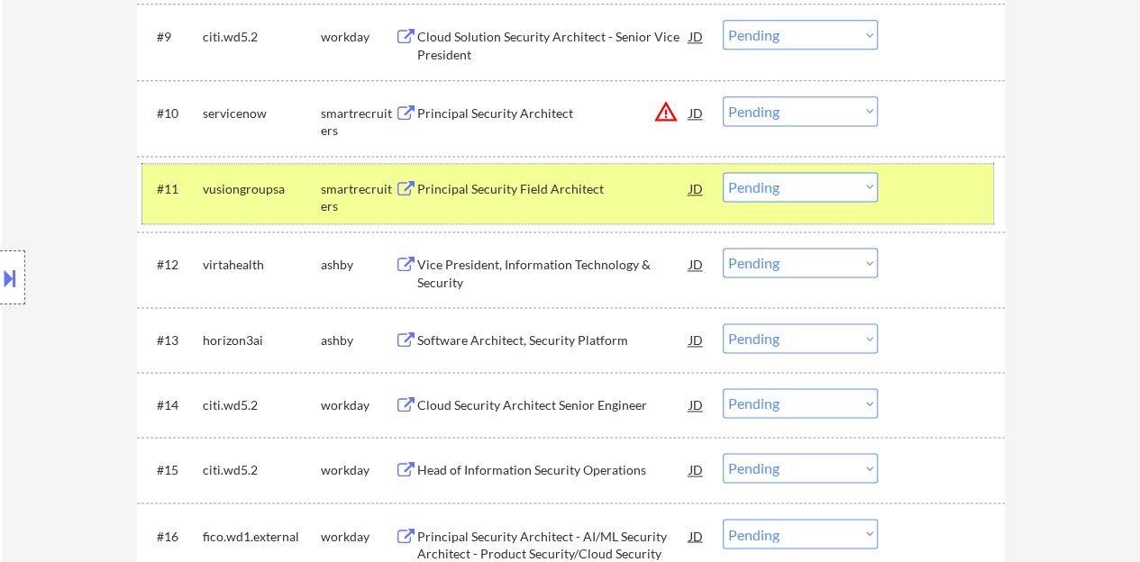
click at [740, 186] on select "Choose an option... Pending Applied Excluded (Questions) Excluded (Expired) Exc…" at bounding box center [799, 187] width 155 height 30
click at [722, 172] on select "Choose an option... Pending Applied Excluded (Questions) Excluded (Expired) Exc…" at bounding box center [799, 187] width 155 height 30
select select ""pending""
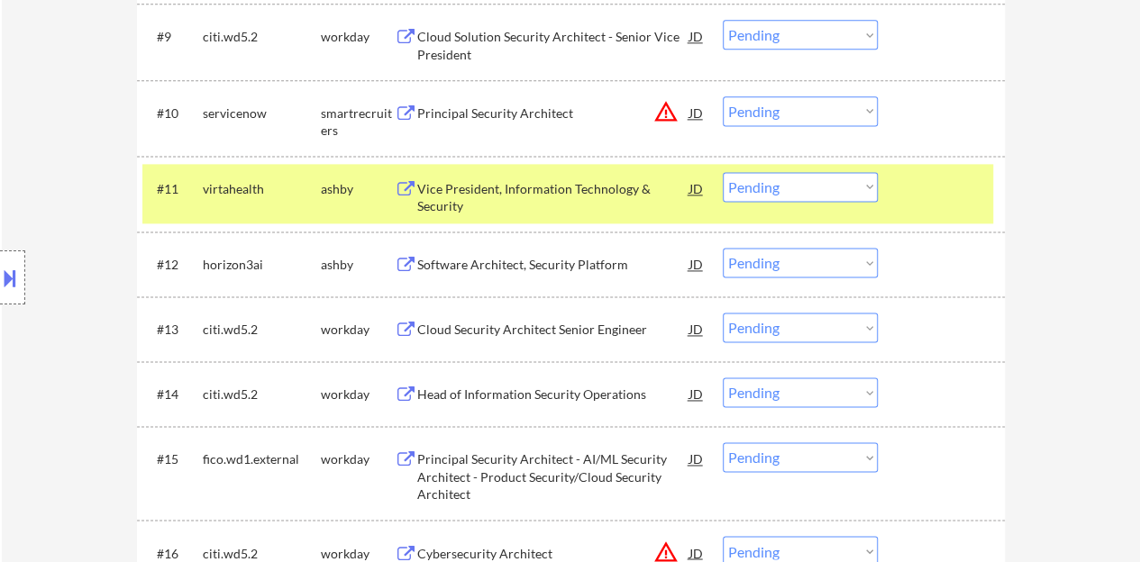
click at [934, 196] on div at bounding box center [943, 188] width 79 height 32
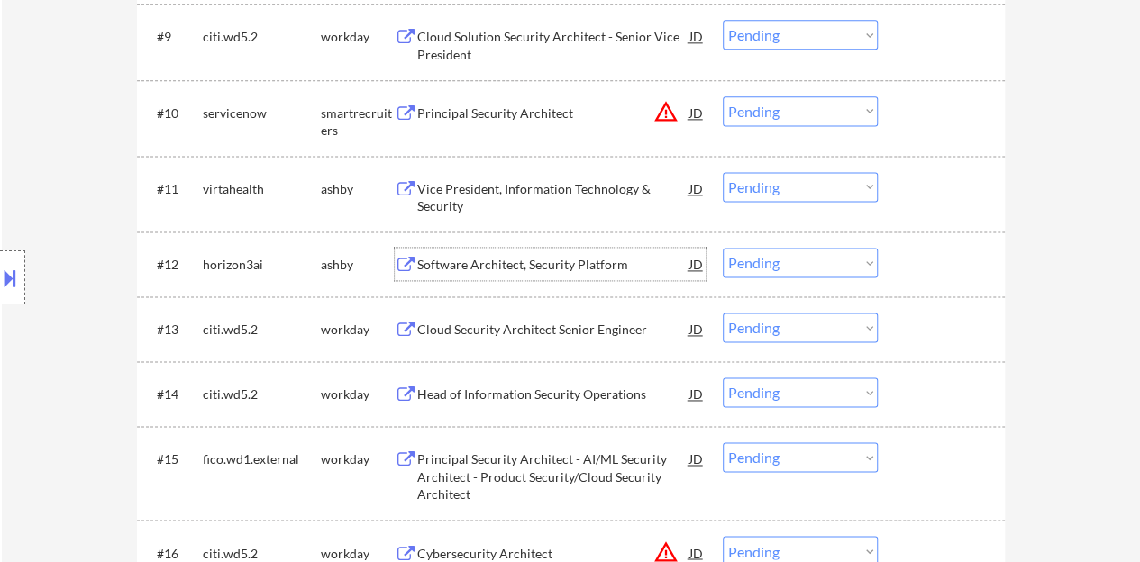
click at [521, 260] on div "Software Architect, Security Platform" at bounding box center [553, 265] width 272 height 18
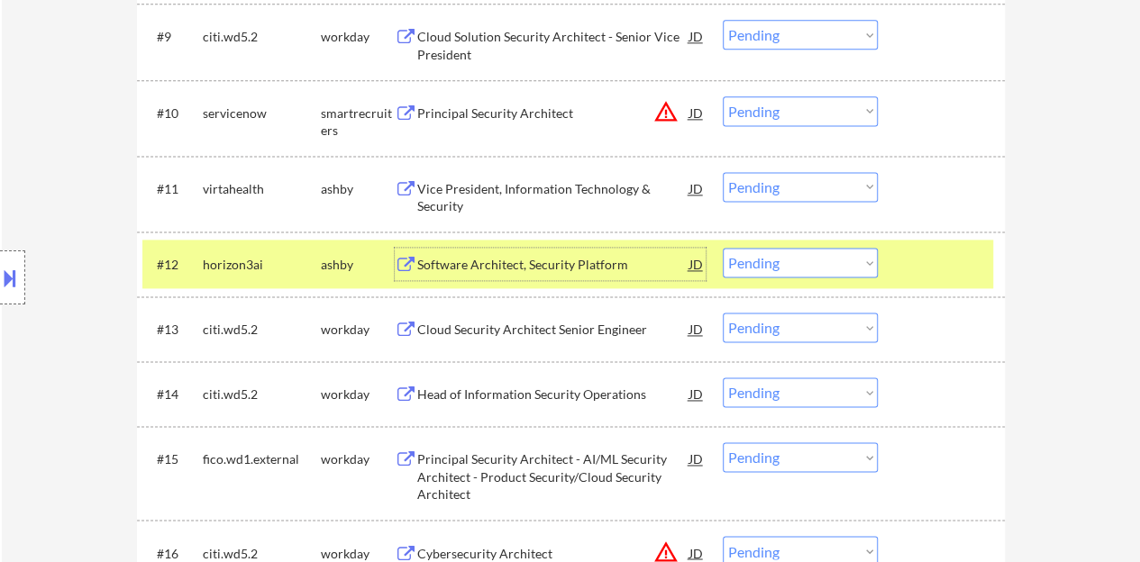
drag, startPoint x: 823, startPoint y: 252, endPoint x: 819, endPoint y: 268, distance: 16.0
click at [824, 253] on select "Choose an option... Pending Applied Excluded (Questions) Excluded (Expired) Exc…" at bounding box center [799, 263] width 155 height 30
click at [722, 248] on select "Choose an option... Pending Applied Excluded (Questions) Excluded (Expired) Exc…" at bounding box center [799, 263] width 155 height 30
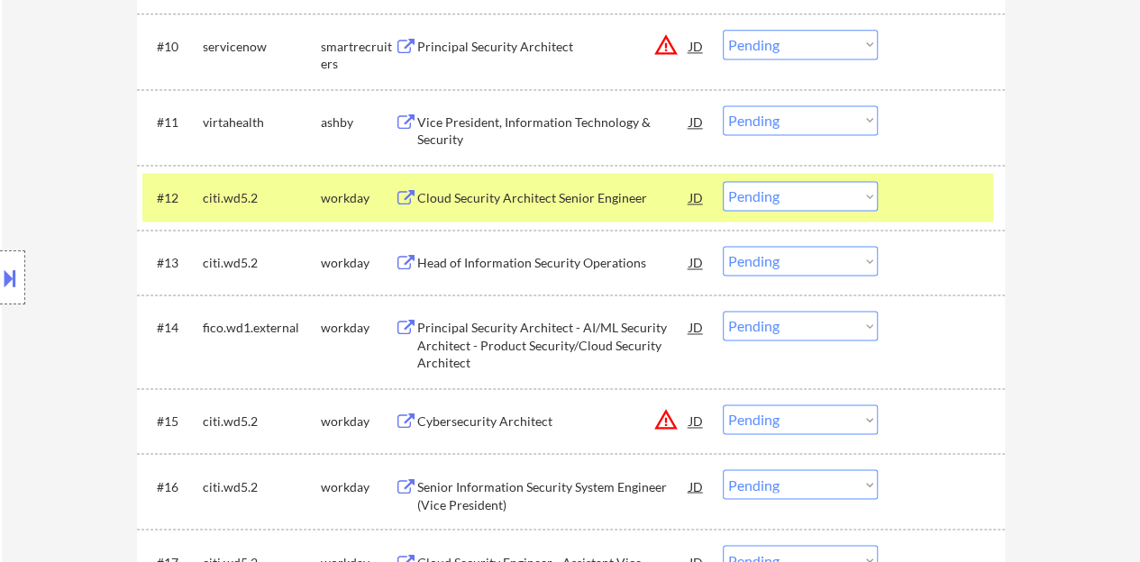
scroll to position [1261, 0]
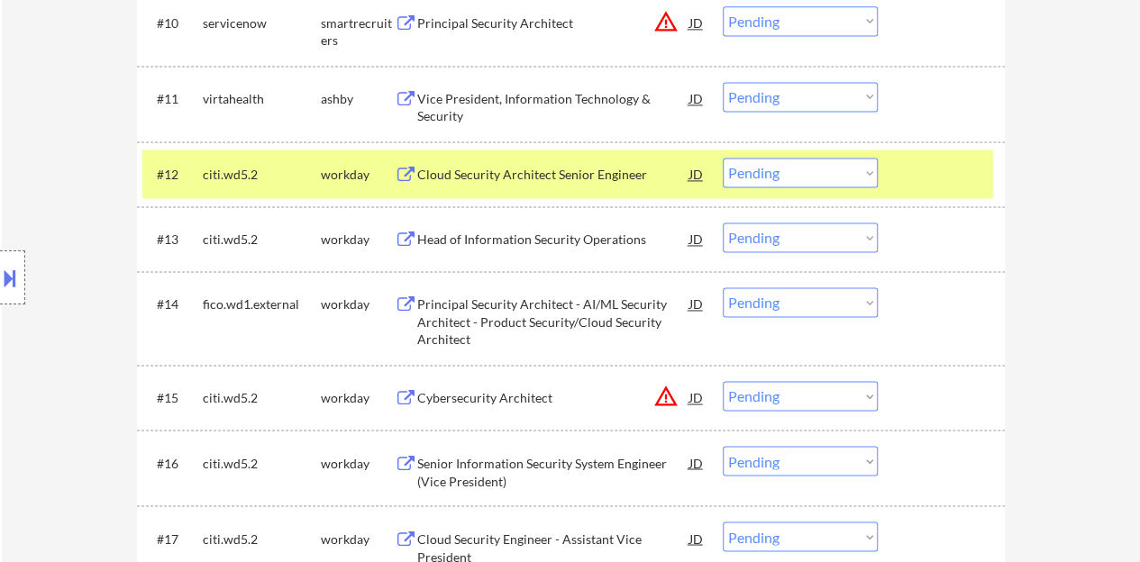
click at [576, 170] on div "Cloud Security Architect Senior Engineer" at bounding box center [553, 175] width 272 height 18
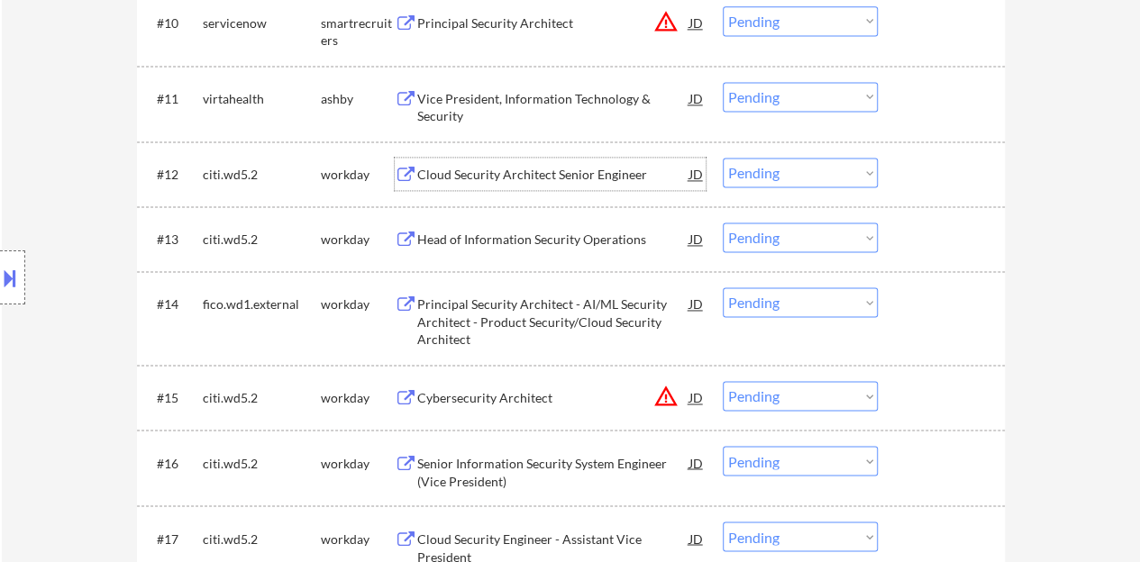
click at [913, 190] on div "#12 citi.wd5.2 workday Cloud Security Architect Senior Engineer JD warning_ambe…" at bounding box center [567, 174] width 850 height 49
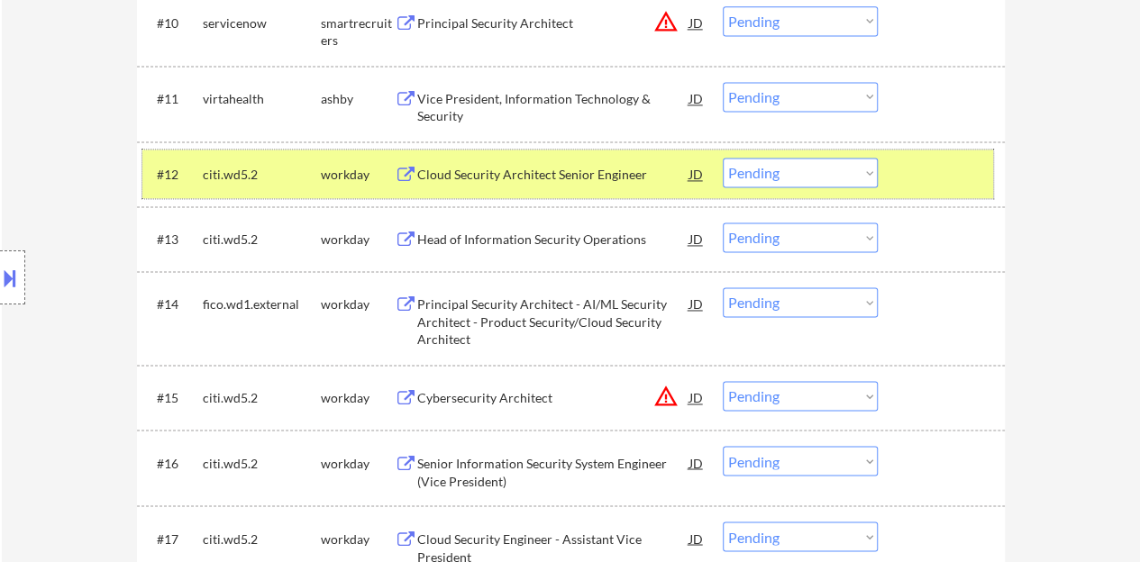
click at [0, 296] on div at bounding box center [12, 277] width 25 height 54
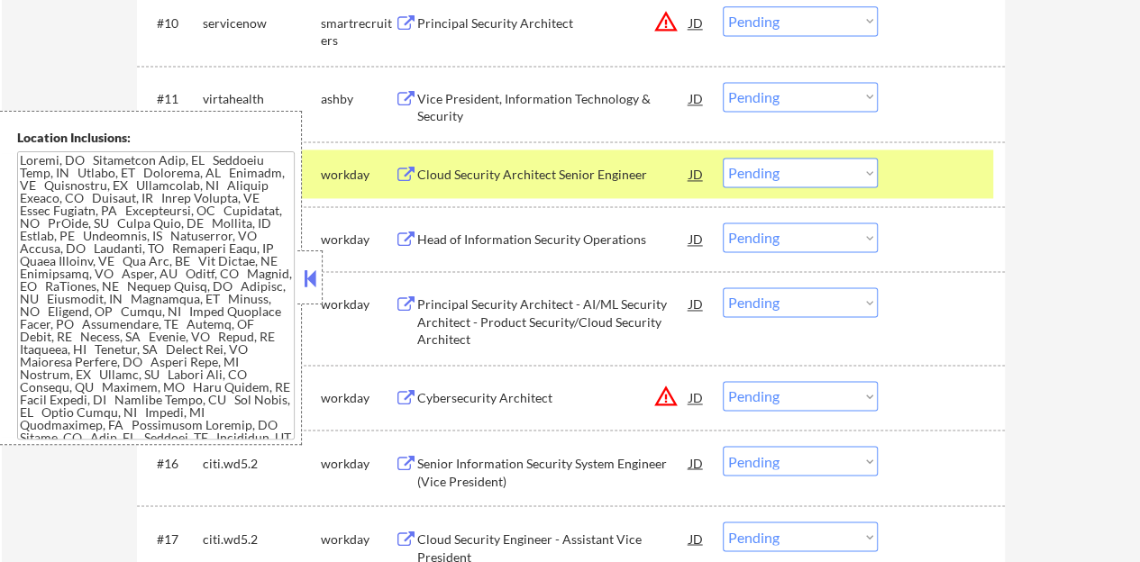
click at [306, 273] on button at bounding box center [310, 278] width 20 height 27
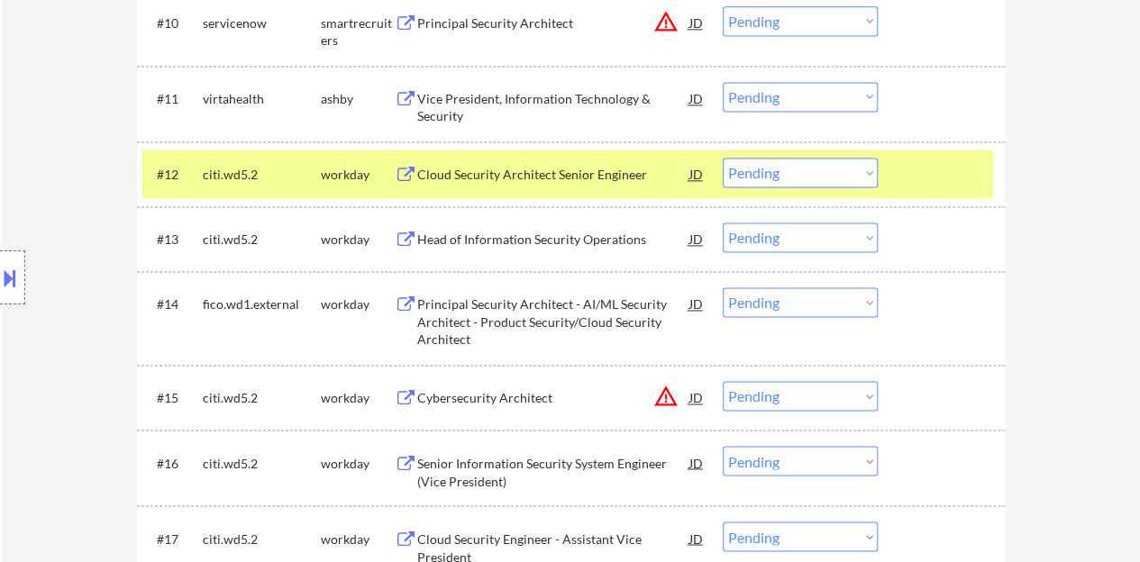
click at [724, 162] on select "Choose an option... Pending Applied Excluded (Questions) Excluded (Expired) Exc…" at bounding box center [799, 173] width 155 height 30
click at [722, 158] on select "Choose an option... Pending Applied Excluded (Questions) Excluded (Expired) Exc…" at bounding box center [799, 173] width 155 height 30
select select ""pending""
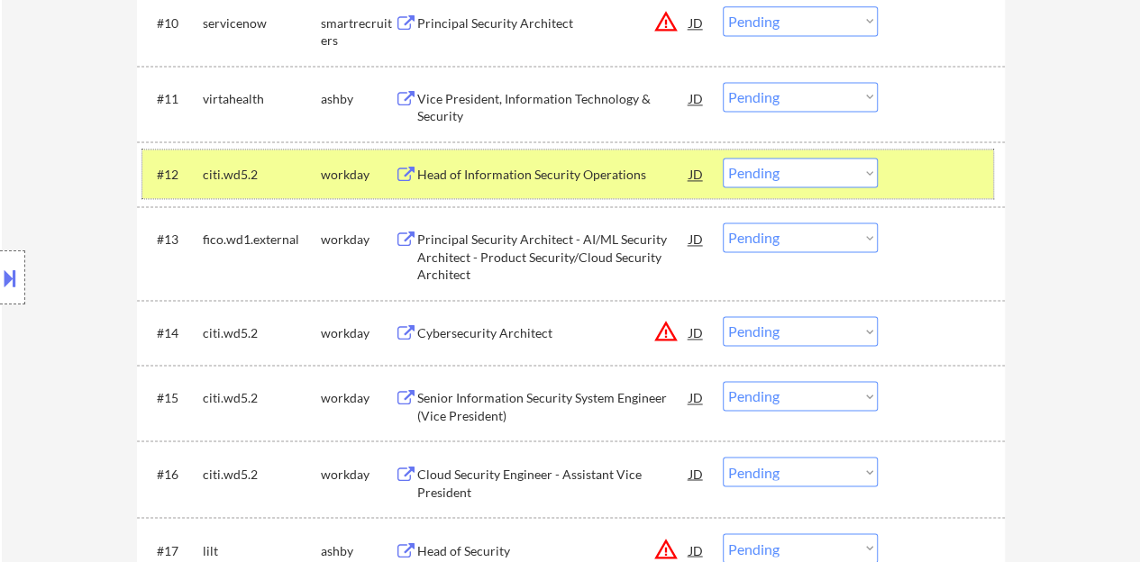
click at [886, 180] on div "#12 citi.wd5.2 workday Head of Information Security Operations JD warning_amber…" at bounding box center [567, 174] width 850 height 49
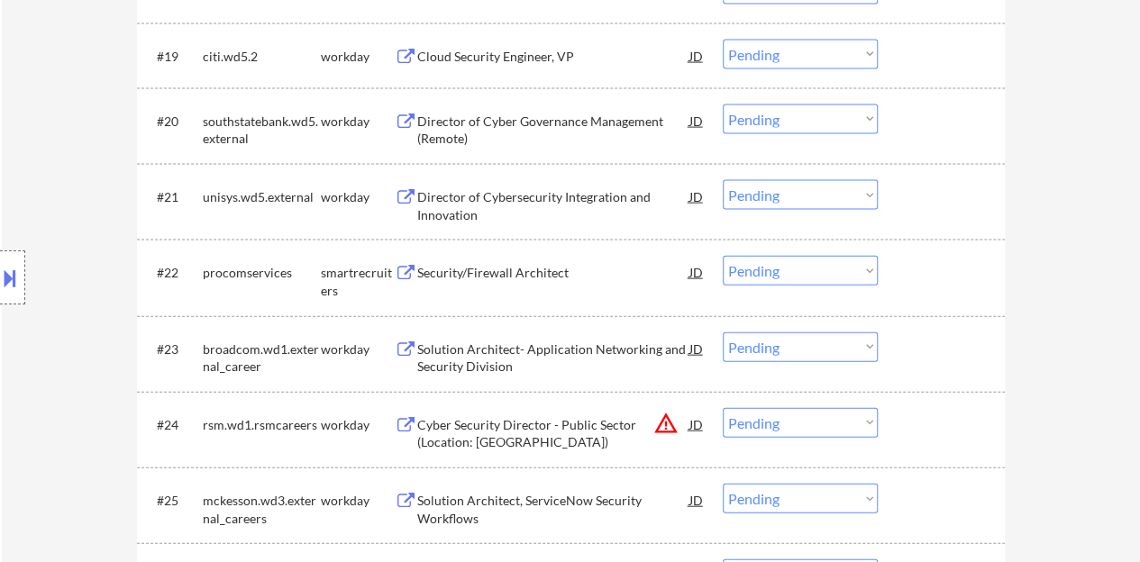
scroll to position [1982, 0]
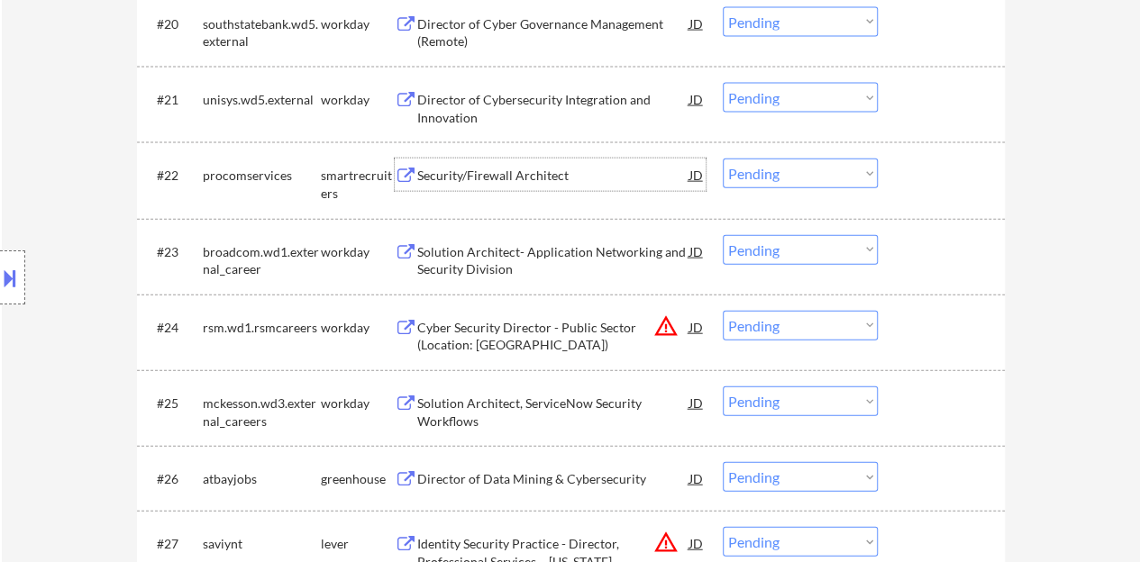
click at [513, 168] on div "Security/Firewall Architect" at bounding box center [553, 176] width 272 height 18
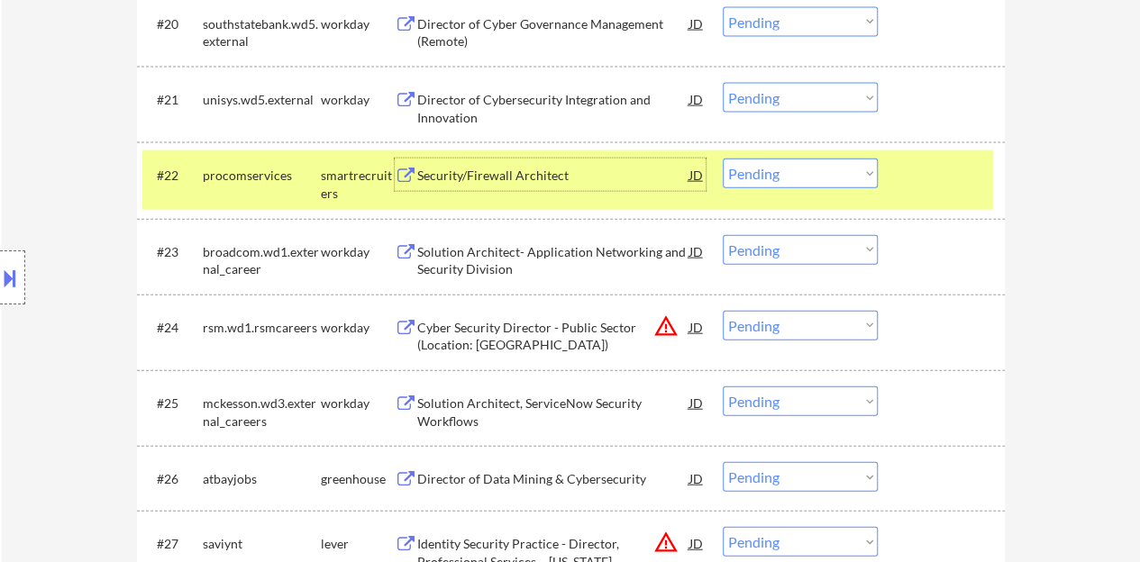
click at [801, 190] on div "#22 procomservices smartrecruiters Security/Firewall Architect JD warning_amber…" at bounding box center [567, 179] width 850 height 59
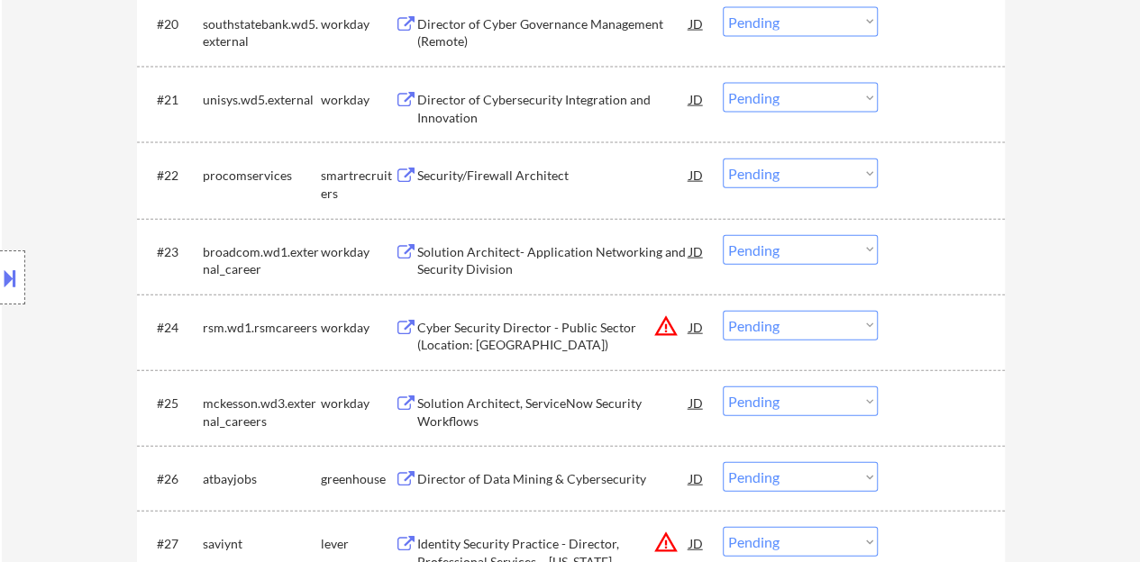
click at [808, 179] on select "Choose an option... Pending Applied Excluded (Questions) Excluded (Expired) Exc…" at bounding box center [799, 174] width 155 height 30
click at [722, 159] on select "Choose an option... Pending Applied Excluded (Questions) Excluded (Expired) Exc…" at bounding box center [799, 174] width 155 height 30
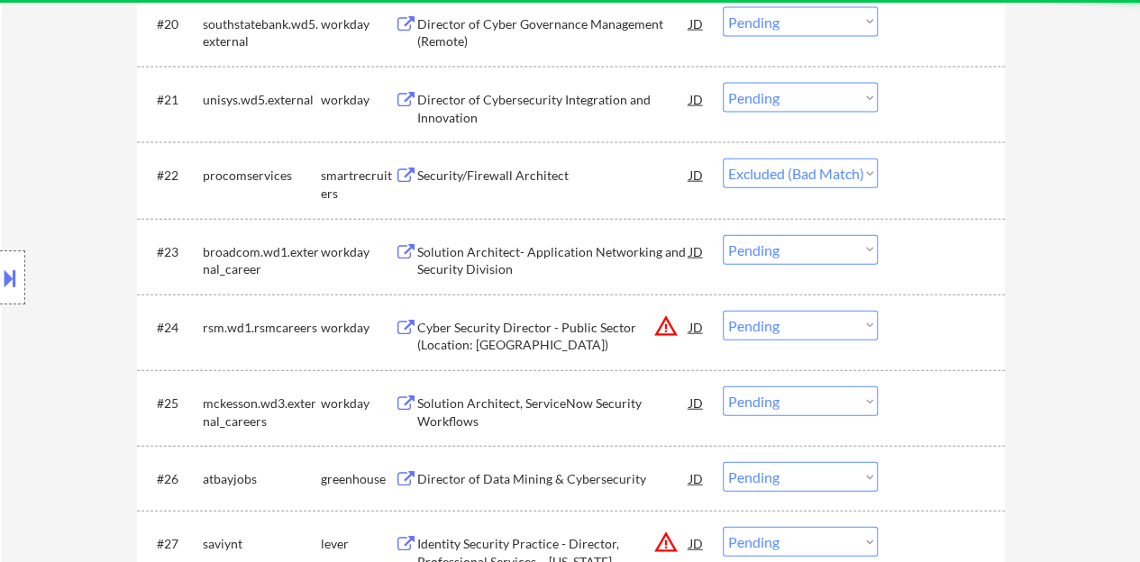
select select ""pending""
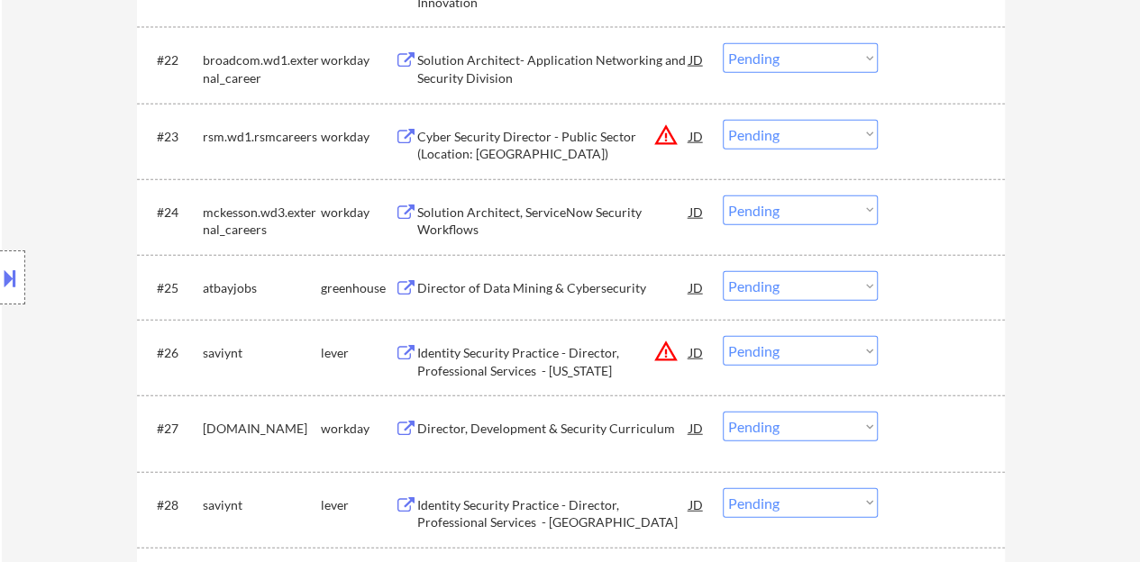
scroll to position [2072, 0]
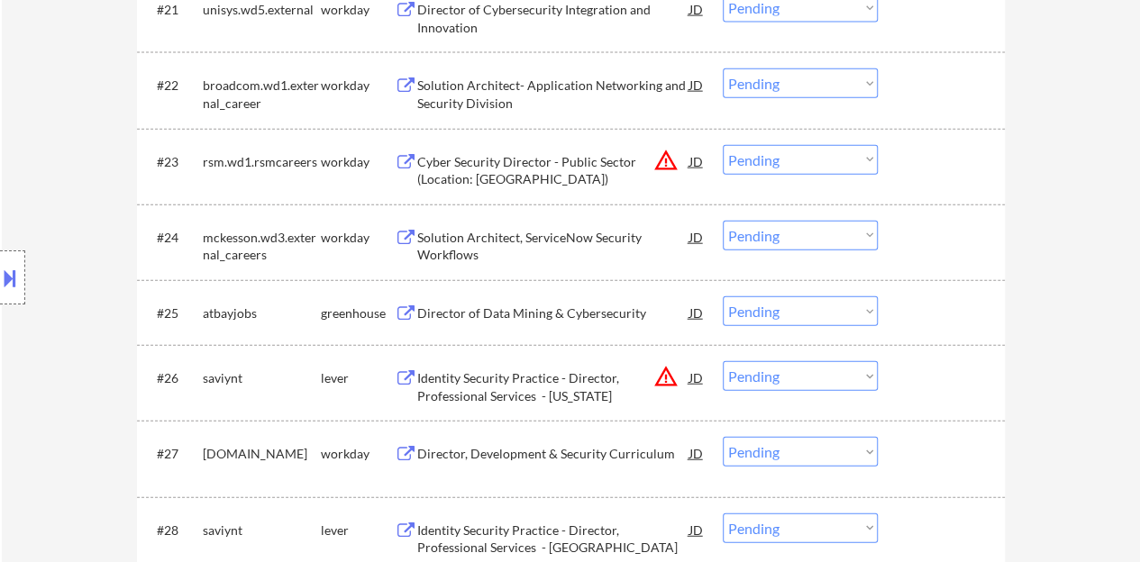
click at [463, 314] on div "Director of Data Mining & Cybersecurity" at bounding box center [553, 313] width 272 height 18
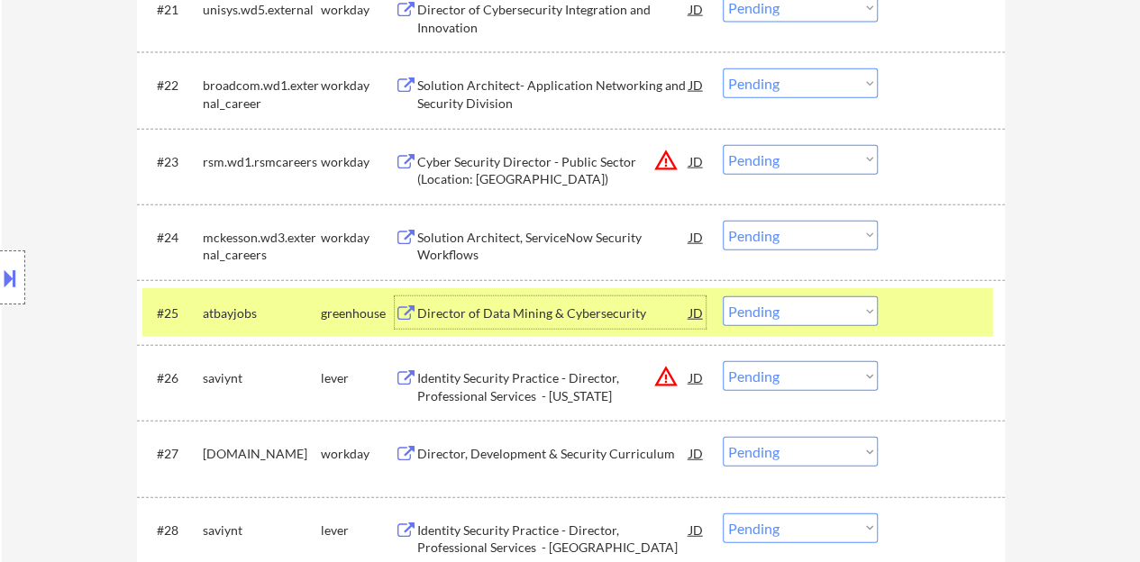
click at [738, 309] on select "Choose an option... Pending Applied Excluded (Questions) Excluded (Expired) Exc…" at bounding box center [799, 311] width 155 height 30
click at [722, 296] on select "Choose an option... Pending Applied Excluded (Questions) Excluded (Expired) Exc…" at bounding box center [799, 311] width 155 height 30
select select ""pending""
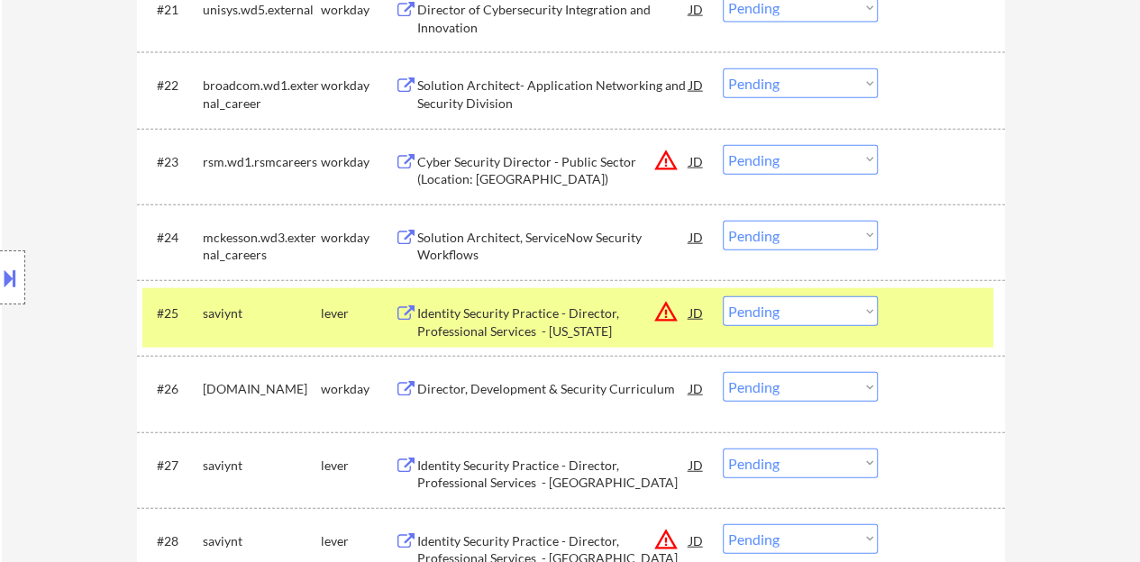
click at [931, 334] on div "#25 saviynt lever Identity Security Practice - Director, Professional Services …" at bounding box center [567, 317] width 850 height 59
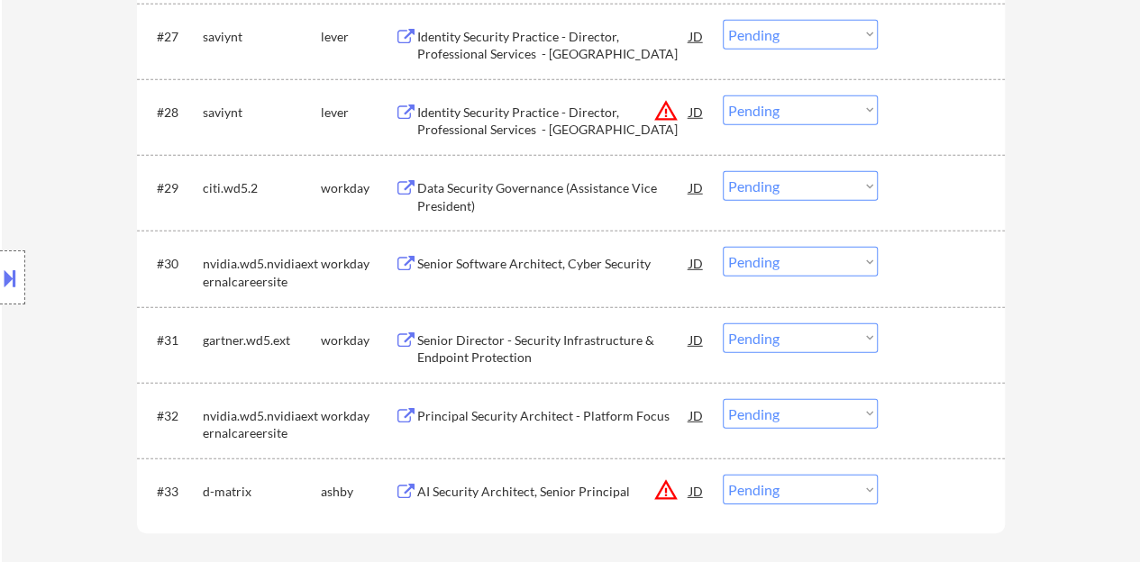
scroll to position [2522, 0]
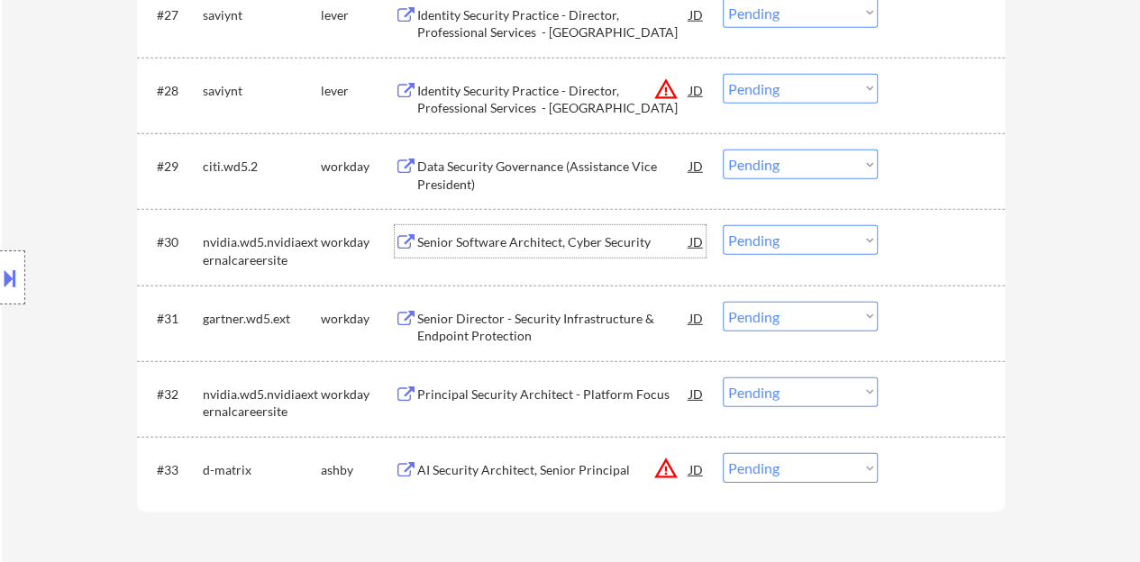
click at [545, 241] on div "Senior Software Architect, Cyber Security" at bounding box center [553, 242] width 272 height 18
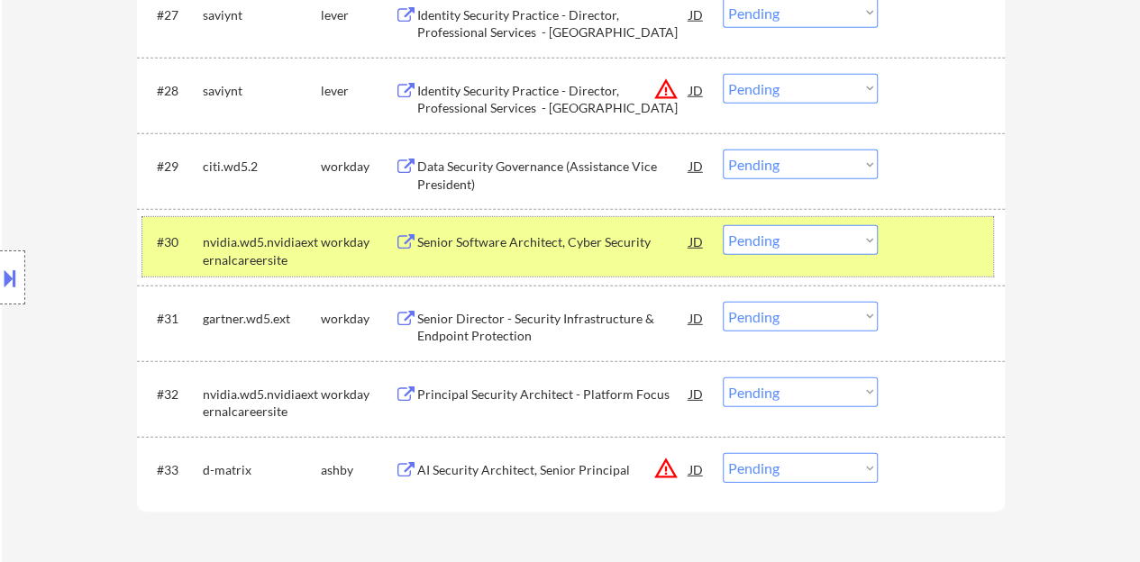
click at [811, 224] on div "#30 nvidia.wd5.nvidiaexternalcareersite workday Senior Software Architect, Cybe…" at bounding box center [567, 246] width 850 height 59
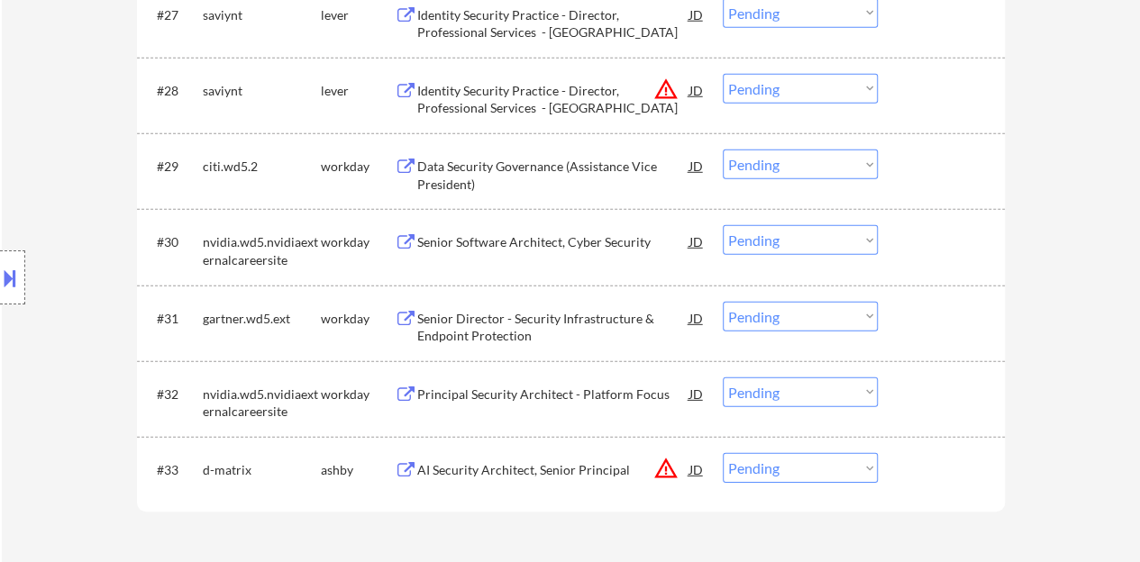
click at [820, 237] on select "Choose an option... Pending Applied Excluded (Questions) Excluded (Expired) Exc…" at bounding box center [799, 240] width 155 height 30
click at [722, 225] on select "Choose an option... Pending Applied Excluded (Questions) Excluded (Expired) Exc…" at bounding box center [799, 240] width 155 height 30
select select ""pending""
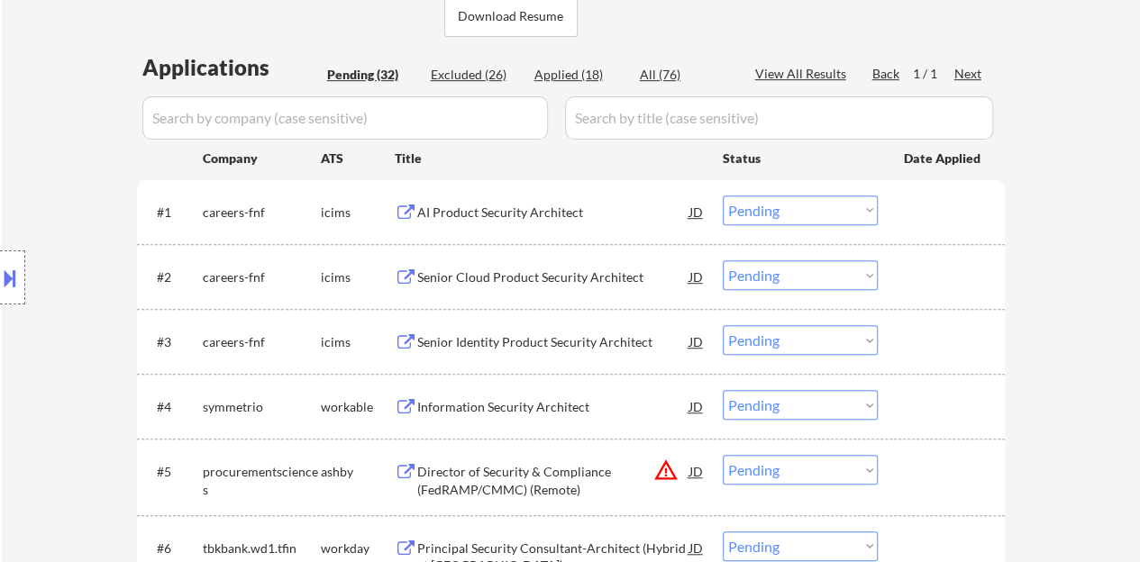
scroll to position [541, 0]
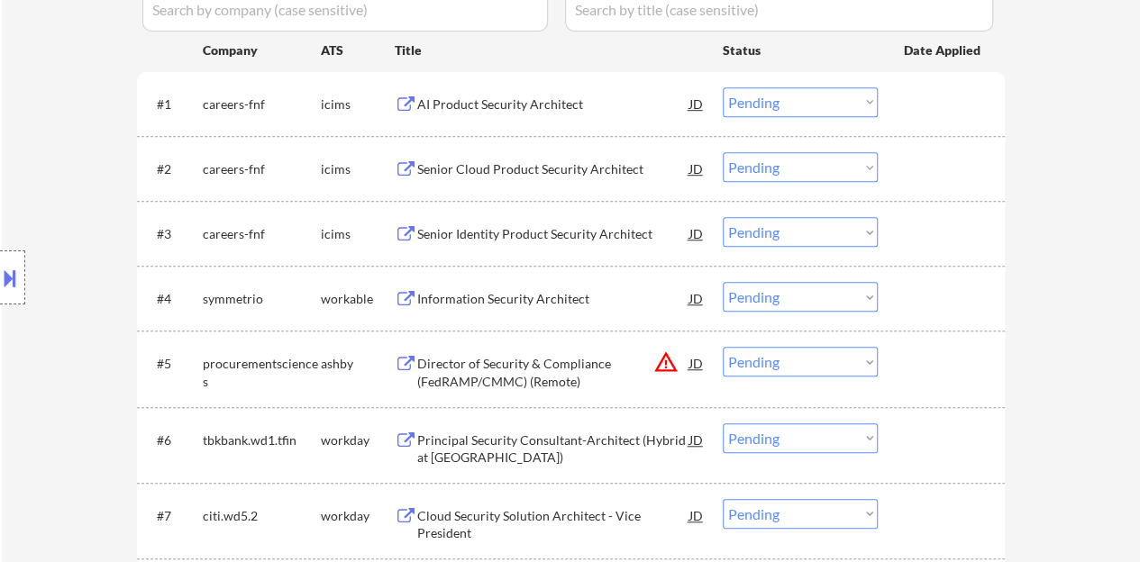
click at [475, 301] on div "Information Security Architect" at bounding box center [553, 299] width 272 height 18
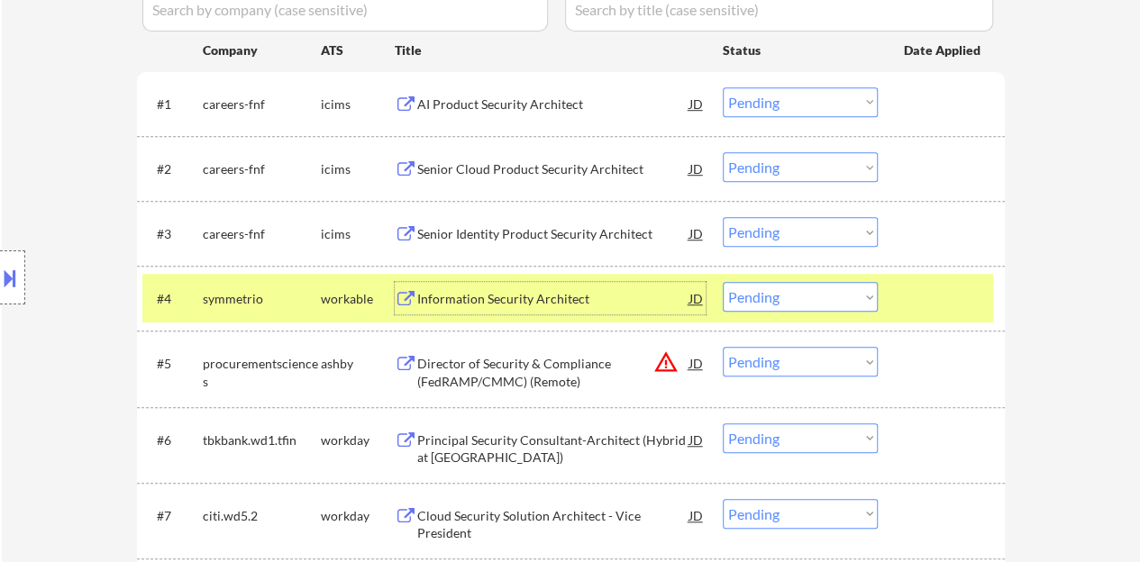
click at [841, 295] on select "Choose an option... Pending Applied Excluded (Questions) Excluded (Expired) Exc…" at bounding box center [799, 297] width 155 height 30
click at [722, 282] on select "Choose an option... Pending Applied Excluded (Questions) Excluded (Expired) Exc…" at bounding box center [799, 297] width 155 height 30
select select ""pending""
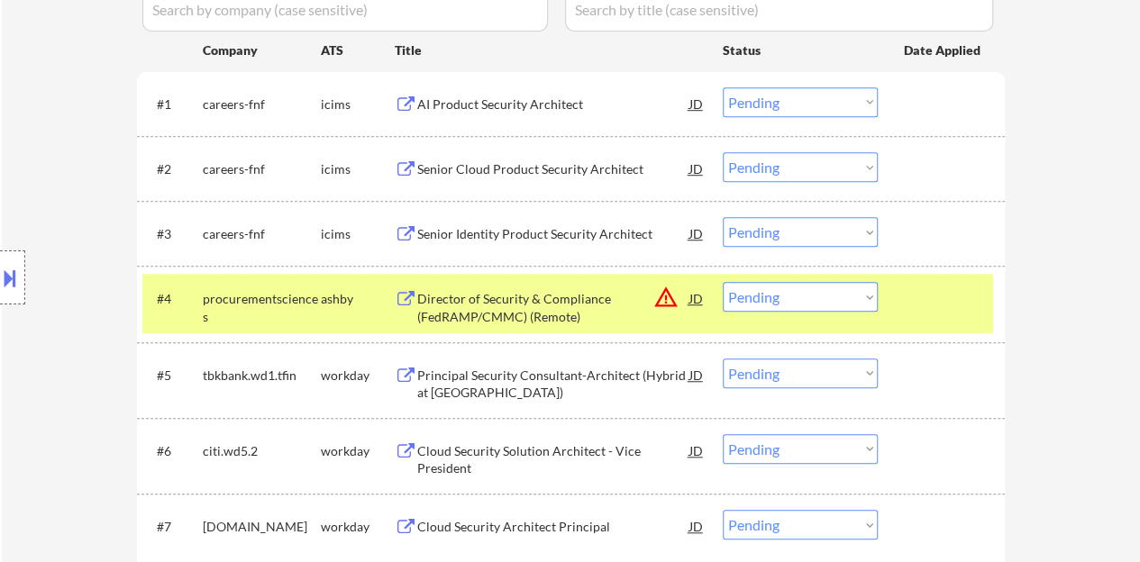
scroll to position [631, 0]
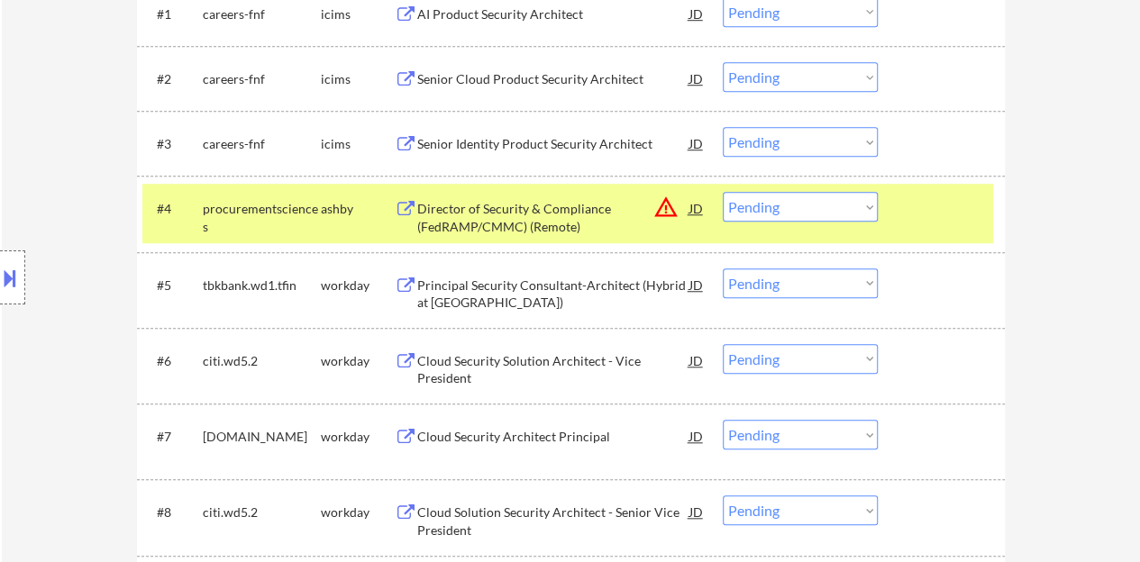
click at [930, 208] on div at bounding box center [943, 208] width 79 height 32
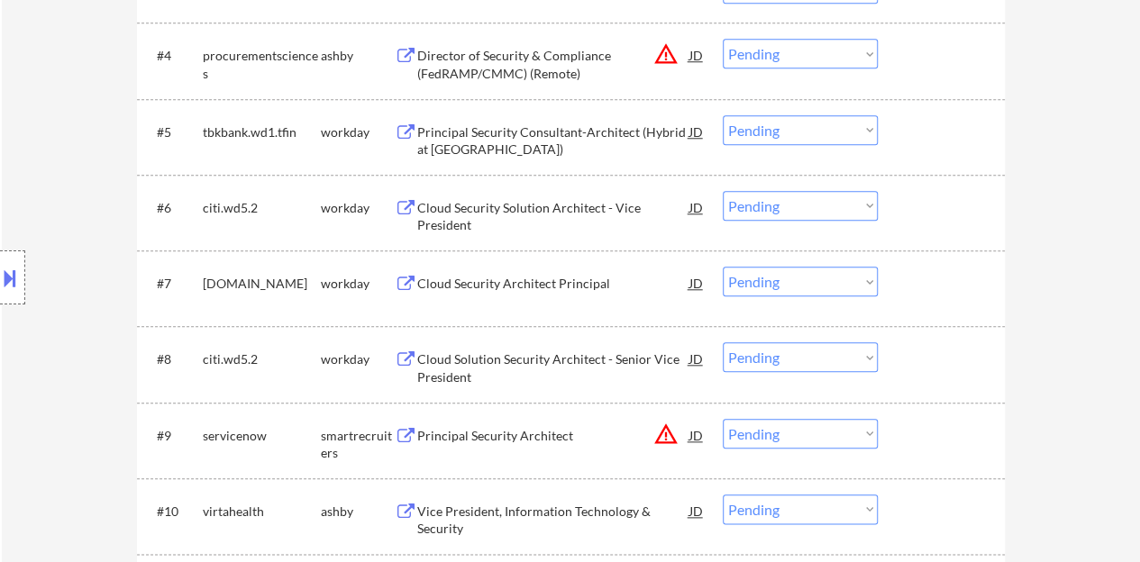
scroll to position [811, 0]
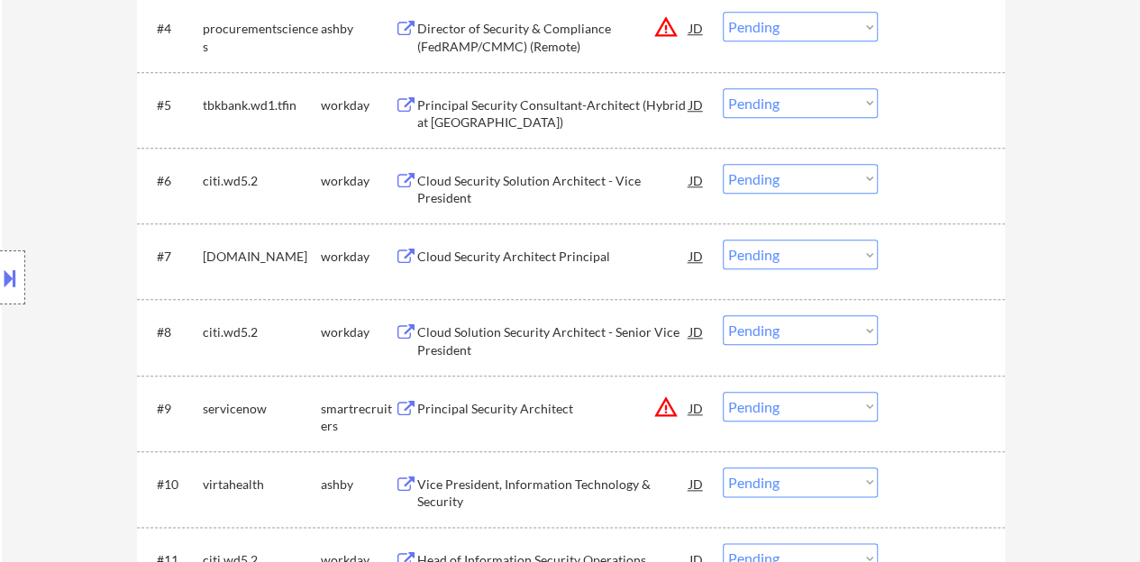
click at [564, 260] on div "Cloud Security Architect Principal" at bounding box center [553, 257] width 272 height 18
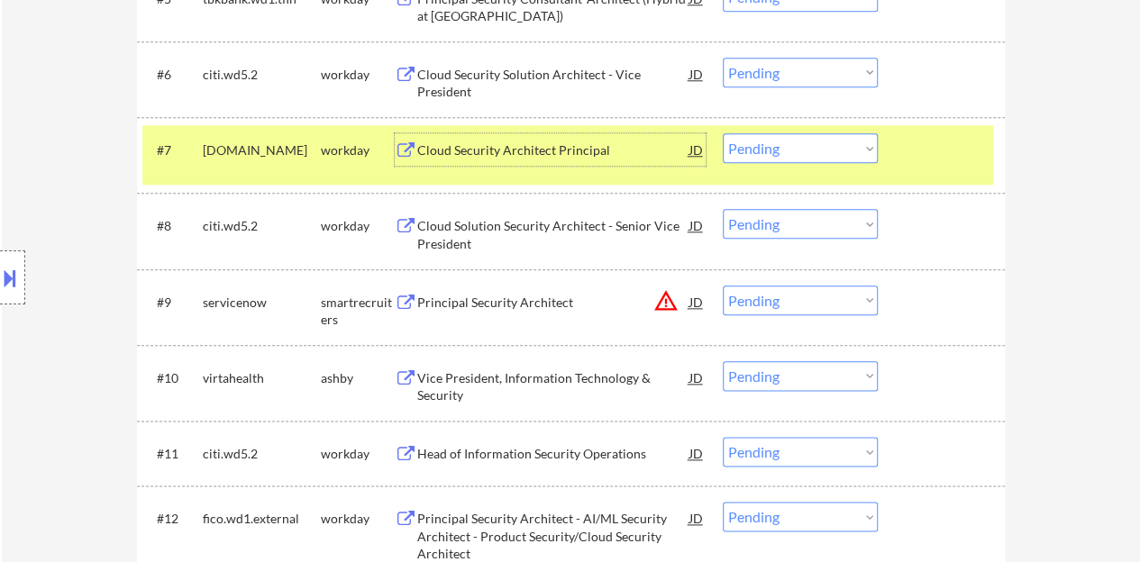
scroll to position [901, 0]
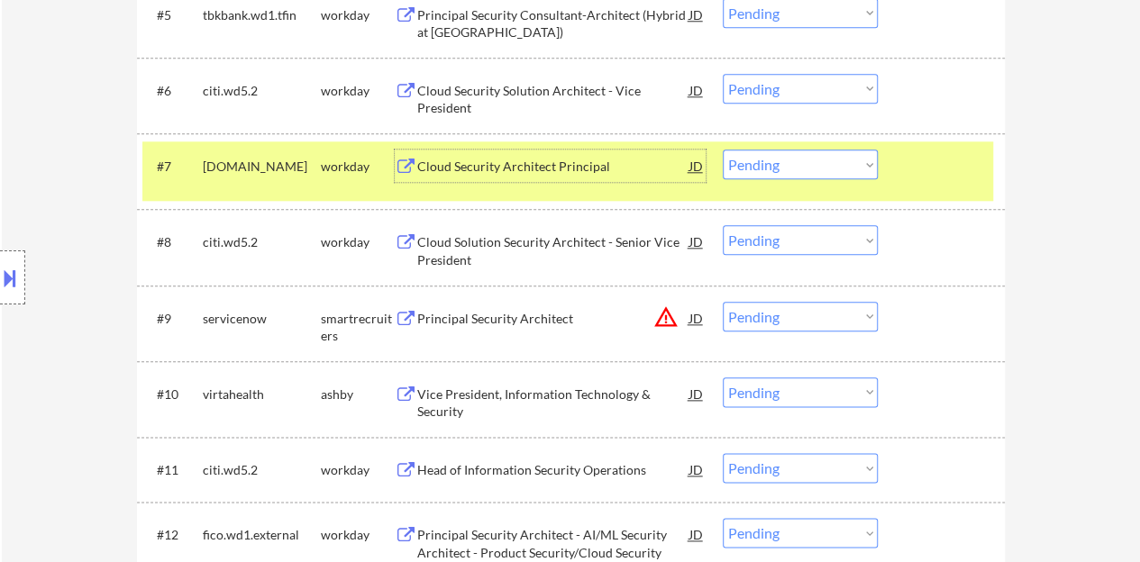
click at [934, 173] on div at bounding box center [943, 166] width 79 height 32
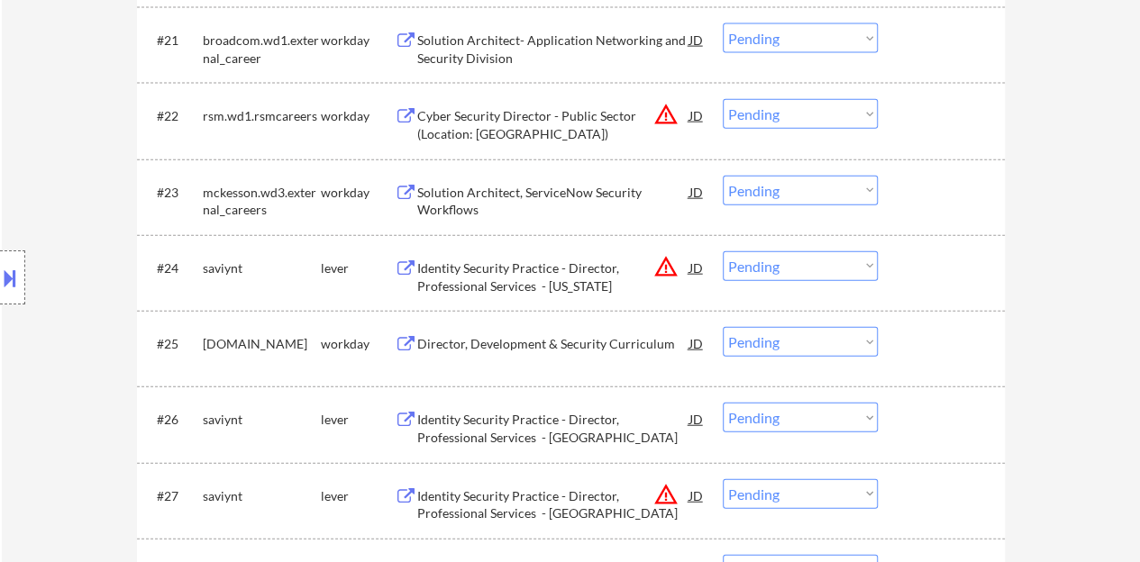
scroll to position [2252, 0]
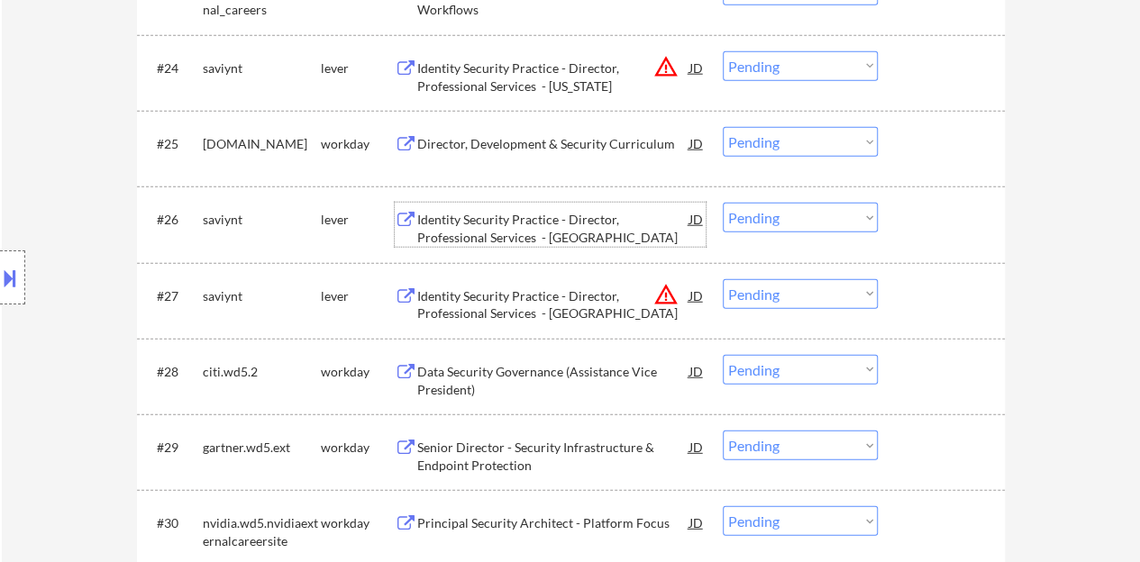
click at [595, 228] on div "Identity Security Practice - Director, Professional Services - Chicago" at bounding box center [553, 228] width 272 height 35
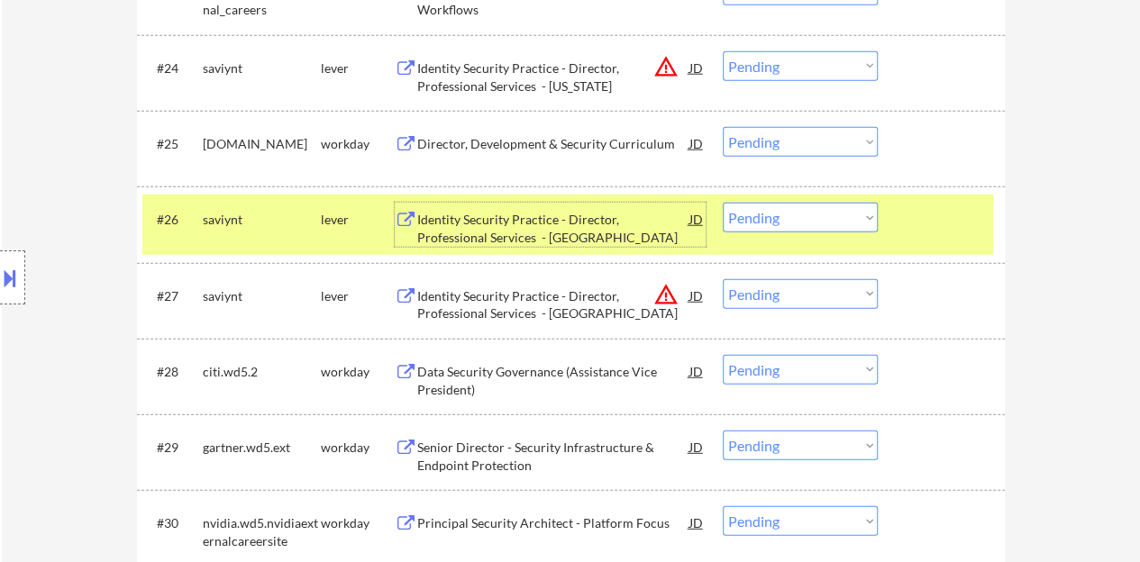
click at [768, 229] on select "Choose an option... Pending Applied Excluded (Questions) Excluded (Expired) Exc…" at bounding box center [799, 218] width 155 height 30
click at [722, 203] on select "Choose an option... Pending Applied Excluded (Questions) Excluded (Expired) Exc…" at bounding box center [799, 218] width 155 height 30
select select ""pending""
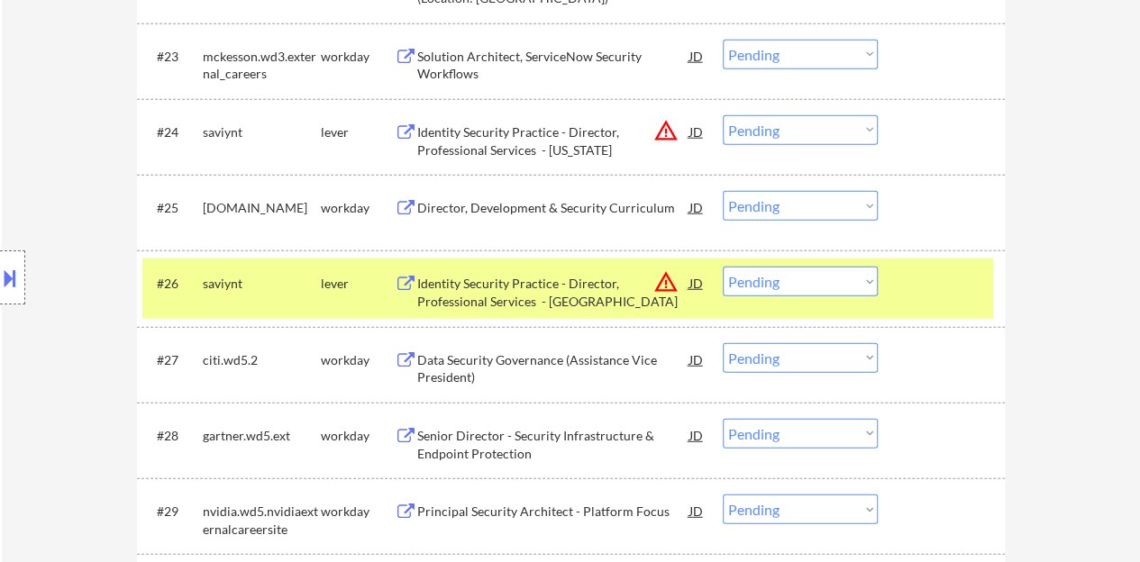
scroll to position [2162, 0]
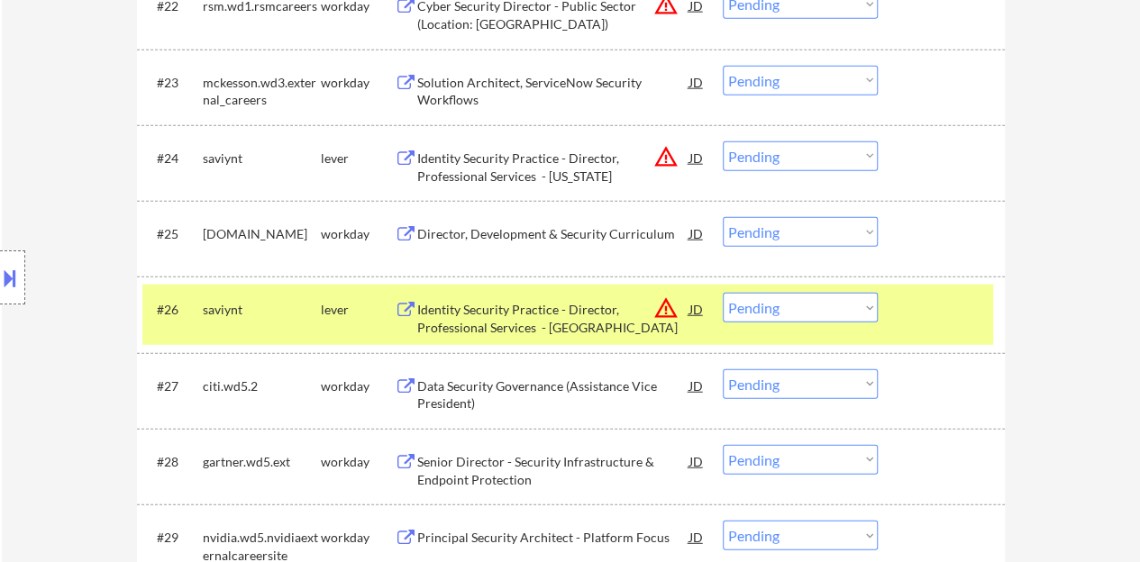
click at [915, 307] on div at bounding box center [943, 309] width 79 height 32
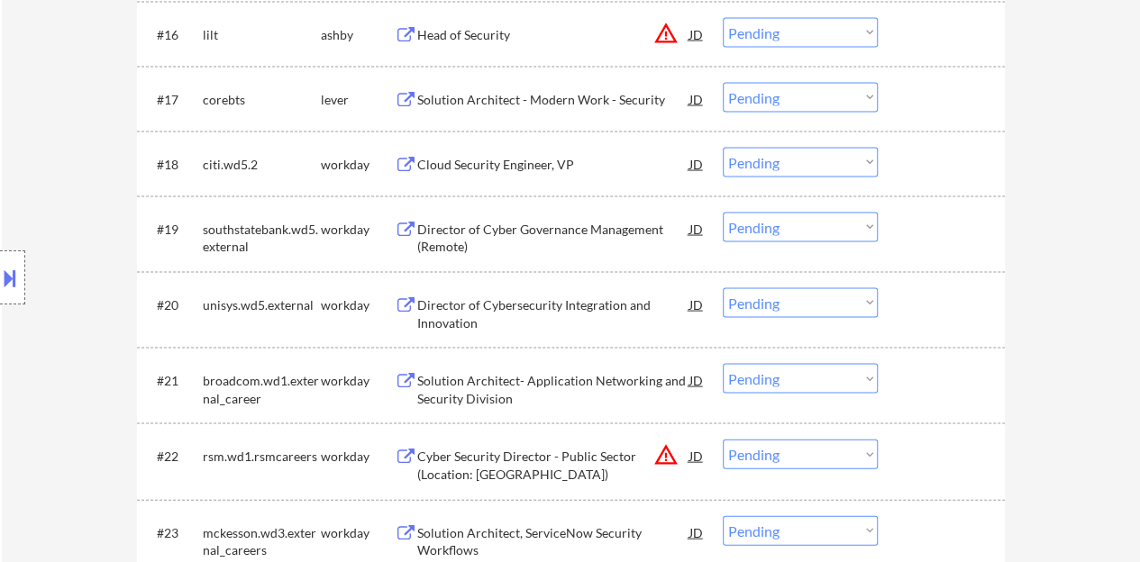
scroll to position [1531, 0]
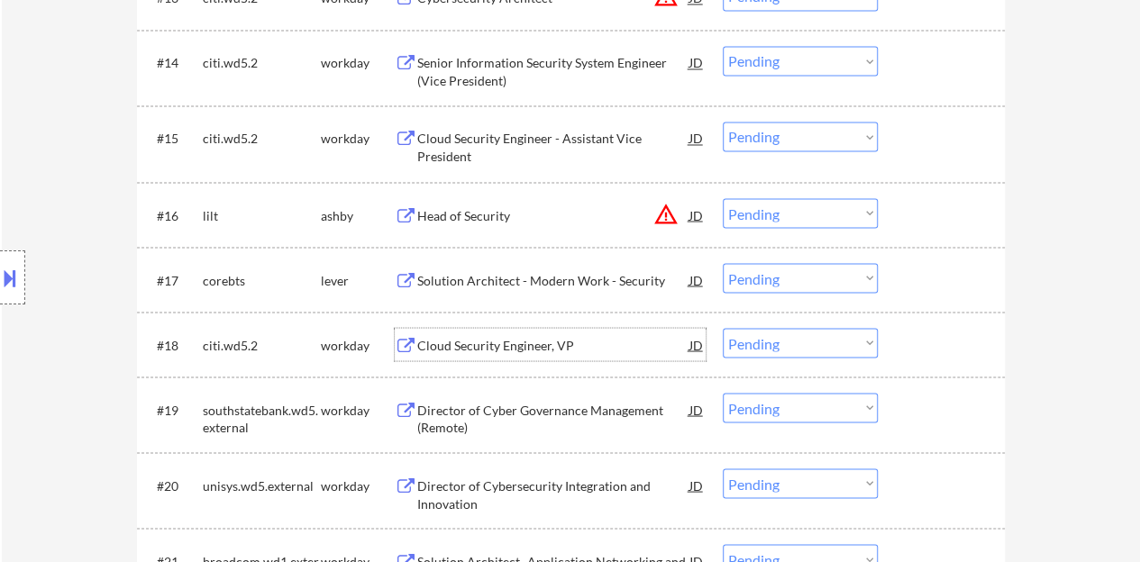
click at [506, 336] on div "Cloud Security Engineer, VP" at bounding box center [553, 345] width 272 height 18
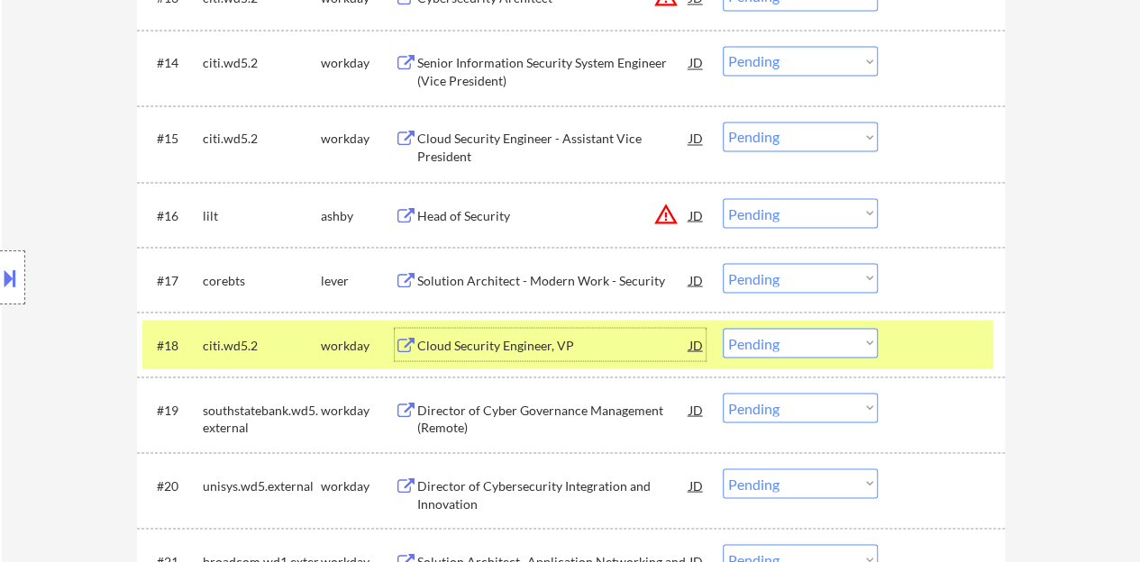
click at [944, 352] on div at bounding box center [943, 344] width 79 height 32
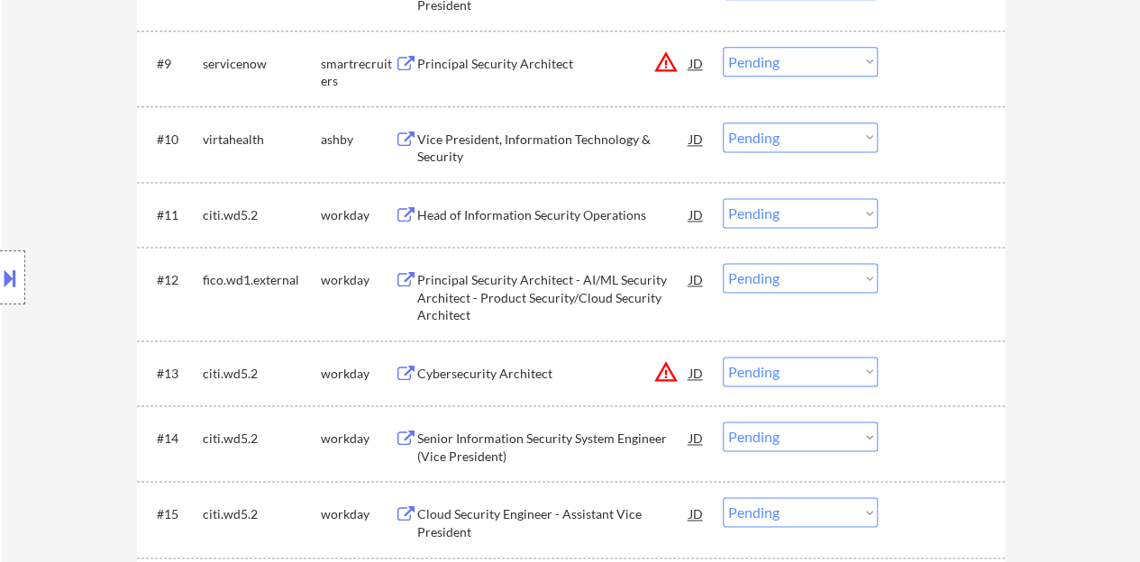
scroll to position [1081, 0]
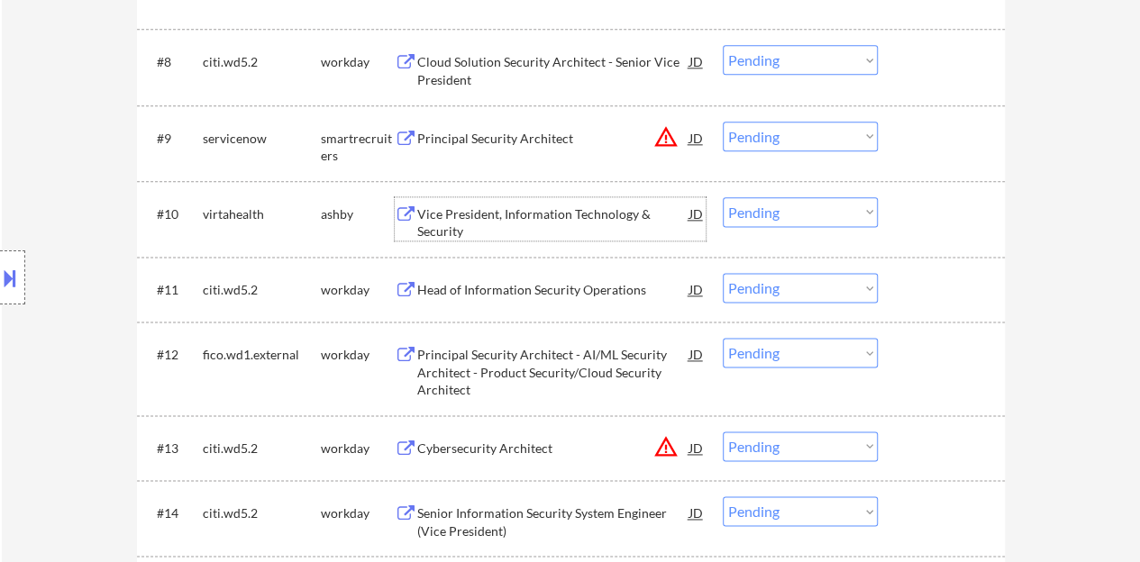
click at [519, 211] on div "Vice President, Information Technology & Security" at bounding box center [553, 222] width 272 height 35
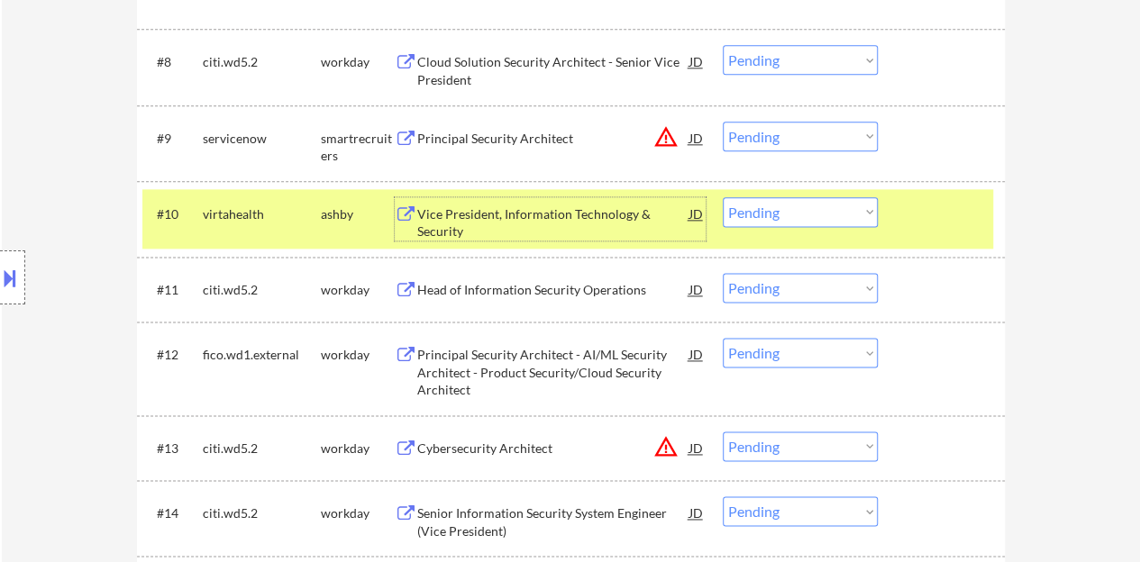
click at [761, 203] on select "Choose an option... Pending Applied Excluded (Questions) Excluded (Expired) Exc…" at bounding box center [799, 212] width 155 height 30
click at [722, 197] on select "Choose an option... Pending Applied Excluded (Questions) Excluded (Expired) Exc…" at bounding box center [799, 212] width 155 height 30
select select ""pending""
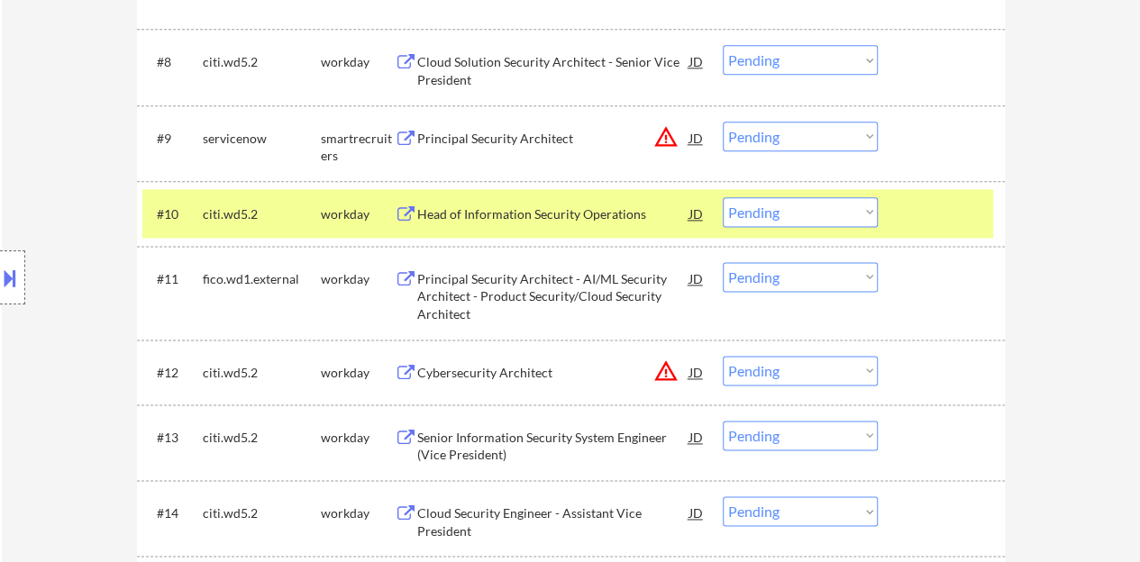
scroll to position [1171, 0]
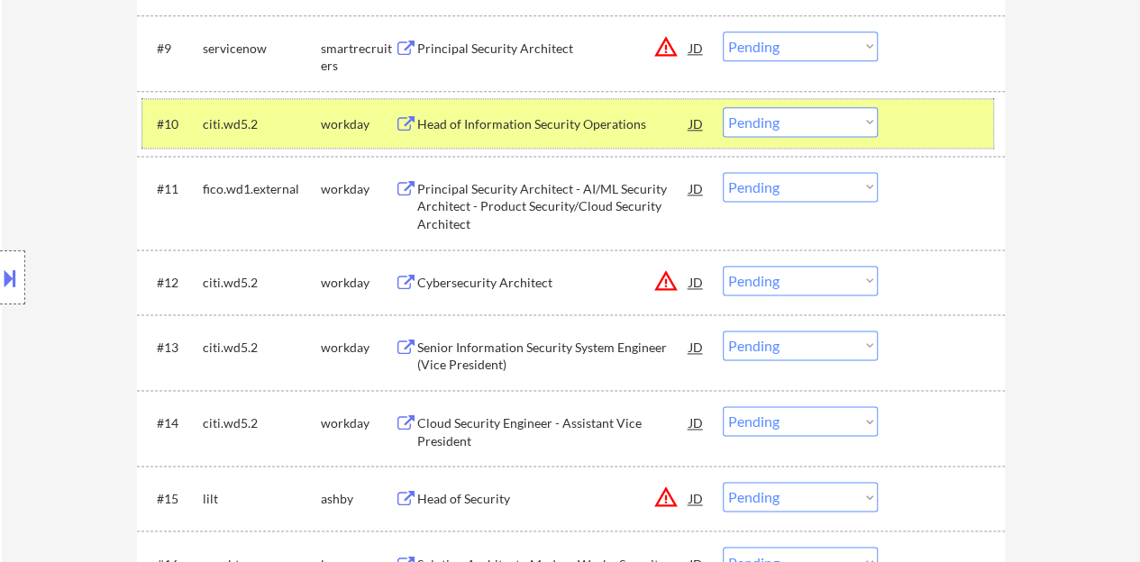
click at [897, 120] on div "#10 citi.wd5.2 workday Head of Information Security Operations JD warning_amber…" at bounding box center [567, 123] width 850 height 49
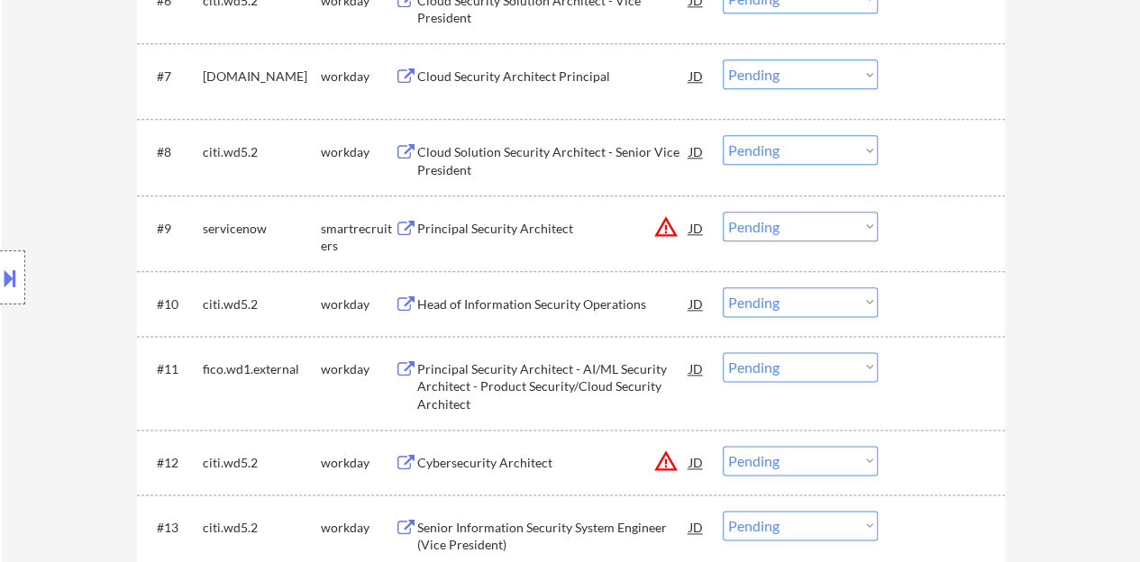
scroll to position [901, 0]
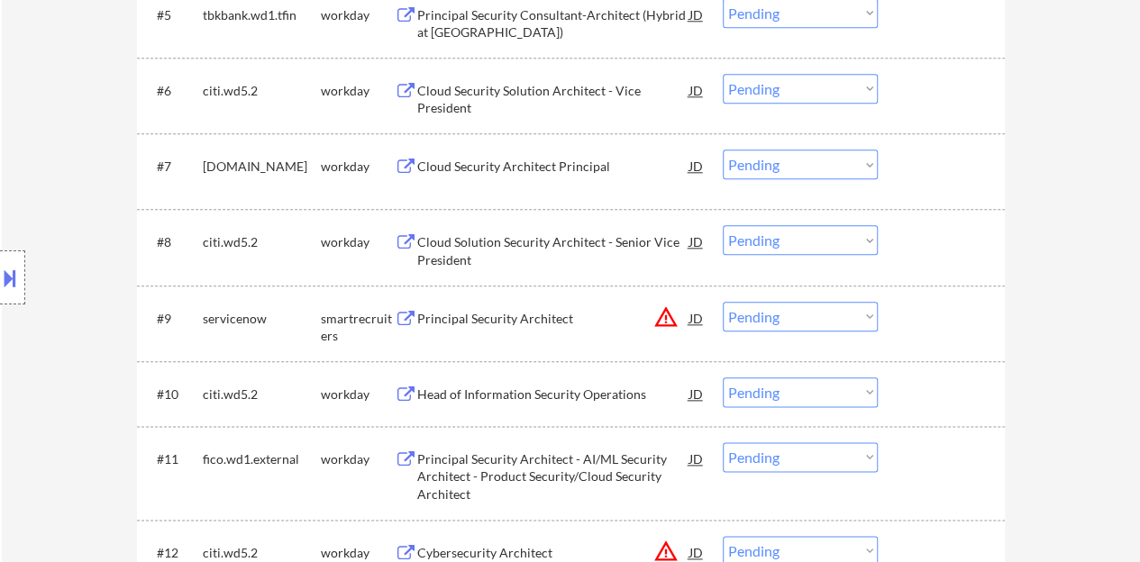
click at [569, 176] on div "Cloud Security Architect Principal" at bounding box center [553, 166] width 272 height 32
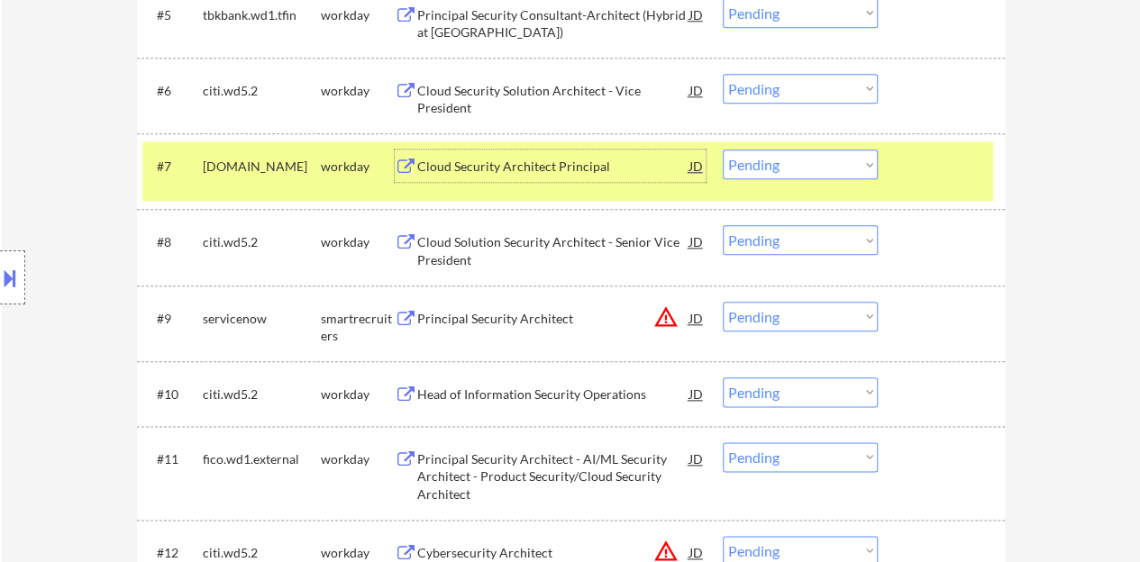
click at [753, 153] on select "Choose an option... Pending Applied Excluded (Questions) Excluded (Expired) Exc…" at bounding box center [799, 165] width 155 height 30
click at [722, 150] on select "Choose an option... Pending Applied Excluded (Questions) Excluded (Expired) Exc…" at bounding box center [799, 165] width 155 height 30
select select ""pending""
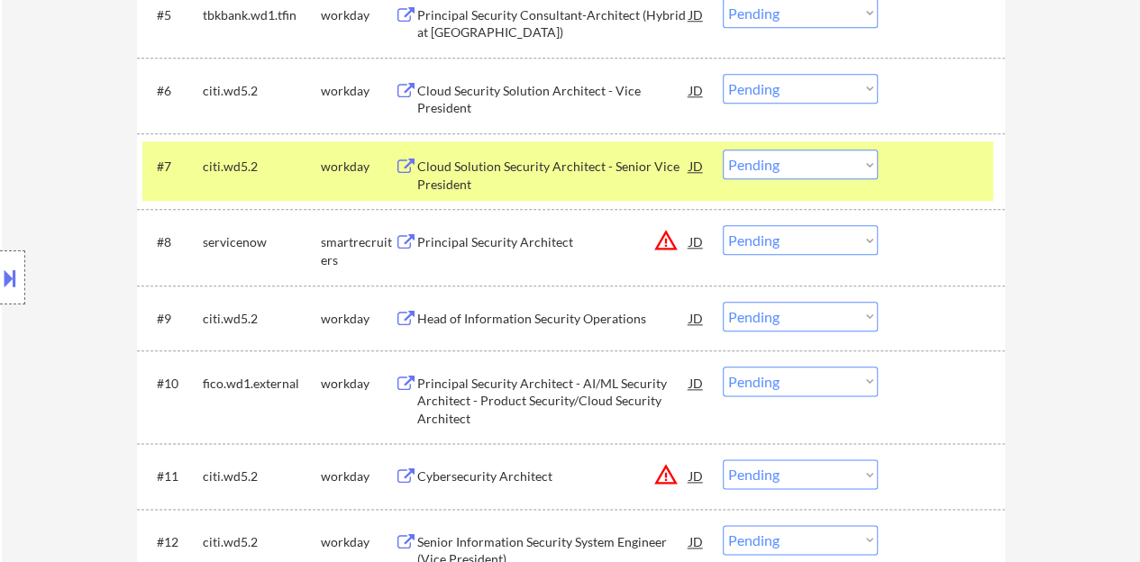
click at [943, 156] on div at bounding box center [943, 166] width 79 height 32
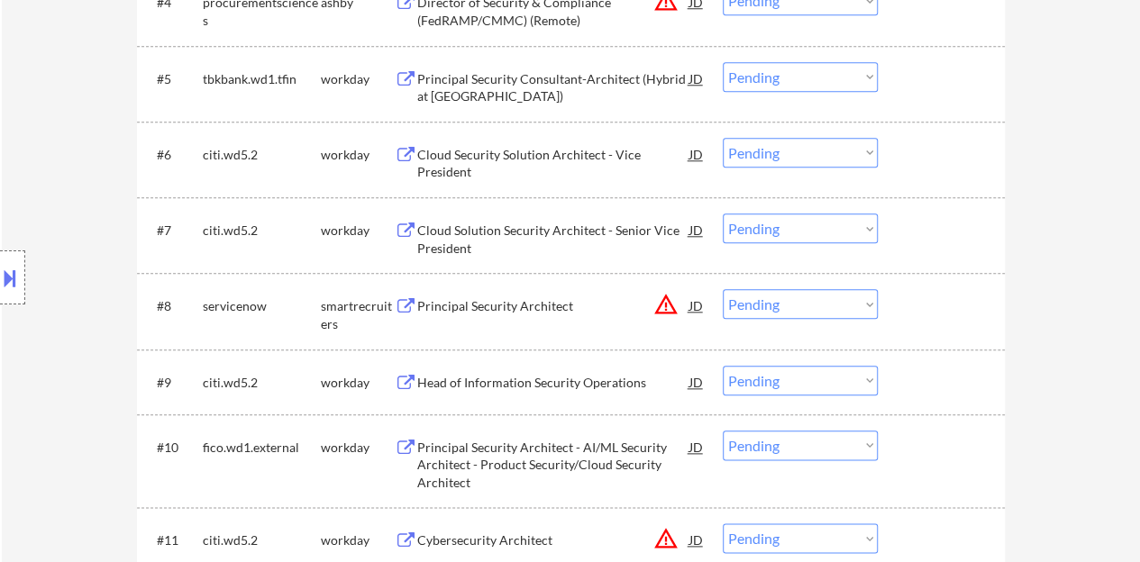
scroll to position [811, 0]
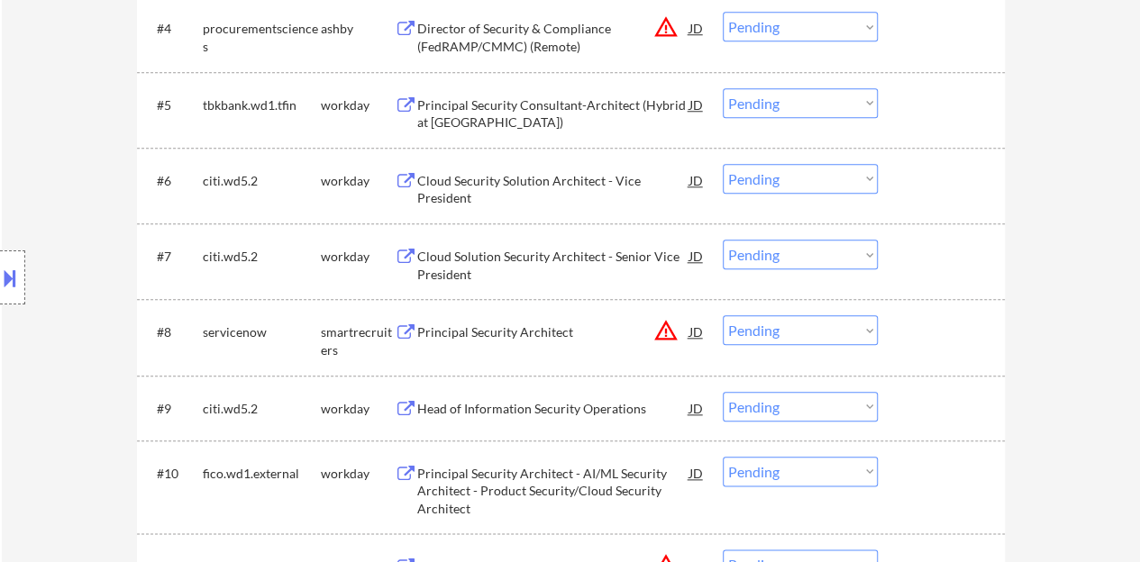
click at [564, 180] on div "Cloud Security Solution Architect - Vice President" at bounding box center [553, 189] width 272 height 35
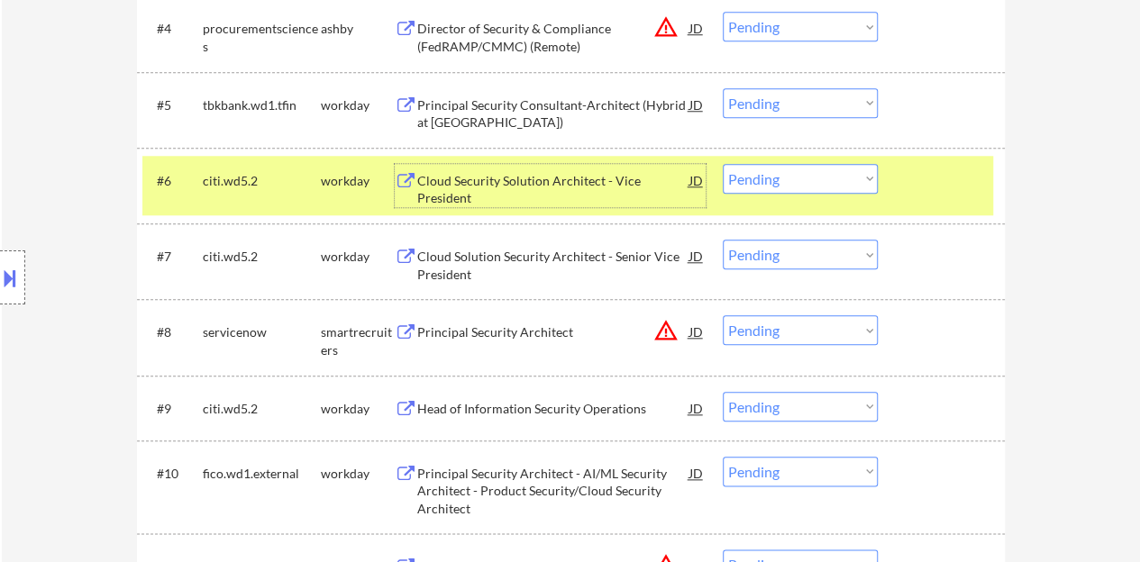
click at [937, 177] on div at bounding box center [943, 180] width 79 height 32
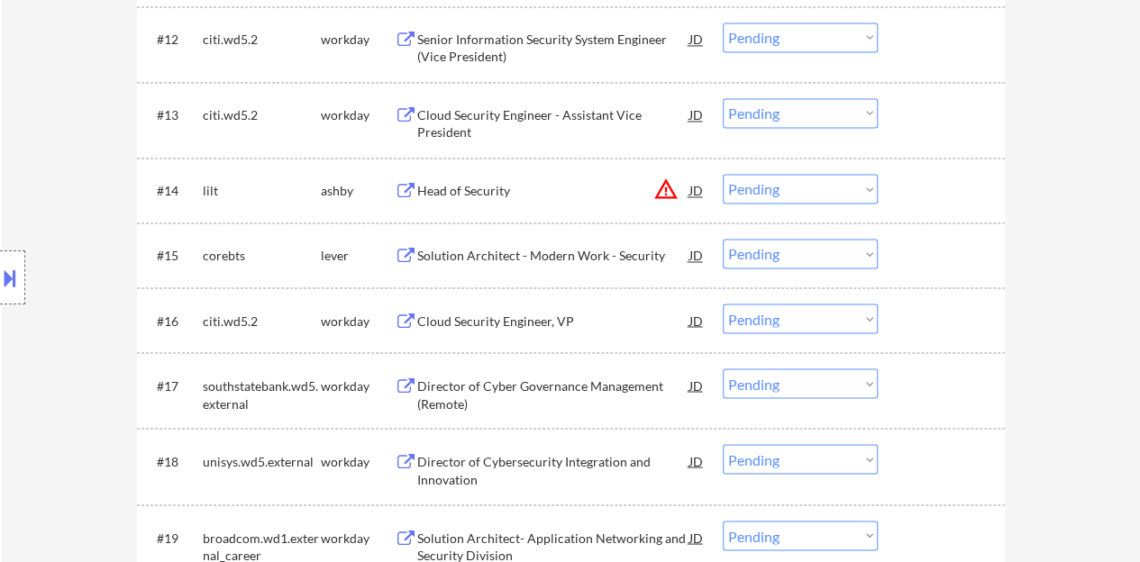
scroll to position [1441, 0]
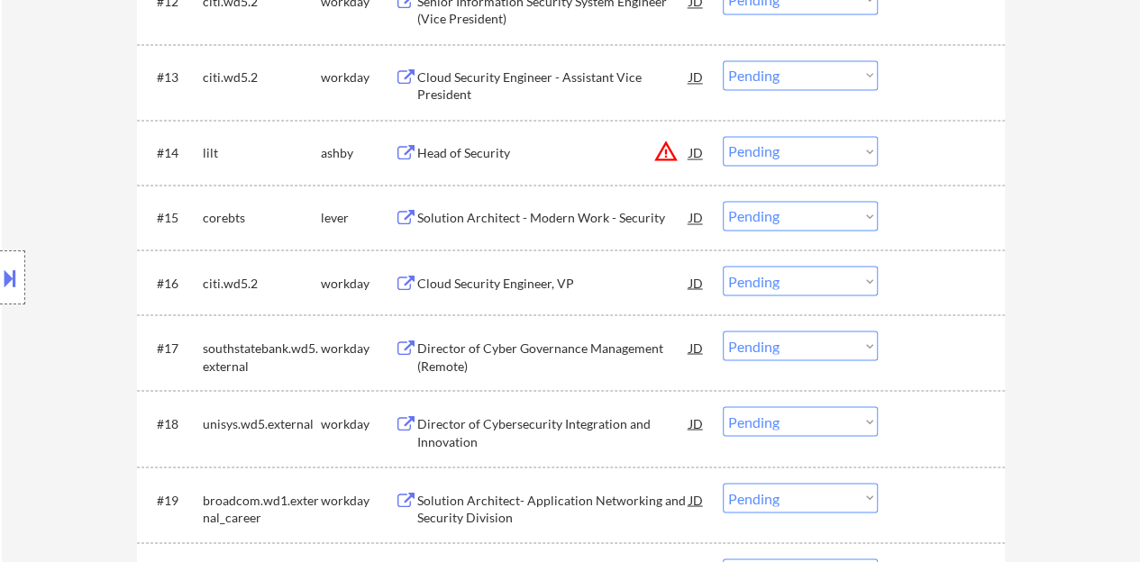
click at [578, 226] on div "Solution Architect - Modern Work - Security" at bounding box center [553, 217] width 272 height 32
